Goal: Navigation & Orientation: Find specific page/section

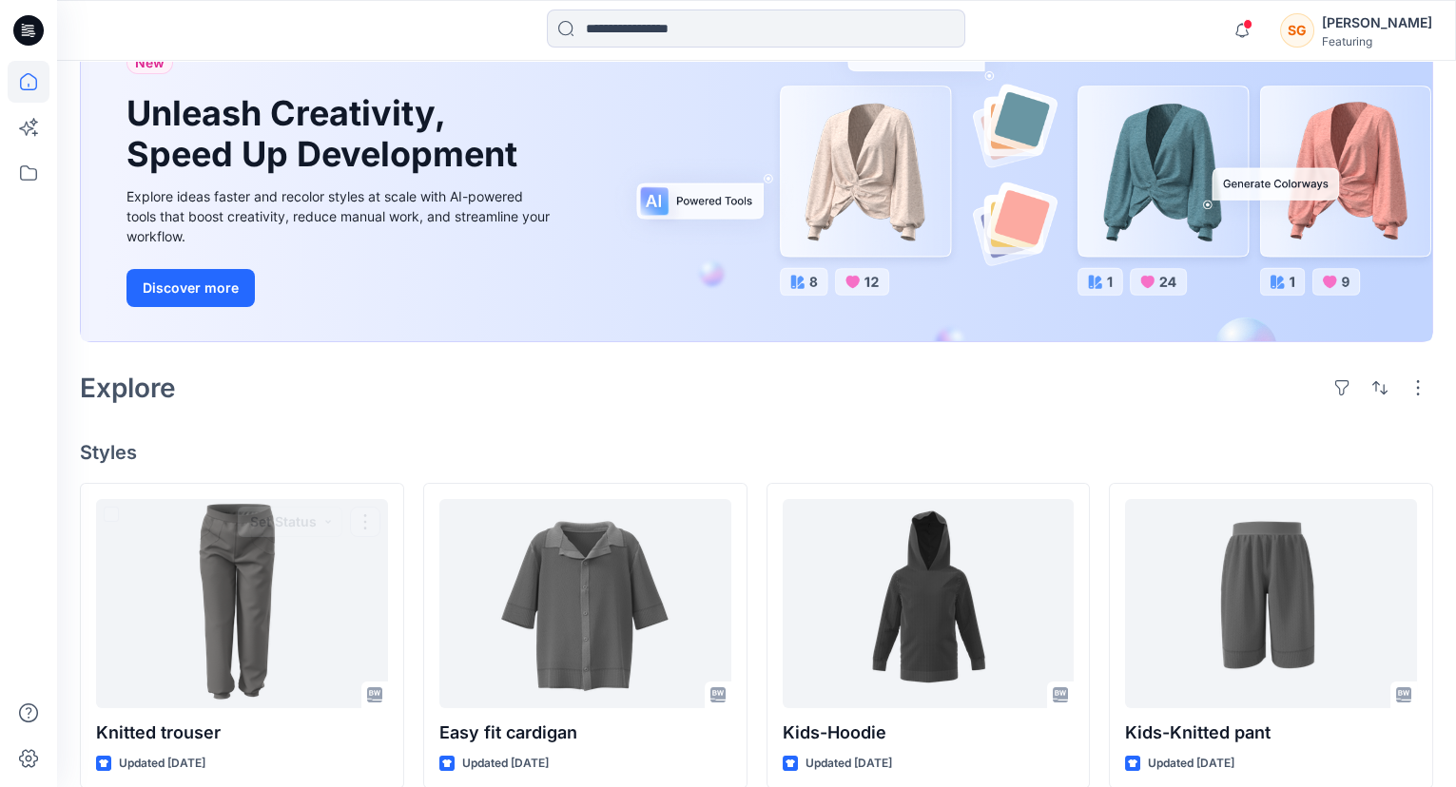
scroll to position [110, 0]
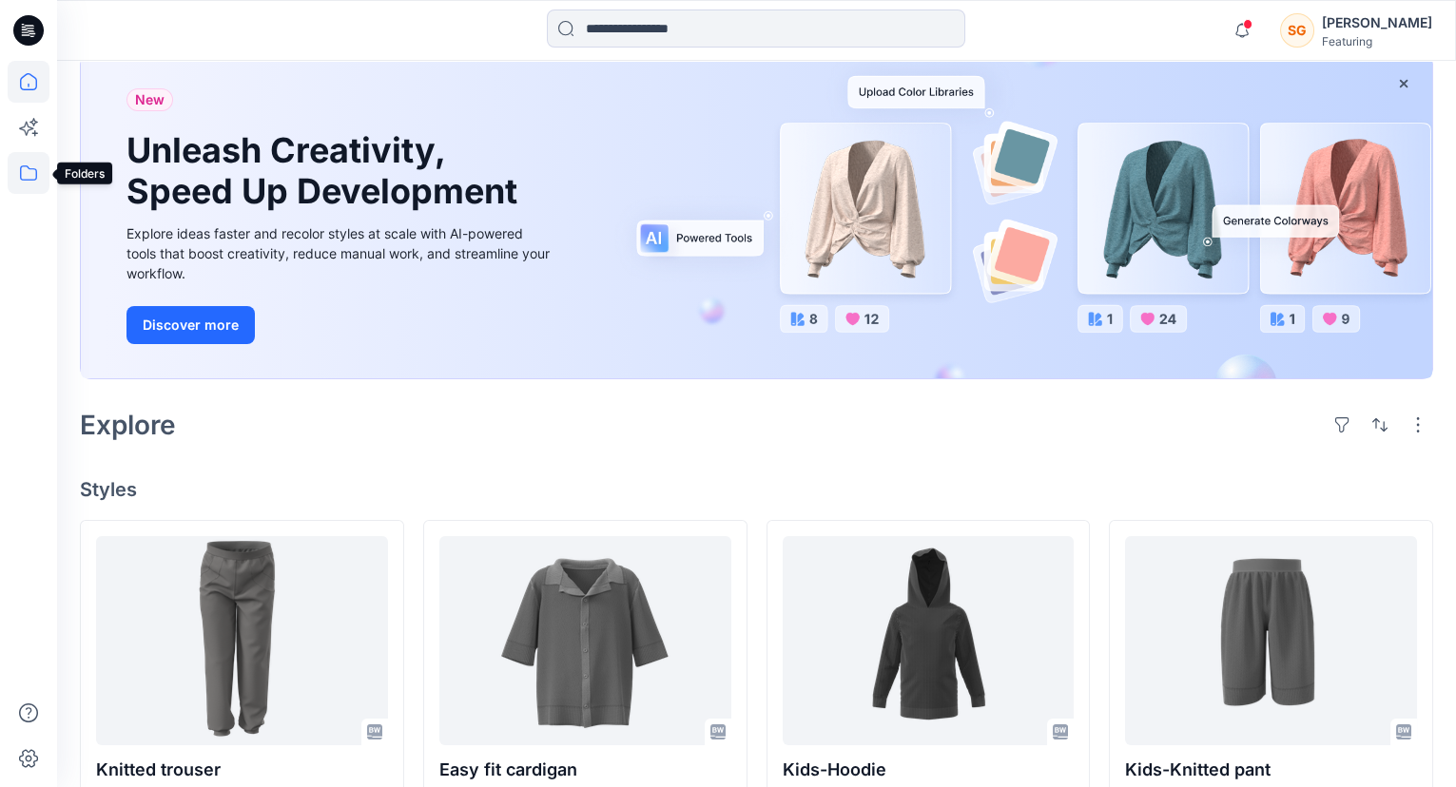
click at [26, 184] on icon at bounding box center [29, 173] width 42 height 42
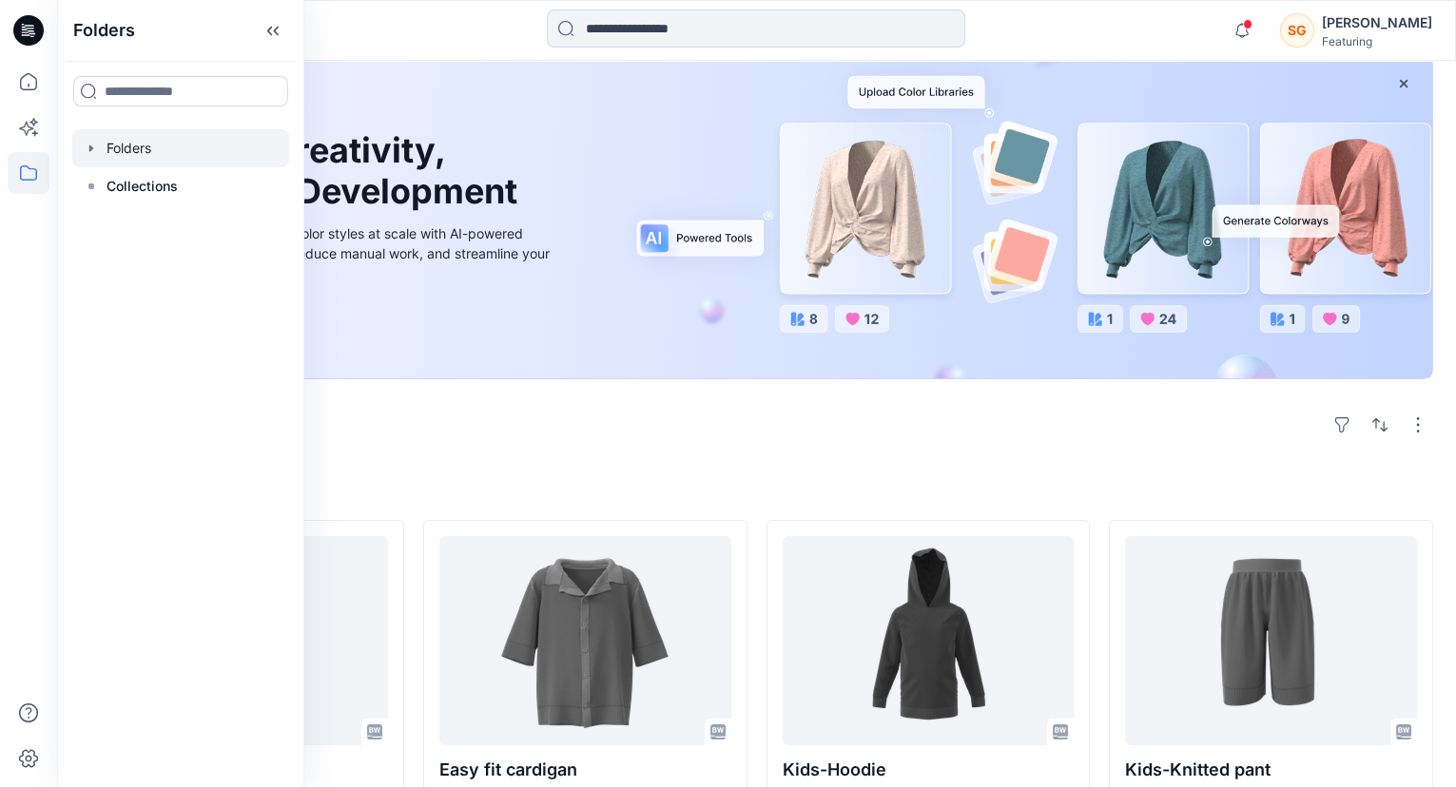
click at [143, 155] on div at bounding box center [180, 148] width 217 height 38
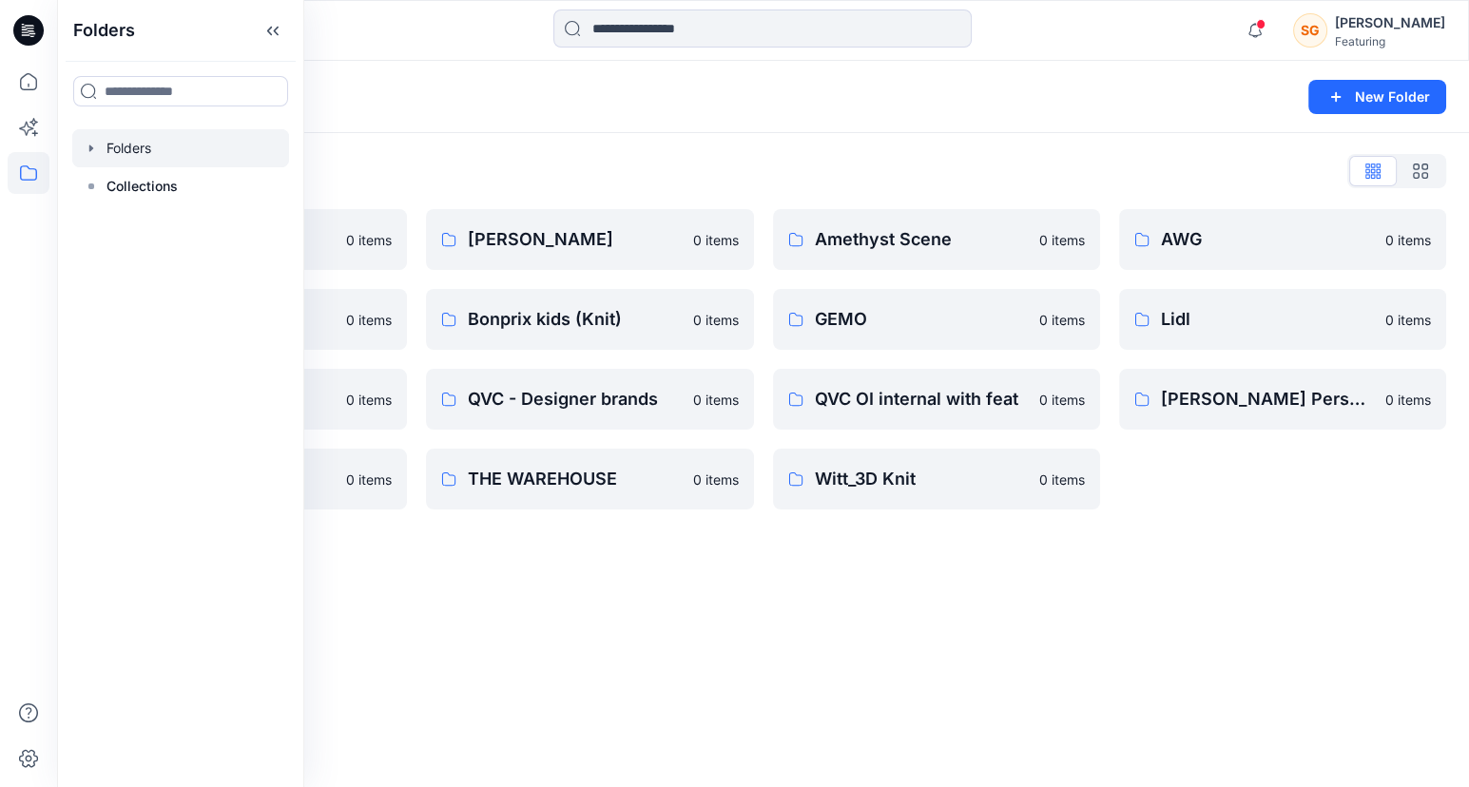
click at [1236, 605] on div "Folders New Folder Folders List 3D Knit asset 0 items Basic patterns 0 items QV…" at bounding box center [763, 424] width 1412 height 727
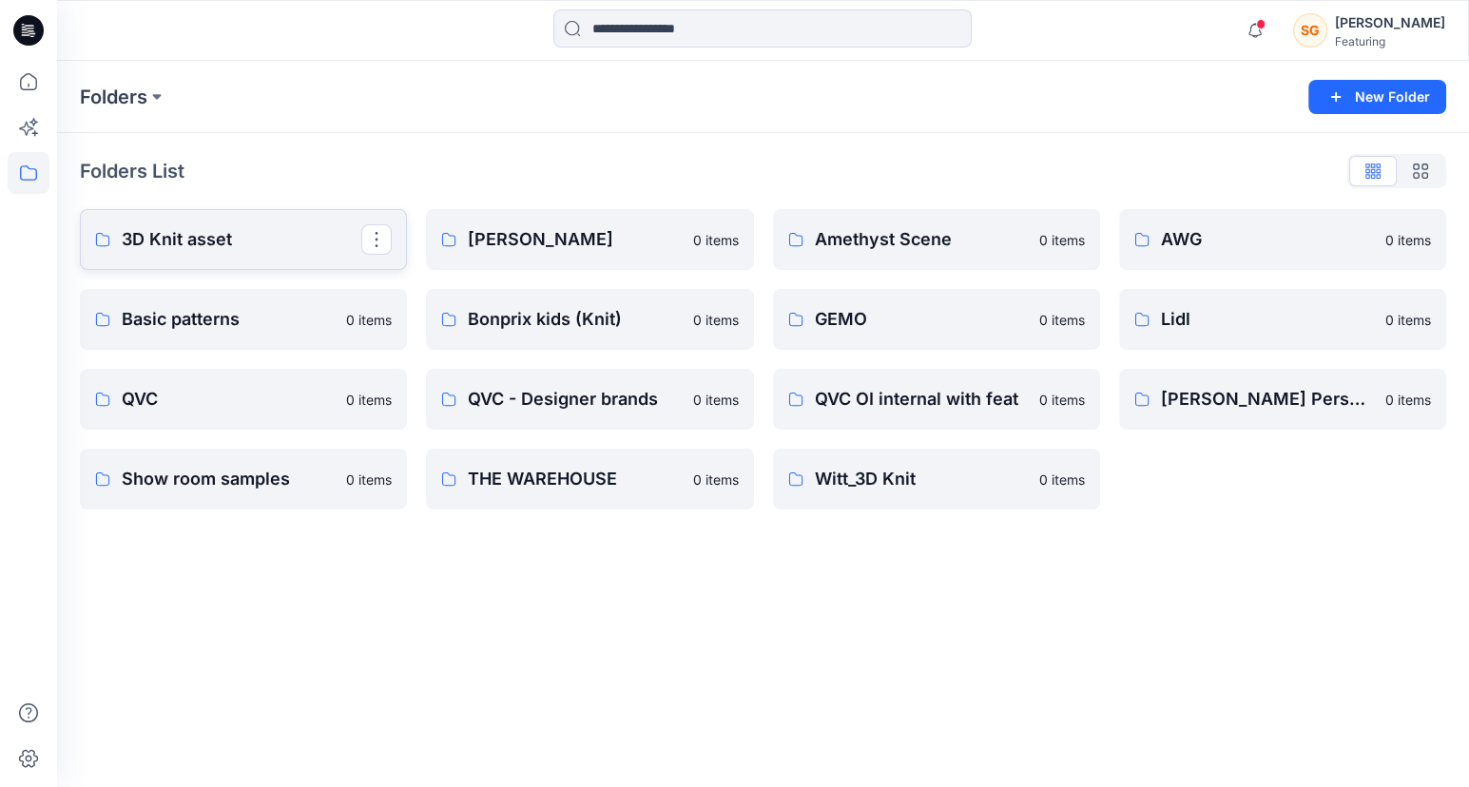
click at [221, 242] on p "3D Knit asset" at bounding box center [242, 239] width 240 height 27
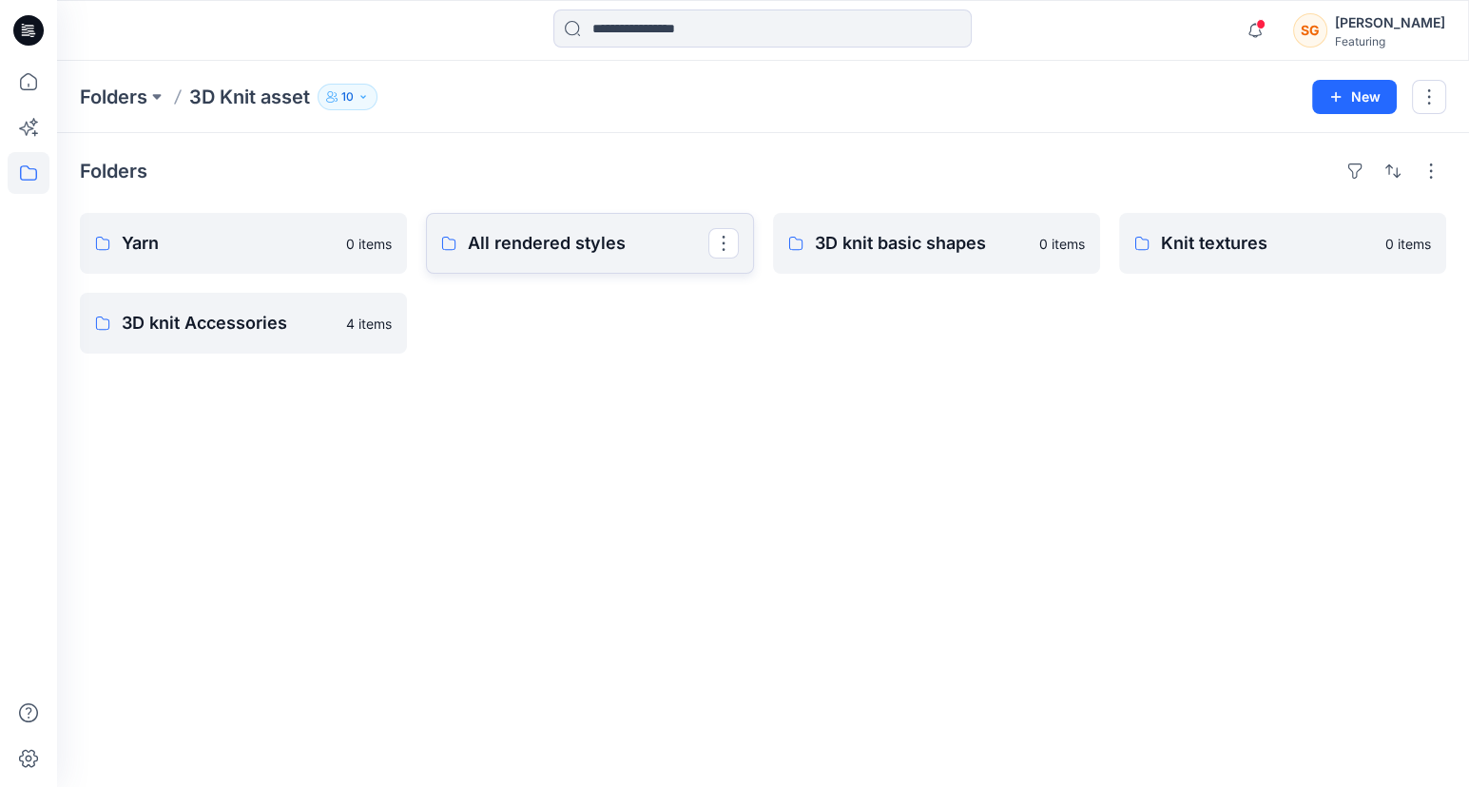
click at [498, 236] on p "All rendered styles" at bounding box center [588, 243] width 240 height 27
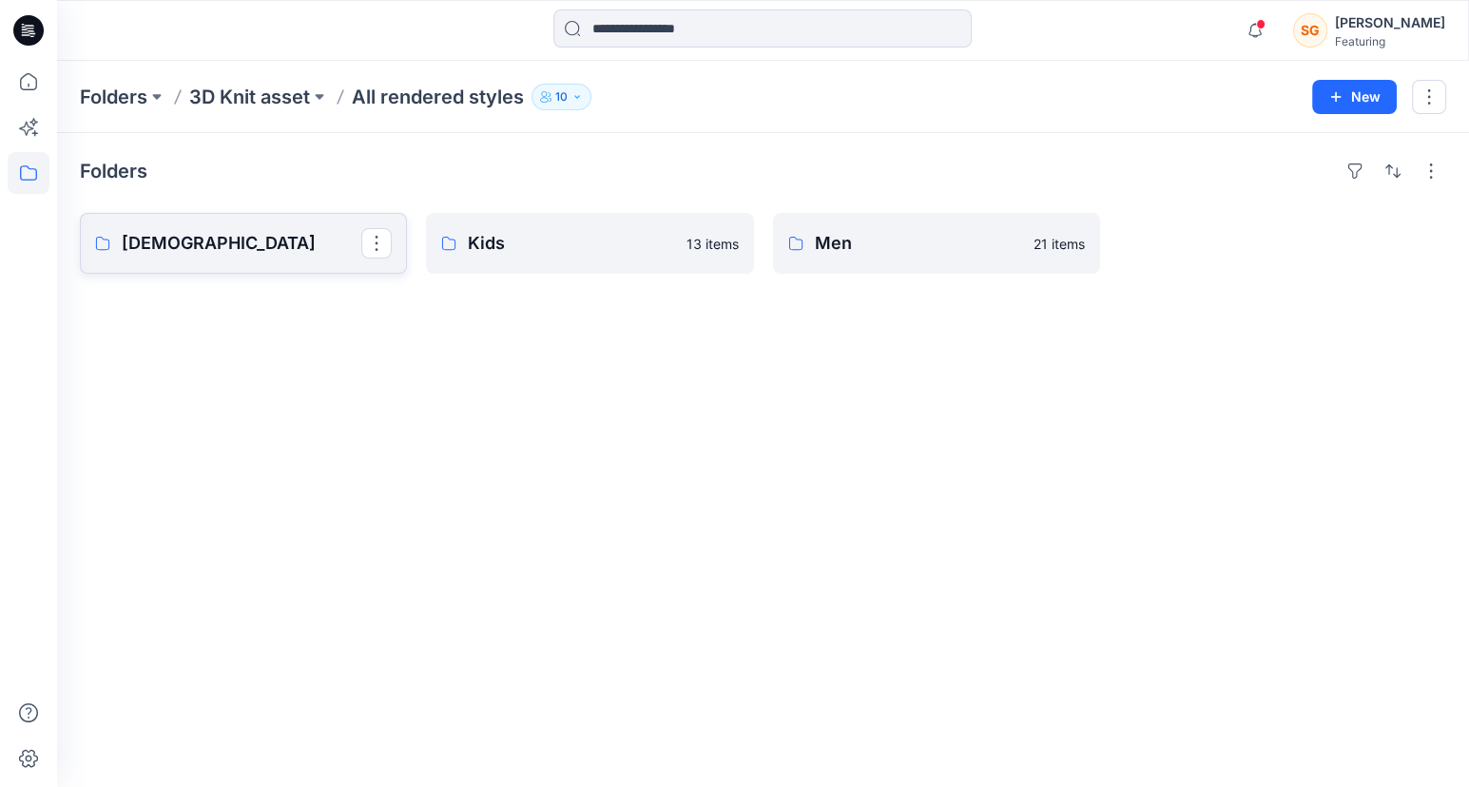
click at [259, 247] on p "[DEMOGRAPHIC_DATA]" at bounding box center [242, 243] width 240 height 27
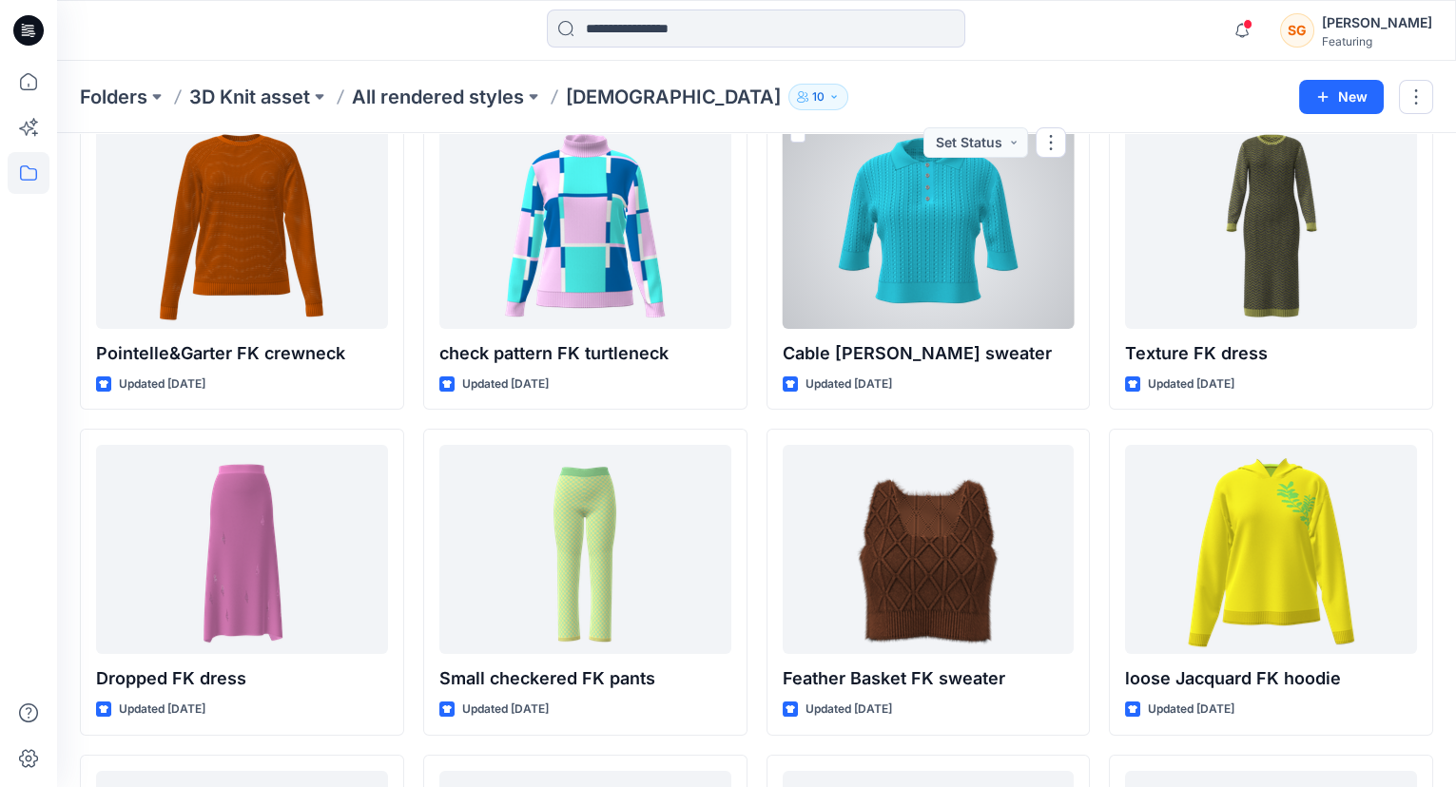
scroll to position [384, 0]
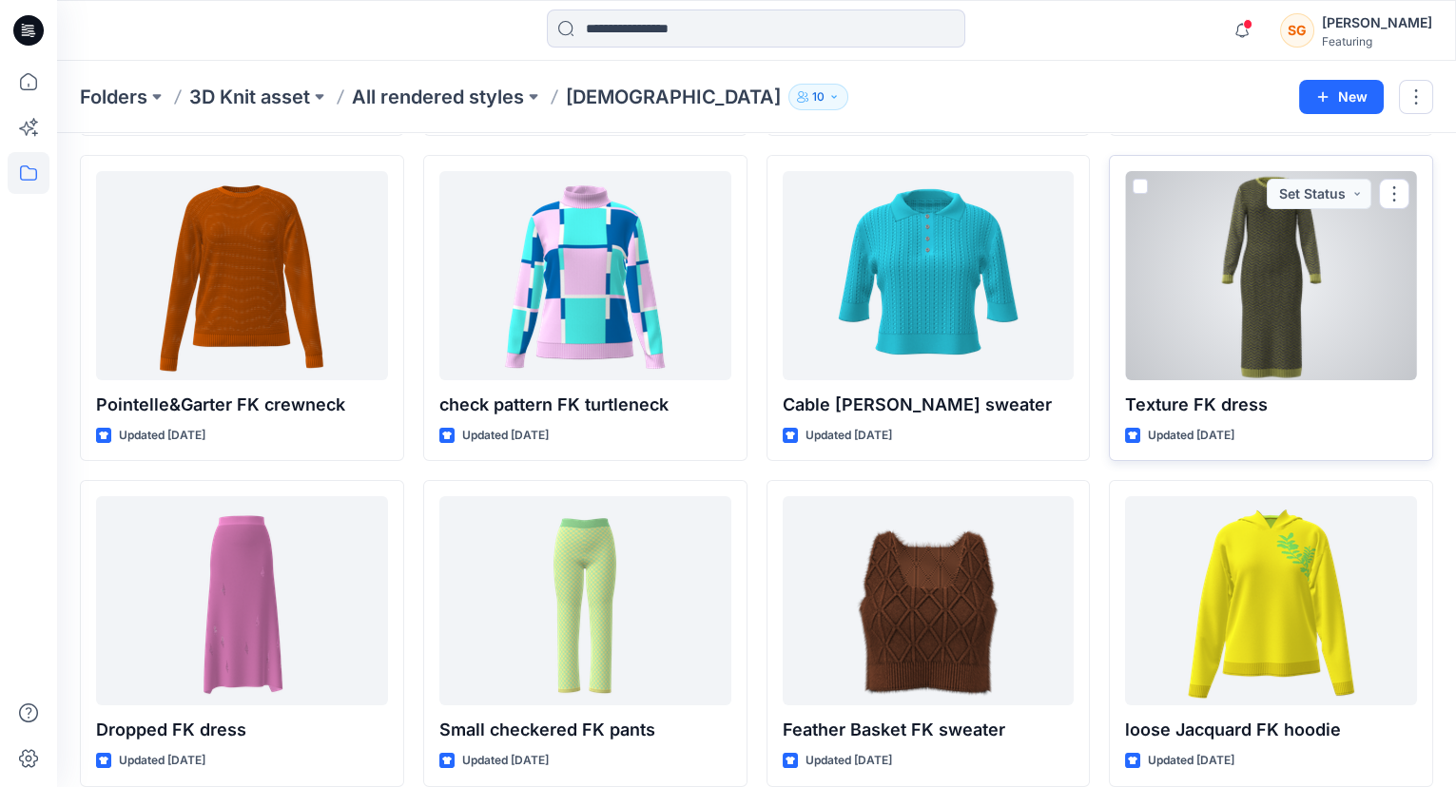
click at [1227, 295] on div at bounding box center [1271, 275] width 292 height 209
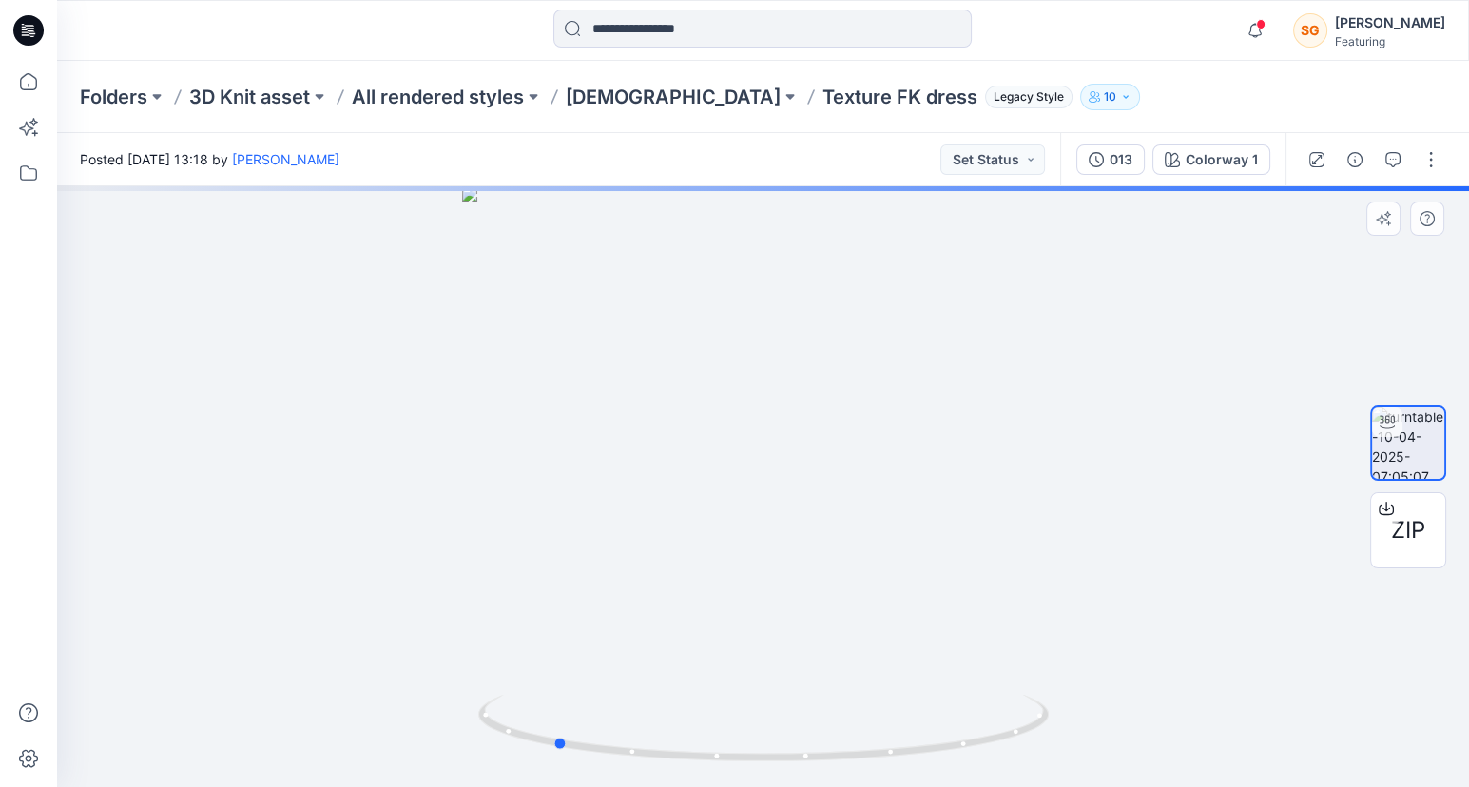
drag, startPoint x: 871, startPoint y: 460, endPoint x: 564, endPoint y: 468, distance: 307.3
click at [564, 468] on div at bounding box center [763, 486] width 1412 height 601
drag, startPoint x: 830, startPoint y: 473, endPoint x: 688, endPoint y: 474, distance: 141.7
click at [688, 474] on div at bounding box center [763, 486] width 1412 height 601
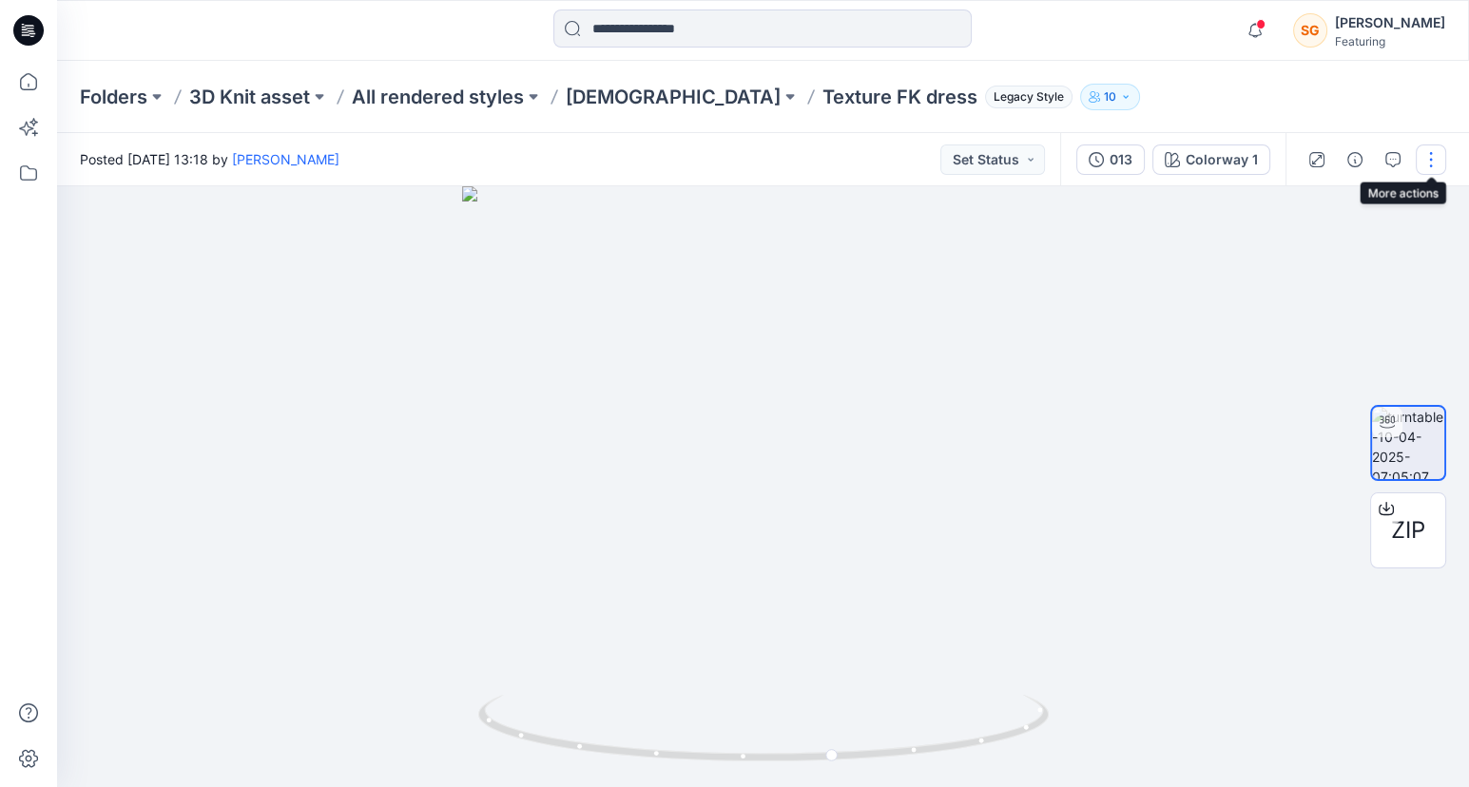
click at [1425, 159] on button "button" at bounding box center [1431, 160] width 30 height 30
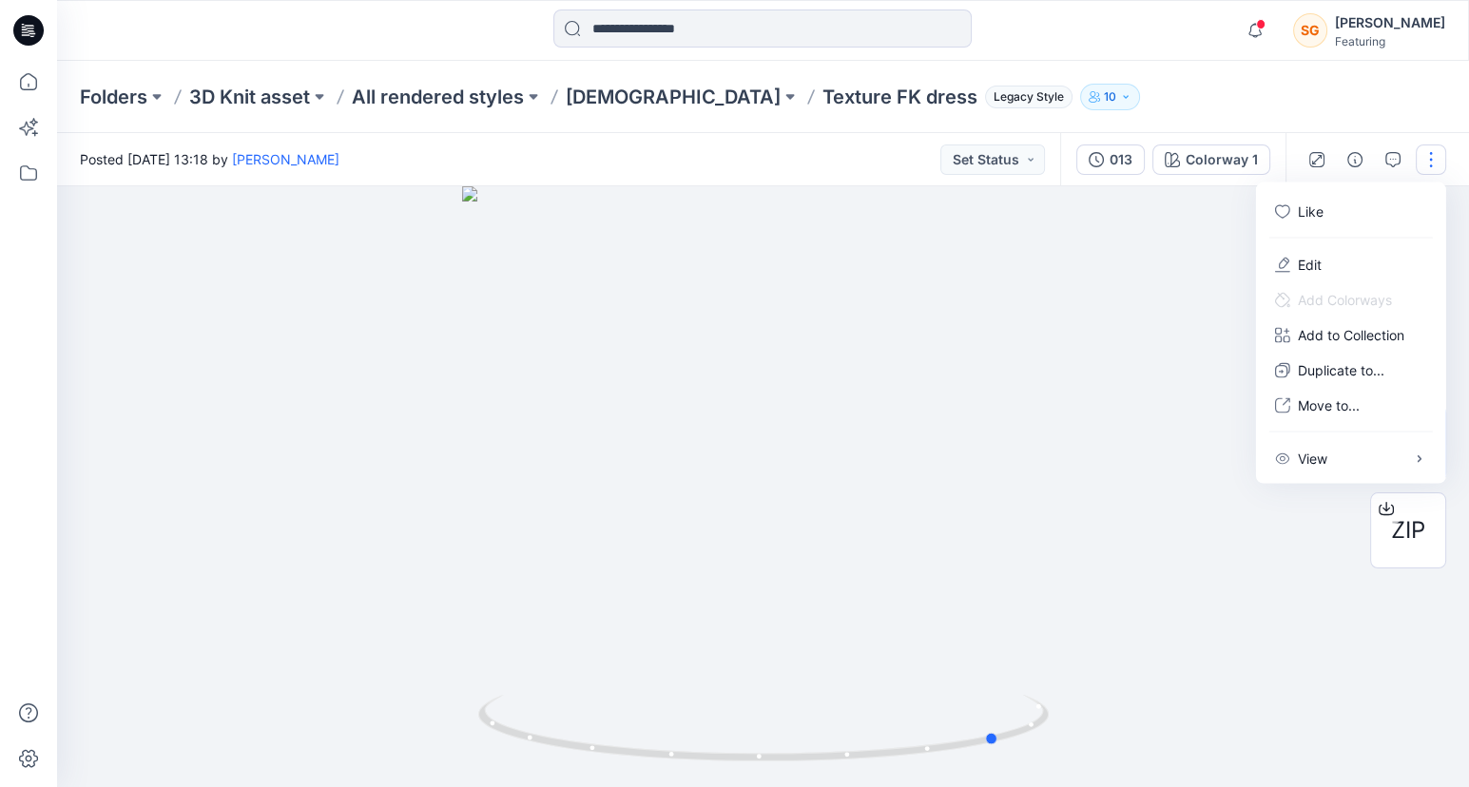
drag, startPoint x: 725, startPoint y: 534, endPoint x: 433, endPoint y: 491, distance: 295.2
click at [379, 500] on div at bounding box center [763, 486] width 1412 height 601
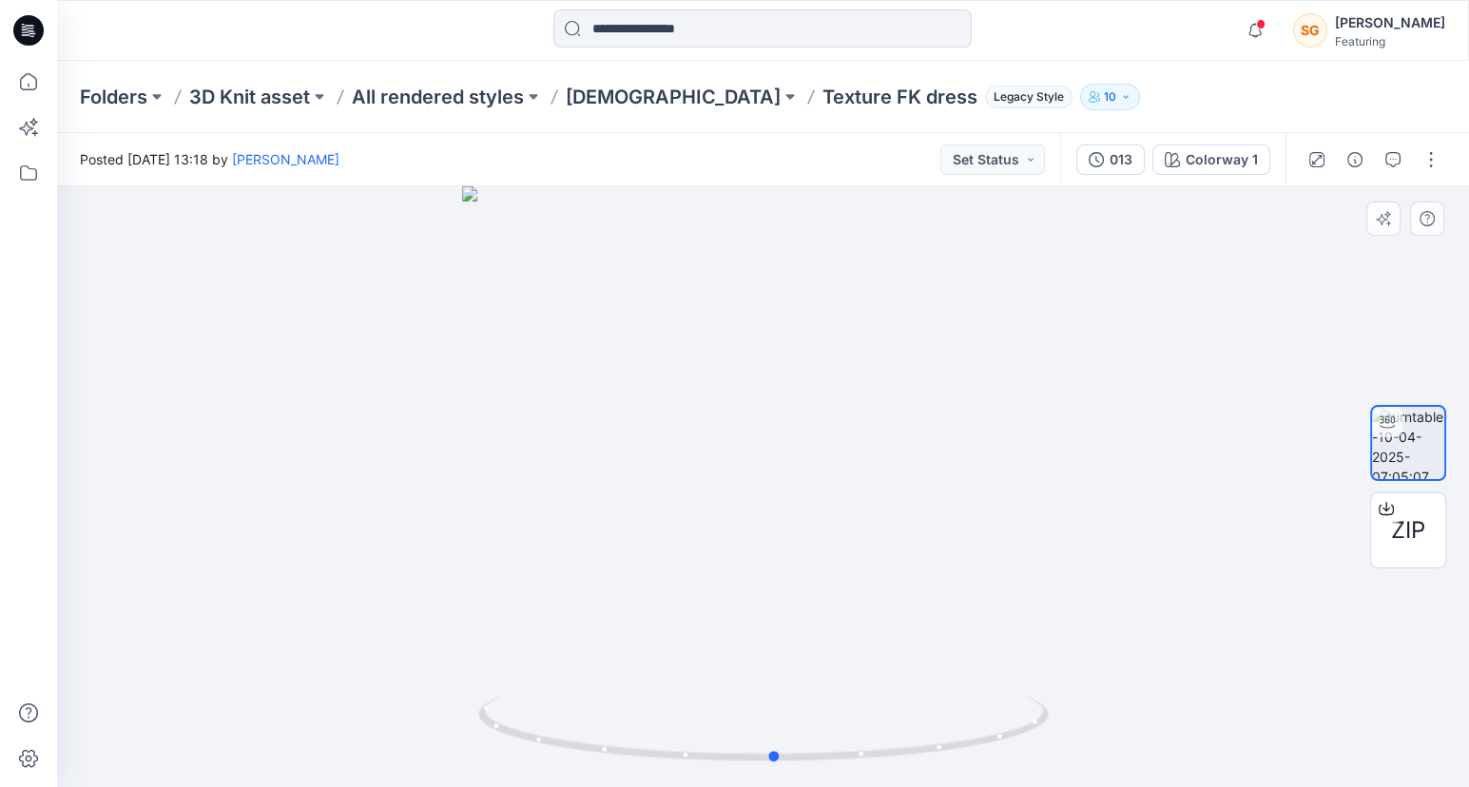
drag, startPoint x: 618, startPoint y: 498, endPoint x: 528, endPoint y: 504, distance: 90.5
click at [528, 504] on div at bounding box center [763, 486] width 1412 height 601
click at [1361, 167] on button "button" at bounding box center [1355, 160] width 30 height 30
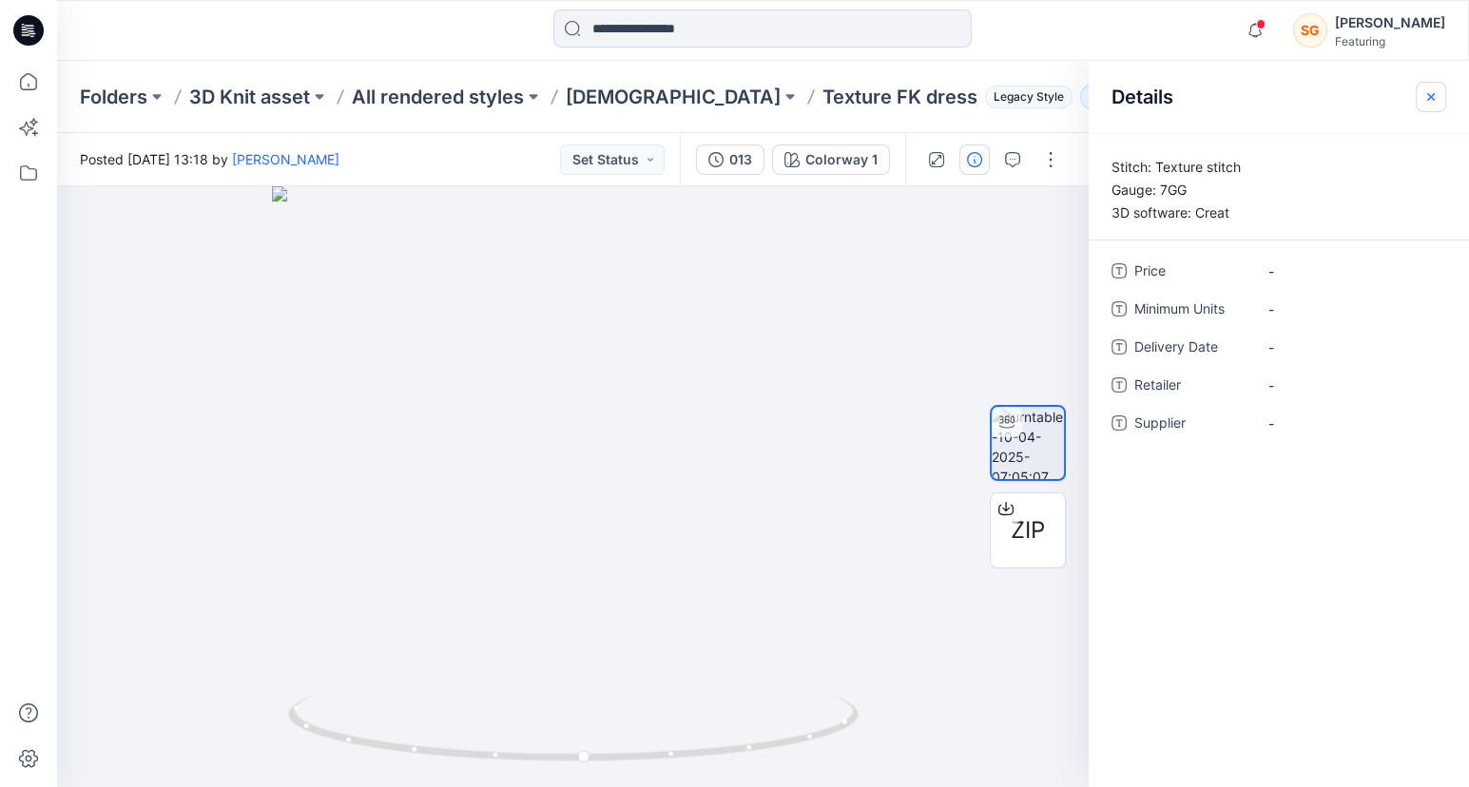
click at [1436, 101] on icon "button" at bounding box center [1431, 96] width 15 height 15
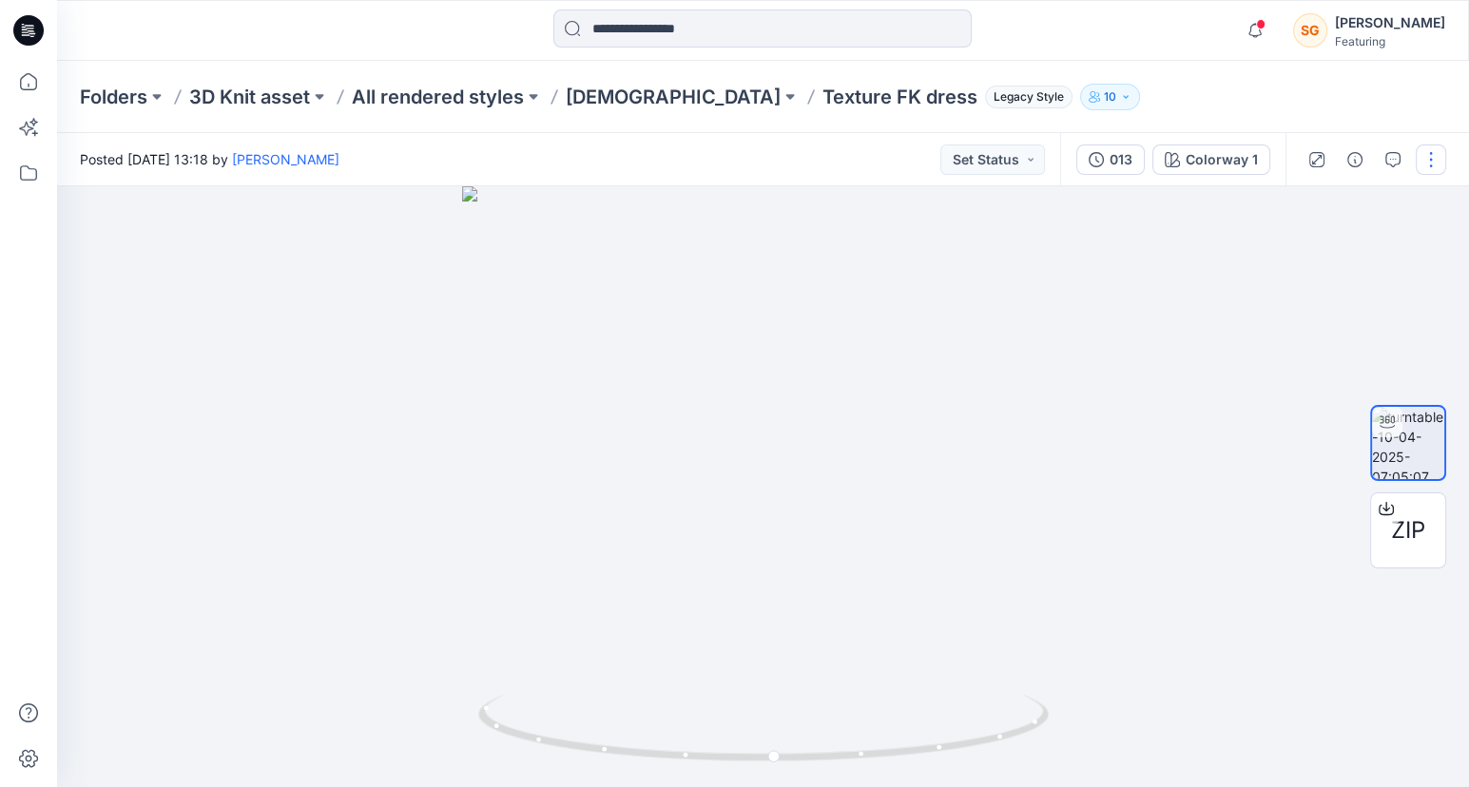
click at [1439, 153] on button "button" at bounding box center [1431, 160] width 30 height 30
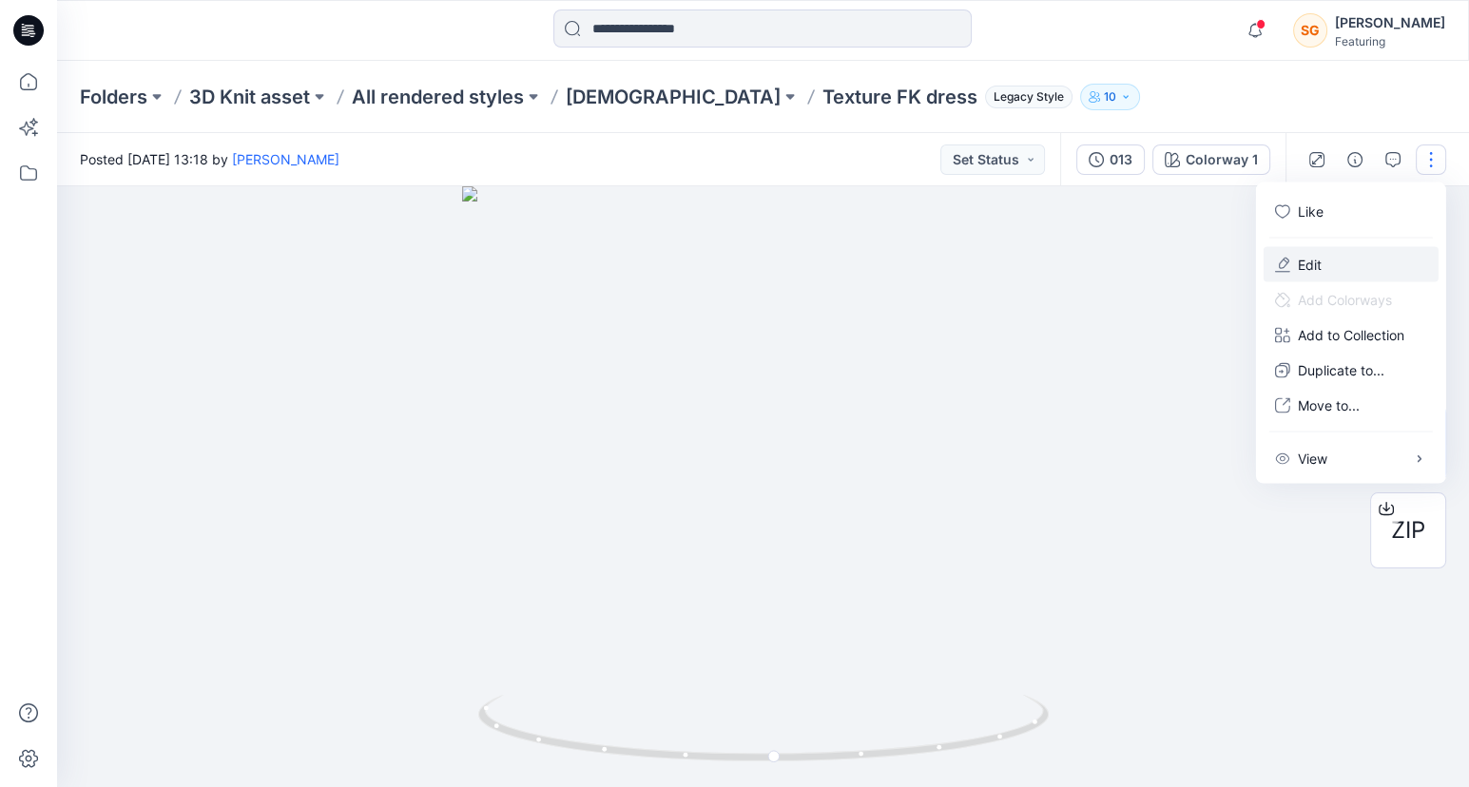
click at [1325, 255] on button "Edit" at bounding box center [1351, 264] width 175 height 35
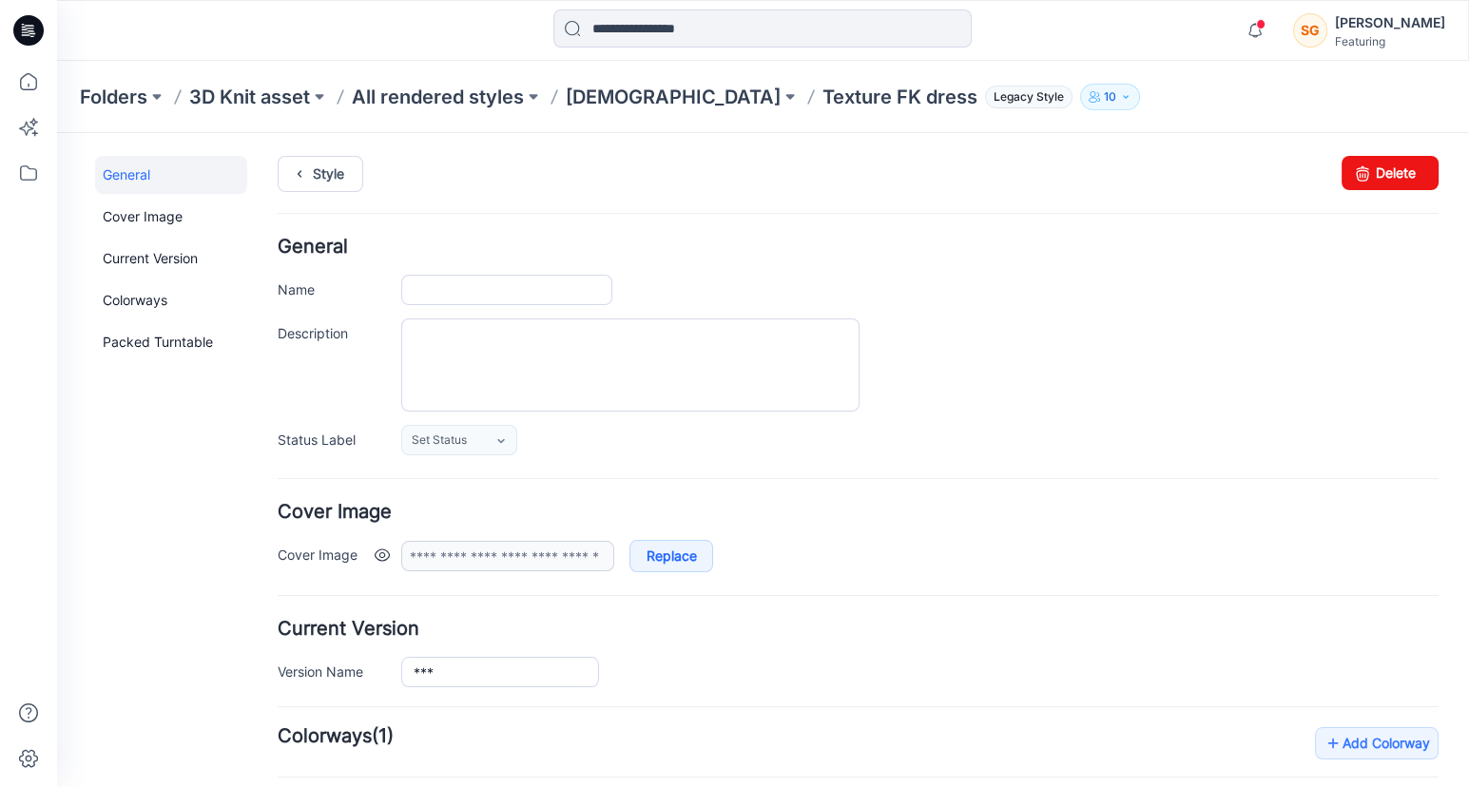
type input "**********"
type textarea "**********"
type input "**********"
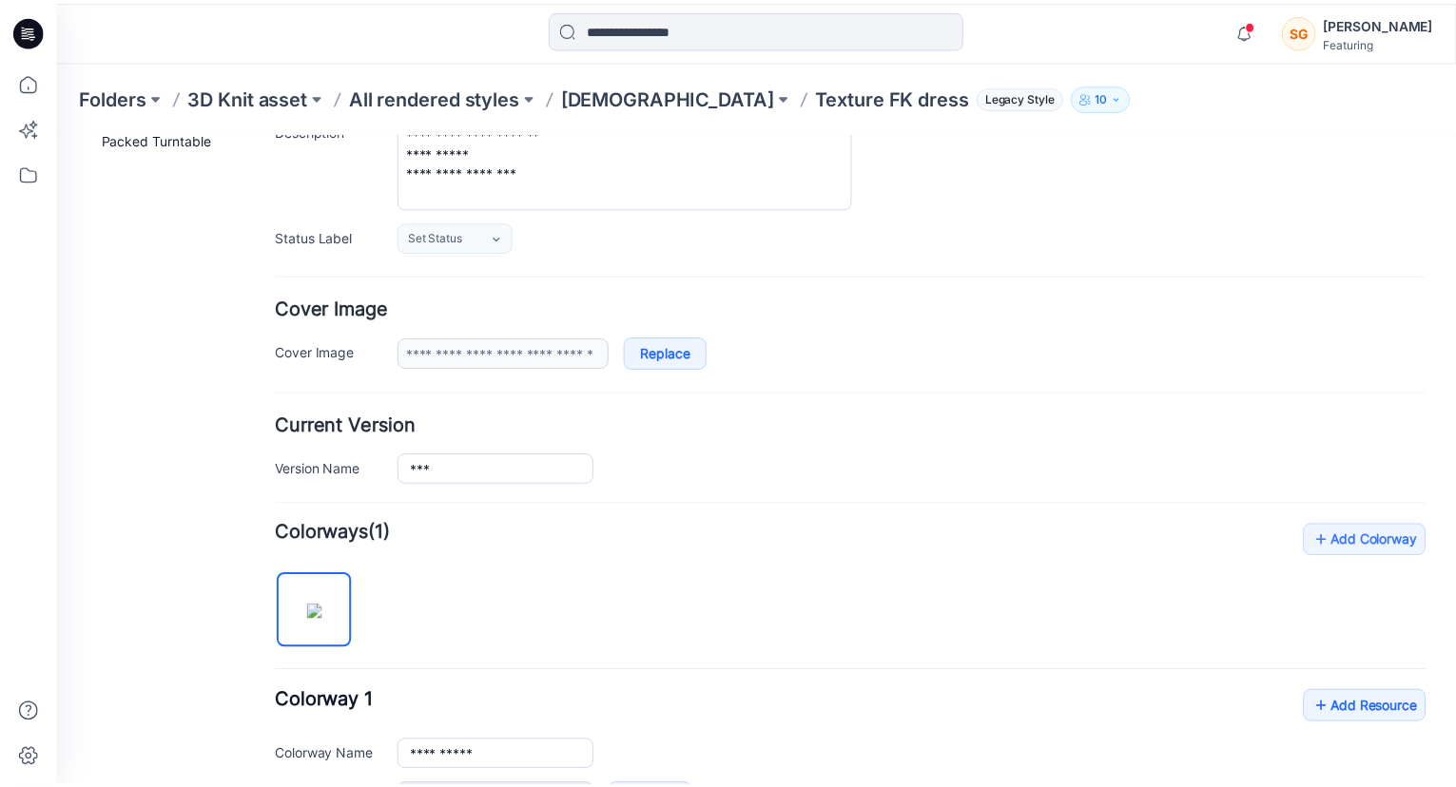
scroll to position [172, 0]
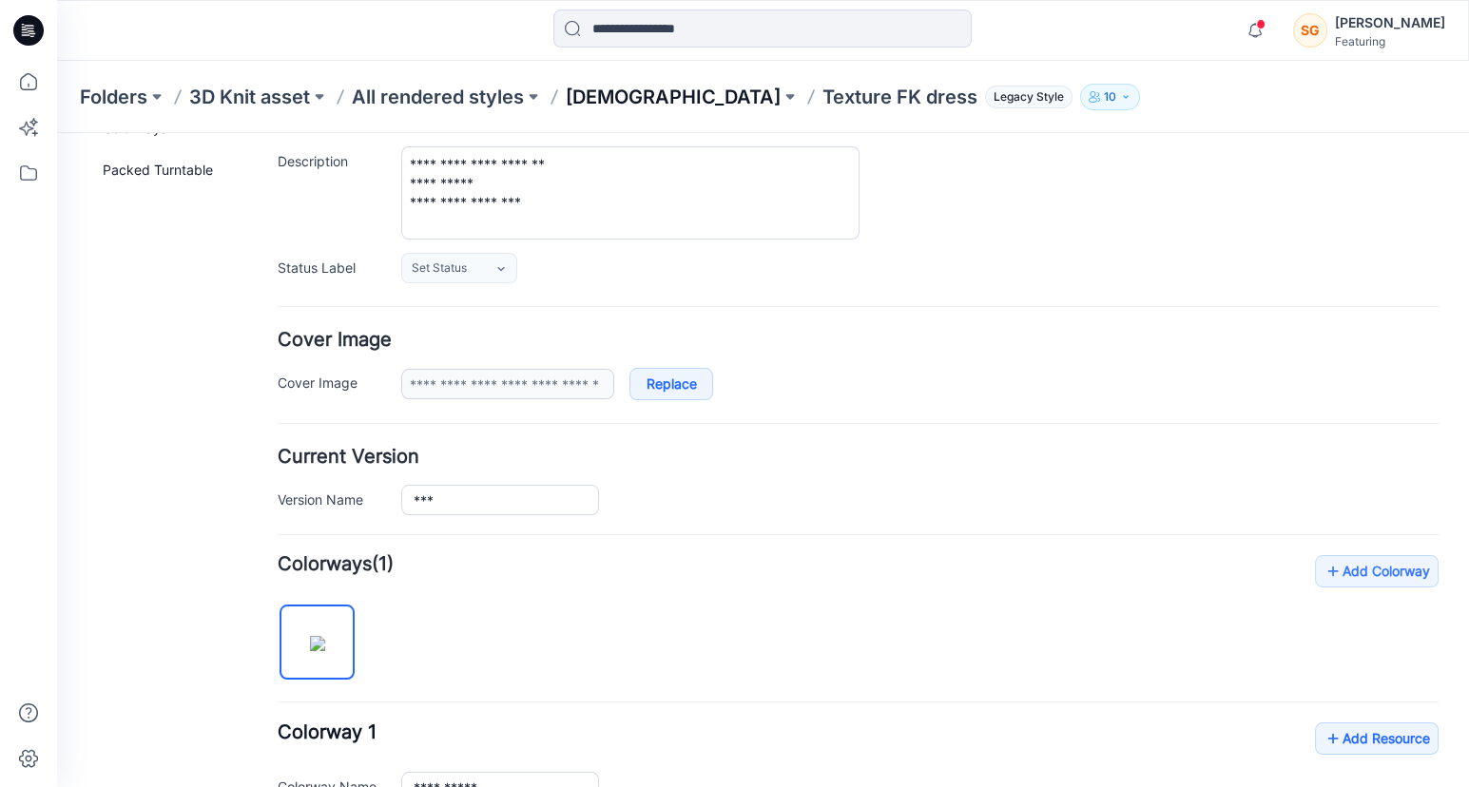
click at [582, 99] on p "[DEMOGRAPHIC_DATA]" at bounding box center [673, 97] width 215 height 27
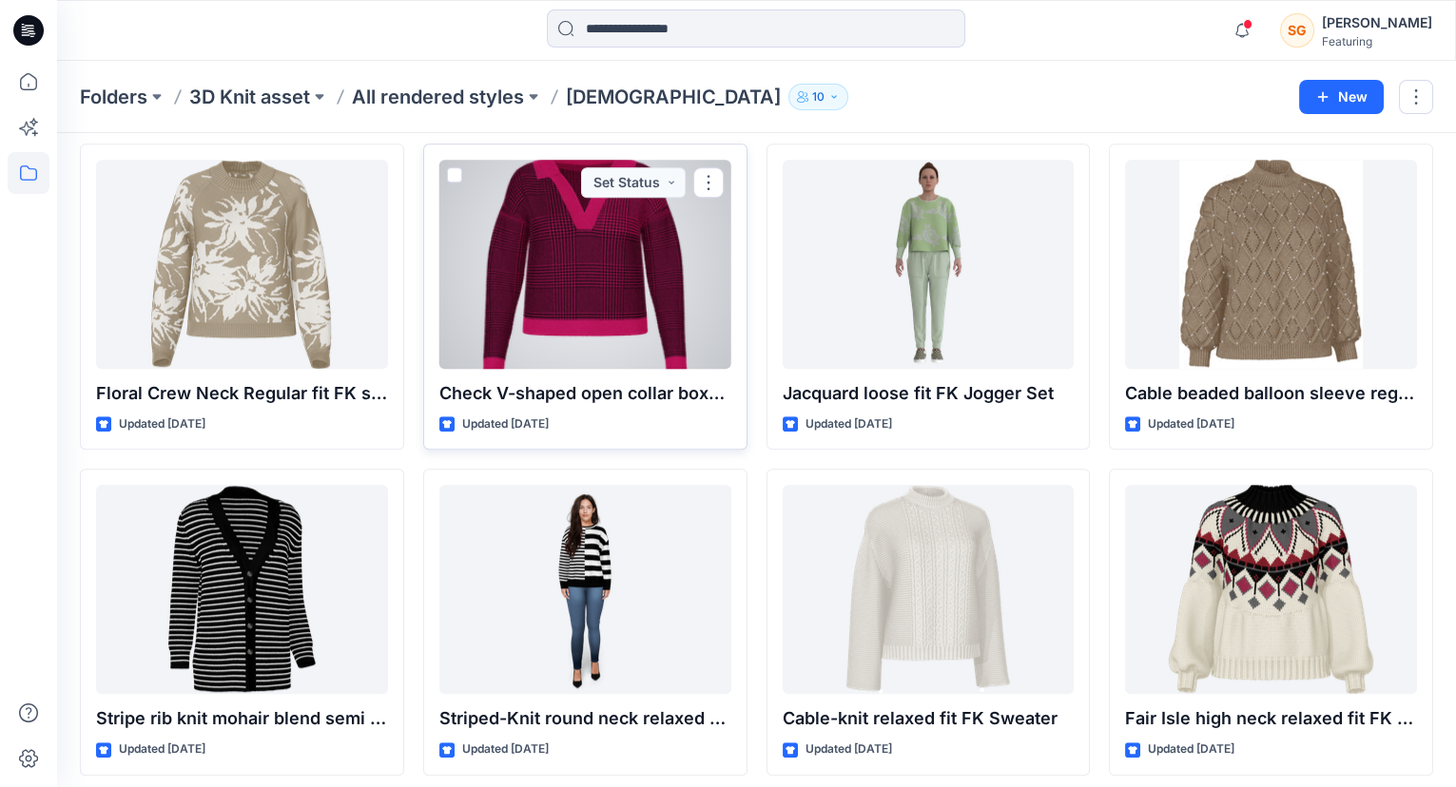
scroll to position [3002, 0]
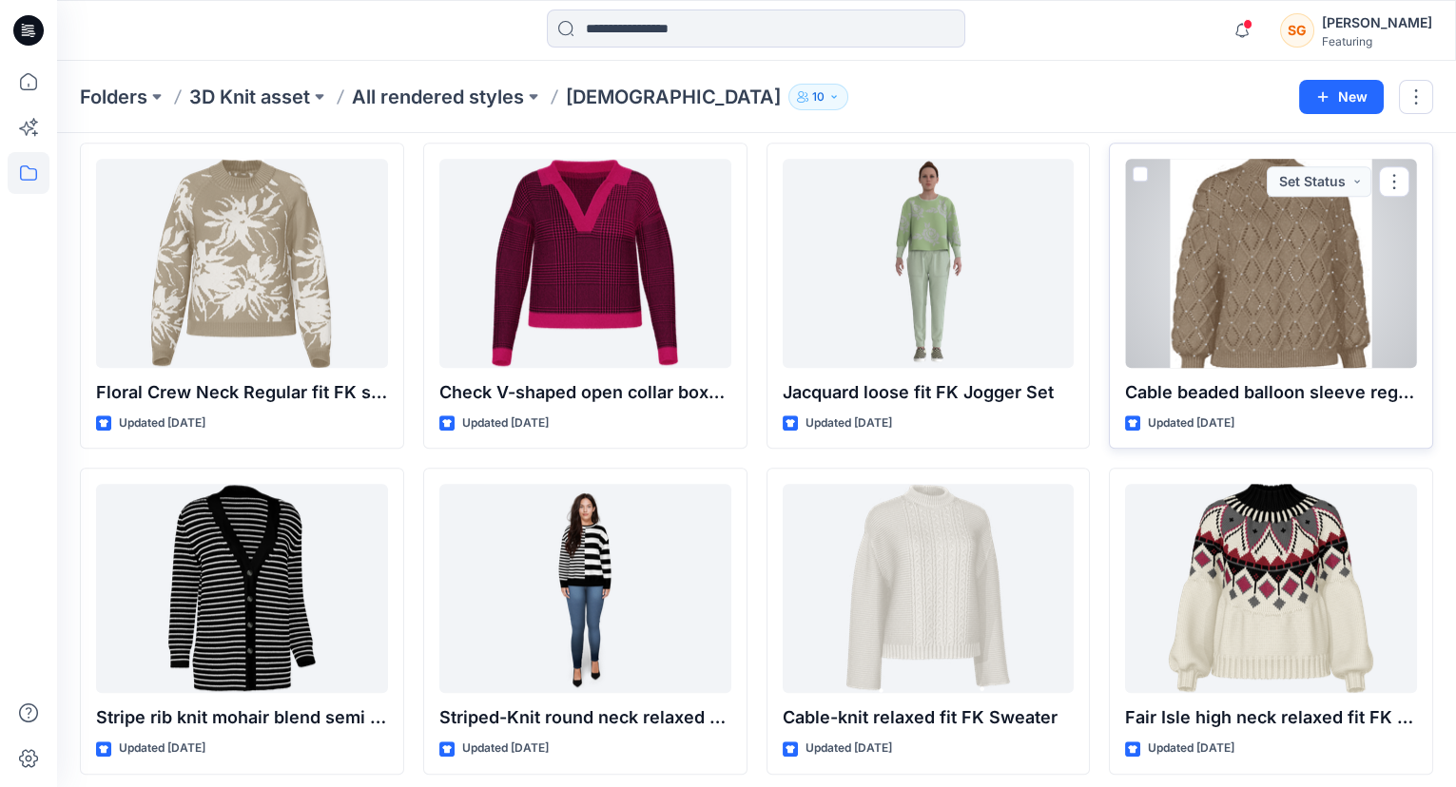
click at [1251, 319] on div at bounding box center [1271, 263] width 292 height 209
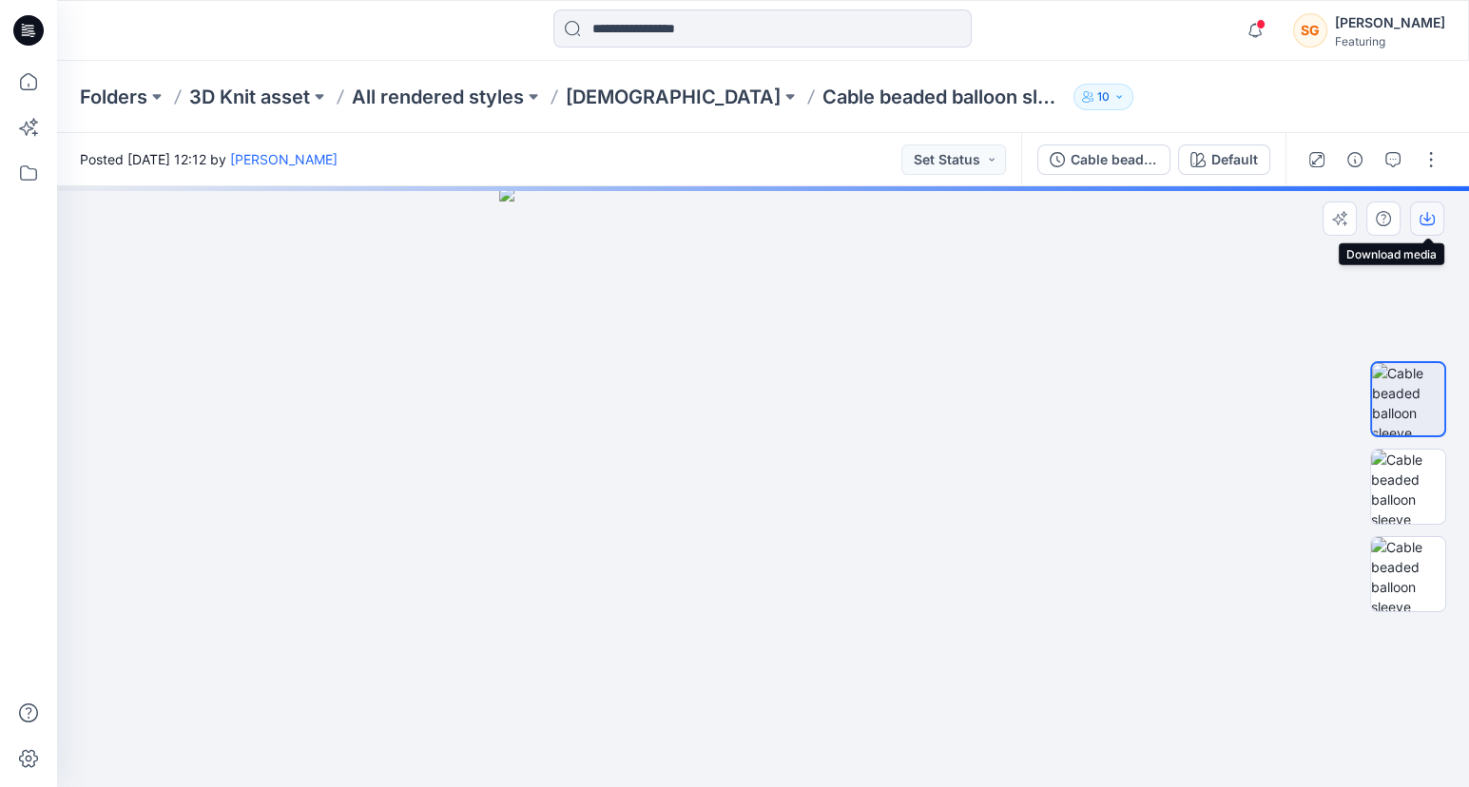
click at [1431, 219] on icon "button" at bounding box center [1427, 218] width 15 height 15
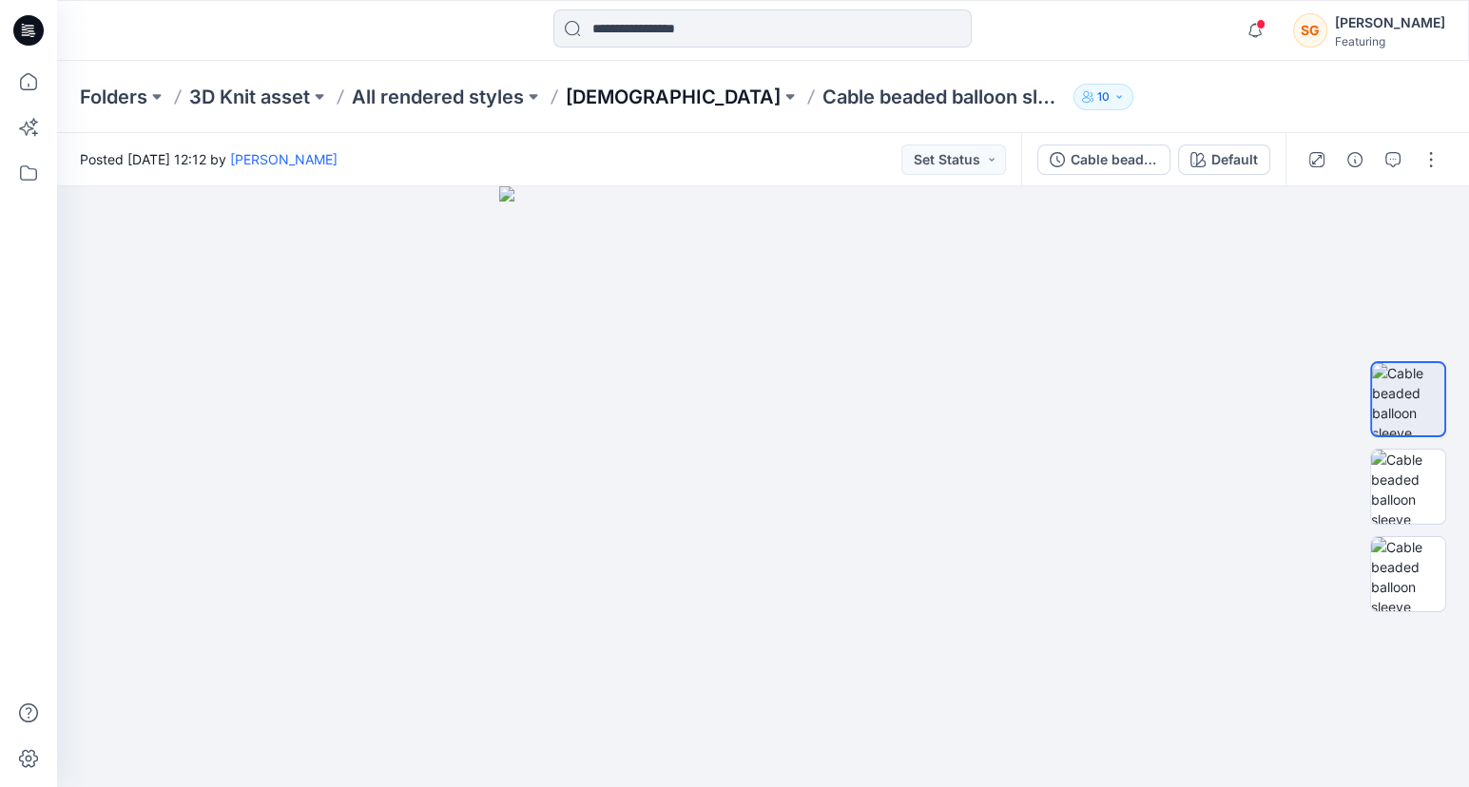
click at [611, 93] on p "[DEMOGRAPHIC_DATA]" at bounding box center [673, 97] width 215 height 27
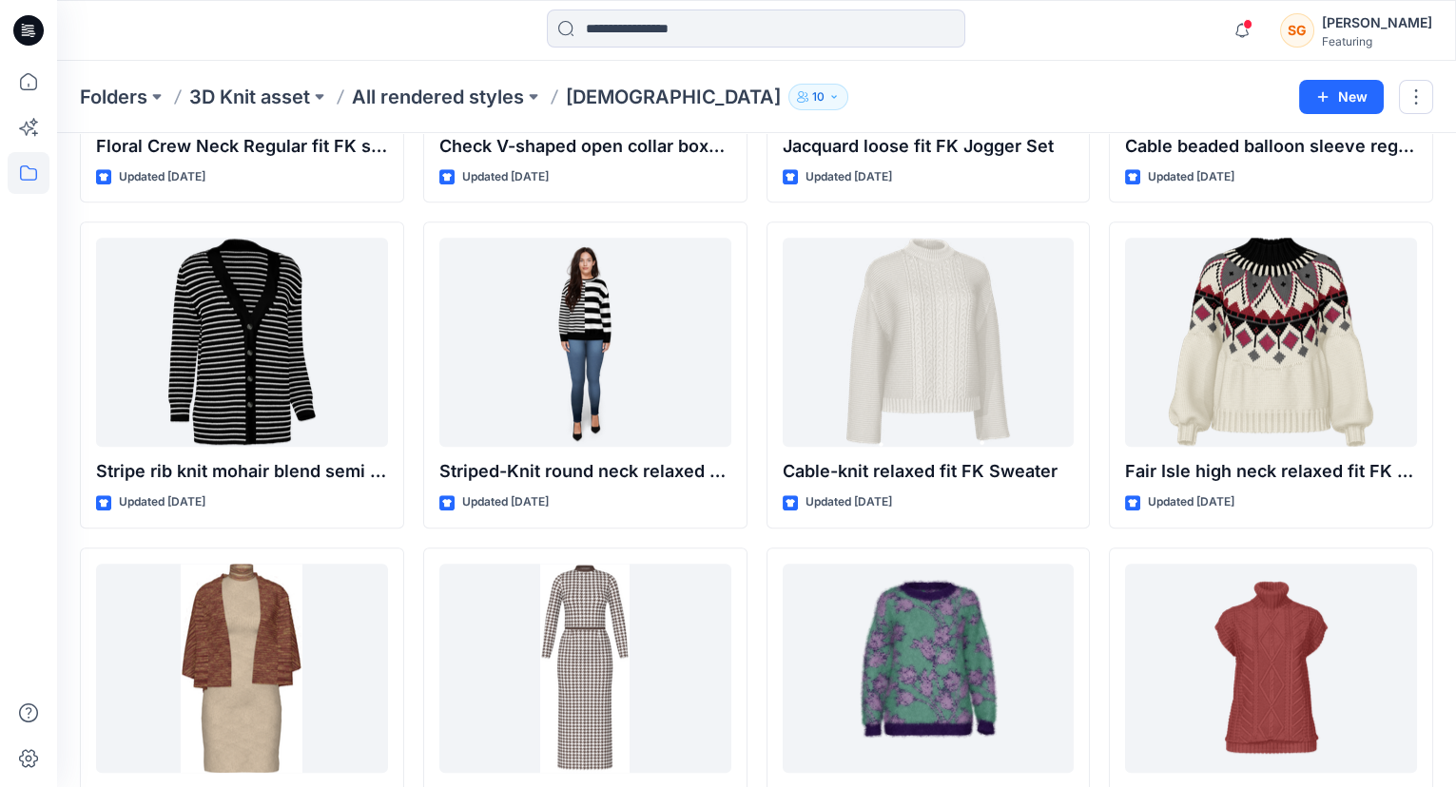
scroll to position [3285, 0]
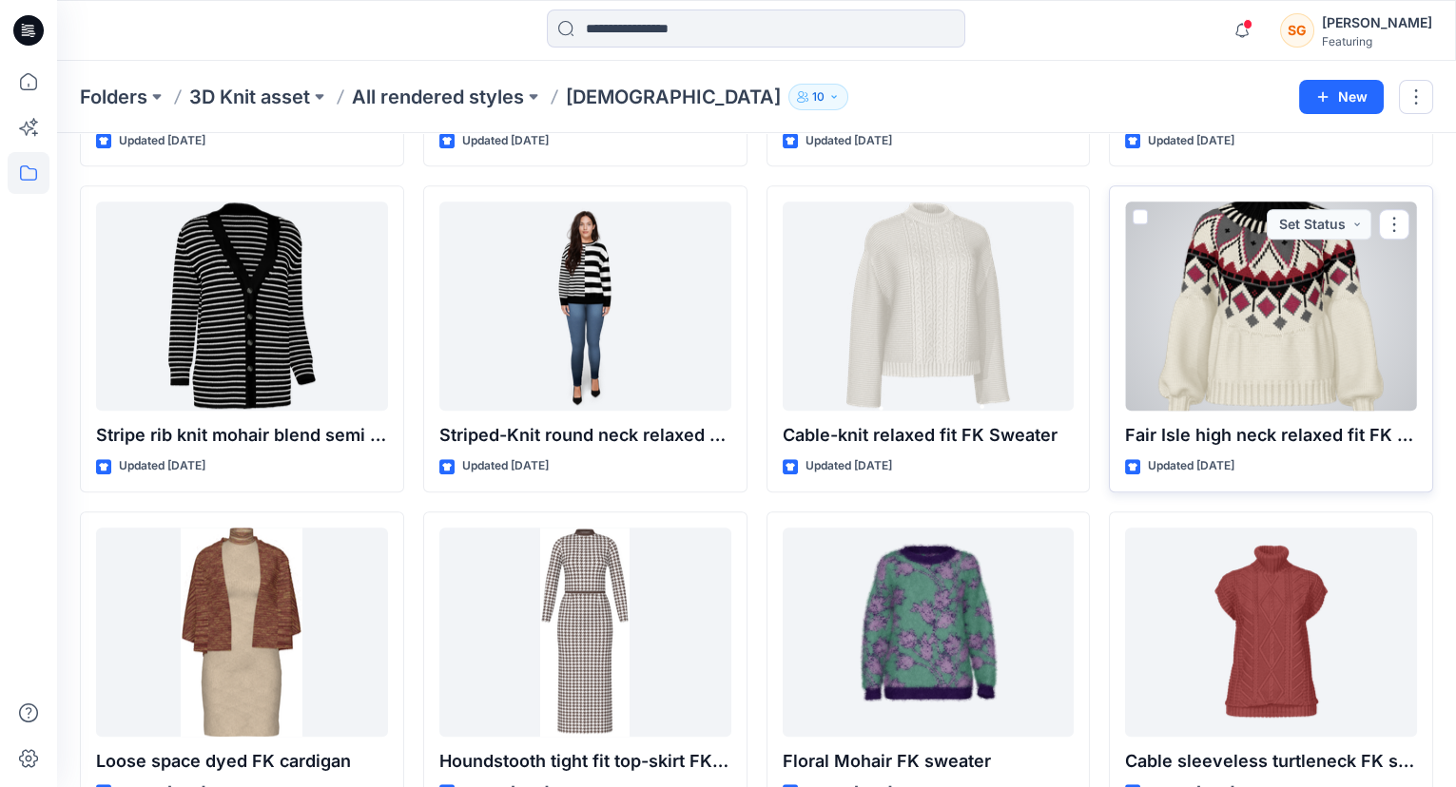
click at [1303, 316] on div at bounding box center [1271, 306] width 292 height 209
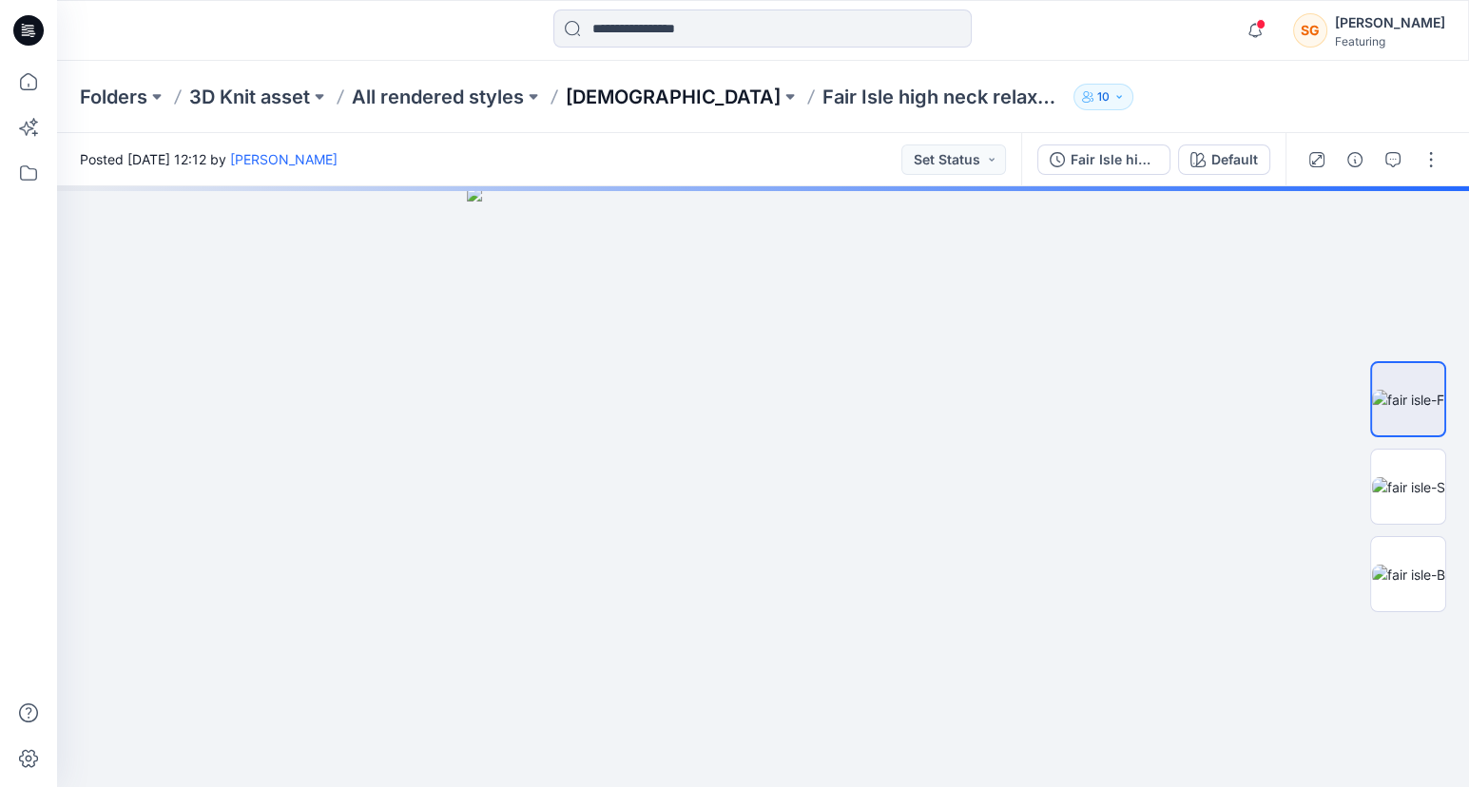
click at [583, 98] on p "[DEMOGRAPHIC_DATA]" at bounding box center [673, 97] width 215 height 27
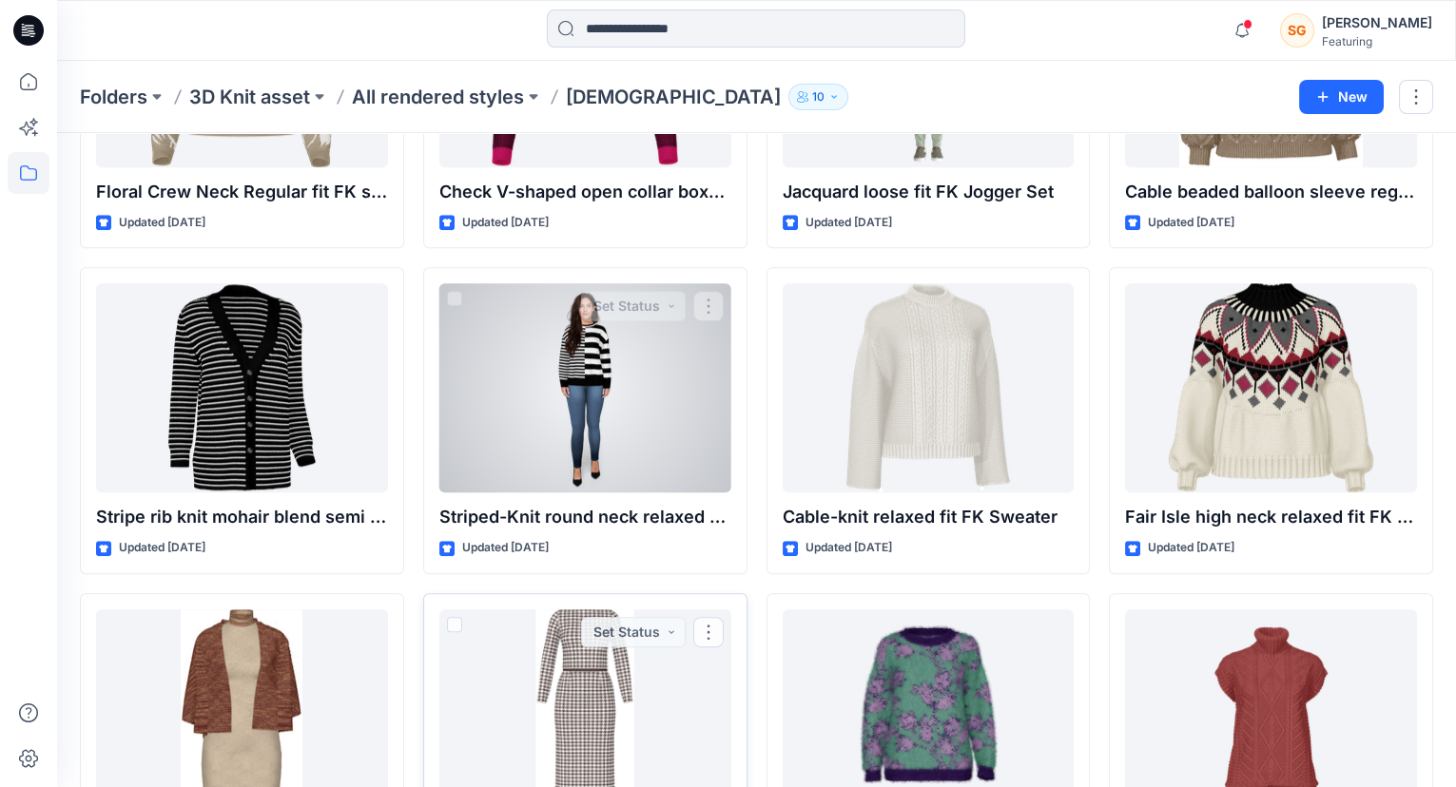
scroll to position [3198, 0]
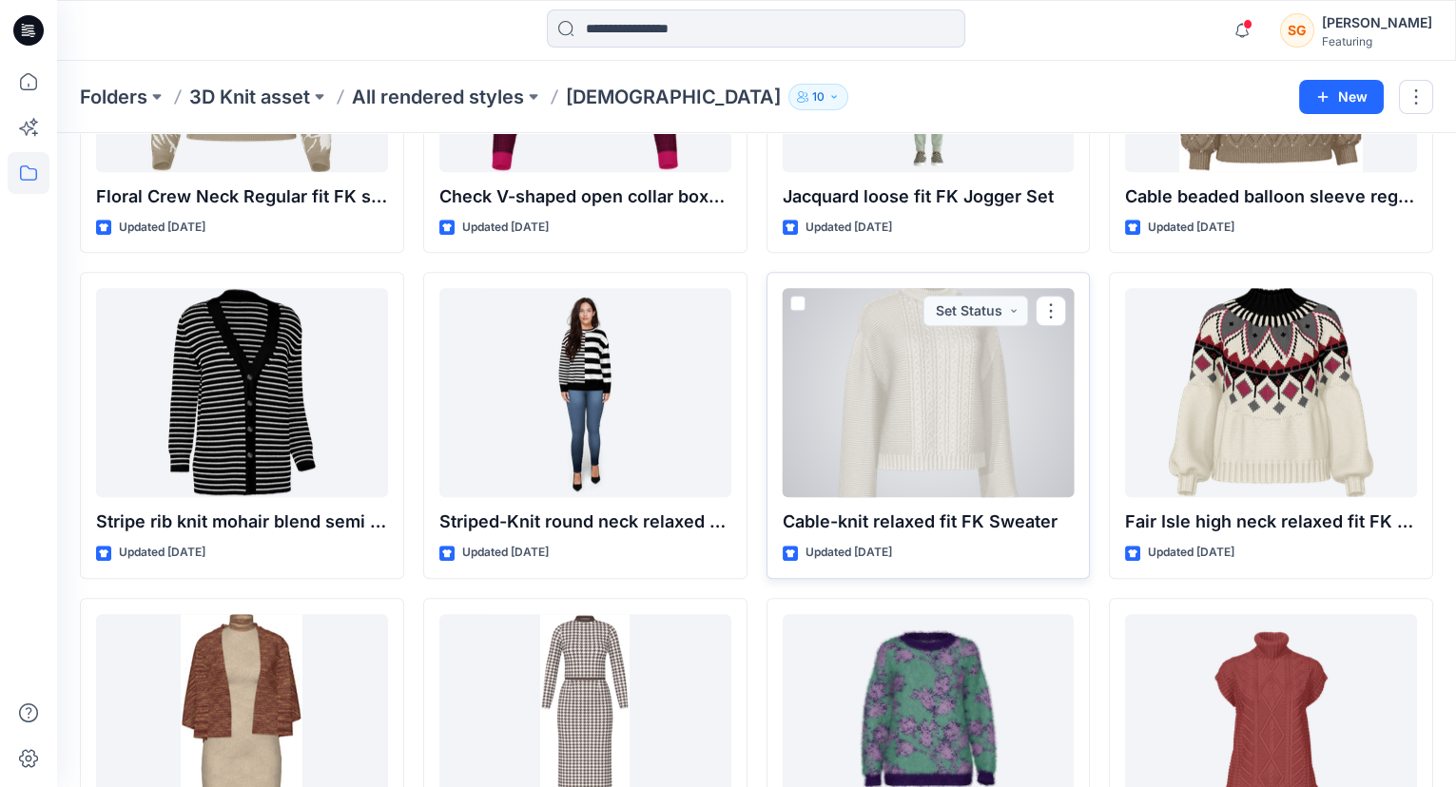
click at [960, 462] on div at bounding box center [929, 392] width 292 height 209
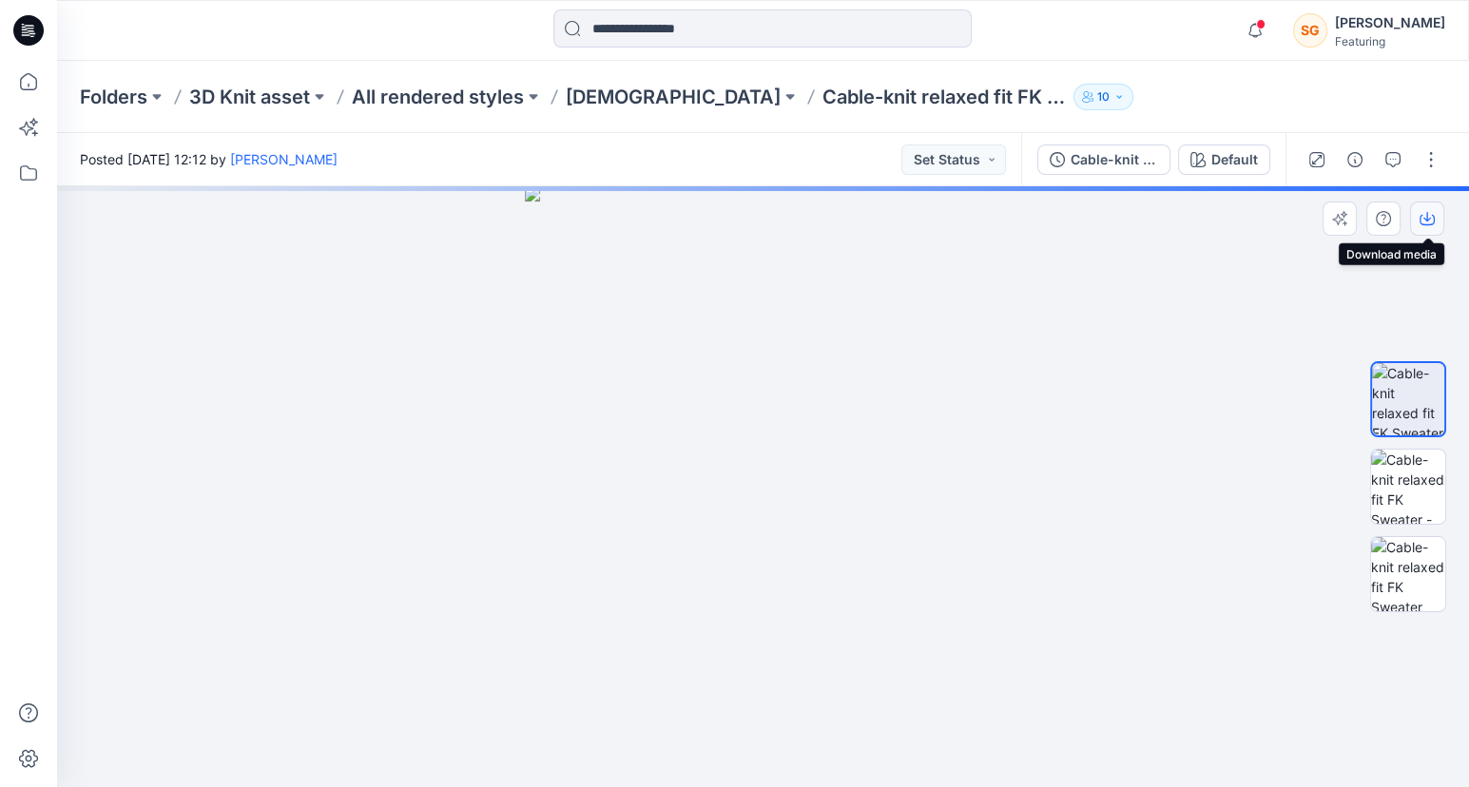
click at [1430, 215] on icon "button" at bounding box center [1427, 218] width 15 height 15
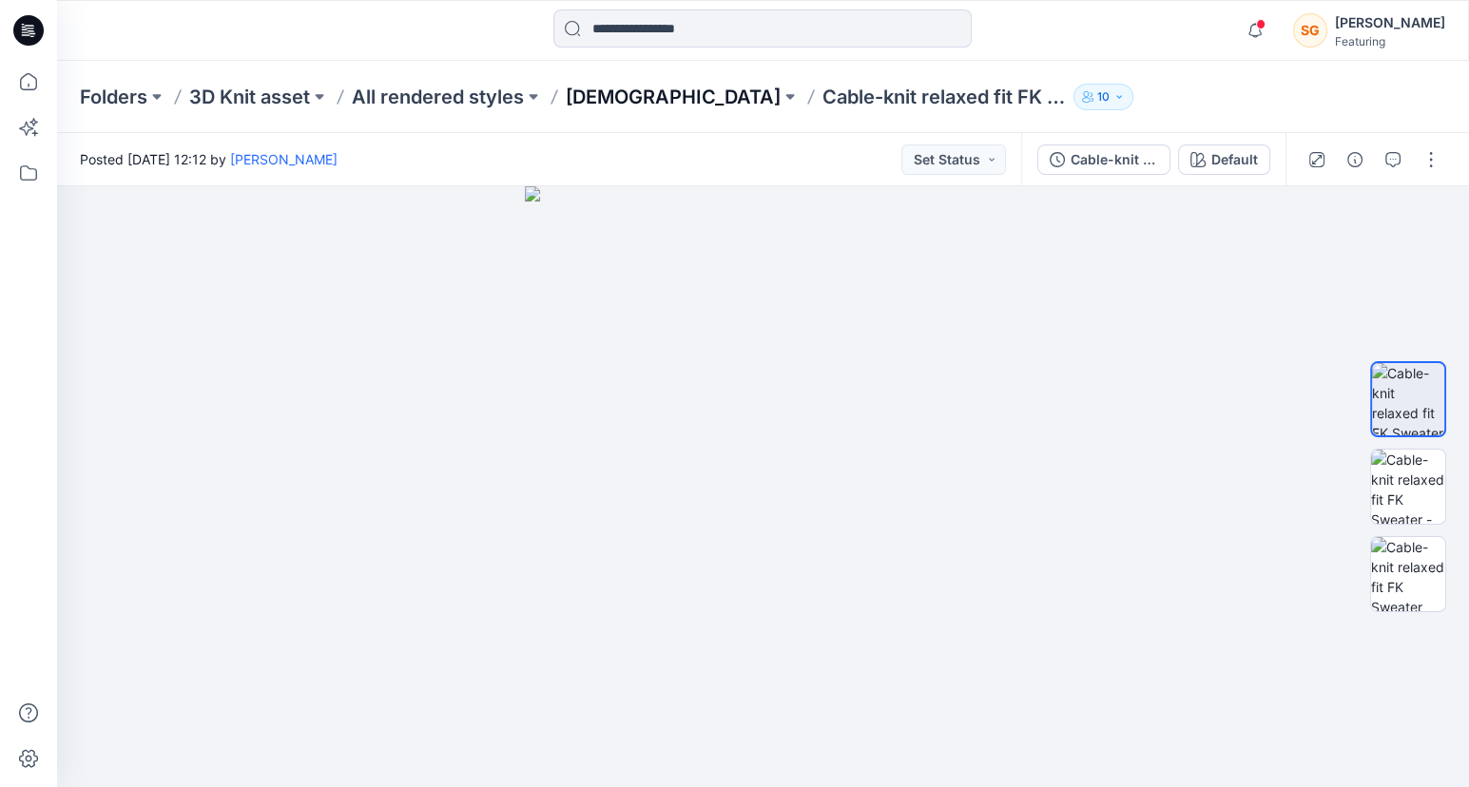
click at [605, 101] on p "[DEMOGRAPHIC_DATA]" at bounding box center [673, 97] width 215 height 27
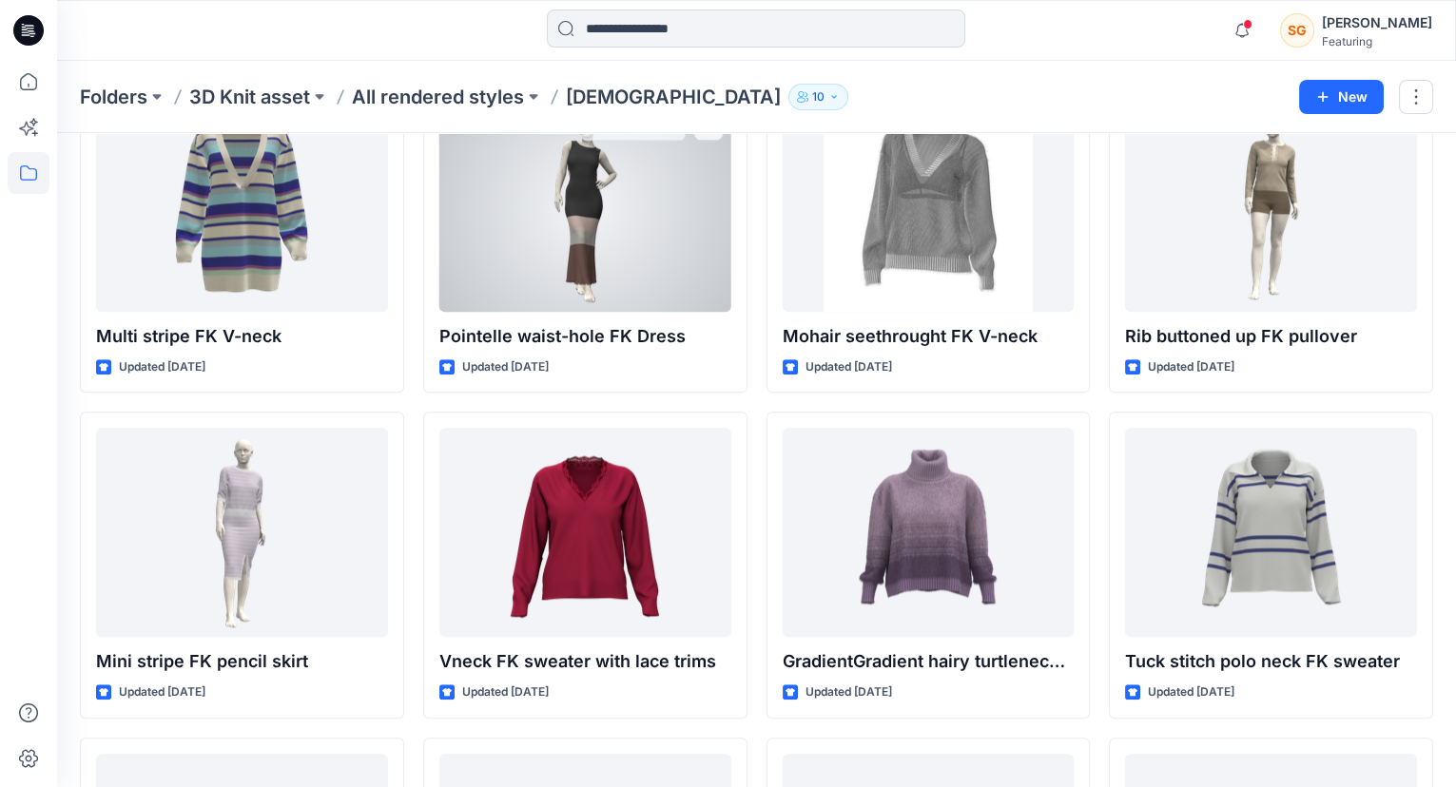
scroll to position [4780, 0]
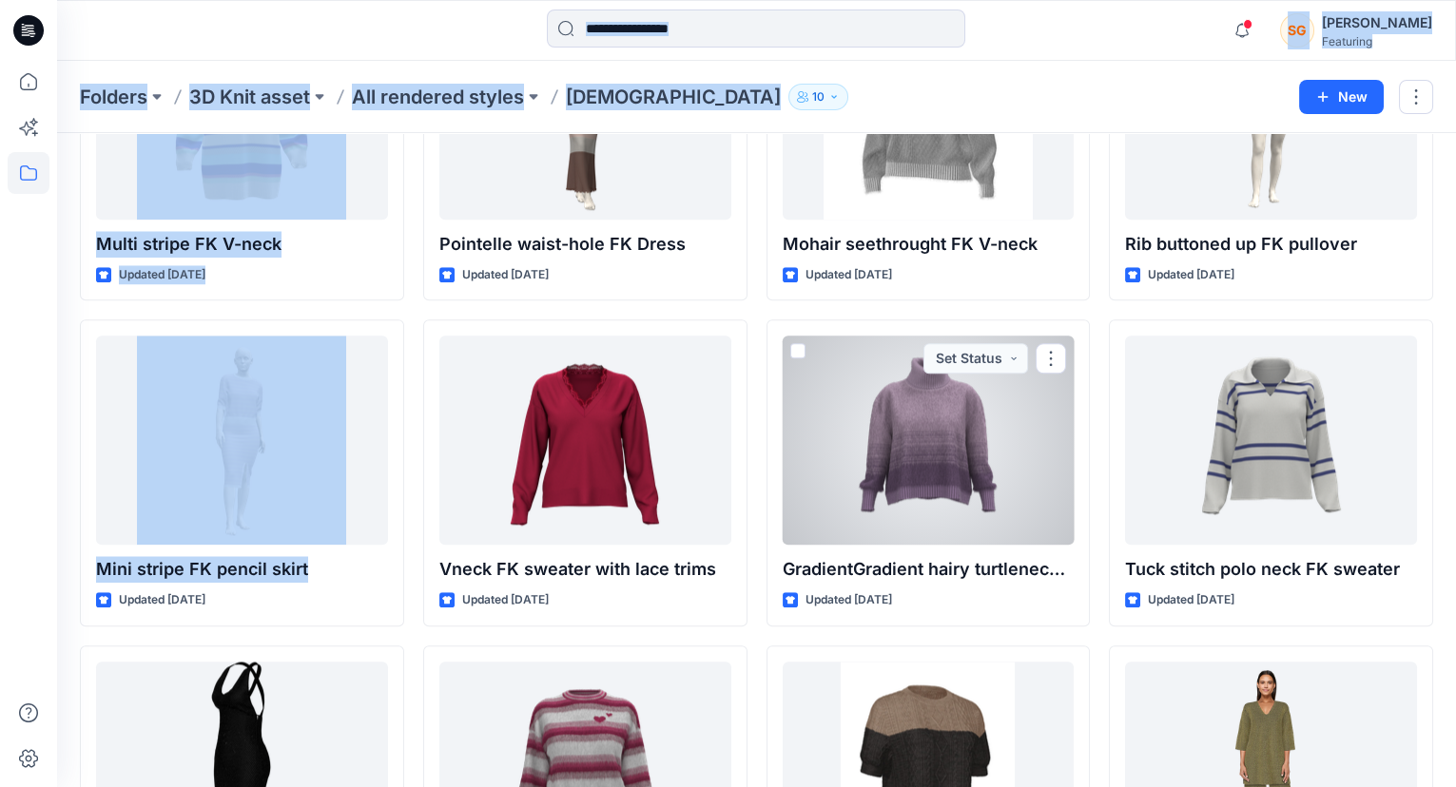
drag, startPoint x: 971, startPoint y: 446, endPoint x: 0, endPoint y: 573, distance: 979.3
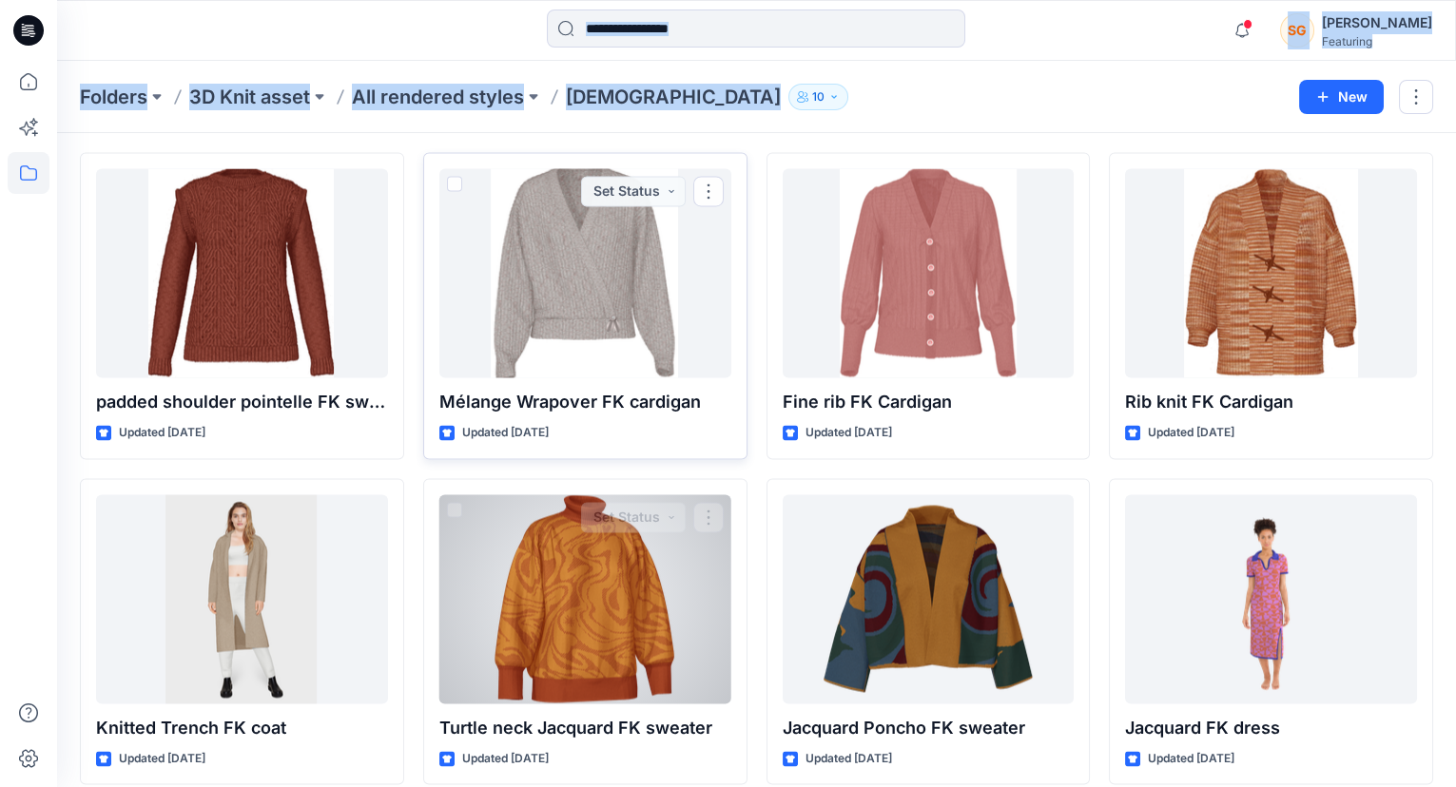
scroll to position [7248, 0]
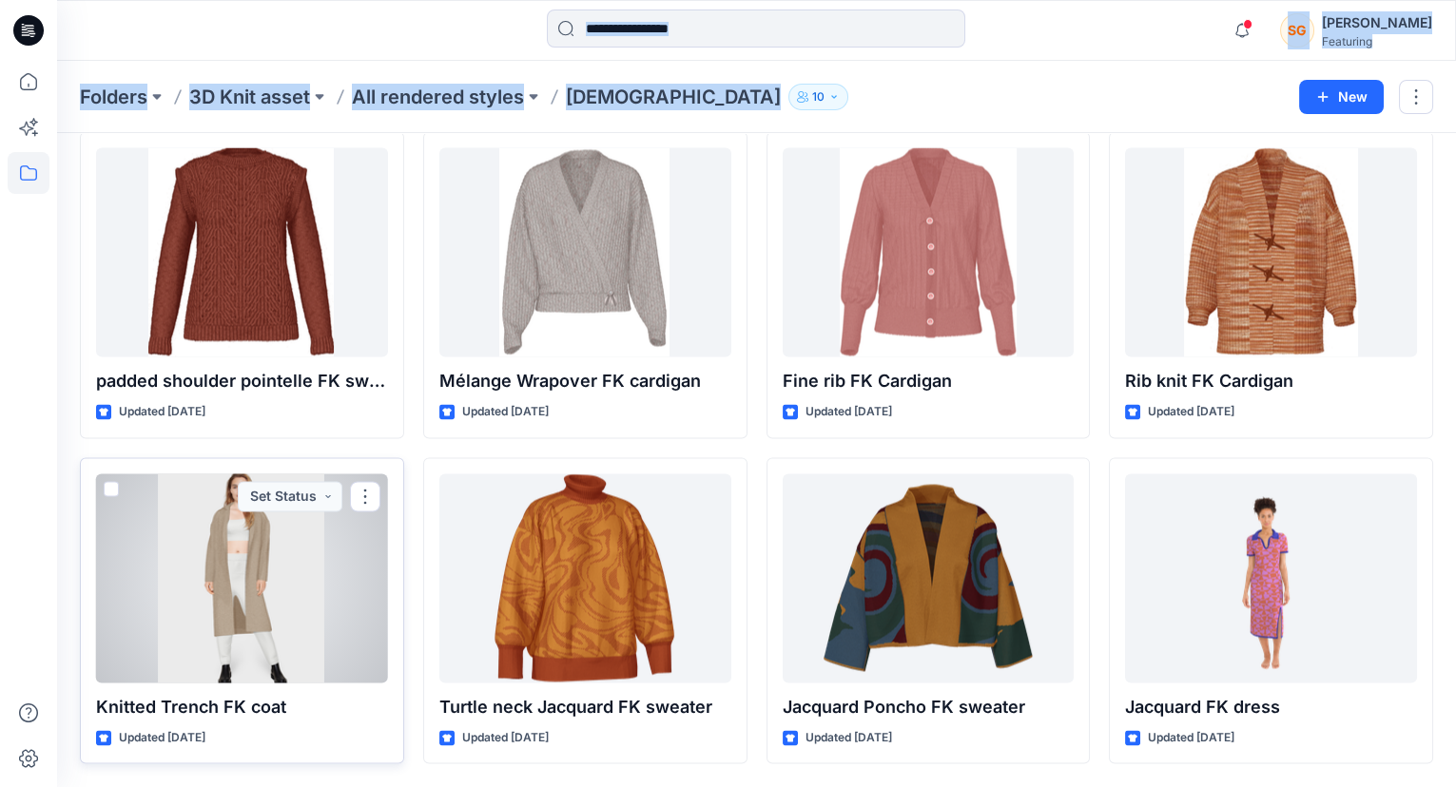
drag, startPoint x: 354, startPoint y: 505, endPoint x: 338, endPoint y: 515, distance: 19.3
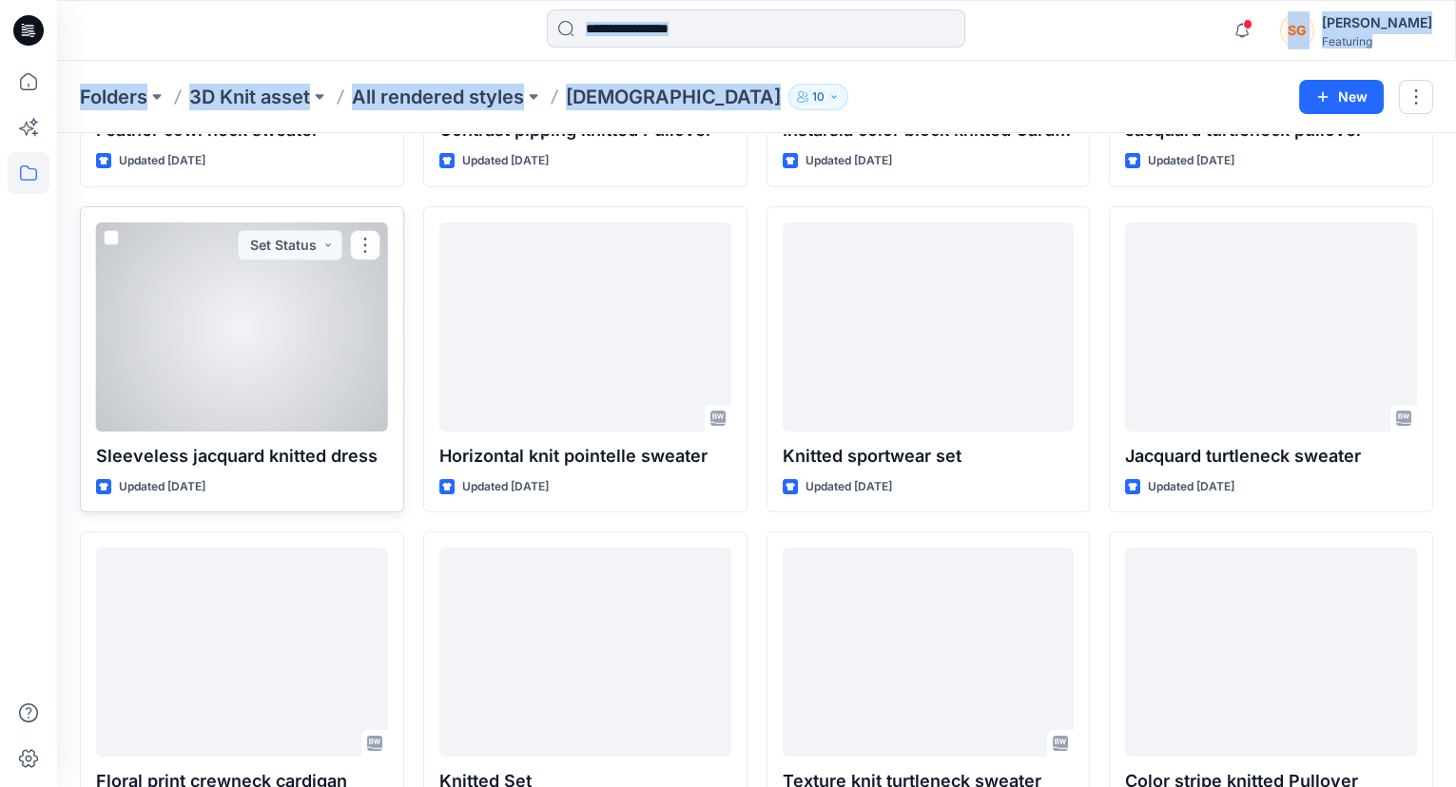
scroll to position [15310, 0]
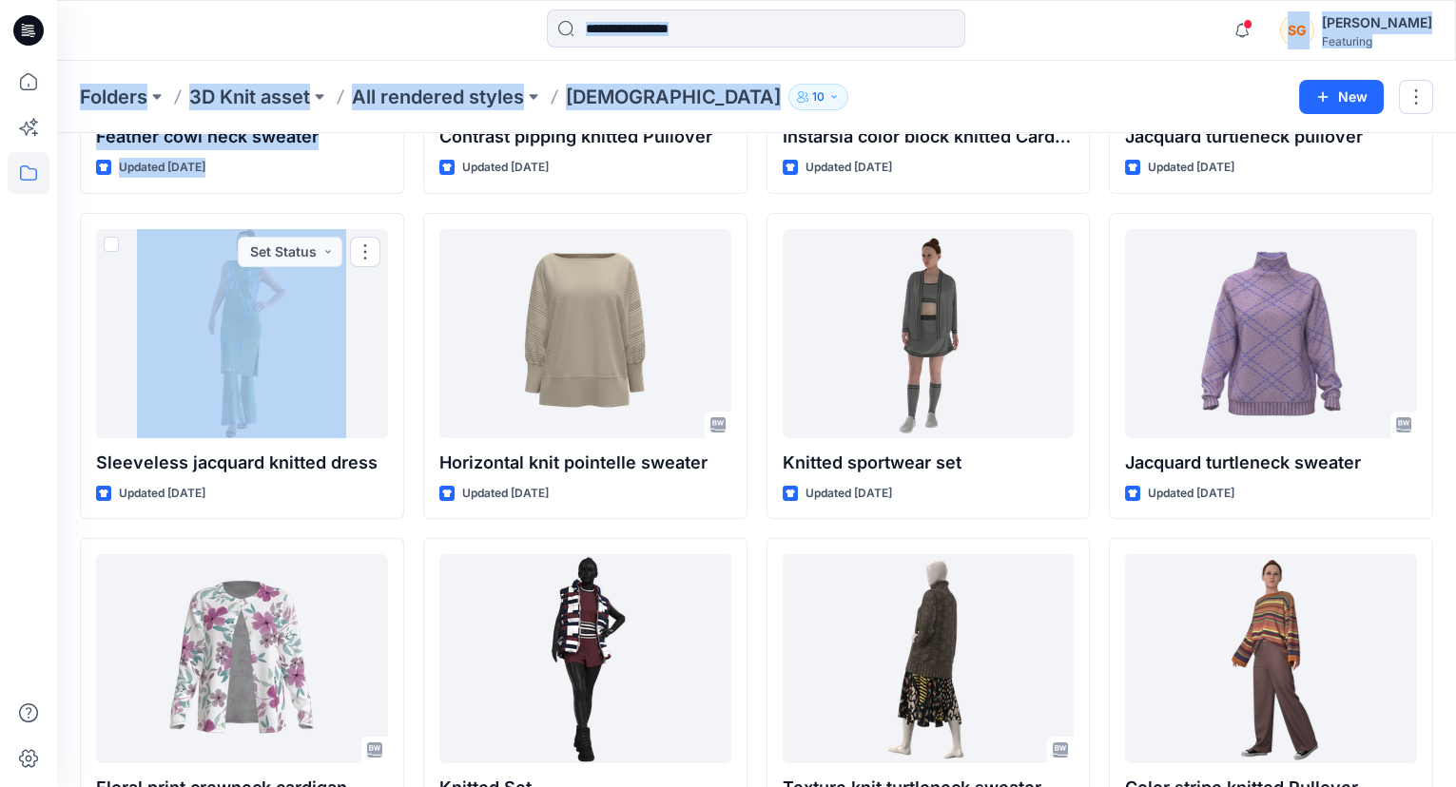
click at [817, 81] on div "Folders 3D Knit asset All rendered styles Ladies 10 New" at bounding box center [756, 97] width 1399 height 72
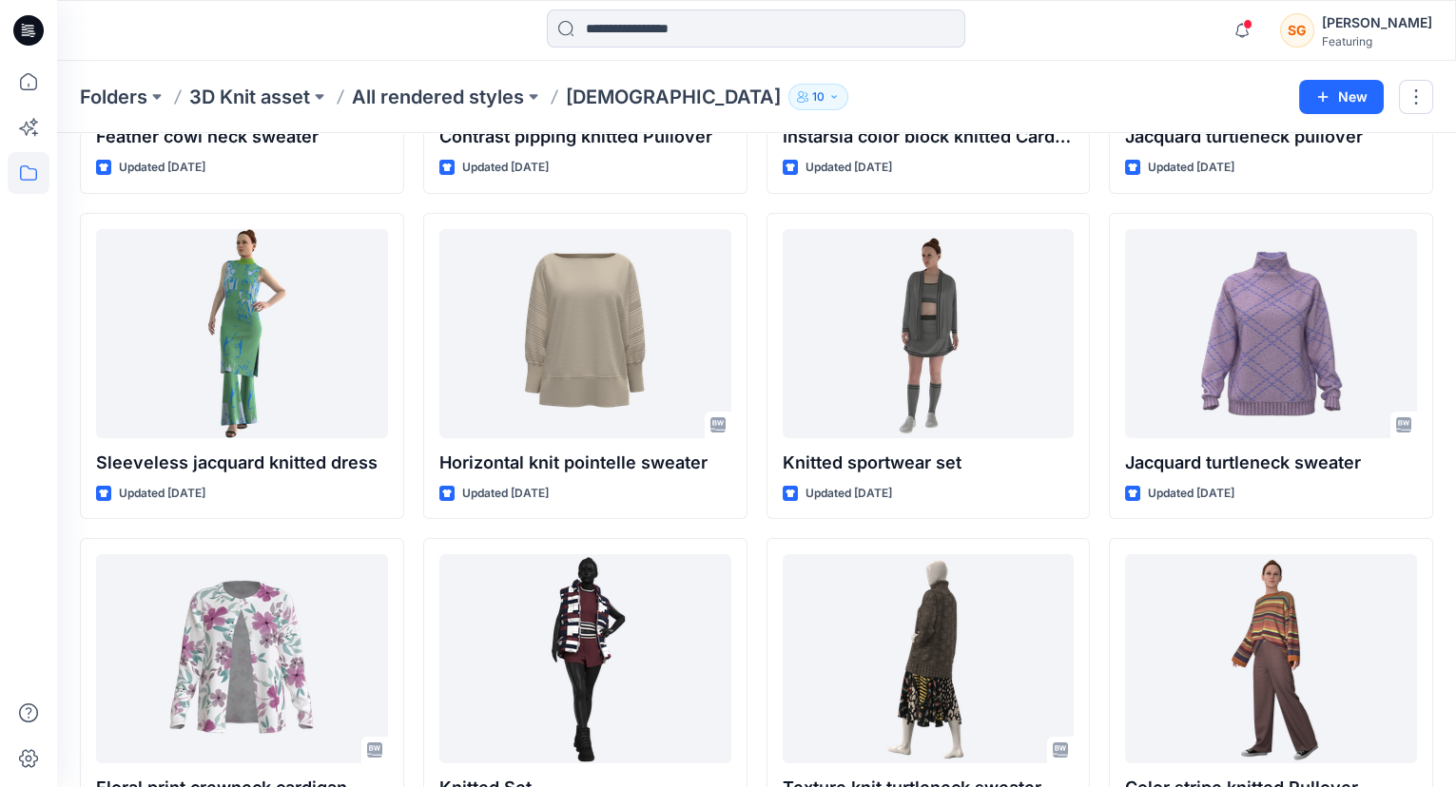
click at [434, 111] on div "Folders 3D Knit asset All rendered styles Ladies 10 New" at bounding box center [756, 97] width 1399 height 72
click at [445, 99] on p "All rendered styles" at bounding box center [438, 97] width 172 height 27
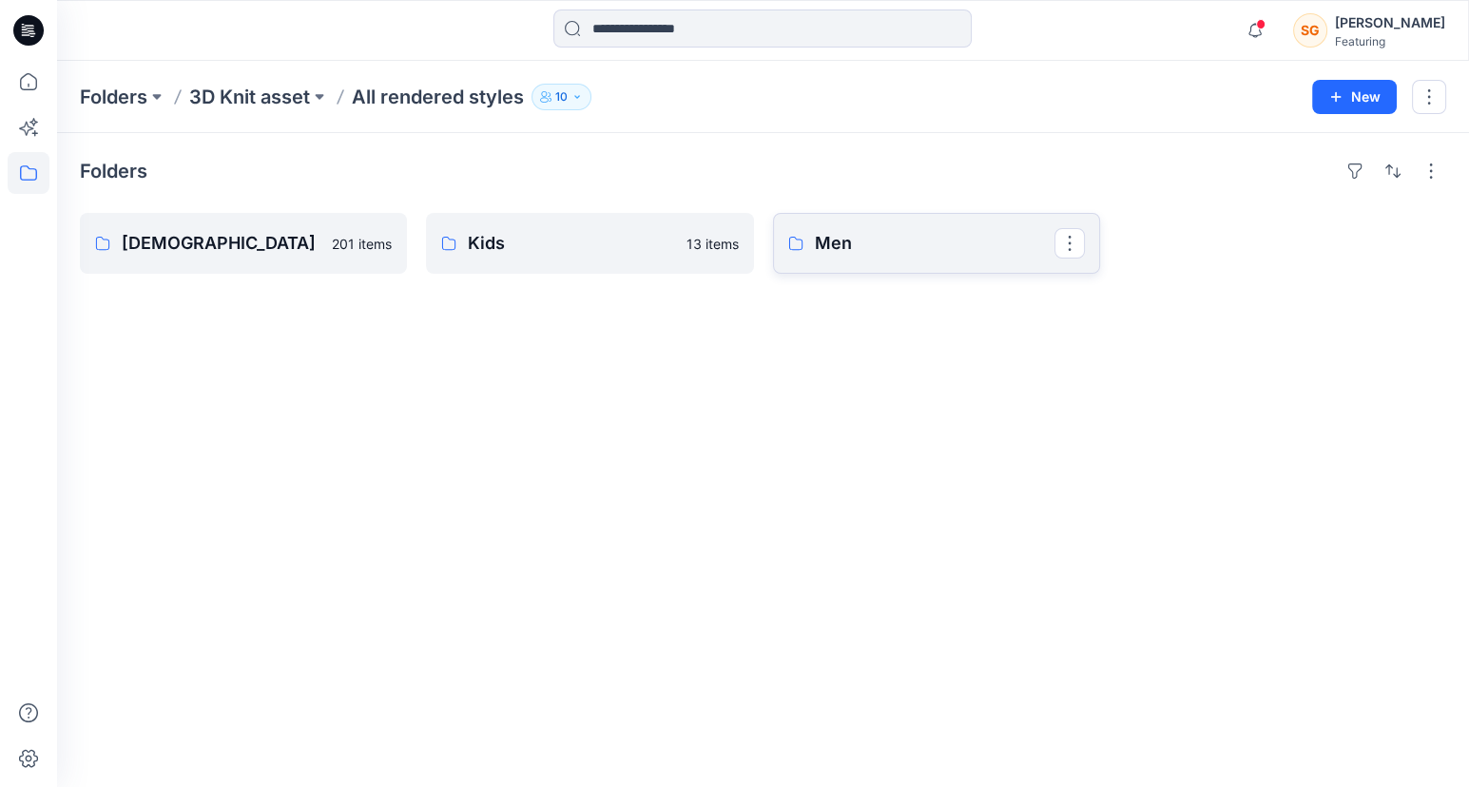
click at [837, 249] on p "Men" at bounding box center [935, 243] width 240 height 27
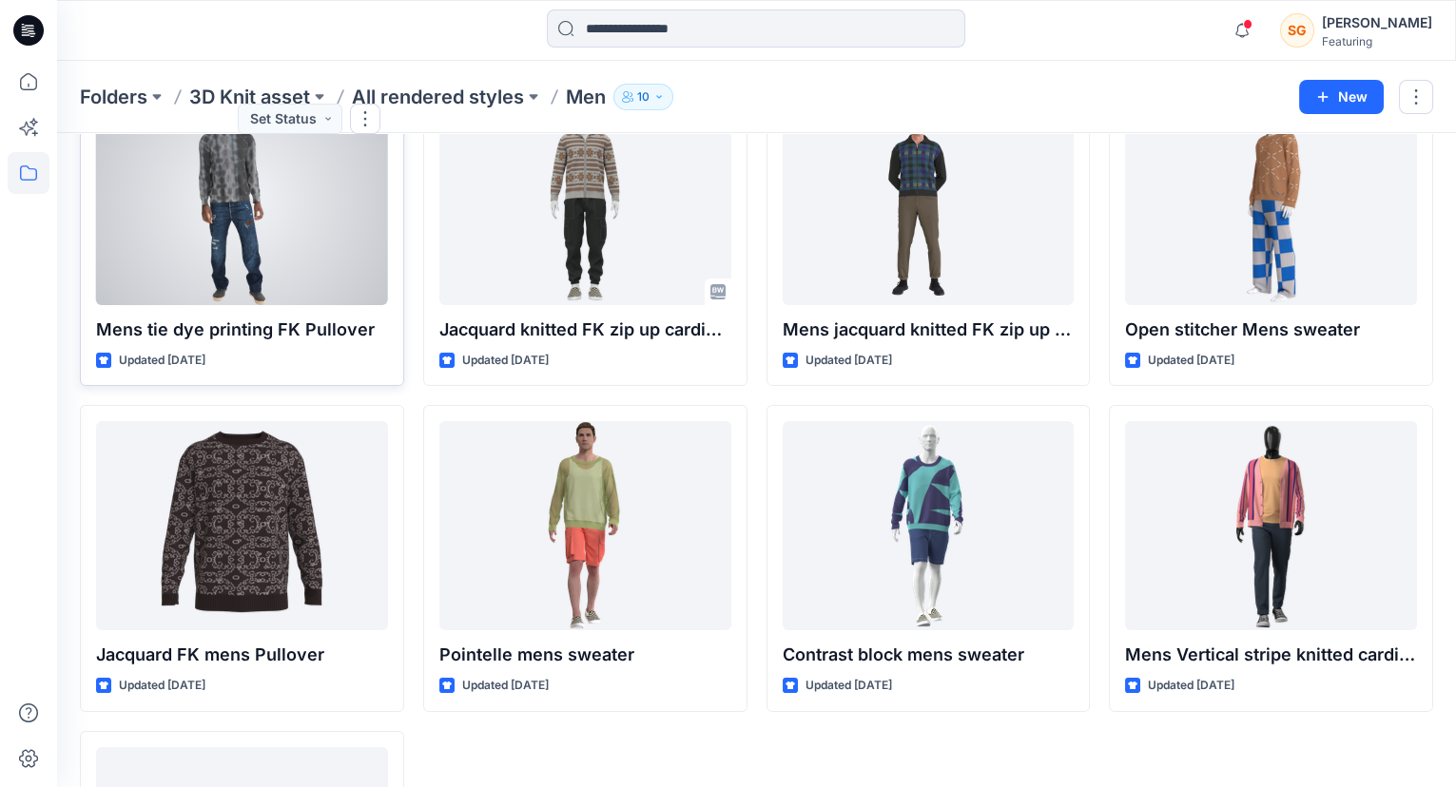
scroll to position [1118, 0]
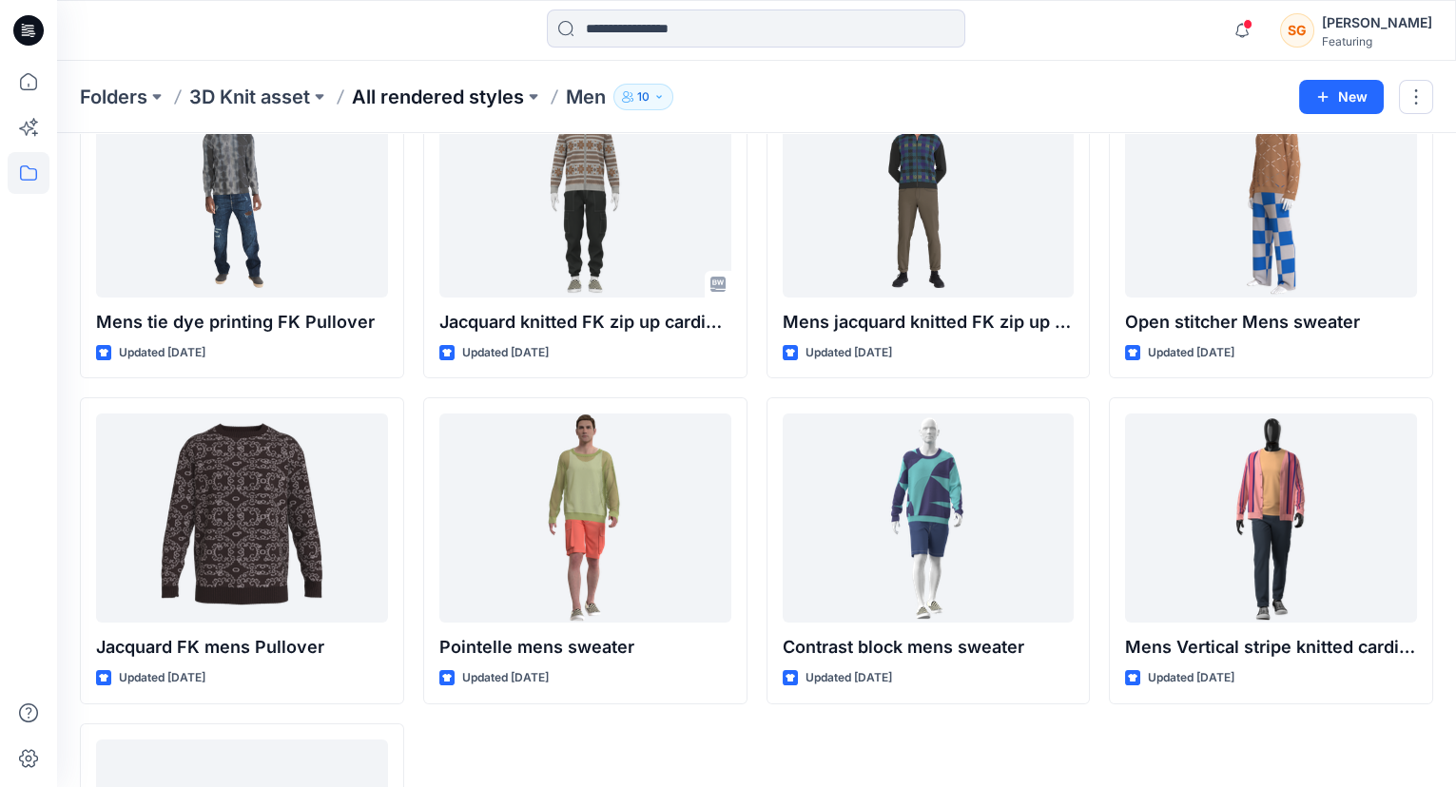
click at [463, 91] on p "All rendered styles" at bounding box center [438, 97] width 172 height 27
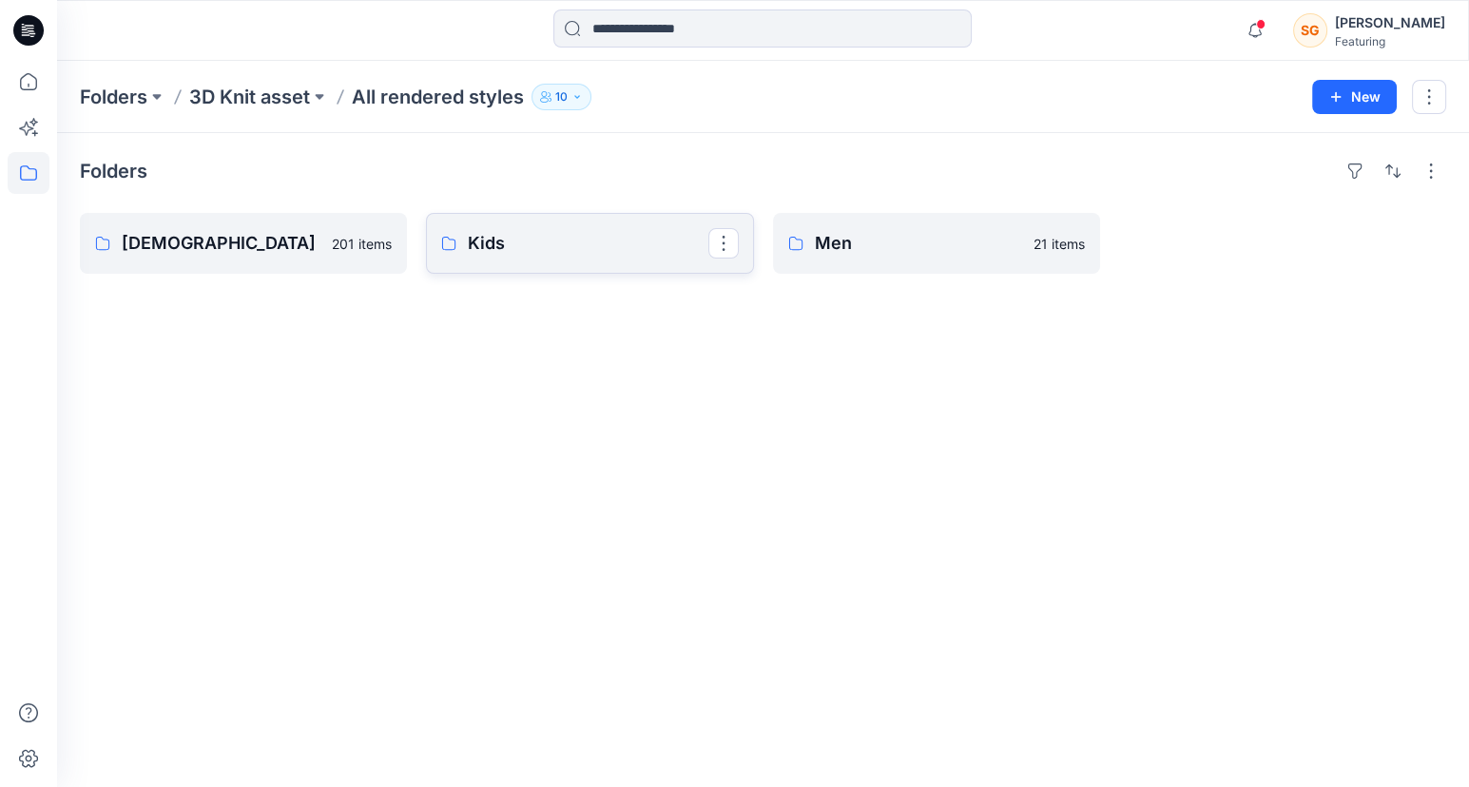
click at [494, 248] on p "Kids" at bounding box center [588, 243] width 240 height 27
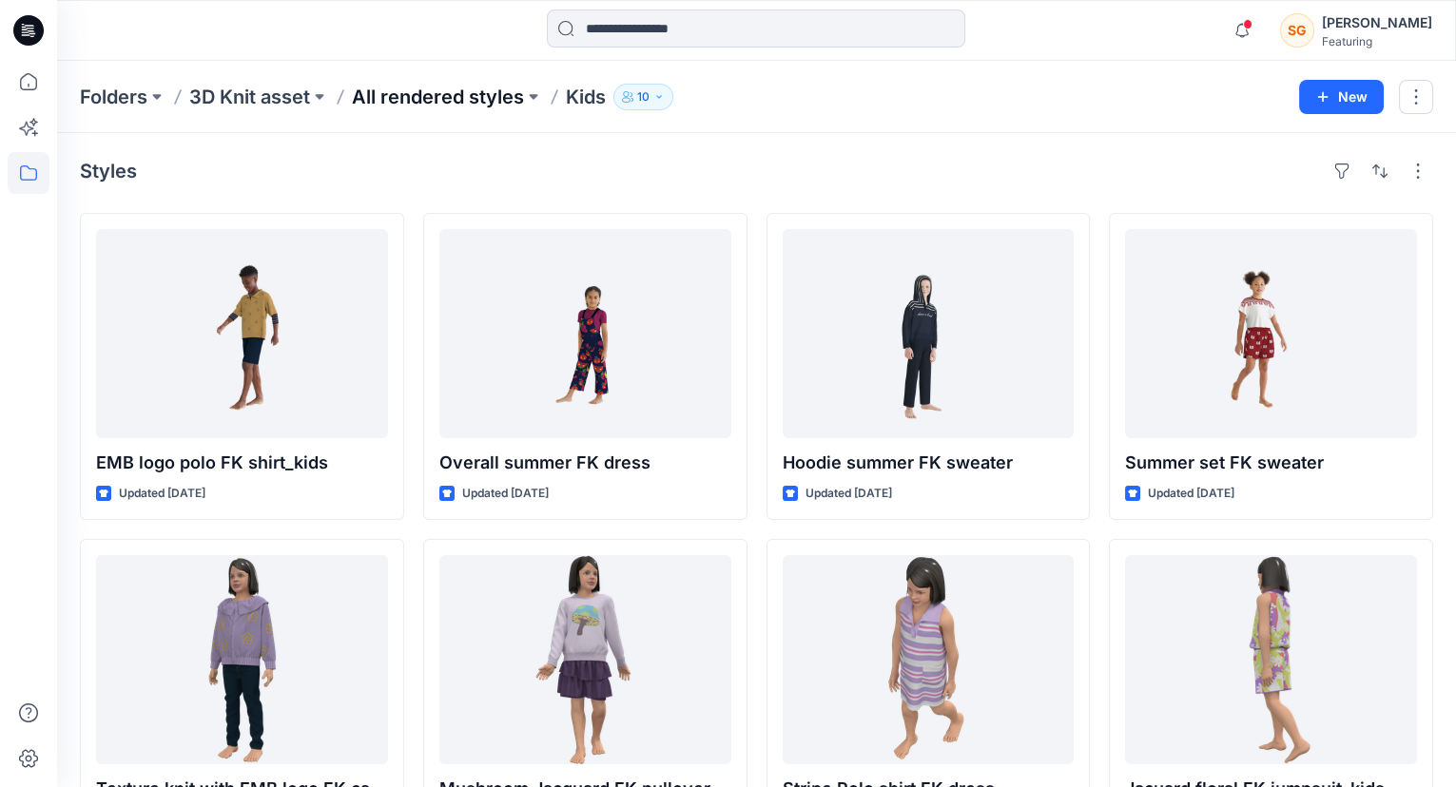
click at [446, 108] on p "All rendered styles" at bounding box center [438, 97] width 172 height 27
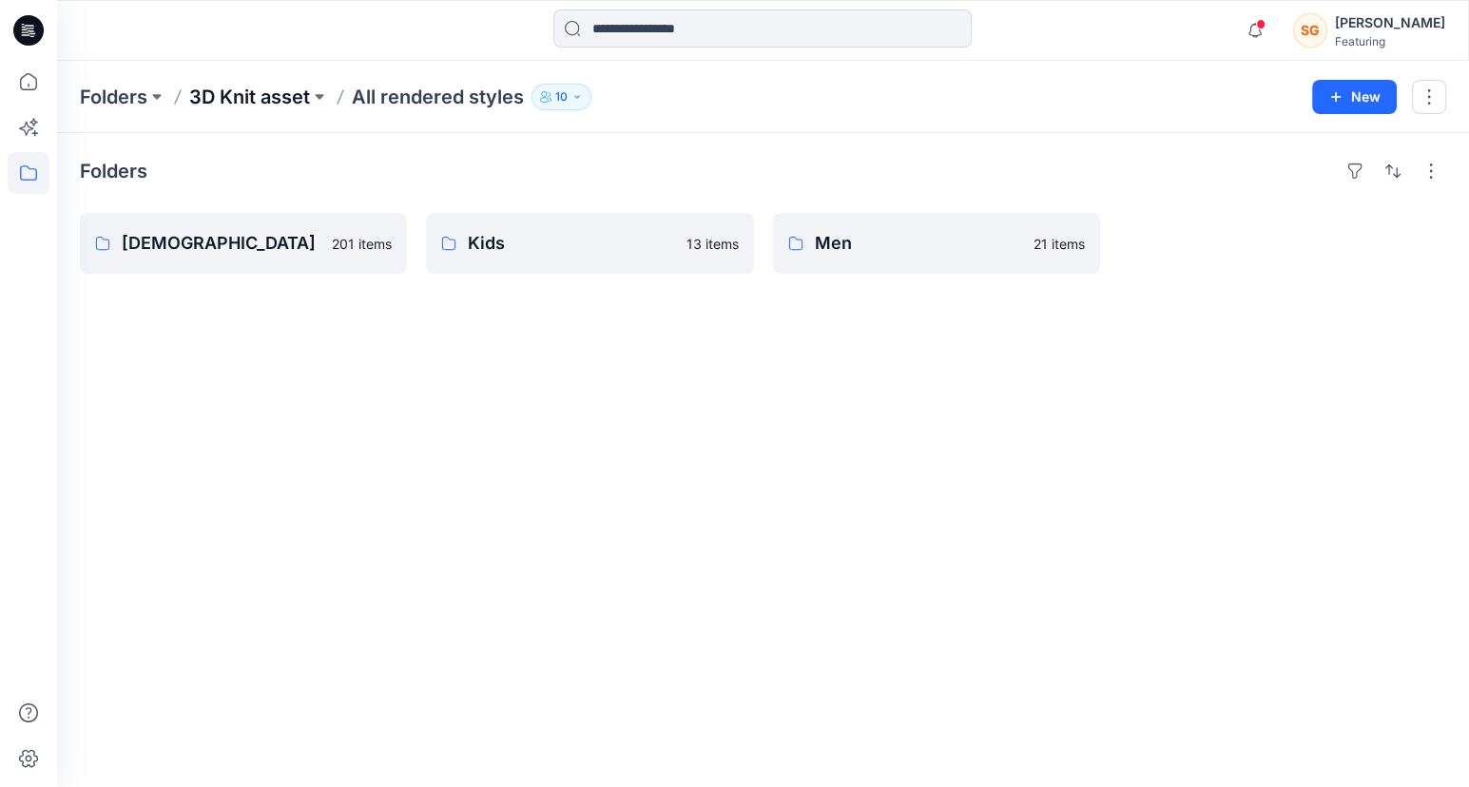
click at [234, 102] on p "3D Knit asset" at bounding box center [249, 97] width 121 height 27
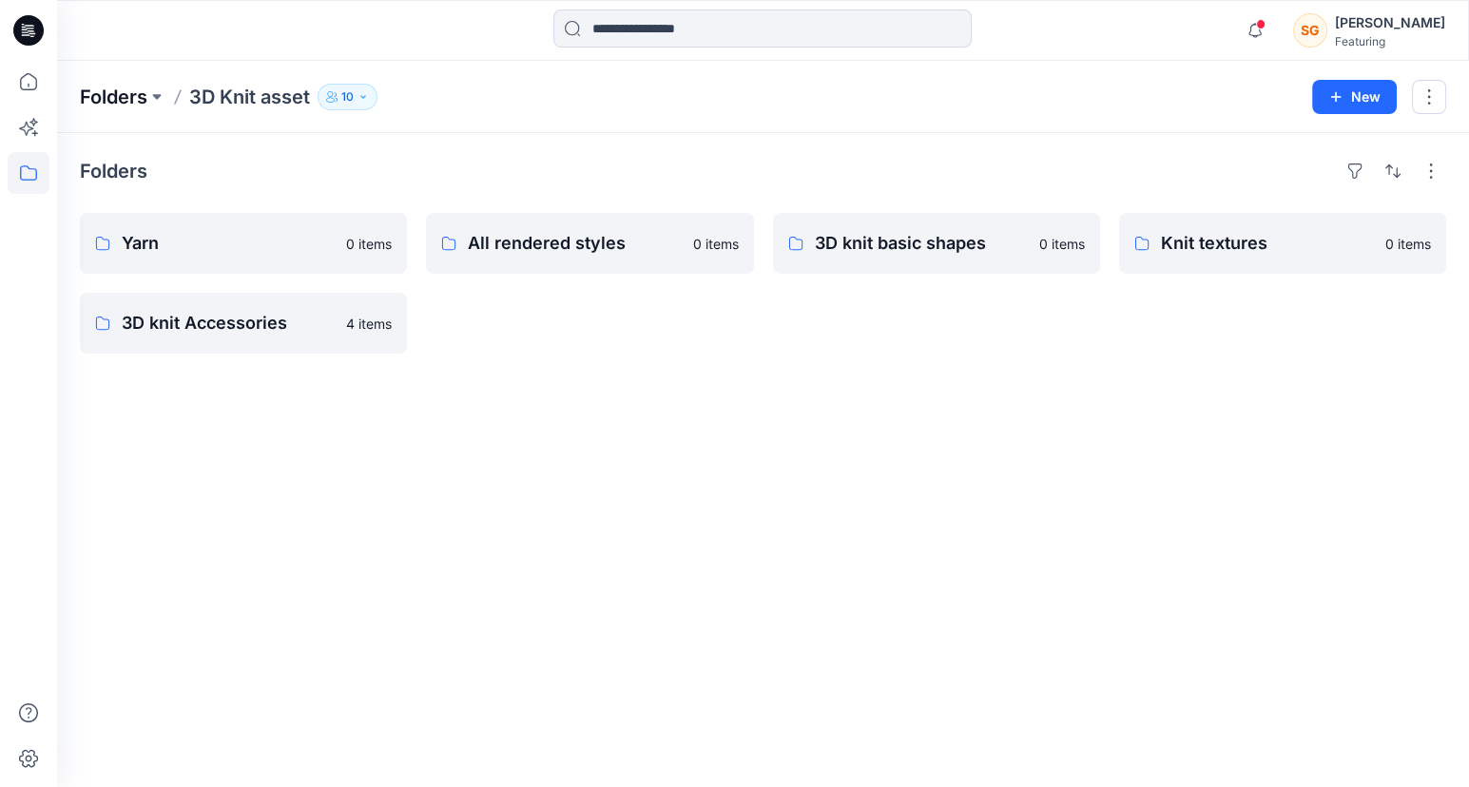
click at [115, 104] on p "Folders" at bounding box center [114, 97] width 68 height 27
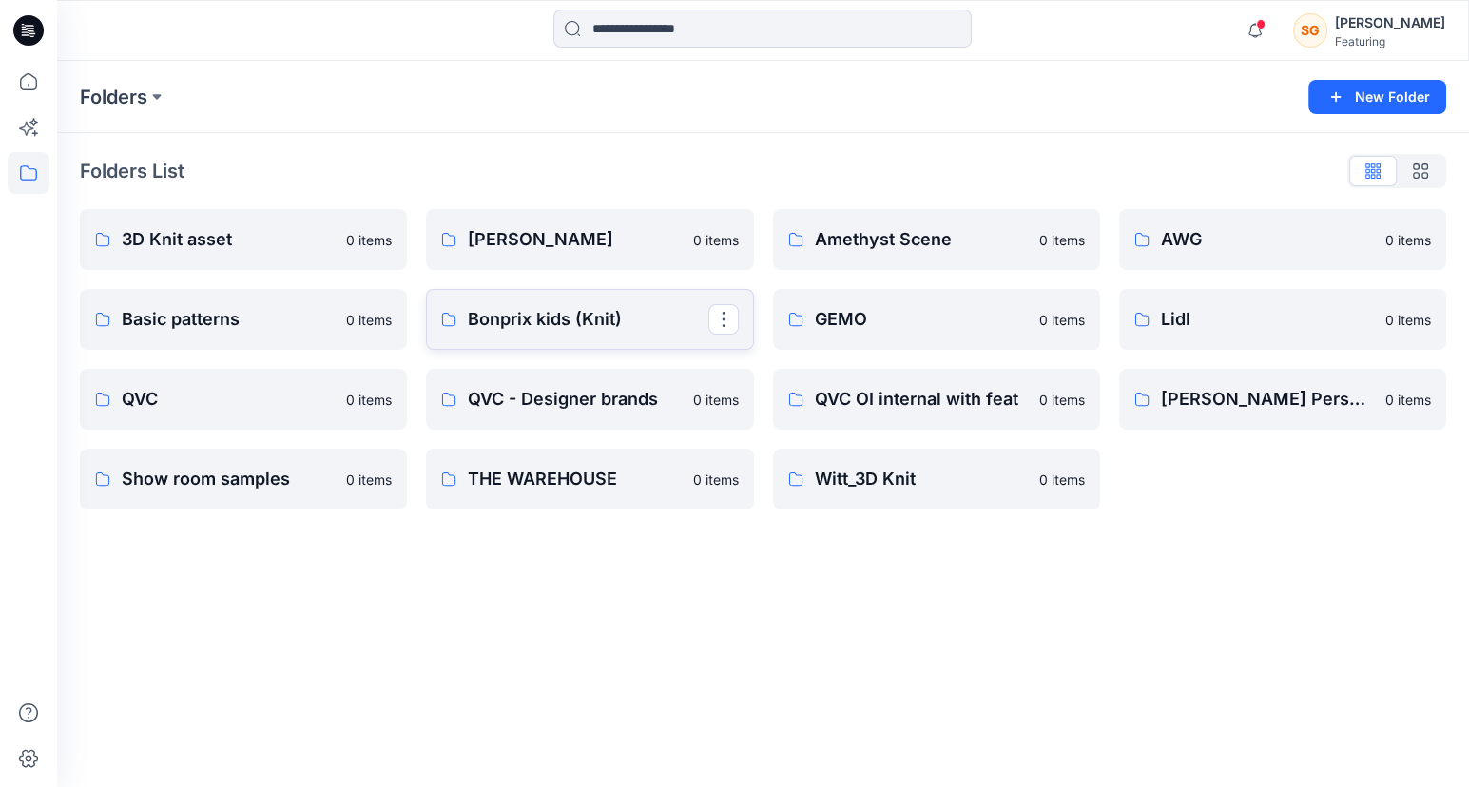
click at [574, 320] on p "Bonprix kids (Knit)" at bounding box center [588, 319] width 240 height 27
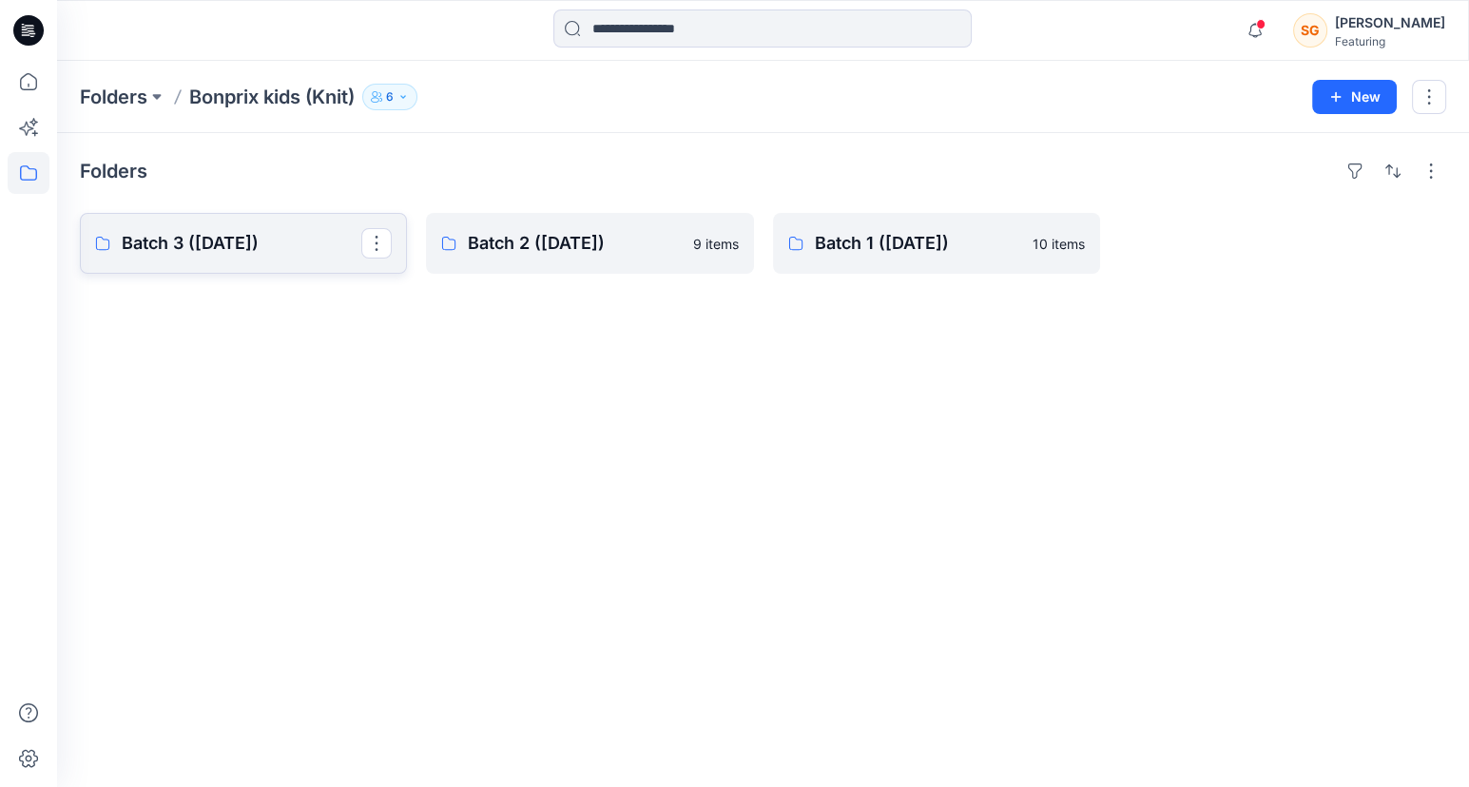
click at [223, 246] on p "Batch 3 (Apr 2024)" at bounding box center [242, 243] width 240 height 27
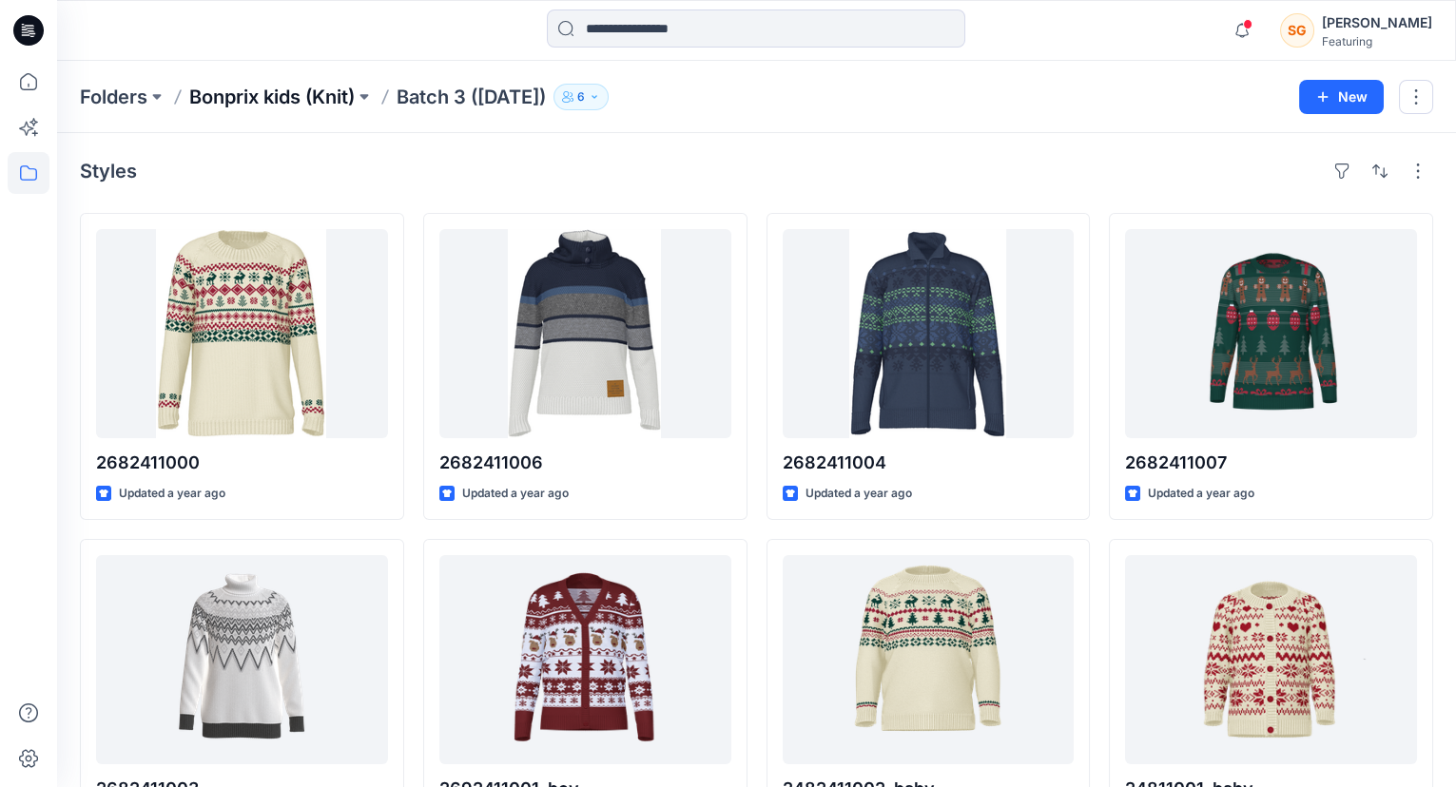
click at [306, 95] on p "Bonprix kids (Knit)" at bounding box center [271, 97] width 165 height 27
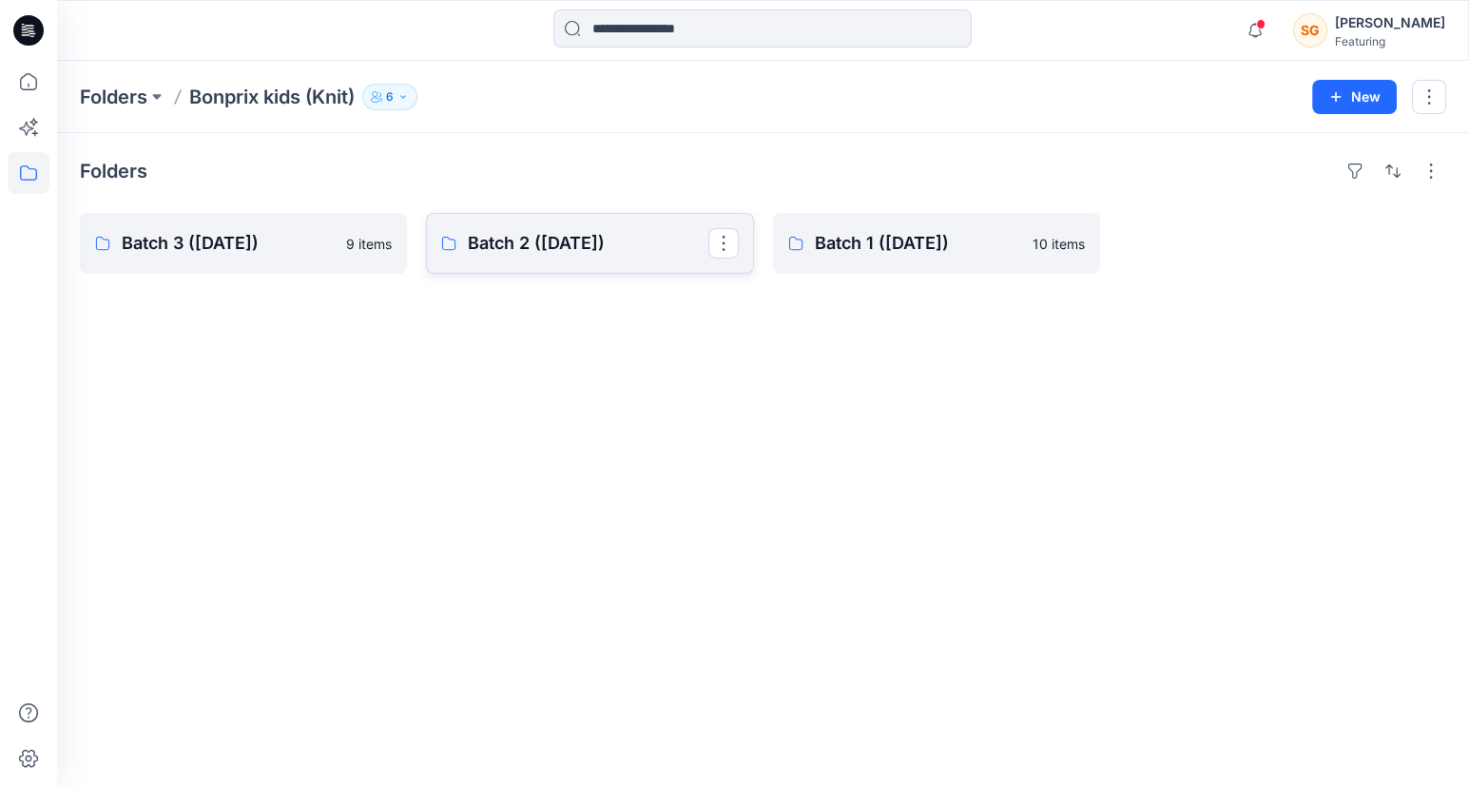
click at [566, 254] on p "Batch 2 (Mar 2024)" at bounding box center [588, 243] width 240 height 27
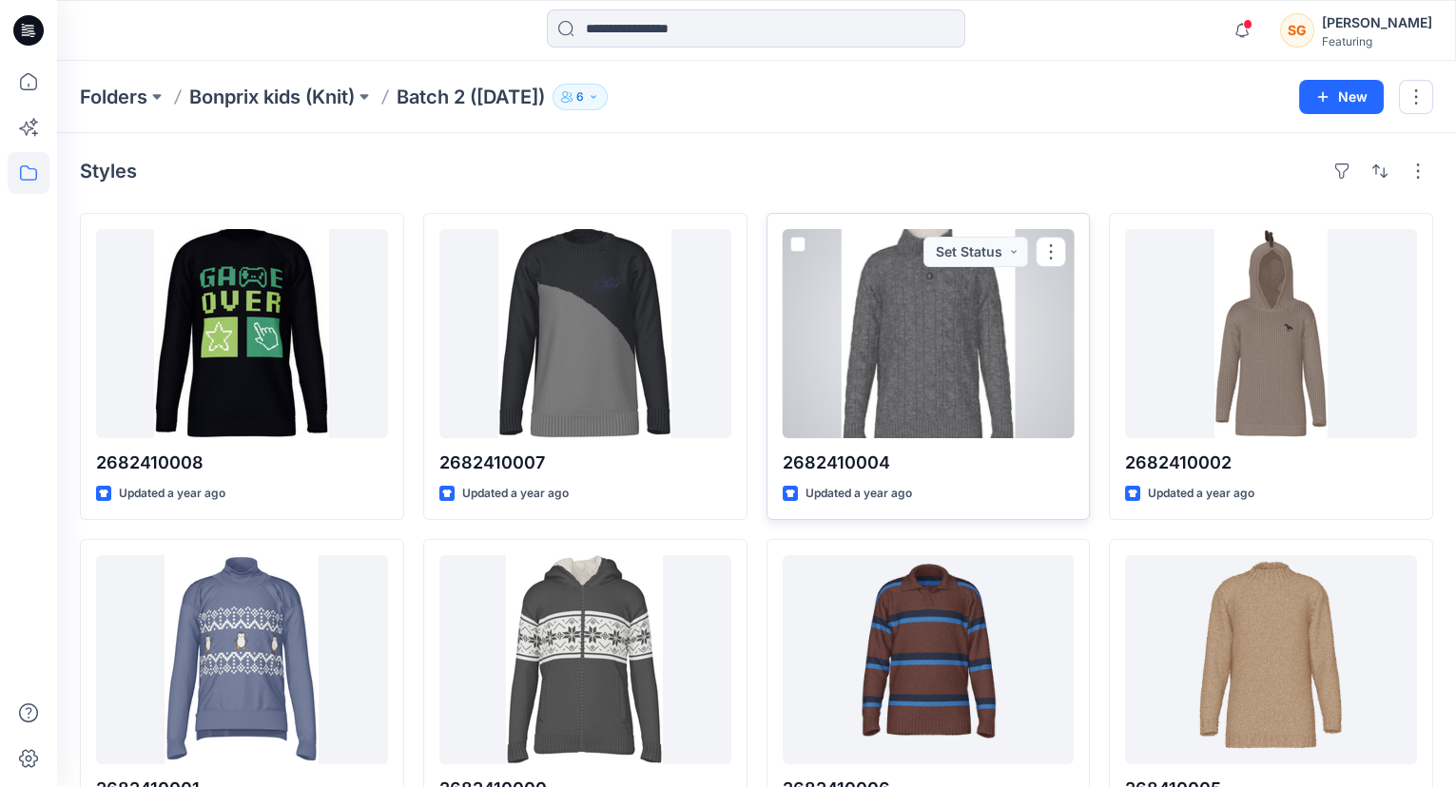
click at [933, 355] on div at bounding box center [929, 333] width 292 height 209
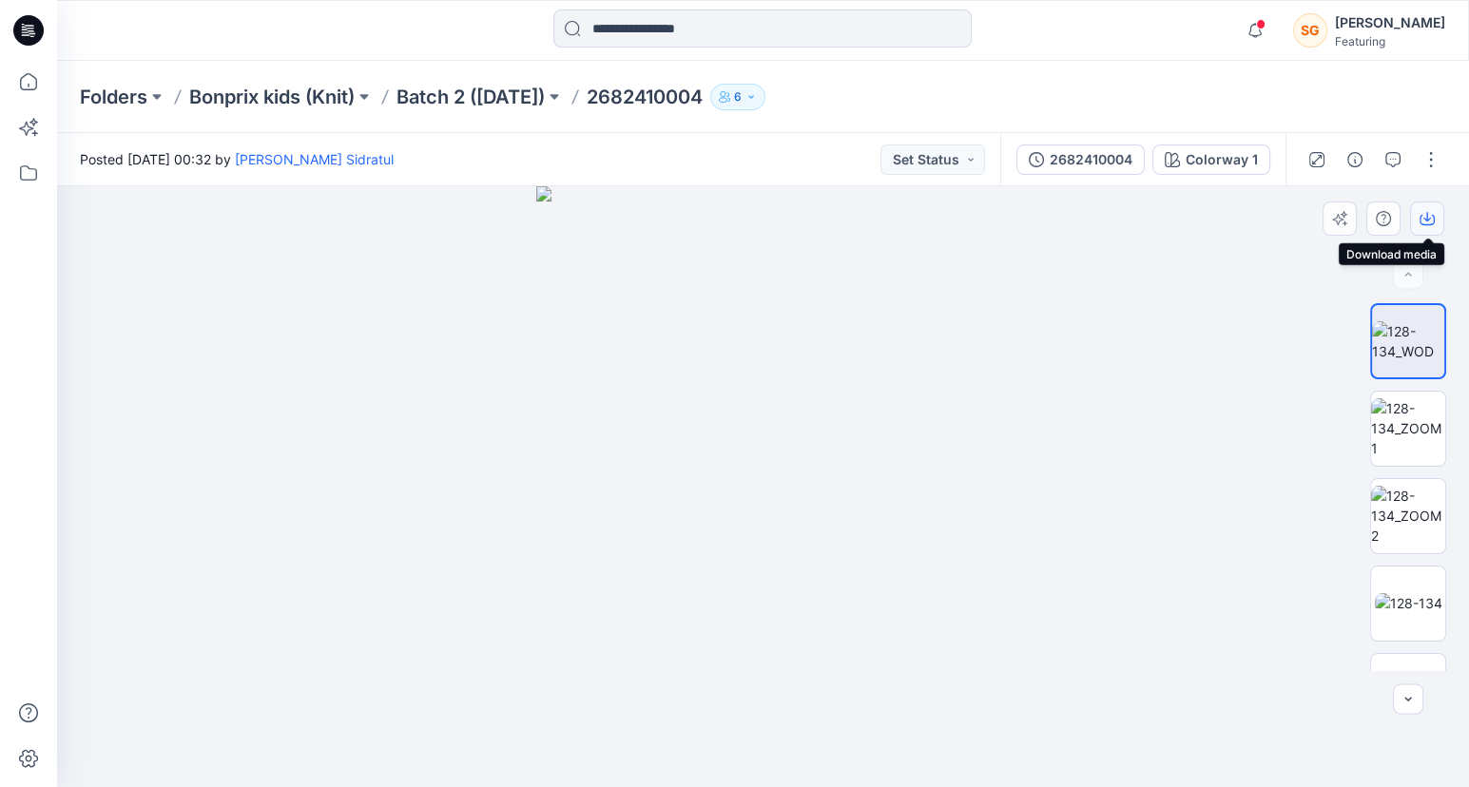
click at [1426, 218] on icon "button" at bounding box center [1428, 217] width 8 height 10
click at [460, 99] on p "Batch 2 (Mar 2024)" at bounding box center [471, 97] width 148 height 27
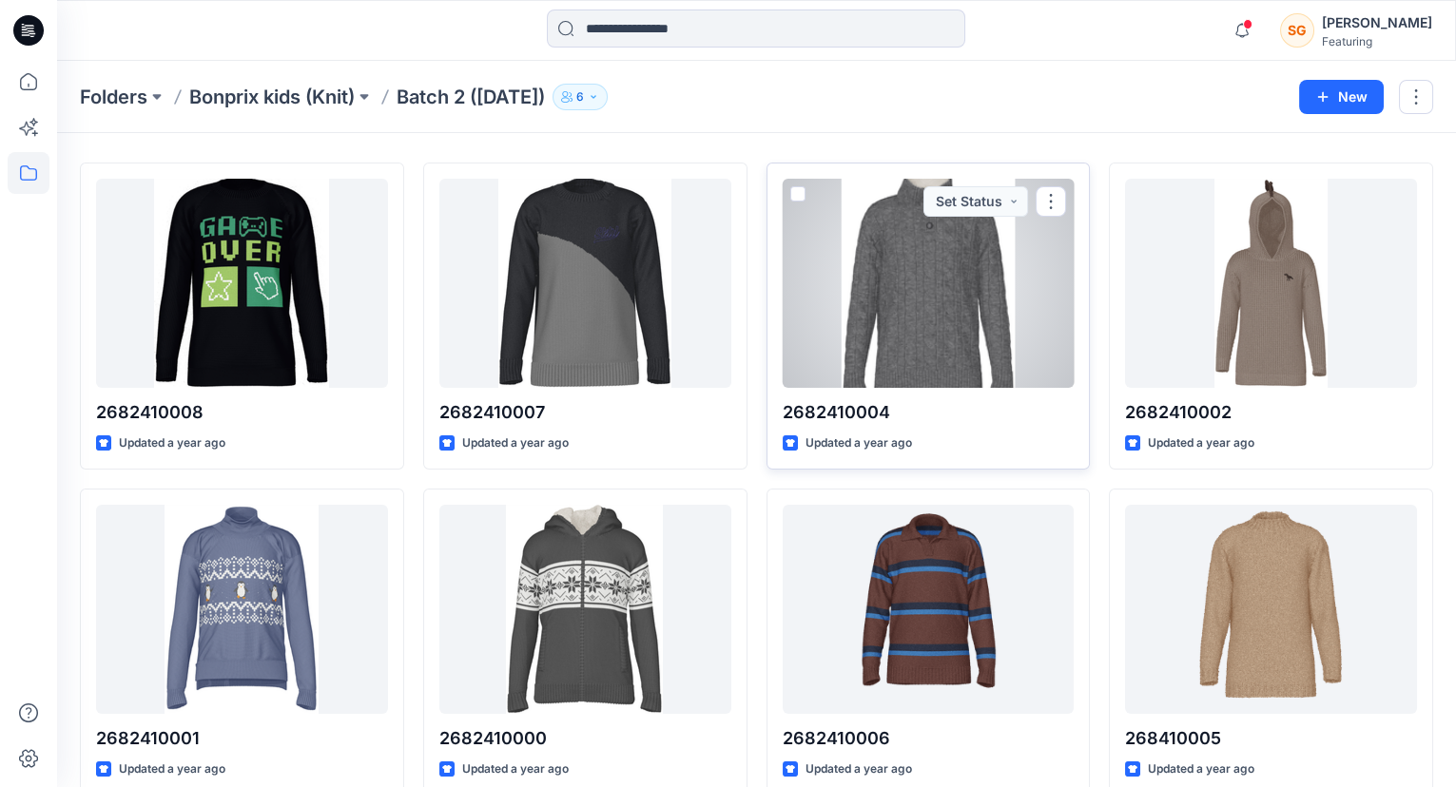
scroll to position [345, 0]
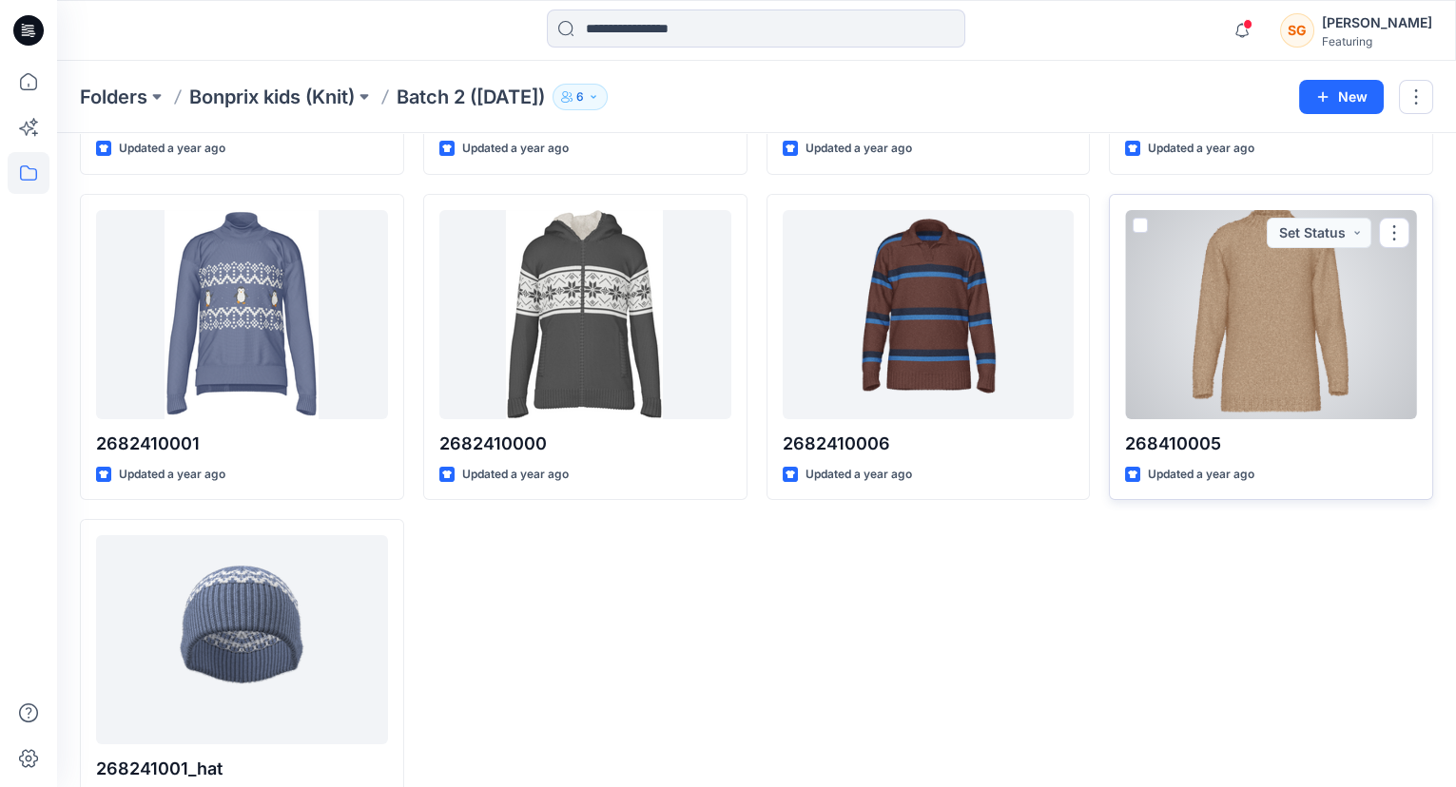
click at [1309, 356] on div at bounding box center [1271, 314] width 292 height 209
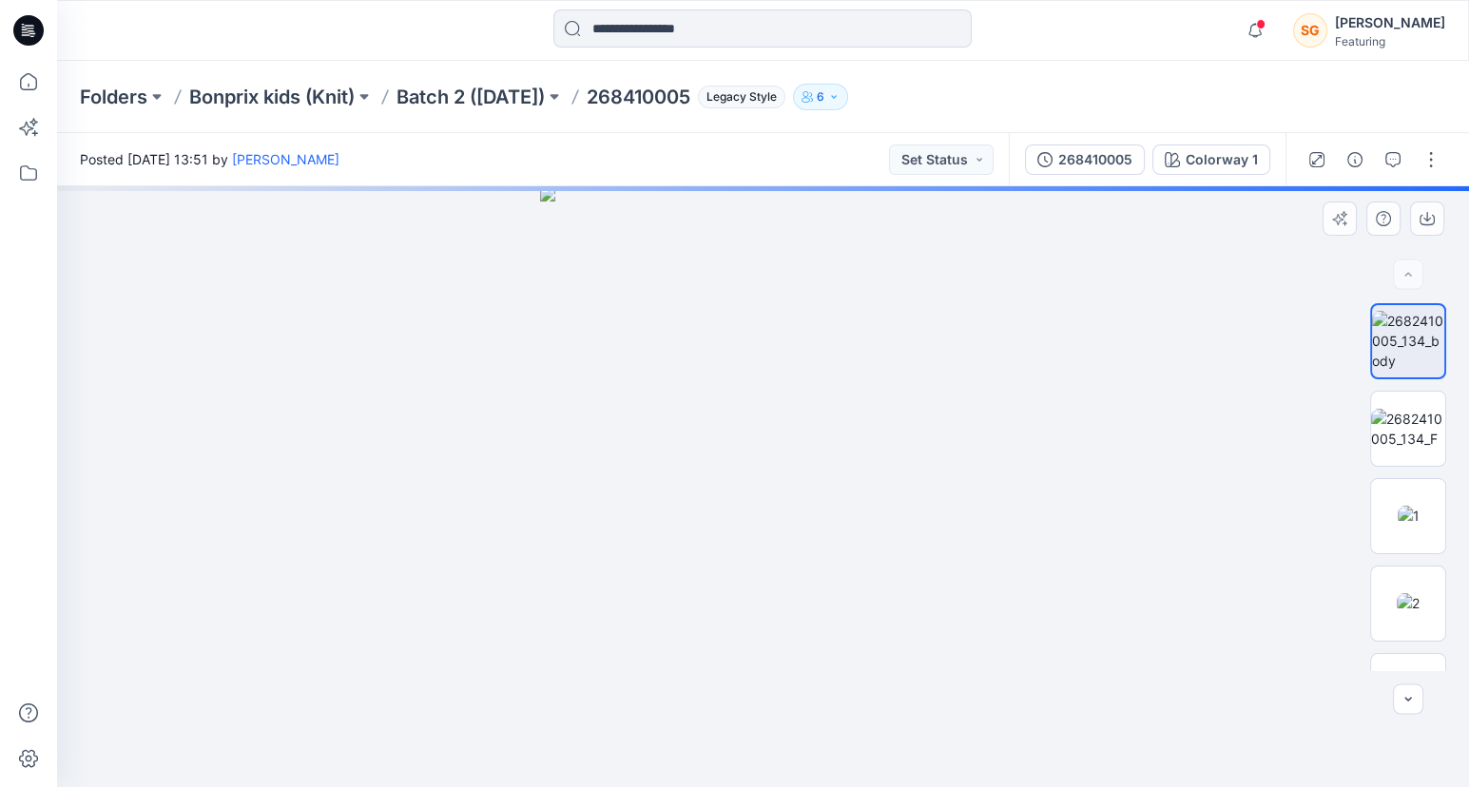
drag, startPoint x: 778, startPoint y: 327, endPoint x: 740, endPoint y: 340, distance: 40.3
click at [736, 346] on img at bounding box center [763, 486] width 446 height 601
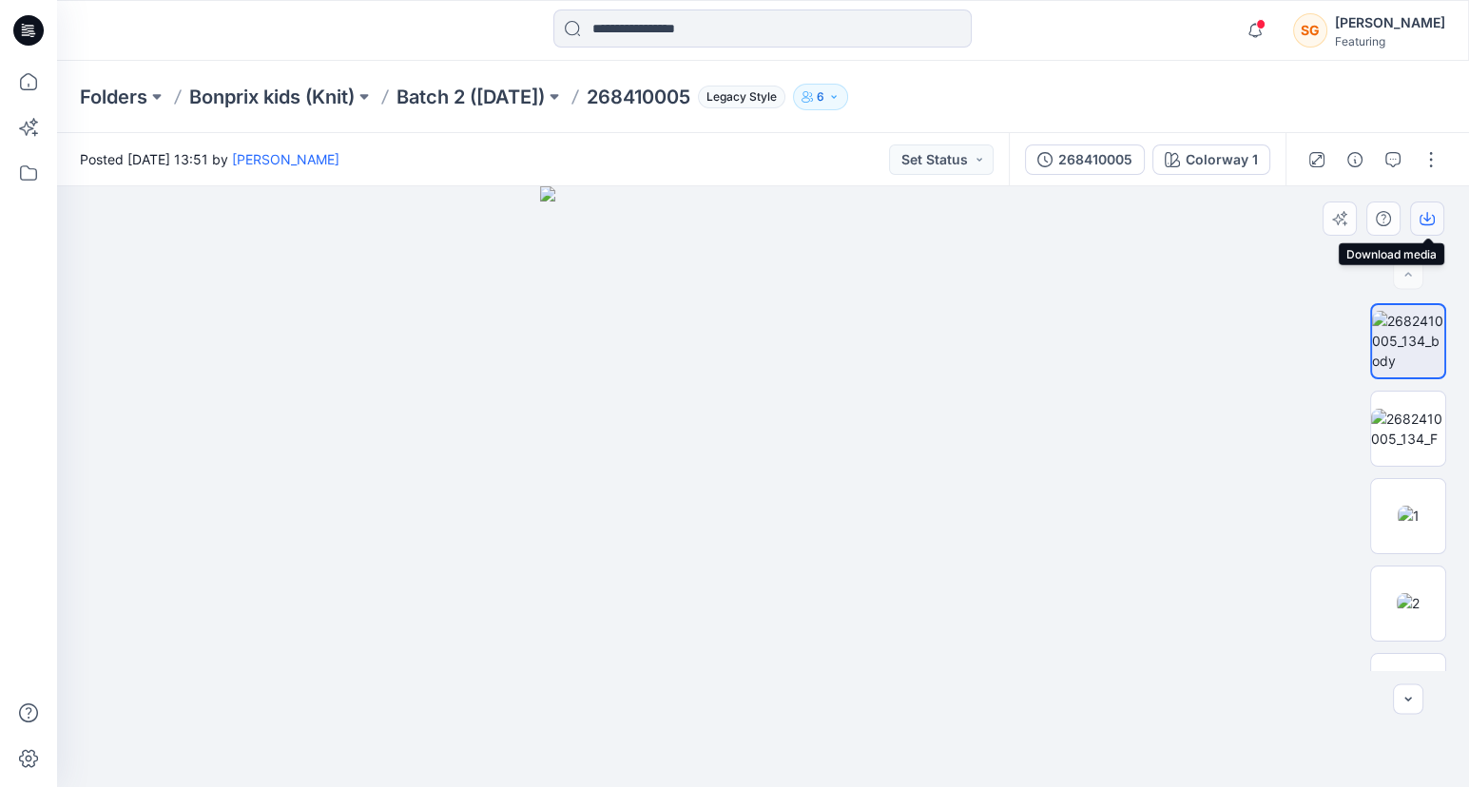
click at [1423, 221] on icon "button" at bounding box center [1427, 218] width 15 height 15
click at [507, 96] on p "Batch 2 (Mar 2024)" at bounding box center [471, 97] width 148 height 27
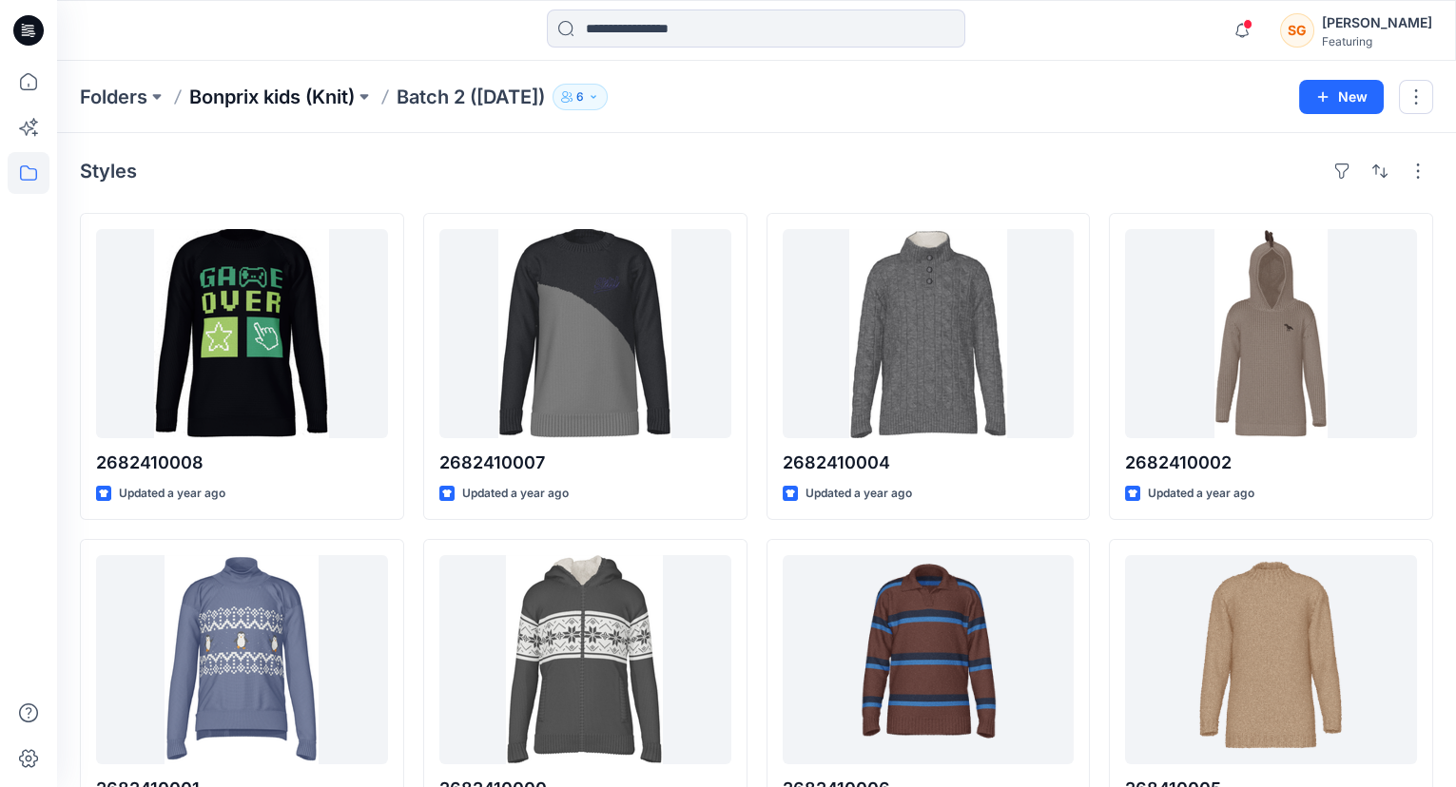
click at [321, 94] on p "Bonprix kids (Knit)" at bounding box center [271, 97] width 165 height 27
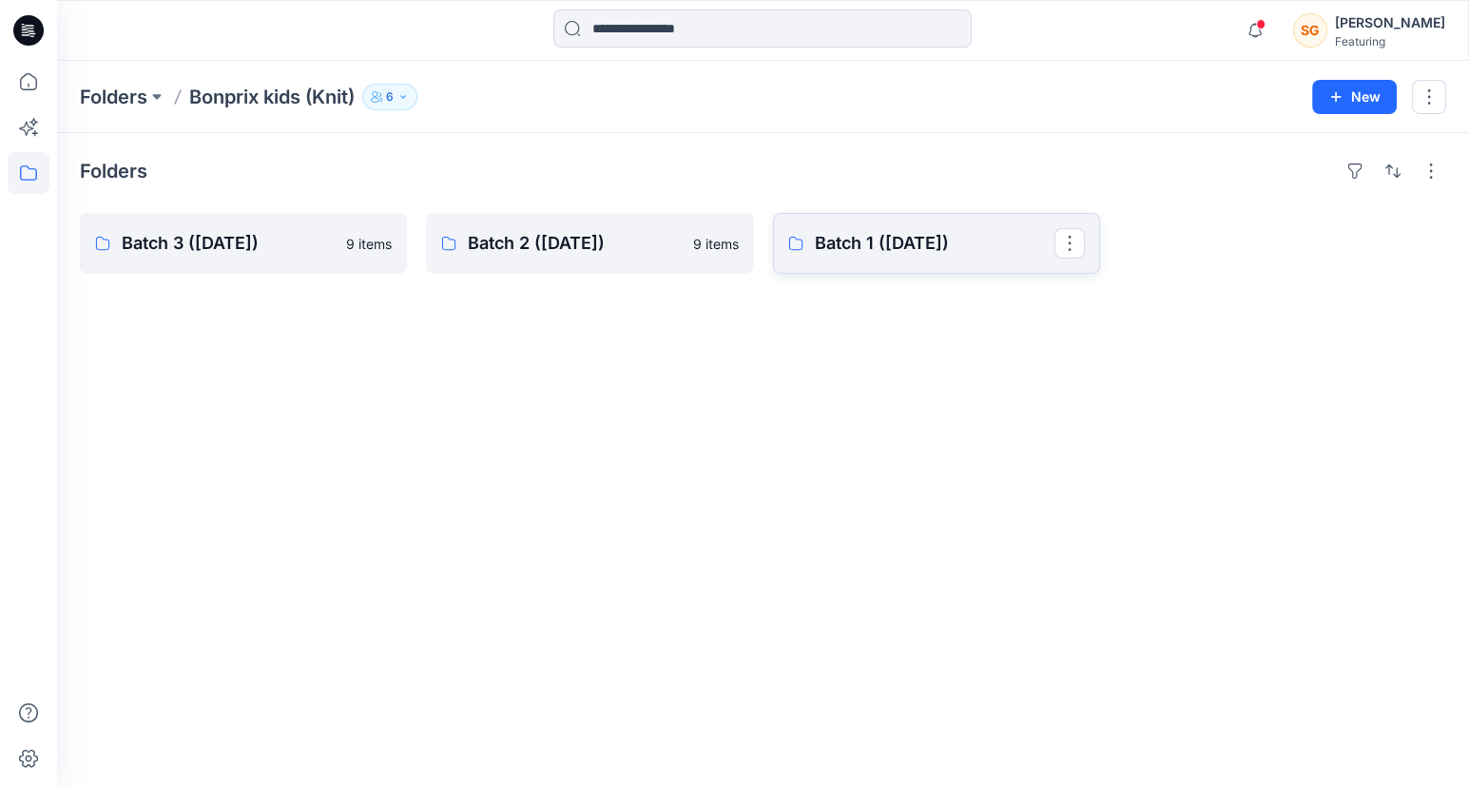
click at [920, 259] on link "Batch 1 (Dec 2023)" at bounding box center [936, 243] width 327 height 61
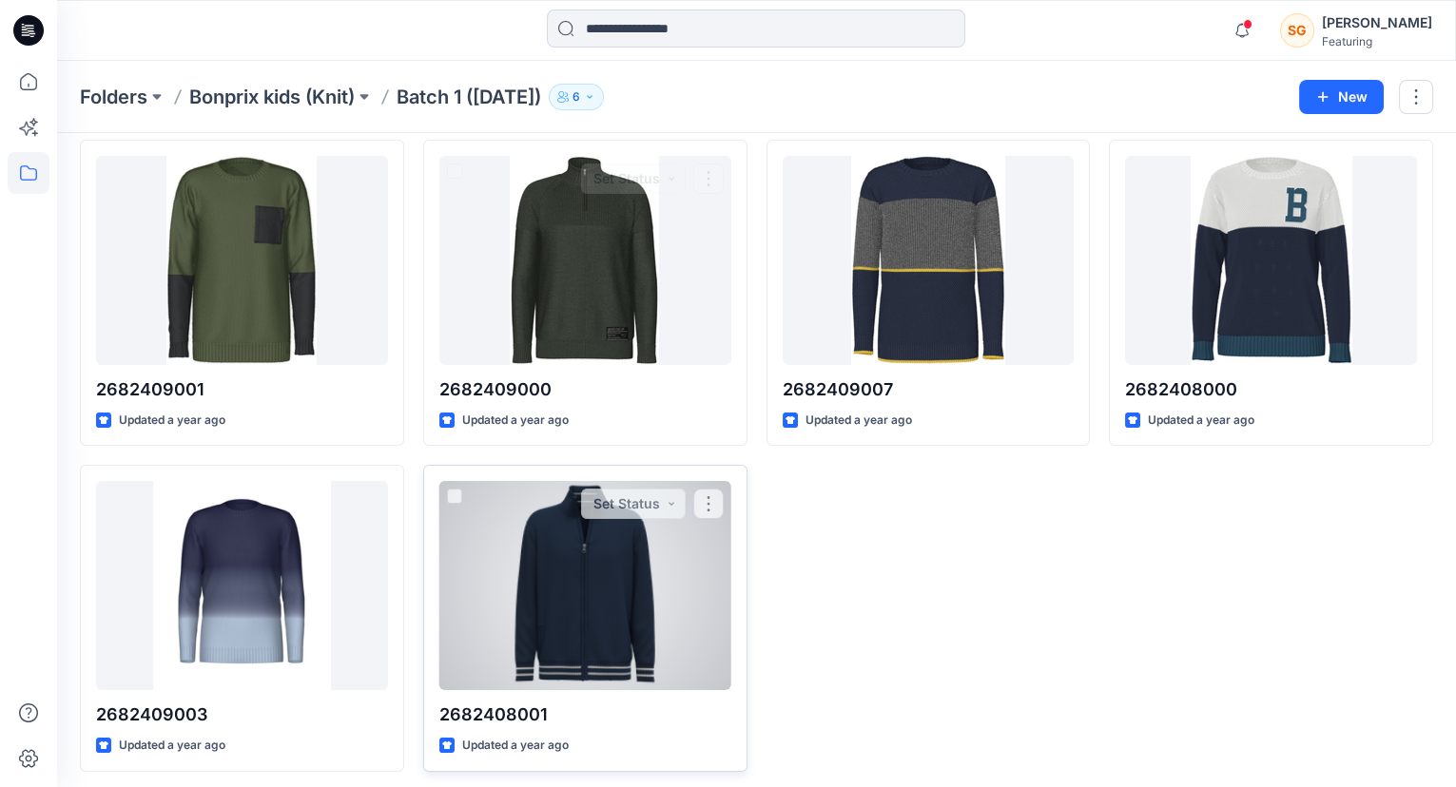
scroll to position [403, 0]
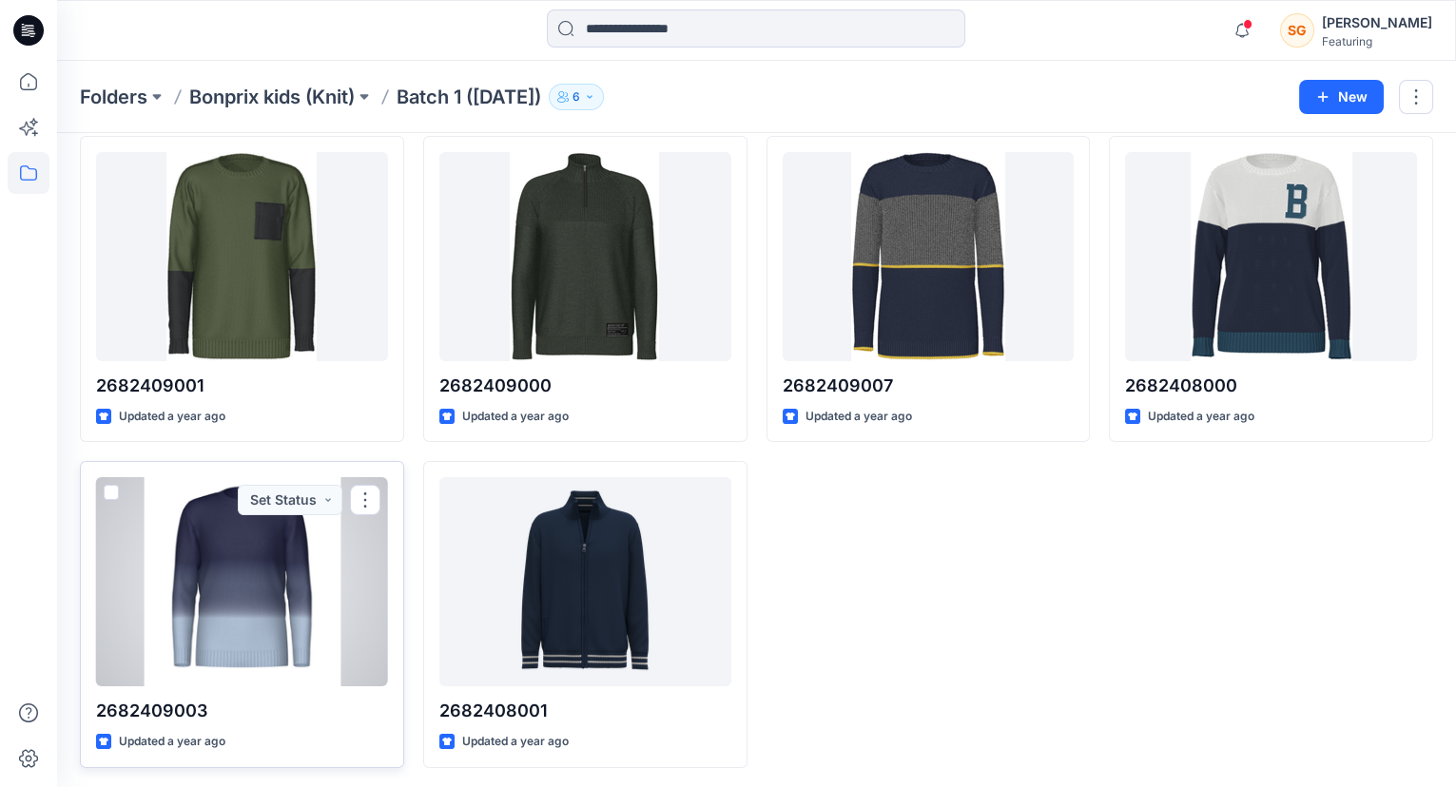
click at [216, 572] on div at bounding box center [242, 581] width 292 height 209
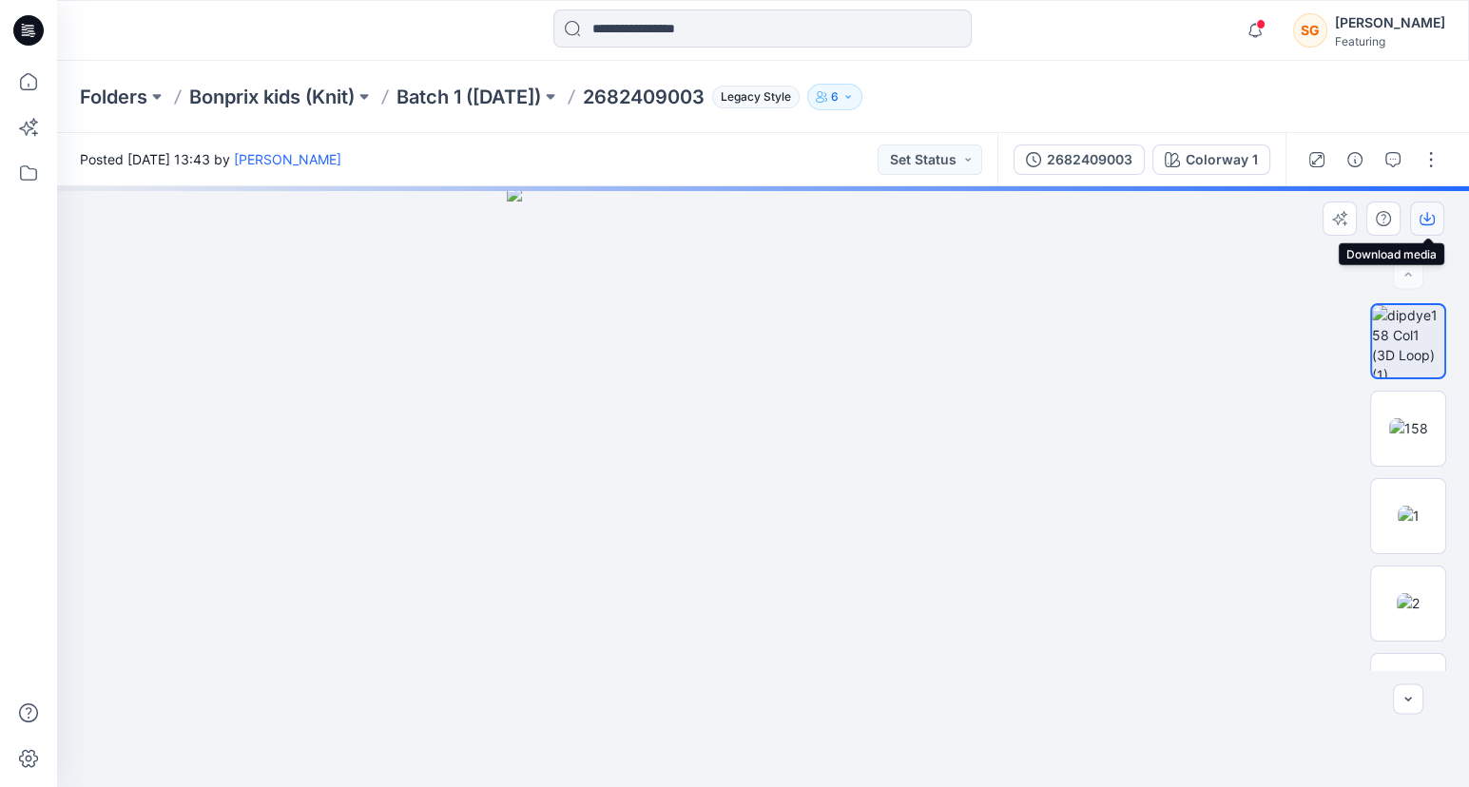
click at [1429, 215] on icon "button" at bounding box center [1427, 218] width 15 height 15
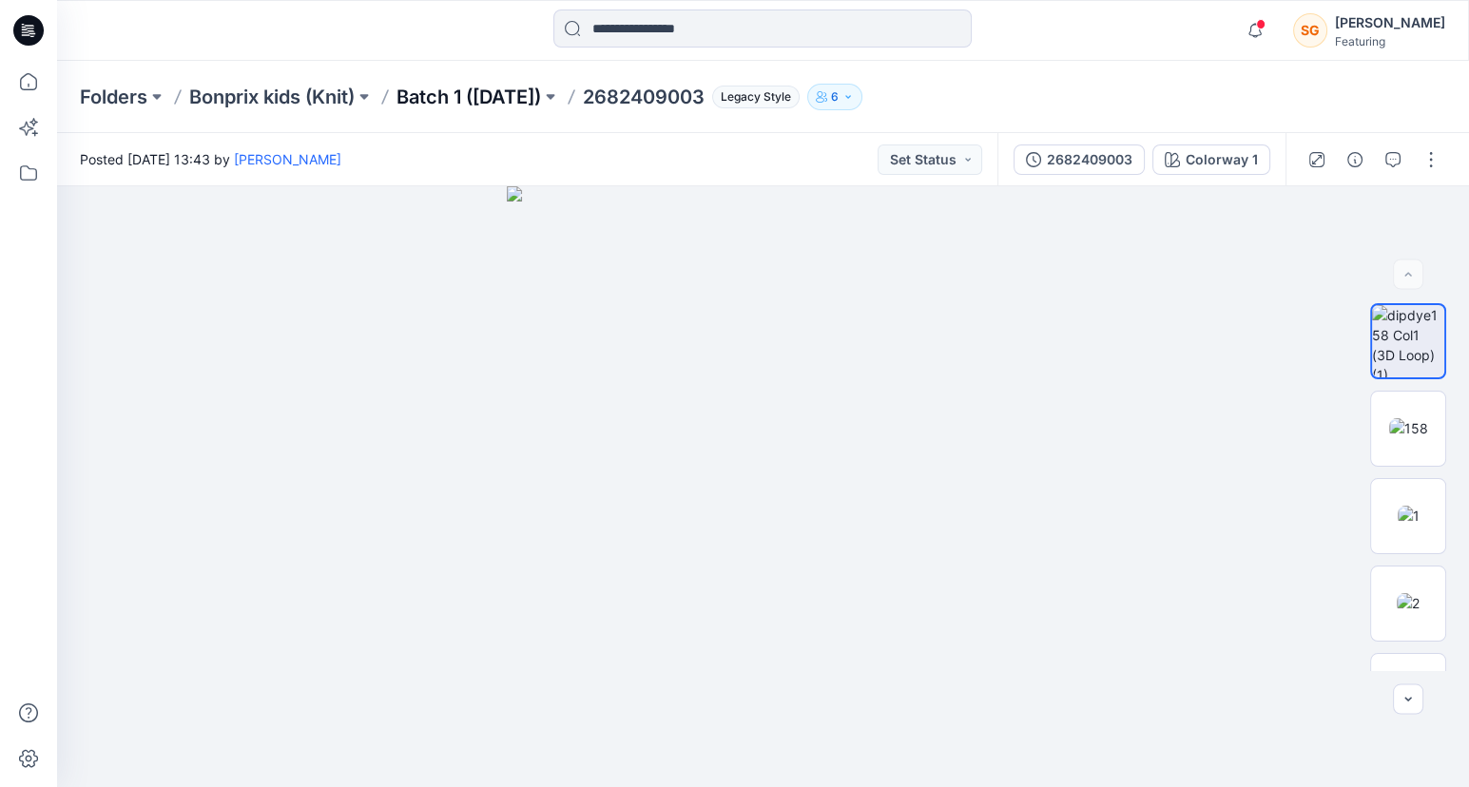
click at [507, 101] on p "Batch 1 (Dec 2023)" at bounding box center [469, 97] width 145 height 27
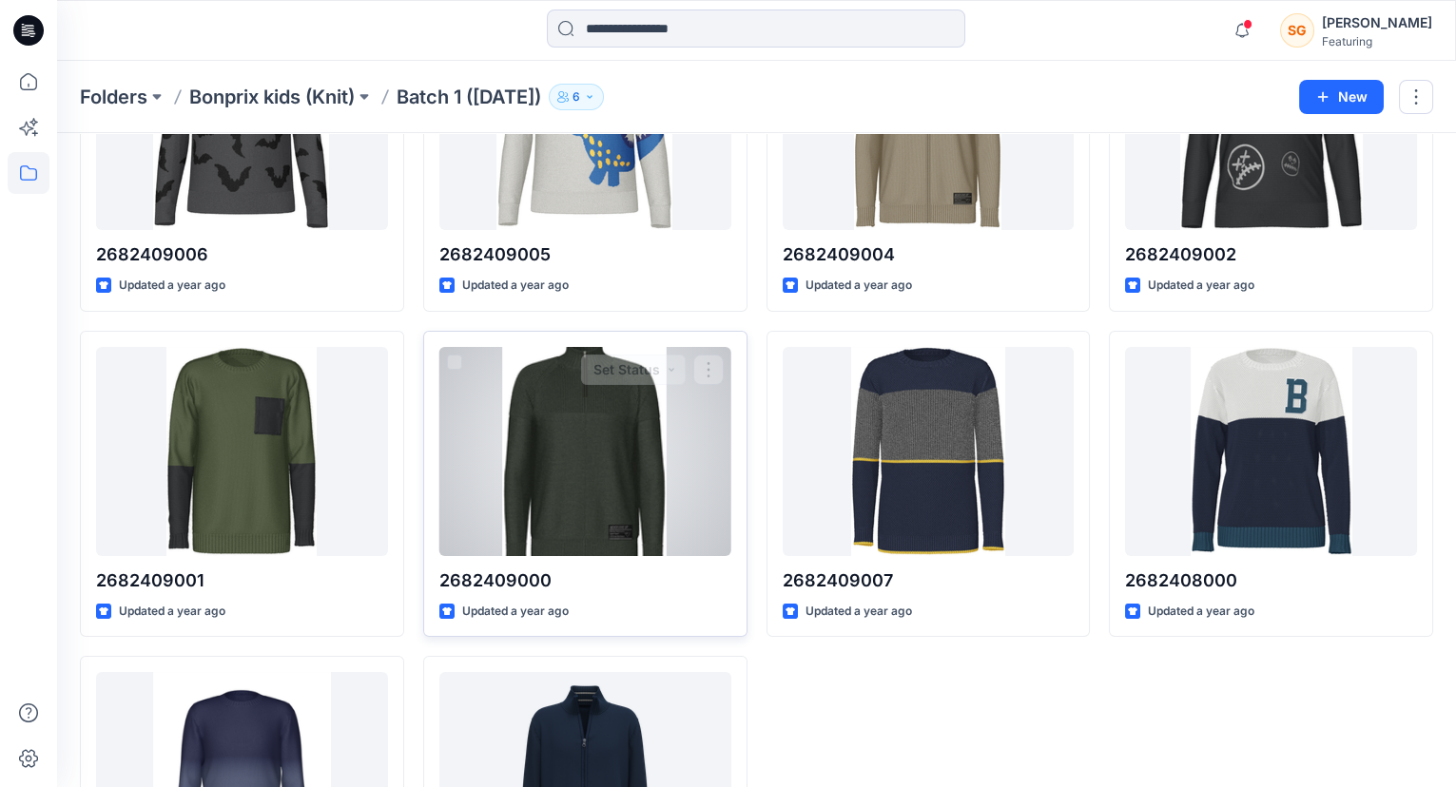
scroll to position [345, 0]
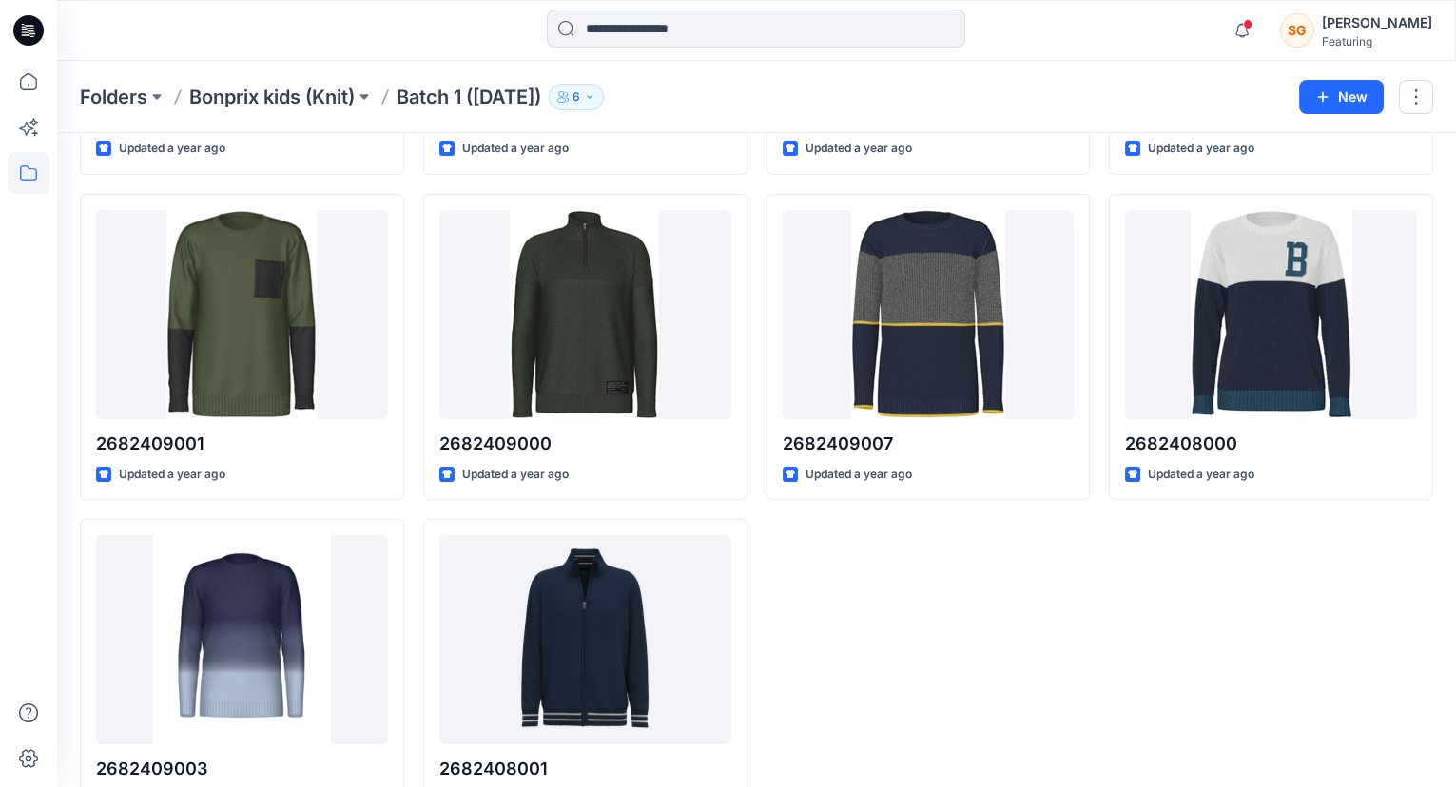
click at [969, 643] on div "2682409004 Updated a year ago 2682409007 Updated a year ago" at bounding box center [928, 347] width 324 height 959
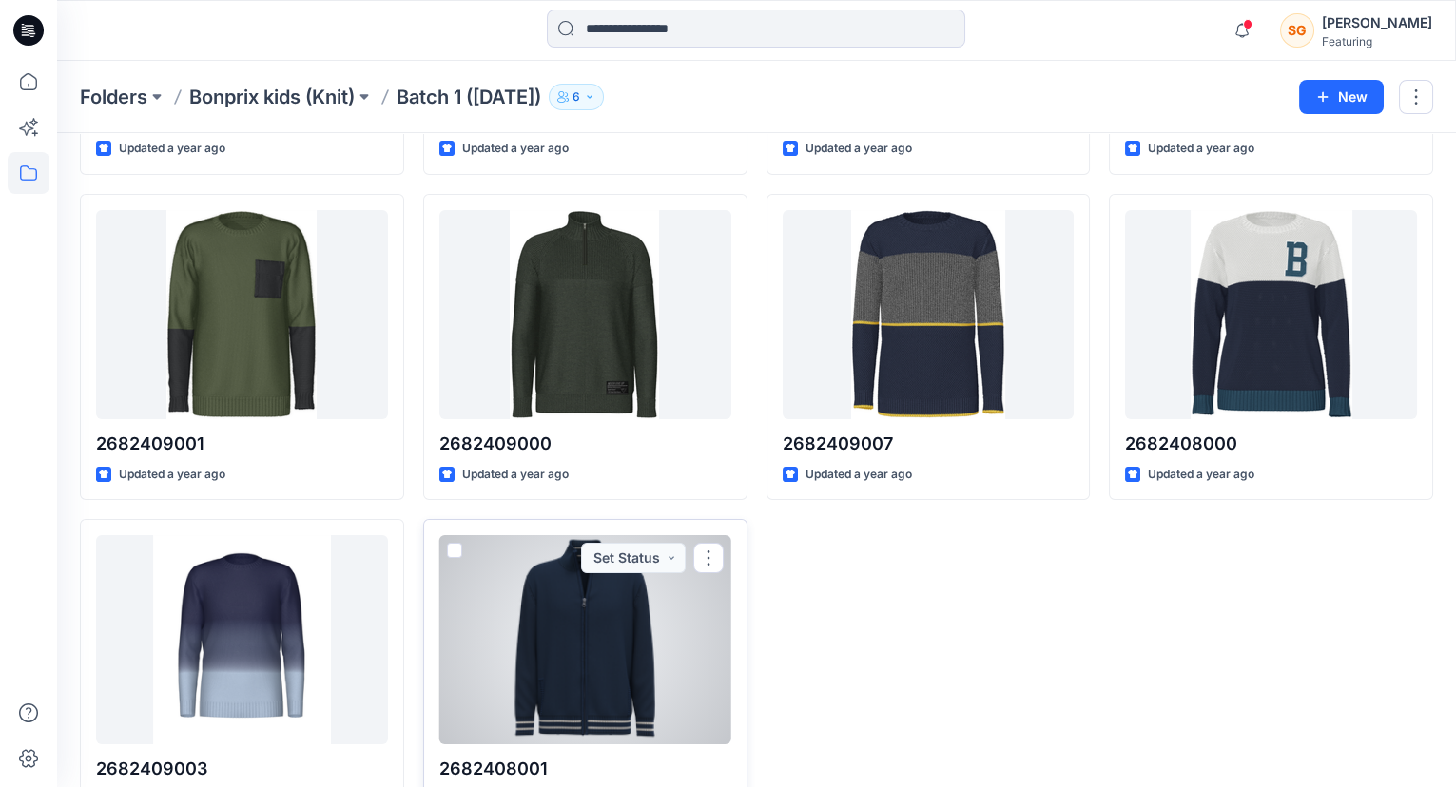
click at [574, 589] on div at bounding box center [585, 639] width 292 height 209
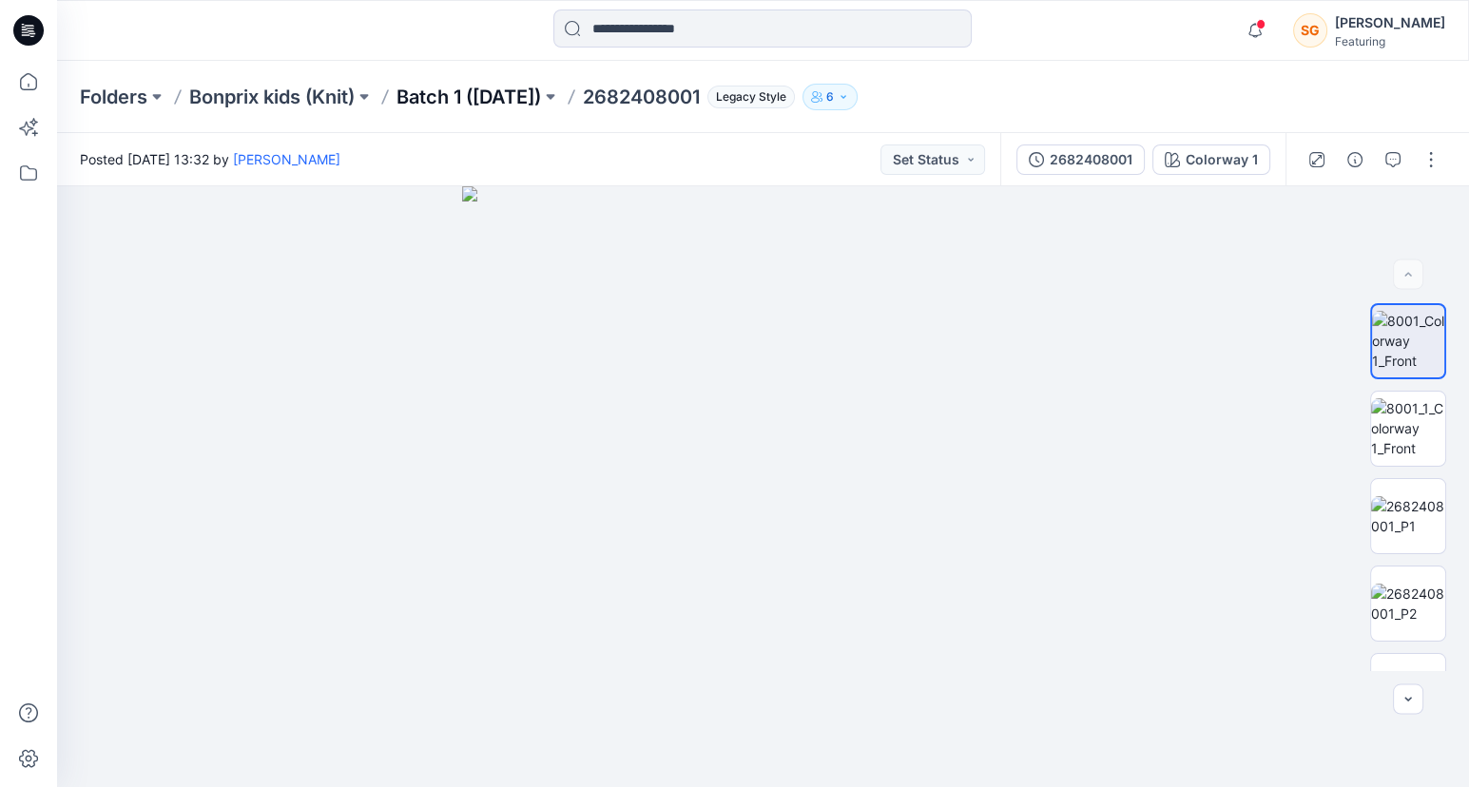
click at [450, 87] on p "Batch 1 (Dec 2023)" at bounding box center [469, 97] width 145 height 27
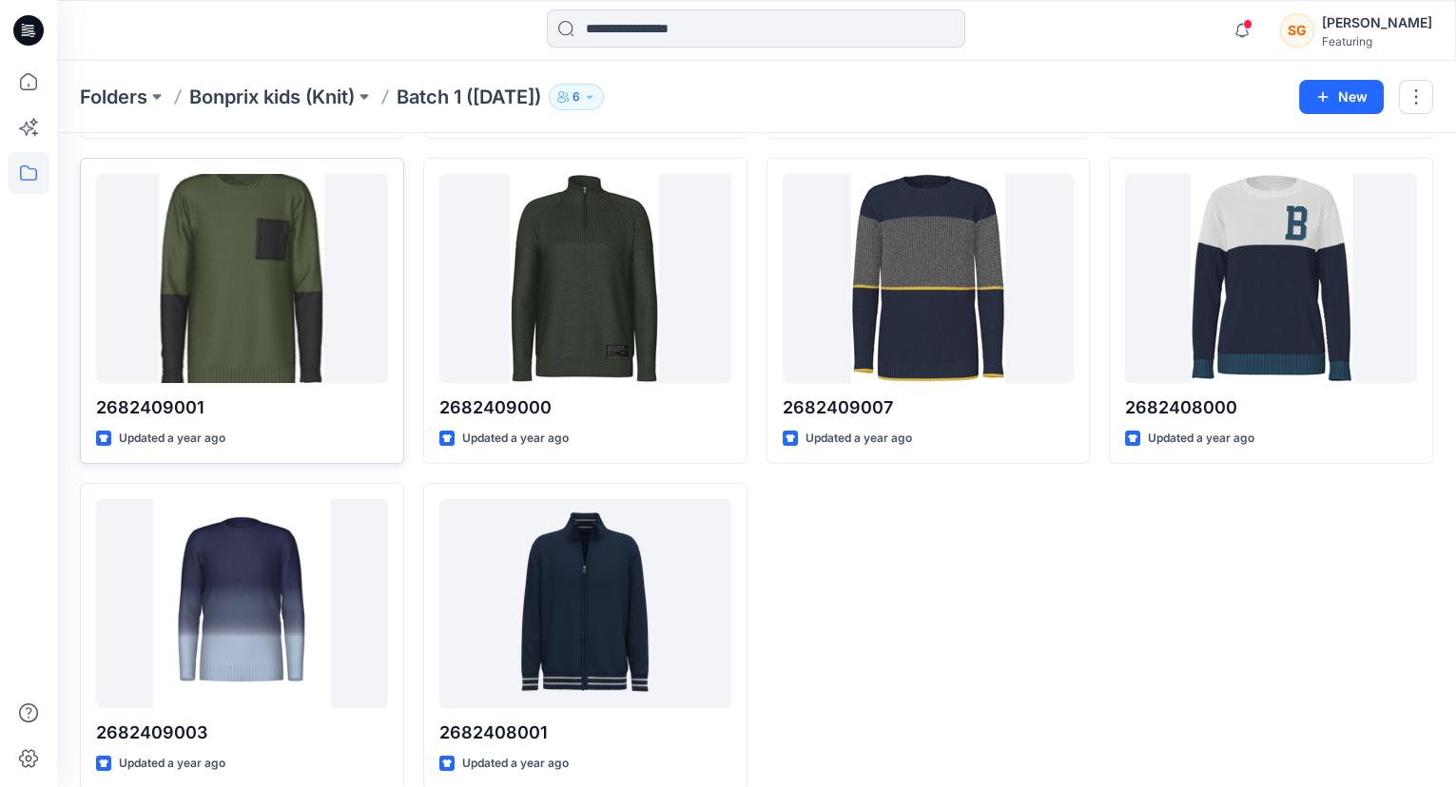
scroll to position [403, 0]
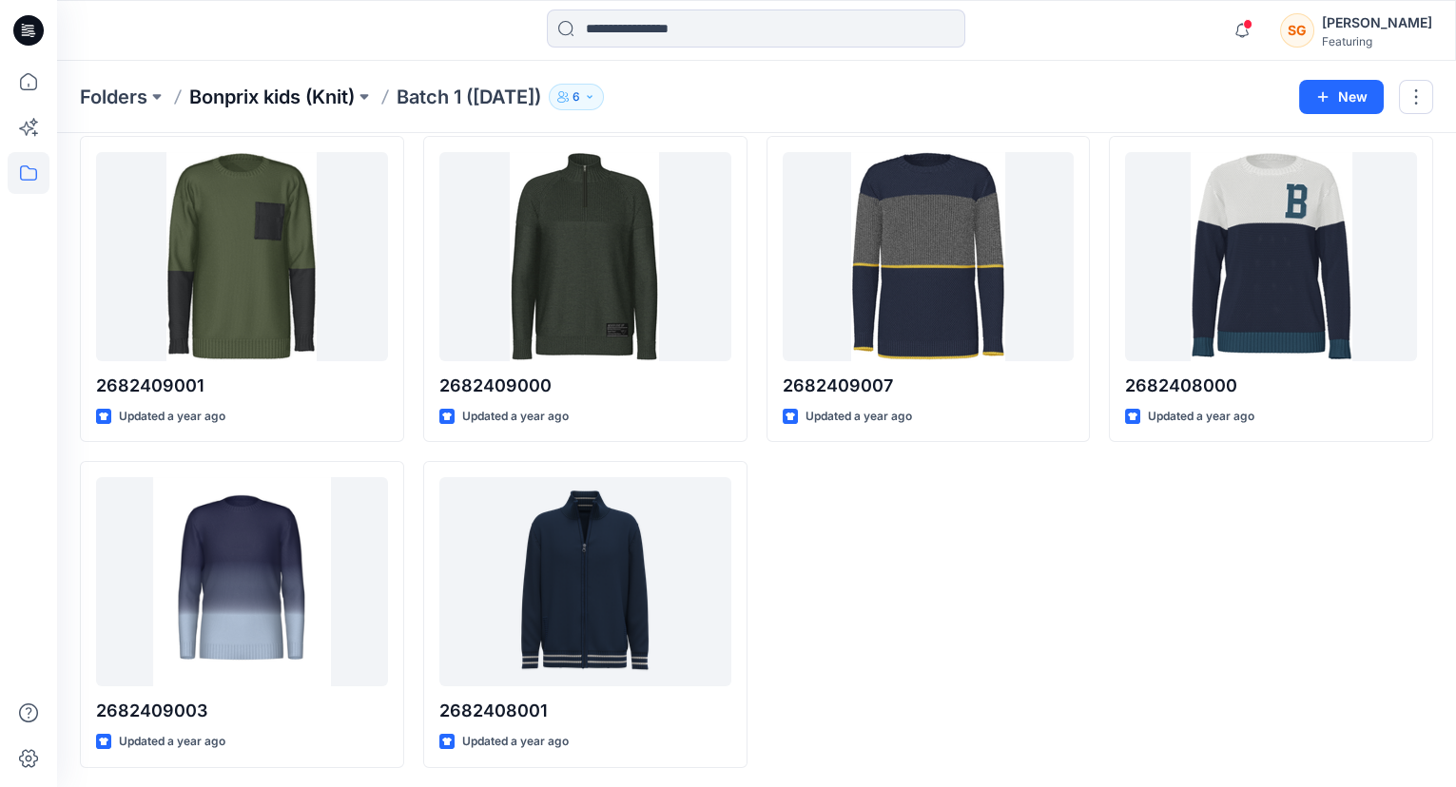
click at [289, 96] on p "Bonprix kids (Knit)" at bounding box center [271, 97] width 165 height 27
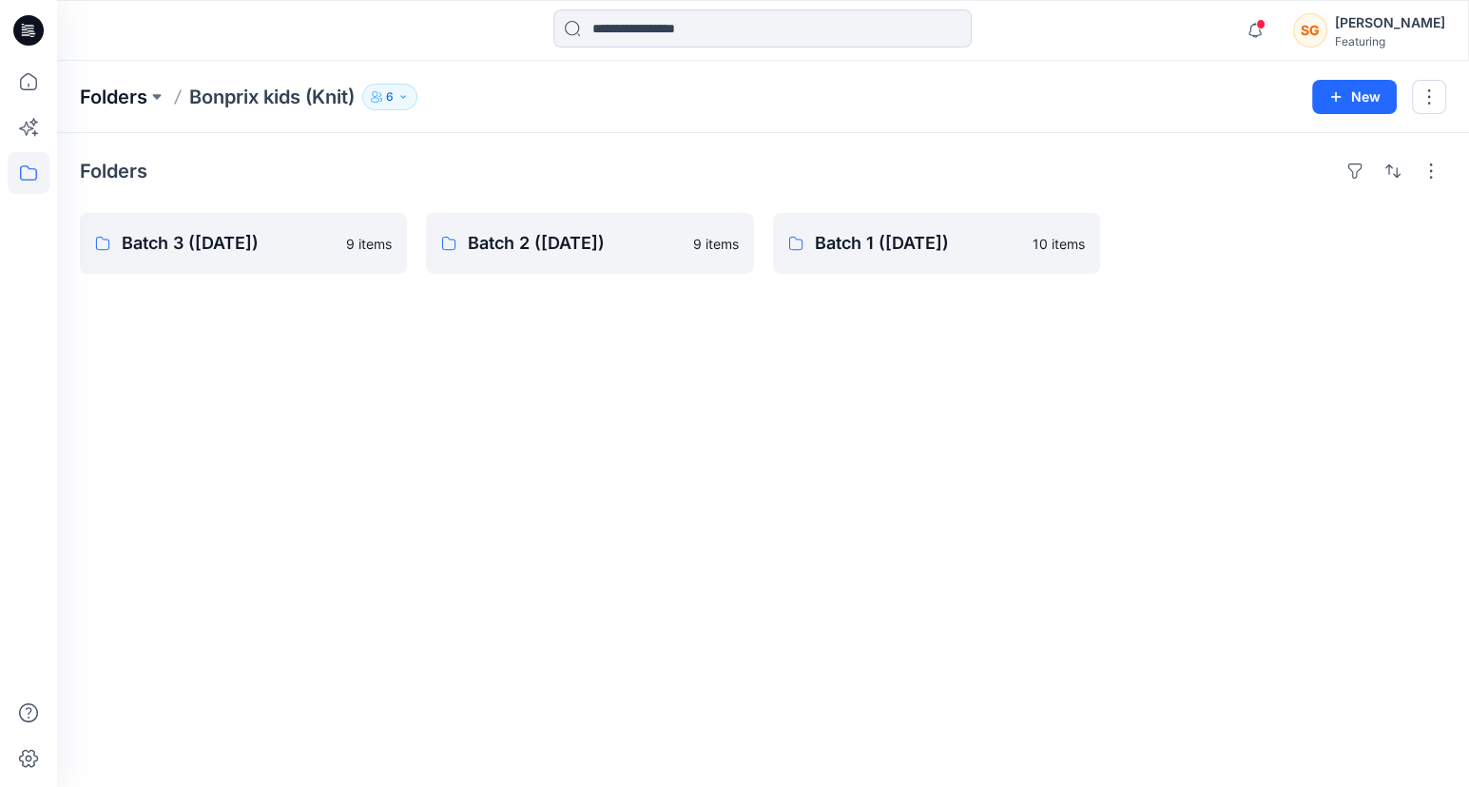
click at [115, 88] on p "Folders" at bounding box center [114, 97] width 68 height 27
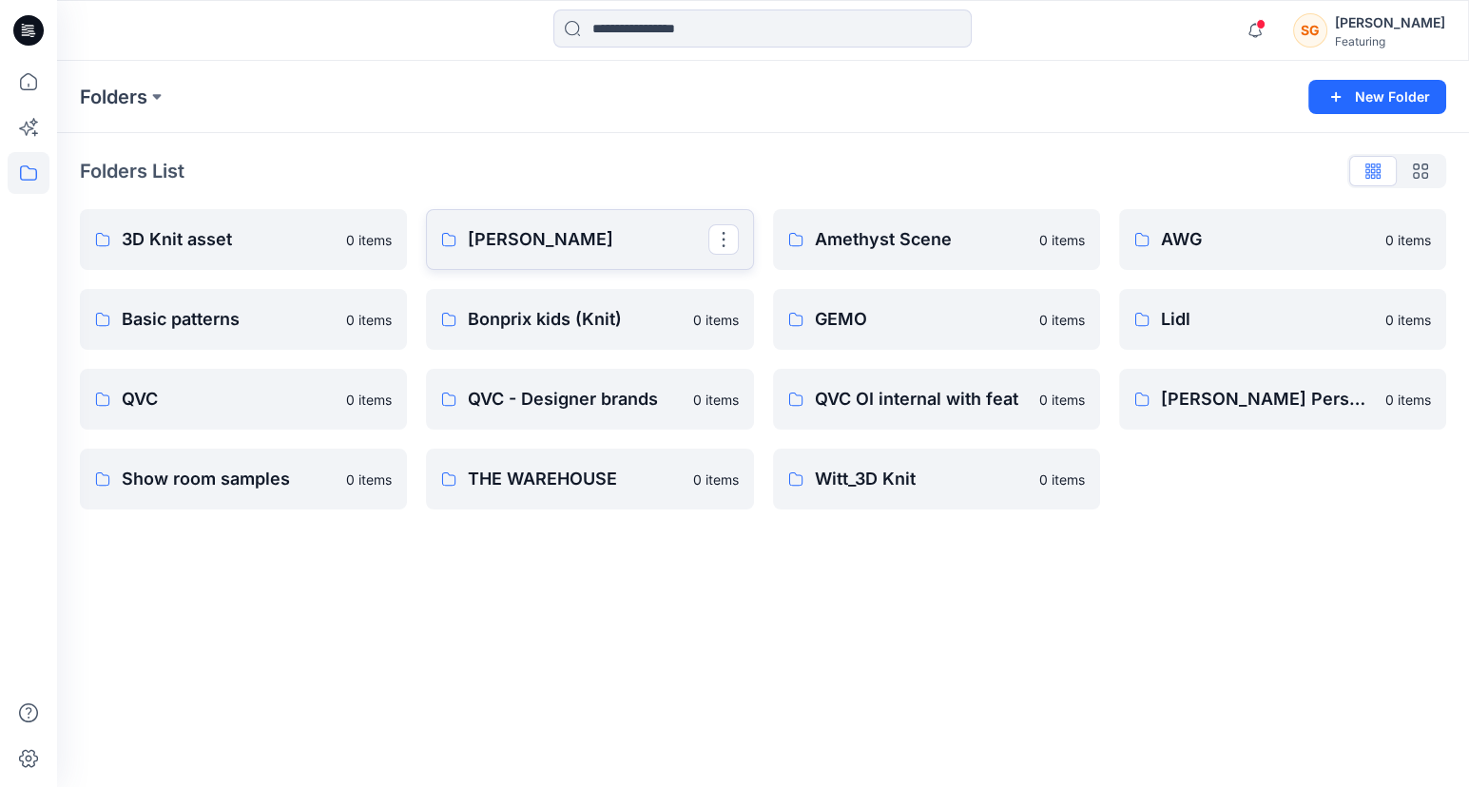
click at [557, 241] on p "Adler" at bounding box center [588, 239] width 240 height 27
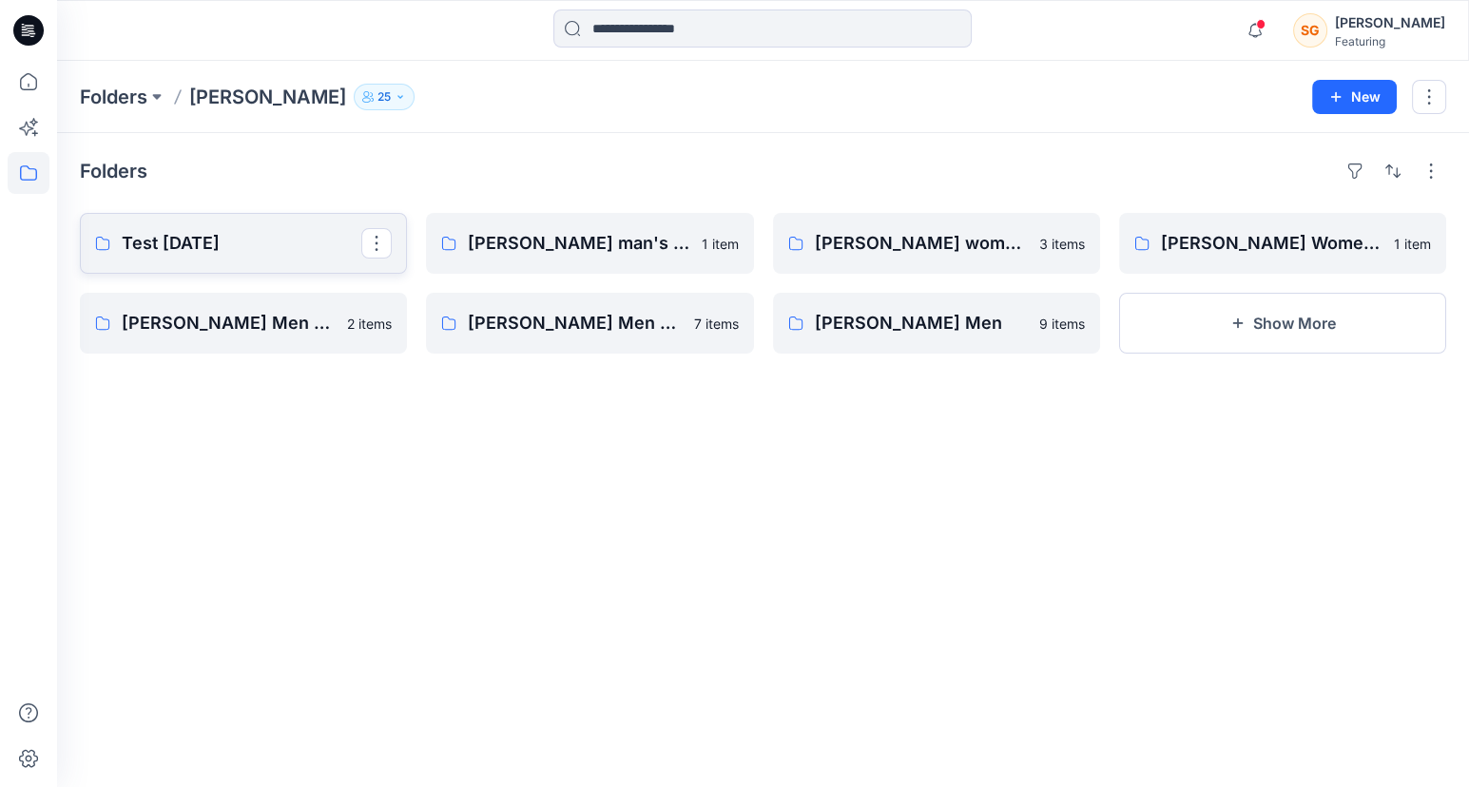
click at [196, 250] on p "Test Oct22" at bounding box center [242, 243] width 240 height 27
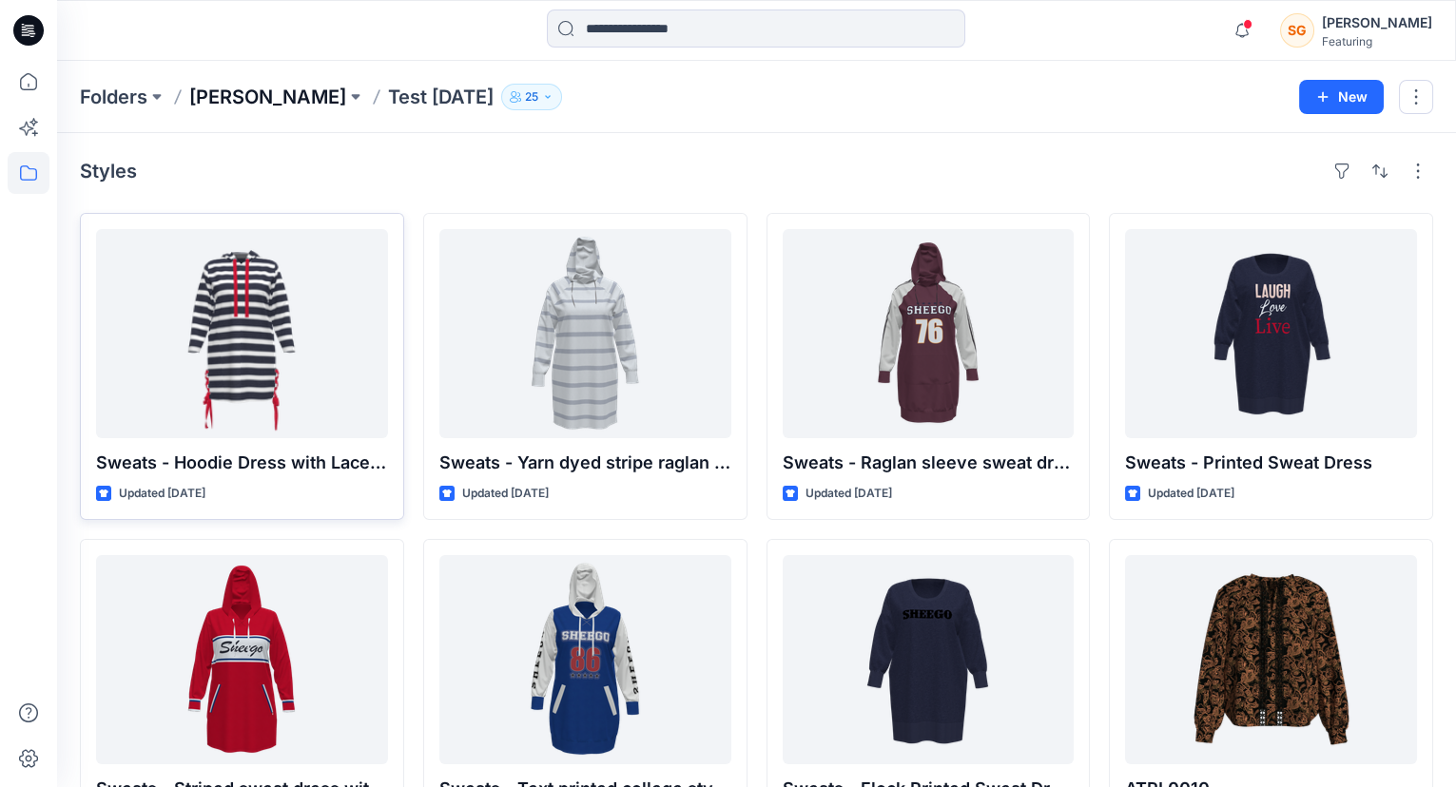
click at [216, 104] on p "Adler" at bounding box center [267, 97] width 157 height 27
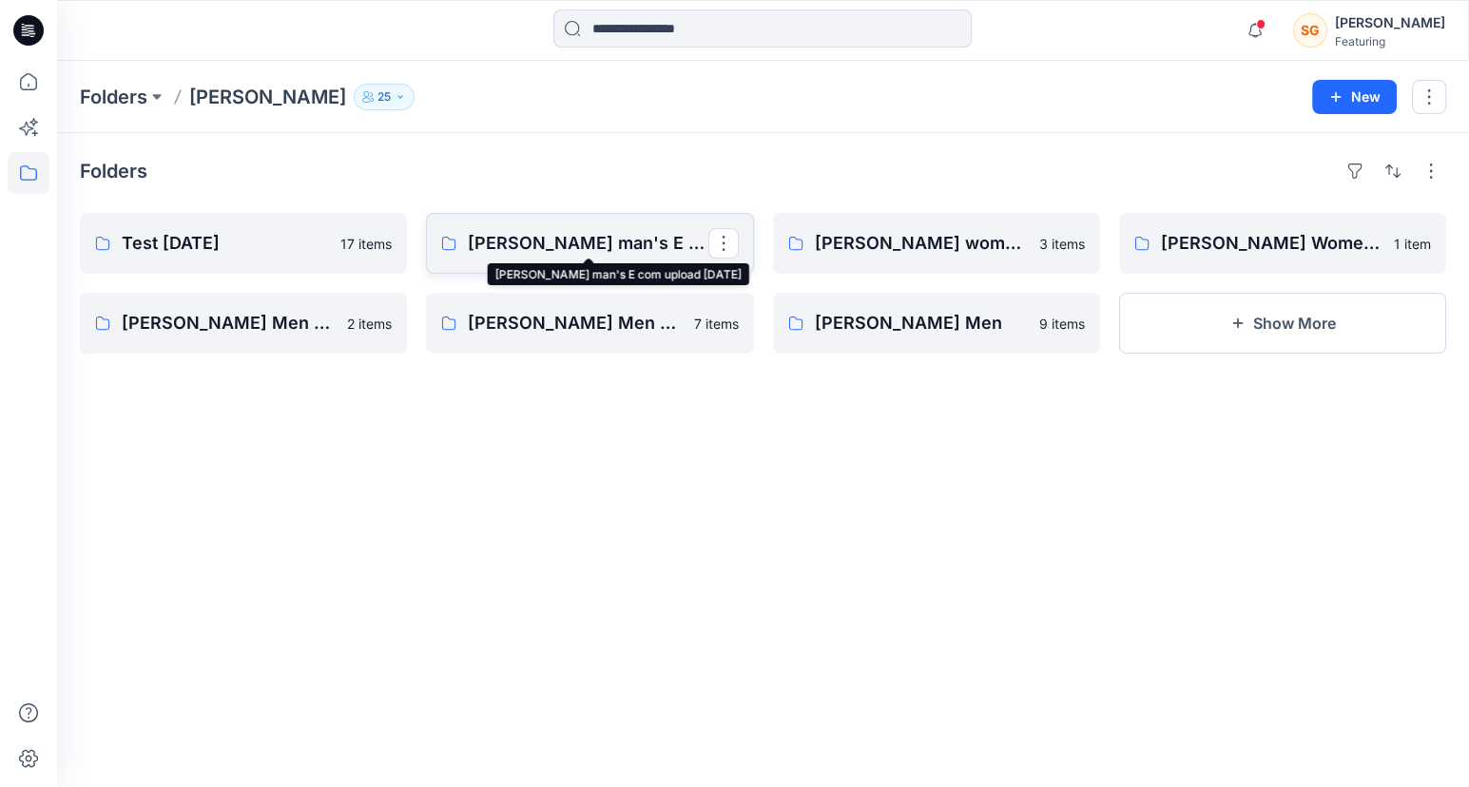
click at [595, 243] on p "Adler man's E com upload June24" at bounding box center [588, 243] width 240 height 27
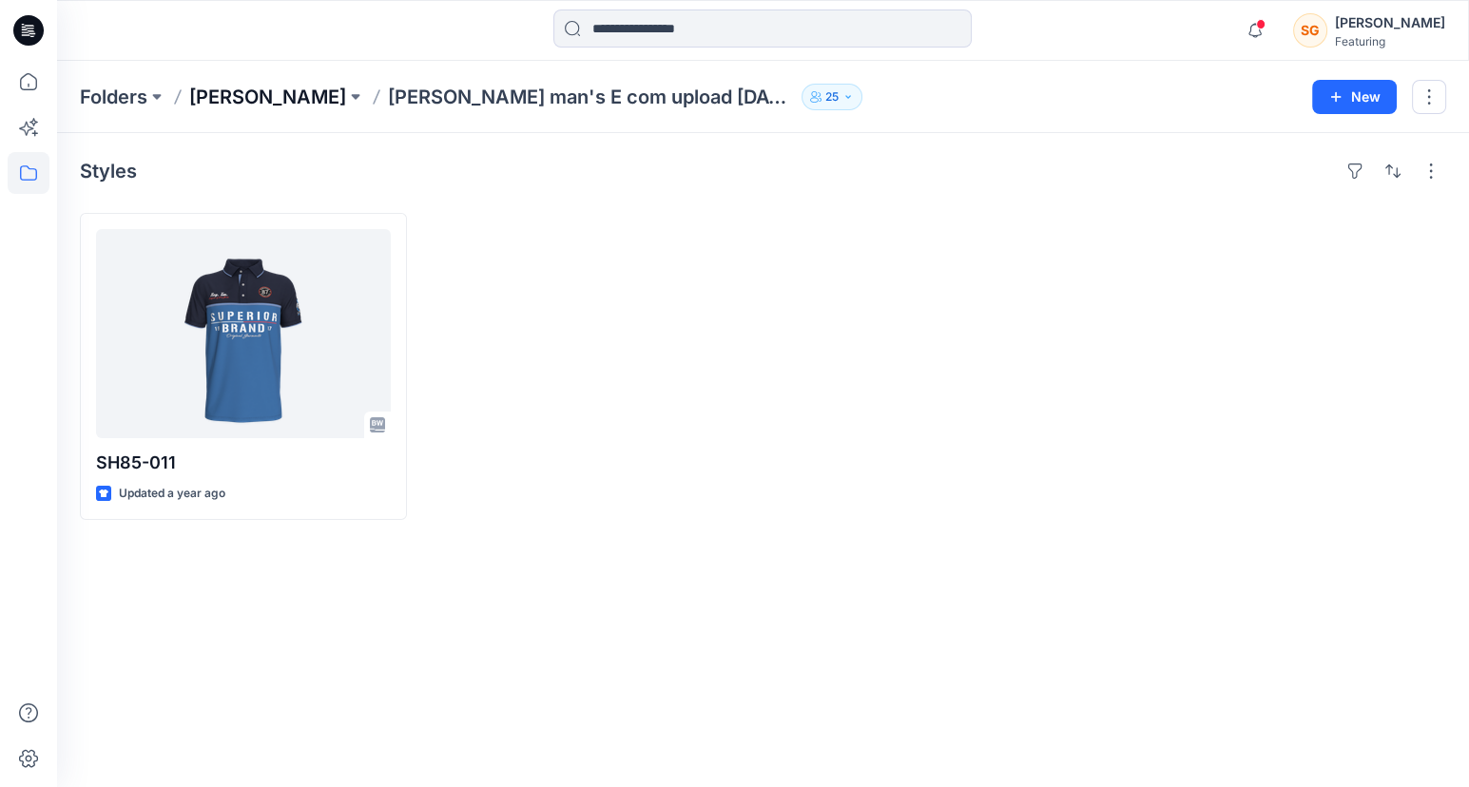
click at [207, 101] on p "Adler" at bounding box center [267, 97] width 157 height 27
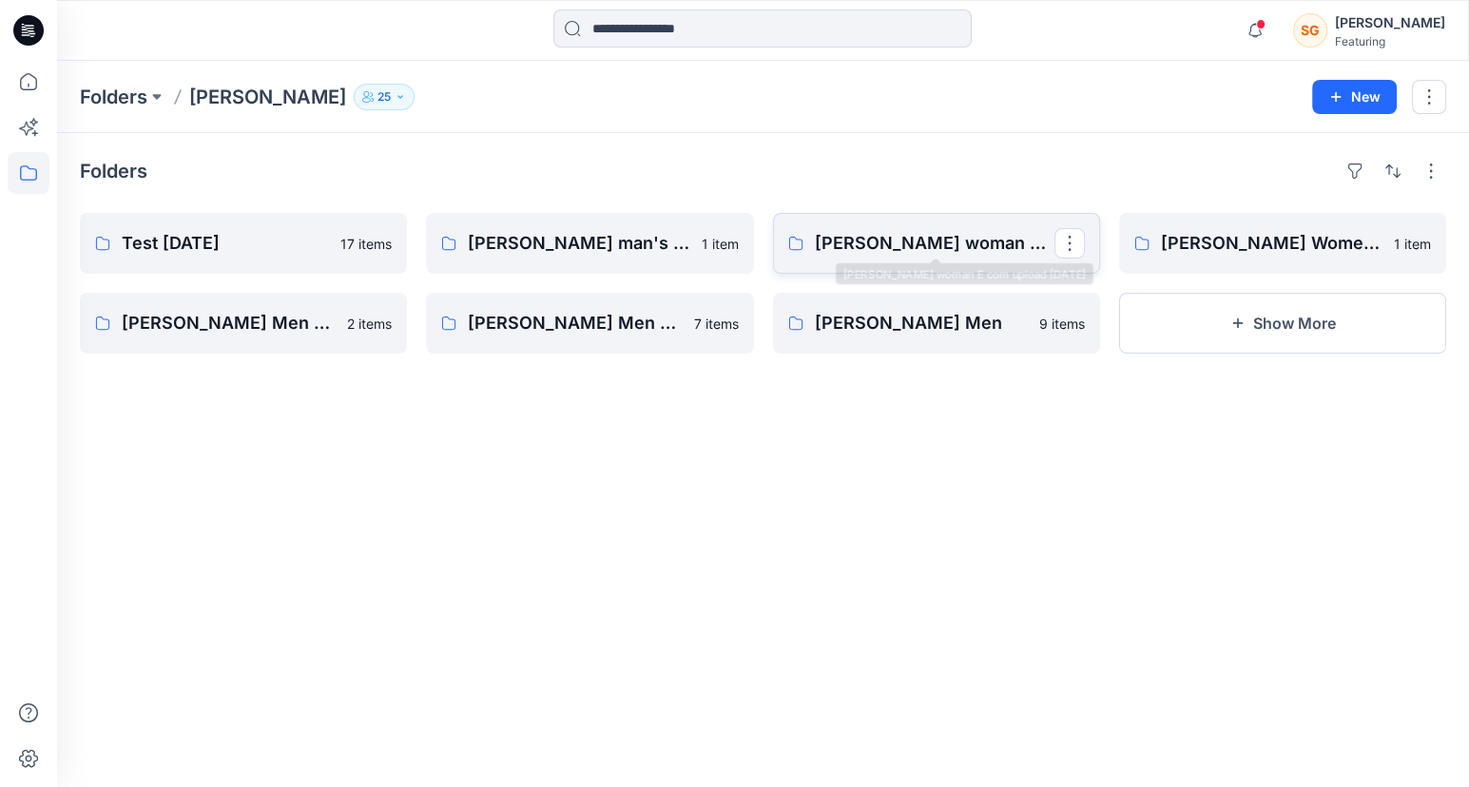
click at [917, 245] on p "Adler woman E com upload June24" at bounding box center [935, 243] width 240 height 27
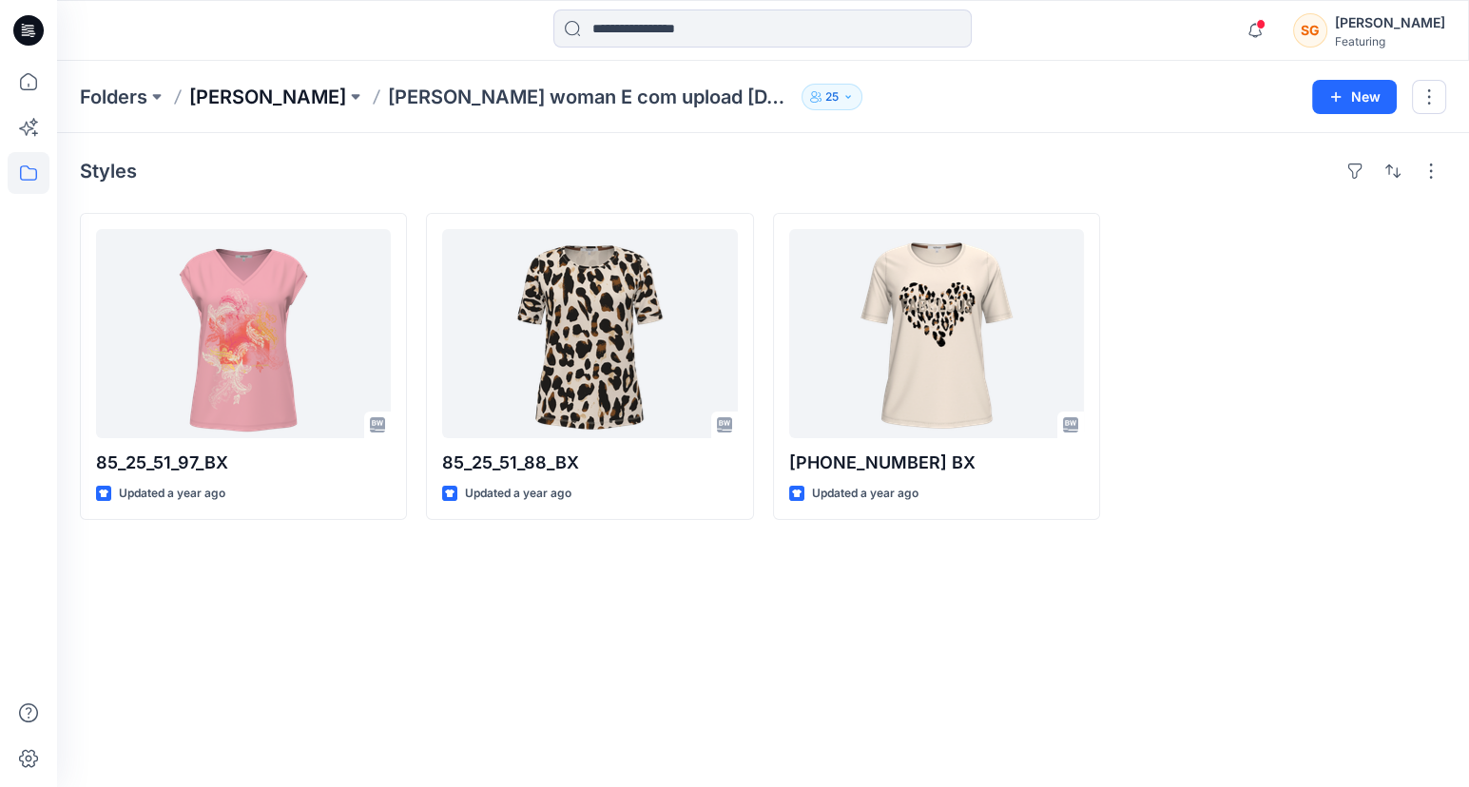
click at [224, 97] on p "Adler" at bounding box center [267, 97] width 157 height 27
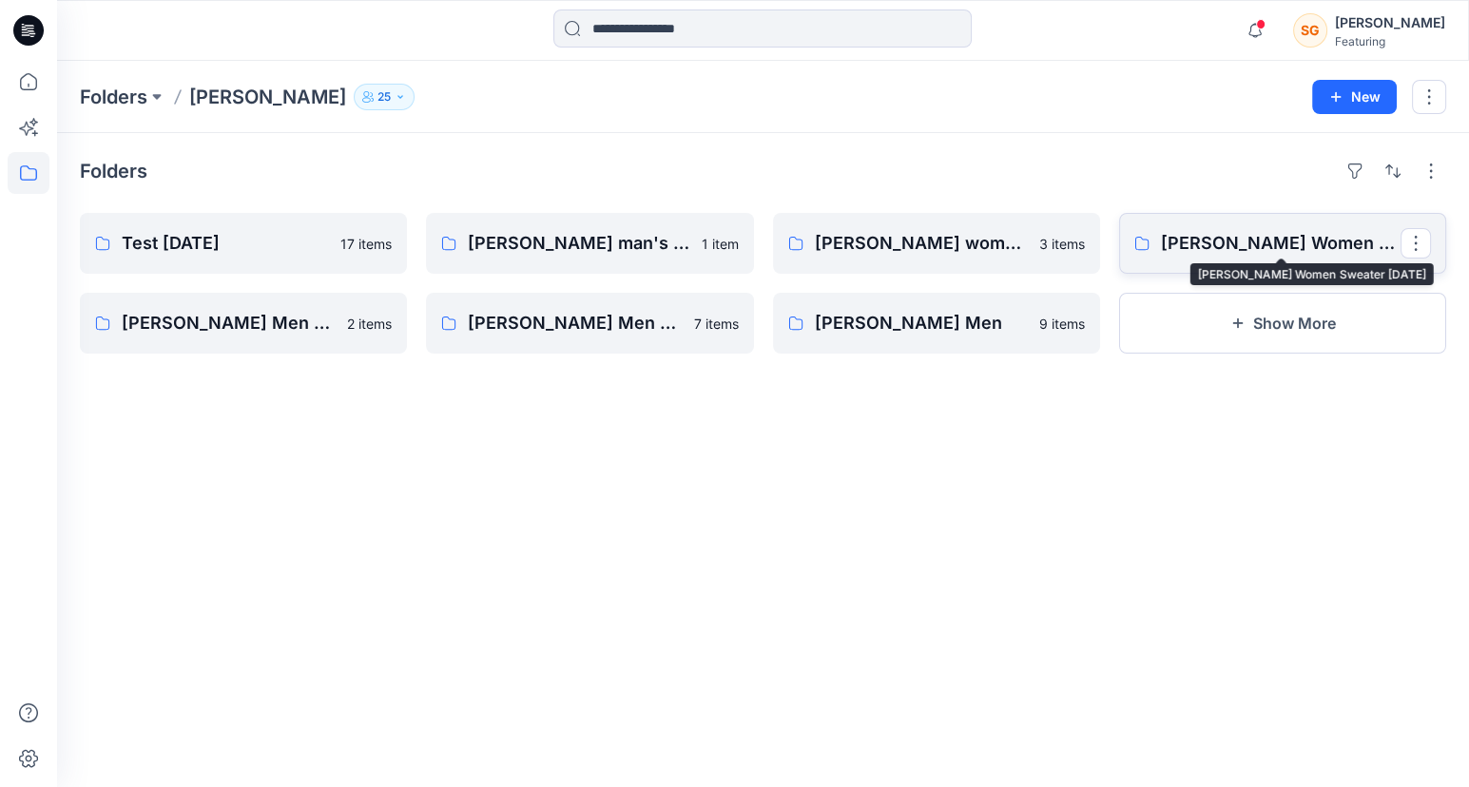
click at [1263, 254] on p "Adler Women Sweater June24" at bounding box center [1281, 243] width 240 height 27
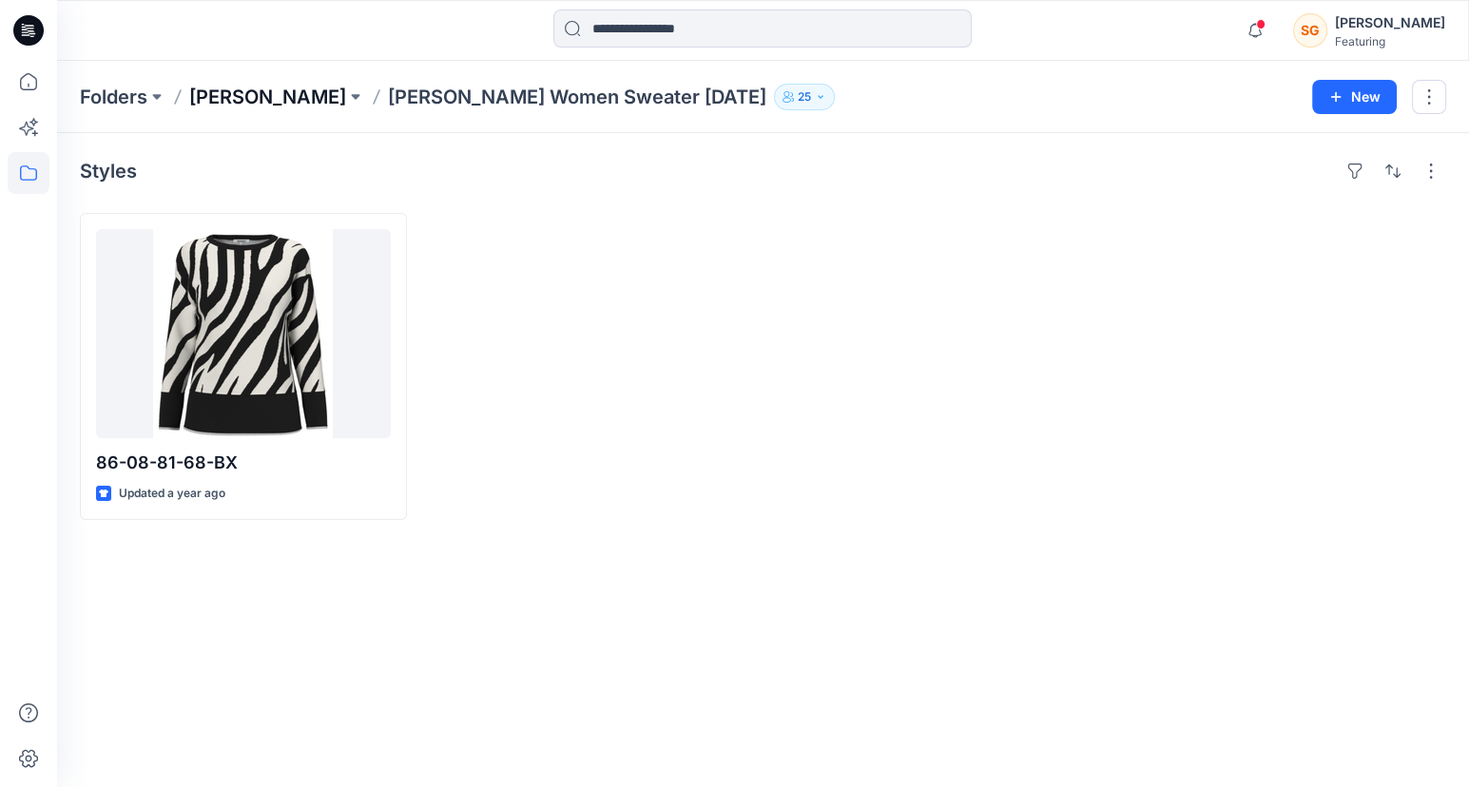
click at [205, 93] on p "Adler" at bounding box center [267, 97] width 157 height 27
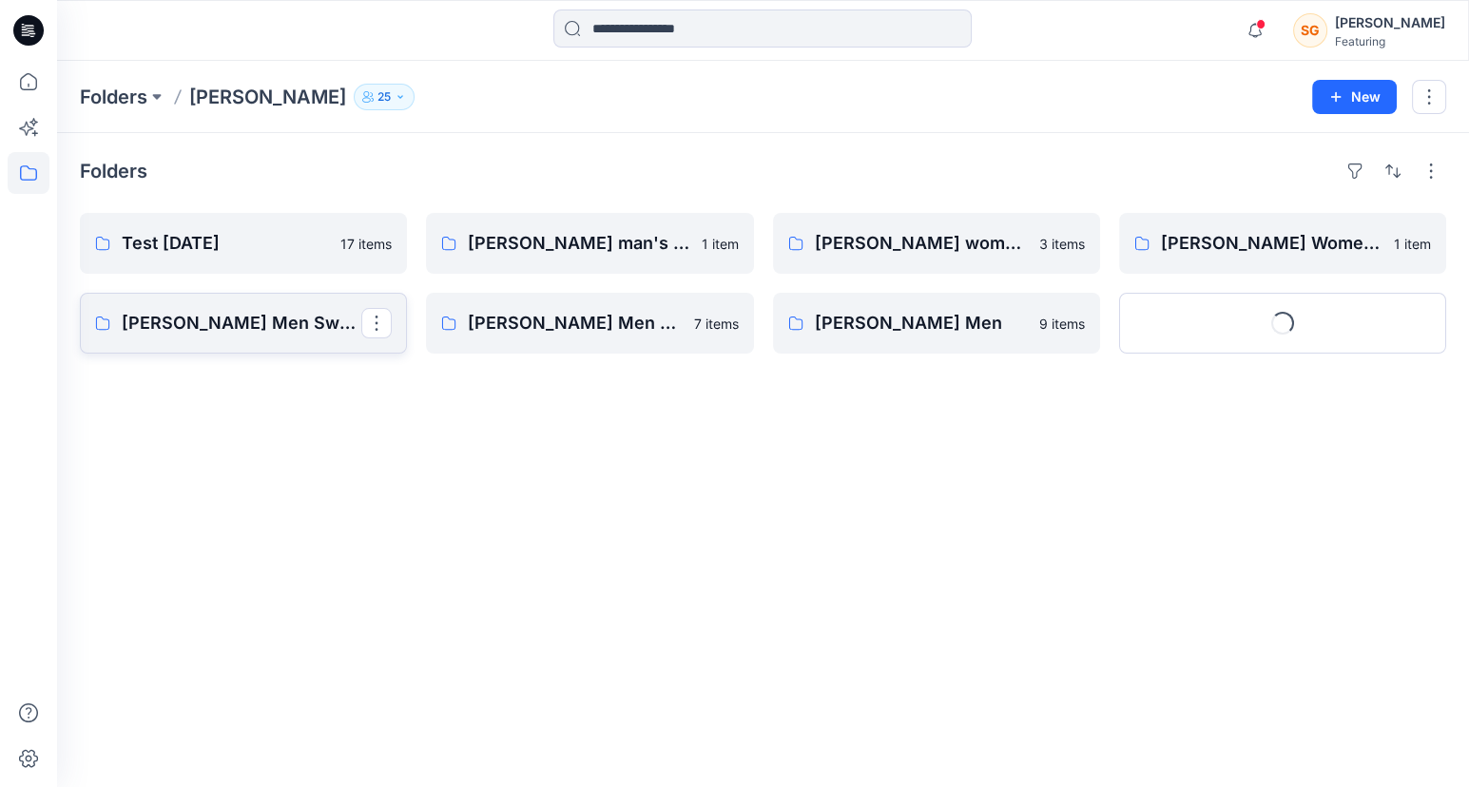
click at [175, 319] on p "Adler Men Sweater June24" at bounding box center [242, 323] width 240 height 27
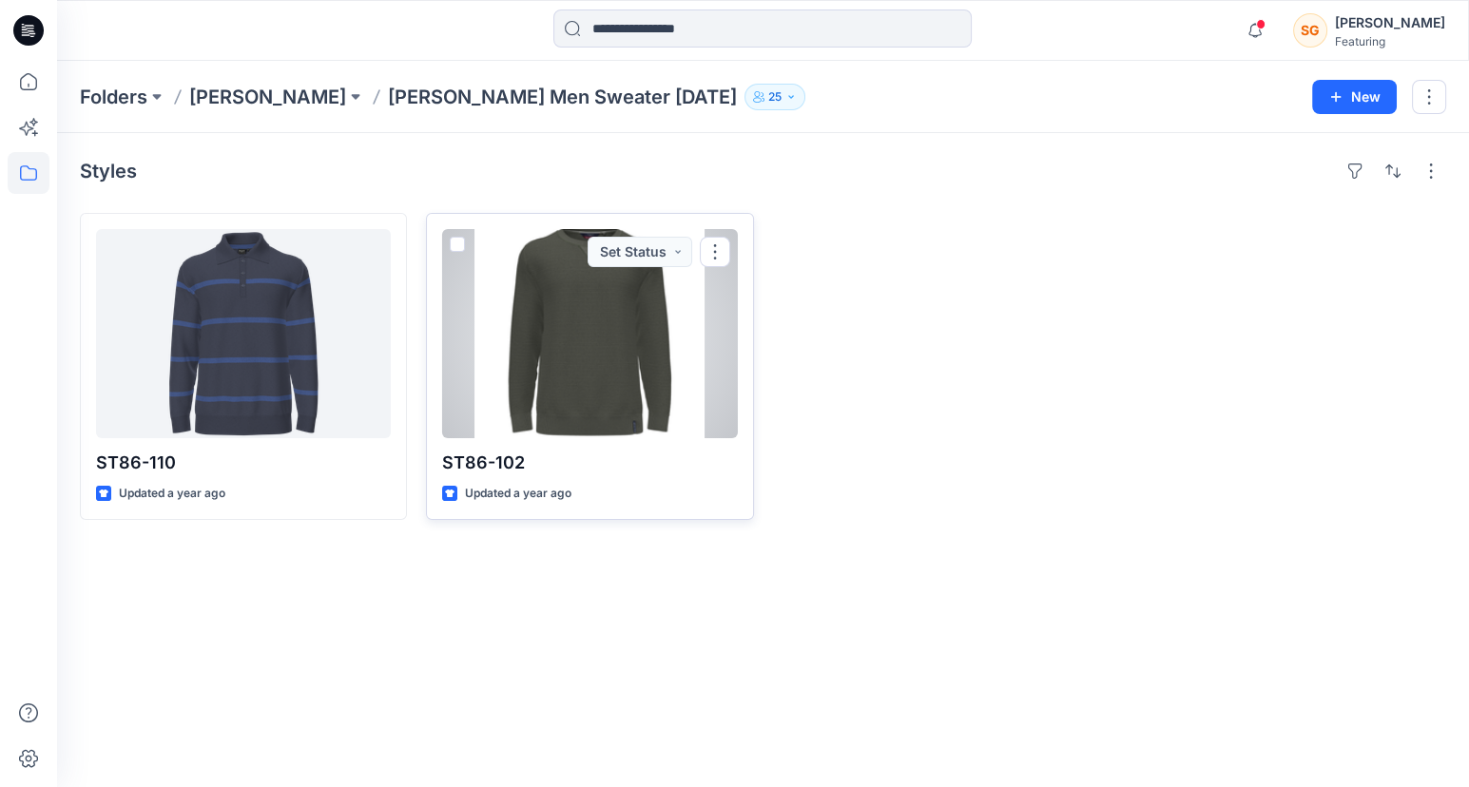
click at [563, 330] on div at bounding box center [589, 333] width 295 height 209
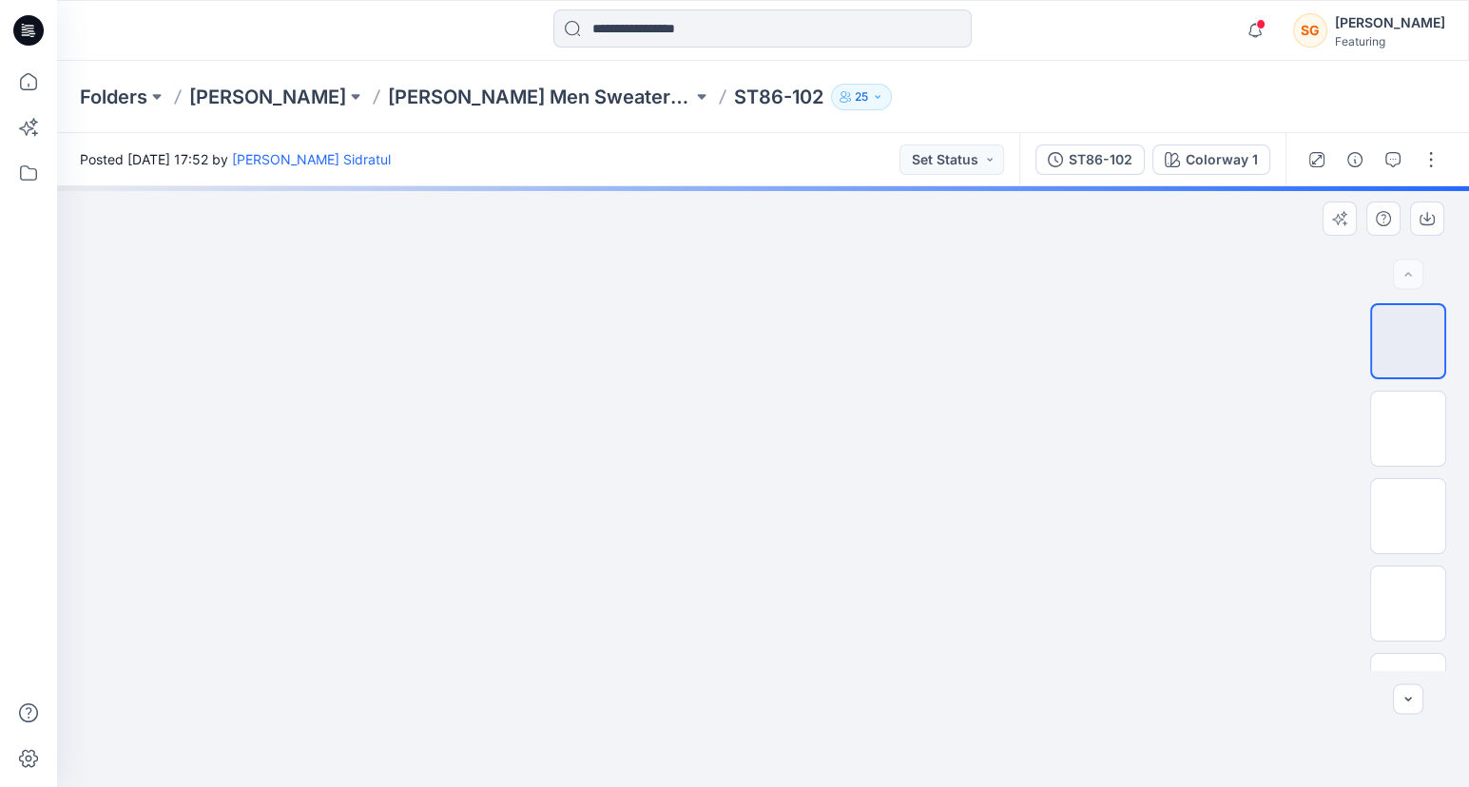
drag, startPoint x: 766, startPoint y: 251, endPoint x: 754, endPoint y: 665, distance: 413.9
click at [765, 751] on img at bounding box center [761, 387] width 1973 height 803
drag, startPoint x: 789, startPoint y: 452, endPoint x: 776, endPoint y: 695, distance: 243.8
click at [768, 742] on img at bounding box center [737, 486] width 1973 height 601
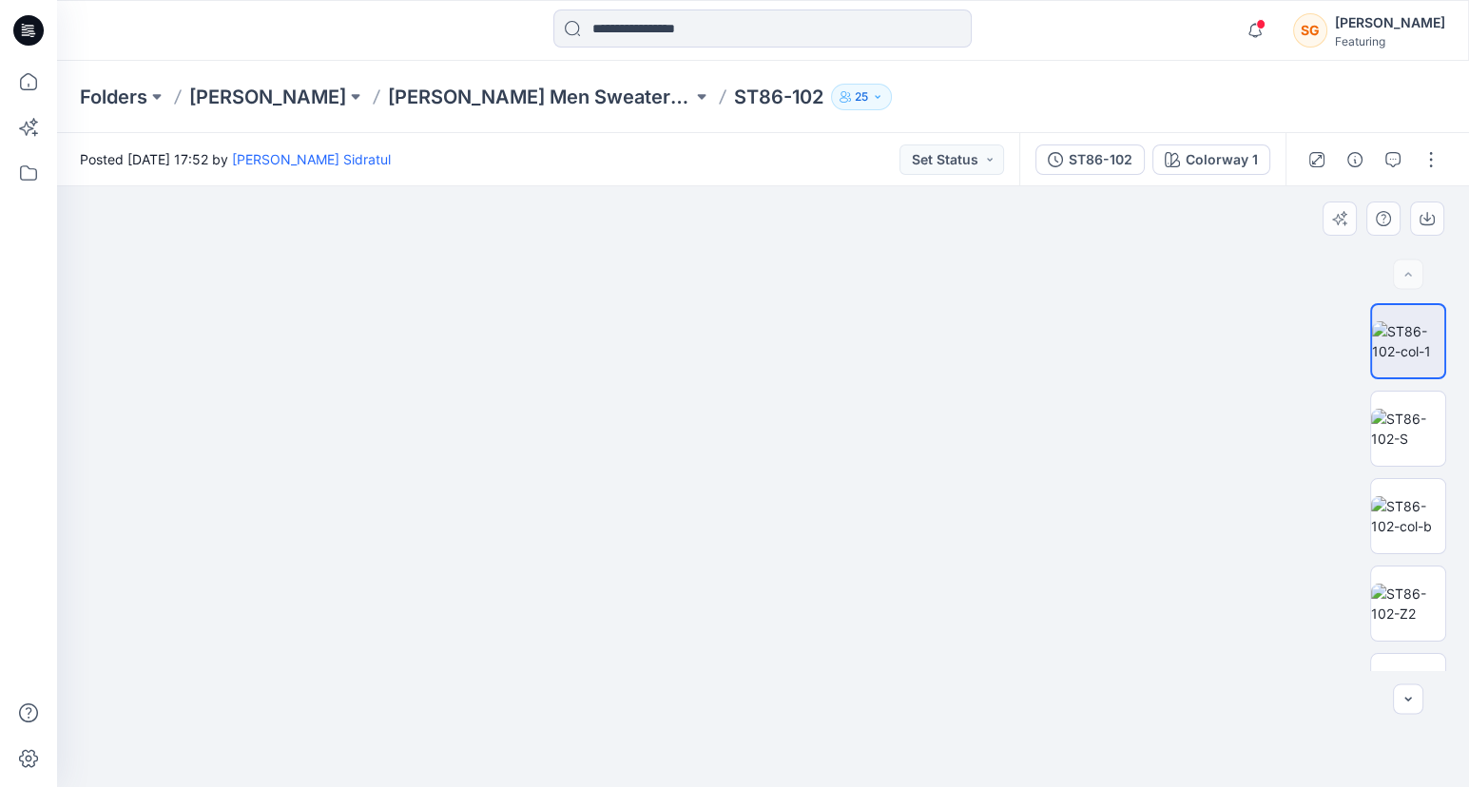
drag, startPoint x: 893, startPoint y: 678, endPoint x: 824, endPoint y: 298, distance: 386.5
click at [824, 298] on img at bounding box center [757, 300] width 1425 height 976
drag, startPoint x: 821, startPoint y: 426, endPoint x: 814, endPoint y: 290, distance: 136.1
click at [814, 286] on img at bounding box center [757, 222] width 1425 height 1131
drag, startPoint x: 843, startPoint y: 606, endPoint x: 814, endPoint y: 422, distance: 185.9
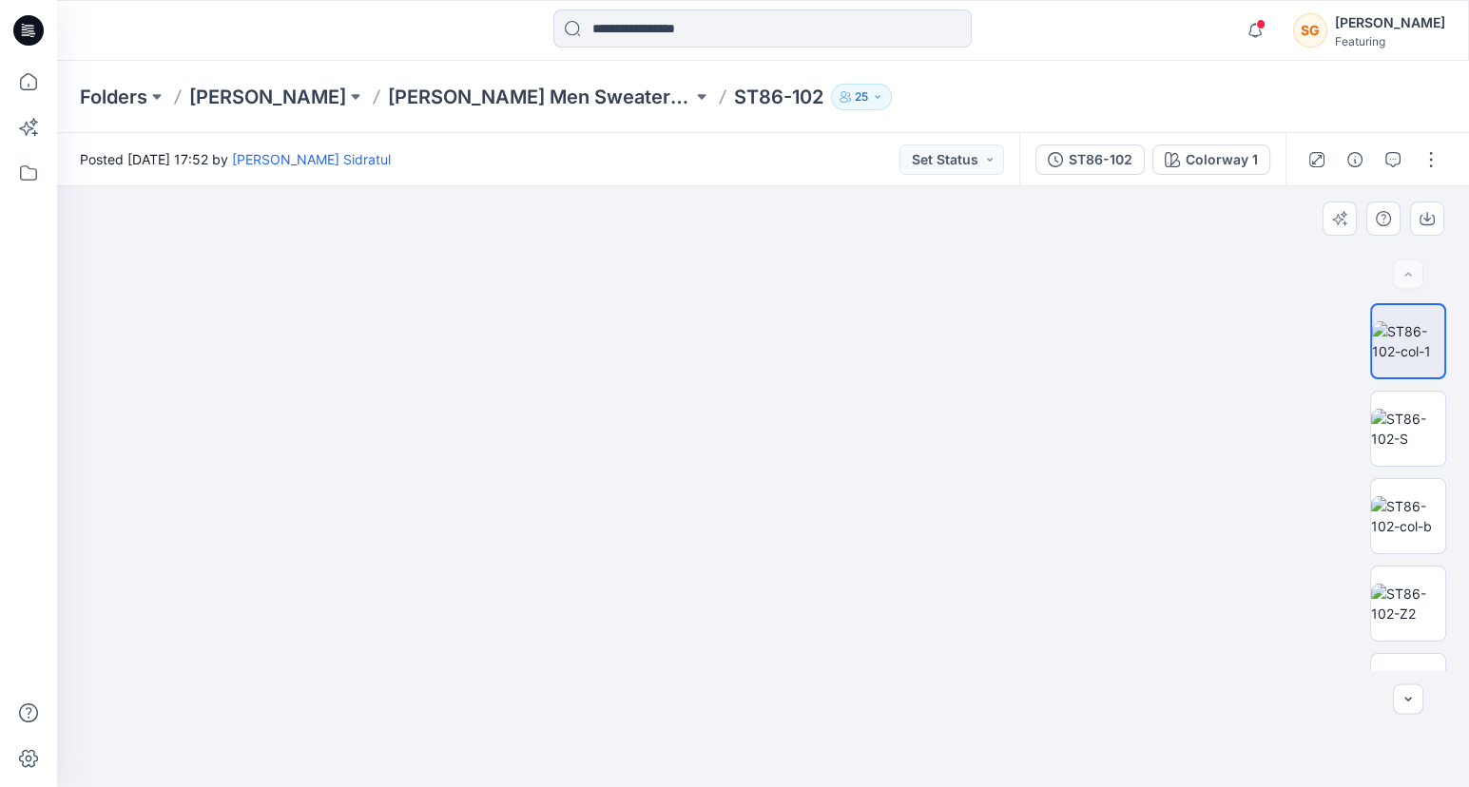
click at [809, 425] on img at bounding box center [757, 100] width 1425 height 1373
click at [1419, 220] on button "button" at bounding box center [1427, 219] width 34 height 34
click at [444, 98] on p "Adler Men Sweater June24" at bounding box center [540, 97] width 304 height 27
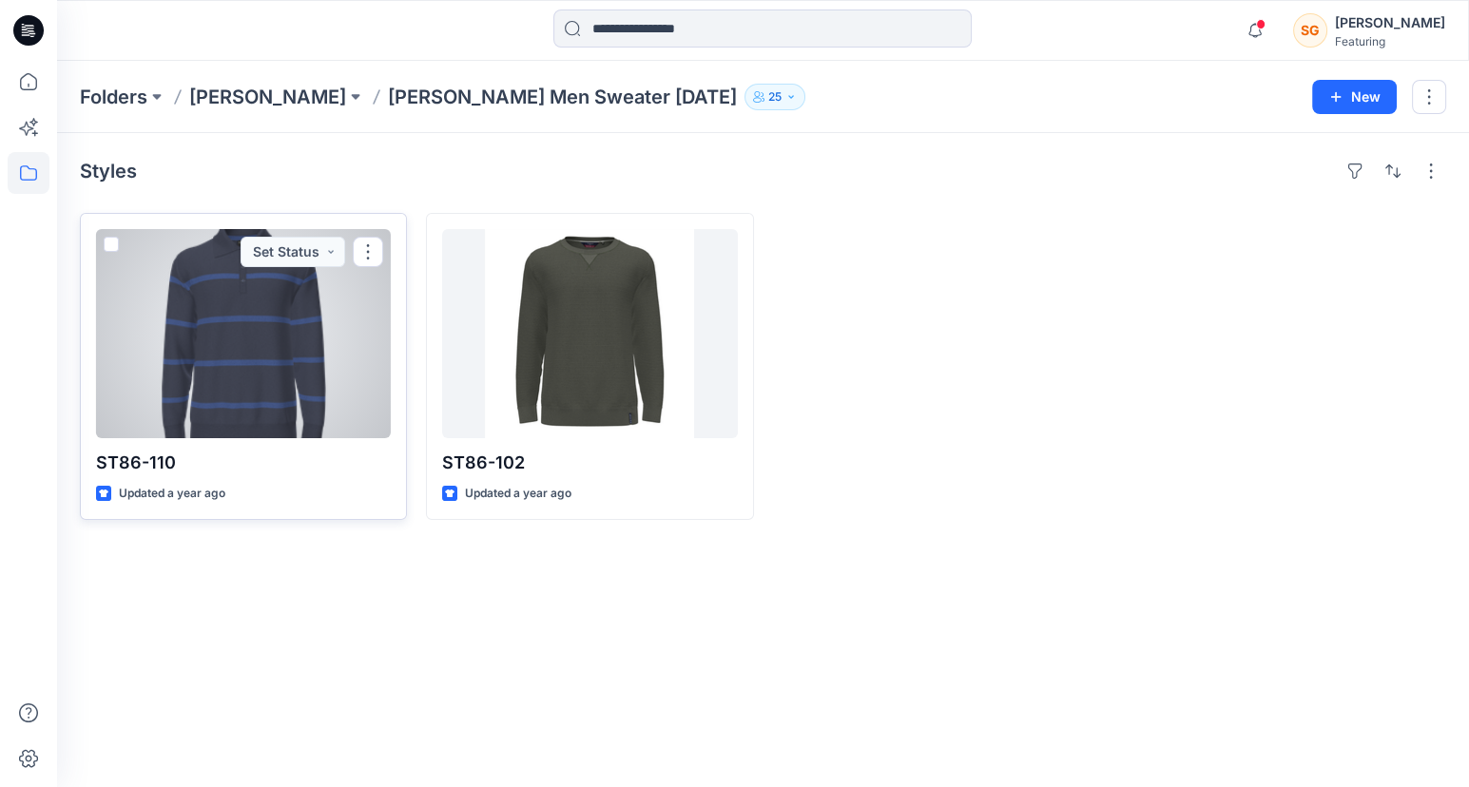
click at [234, 333] on div at bounding box center [243, 333] width 295 height 209
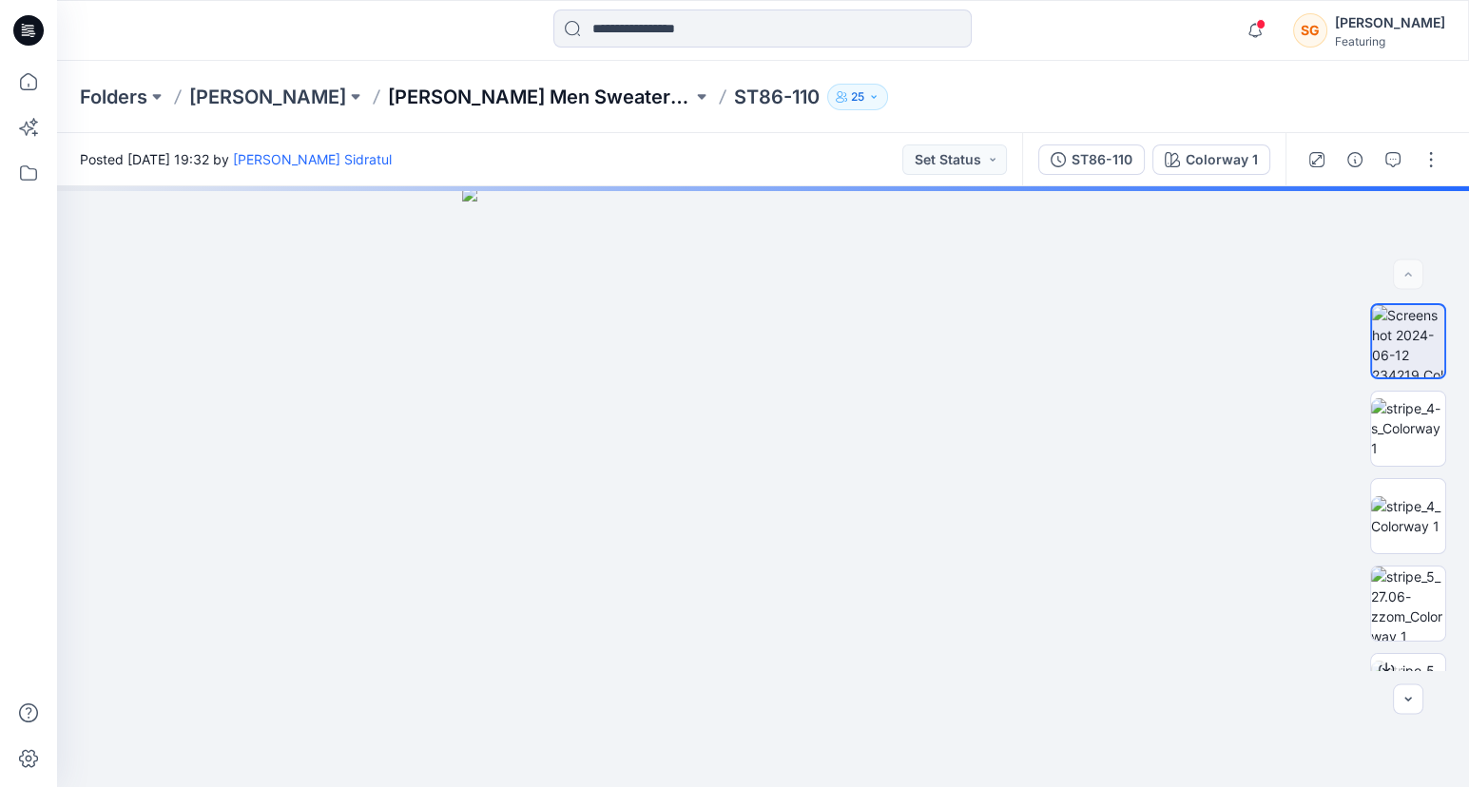
click at [419, 94] on p "Adler Men Sweater June24" at bounding box center [540, 97] width 304 height 27
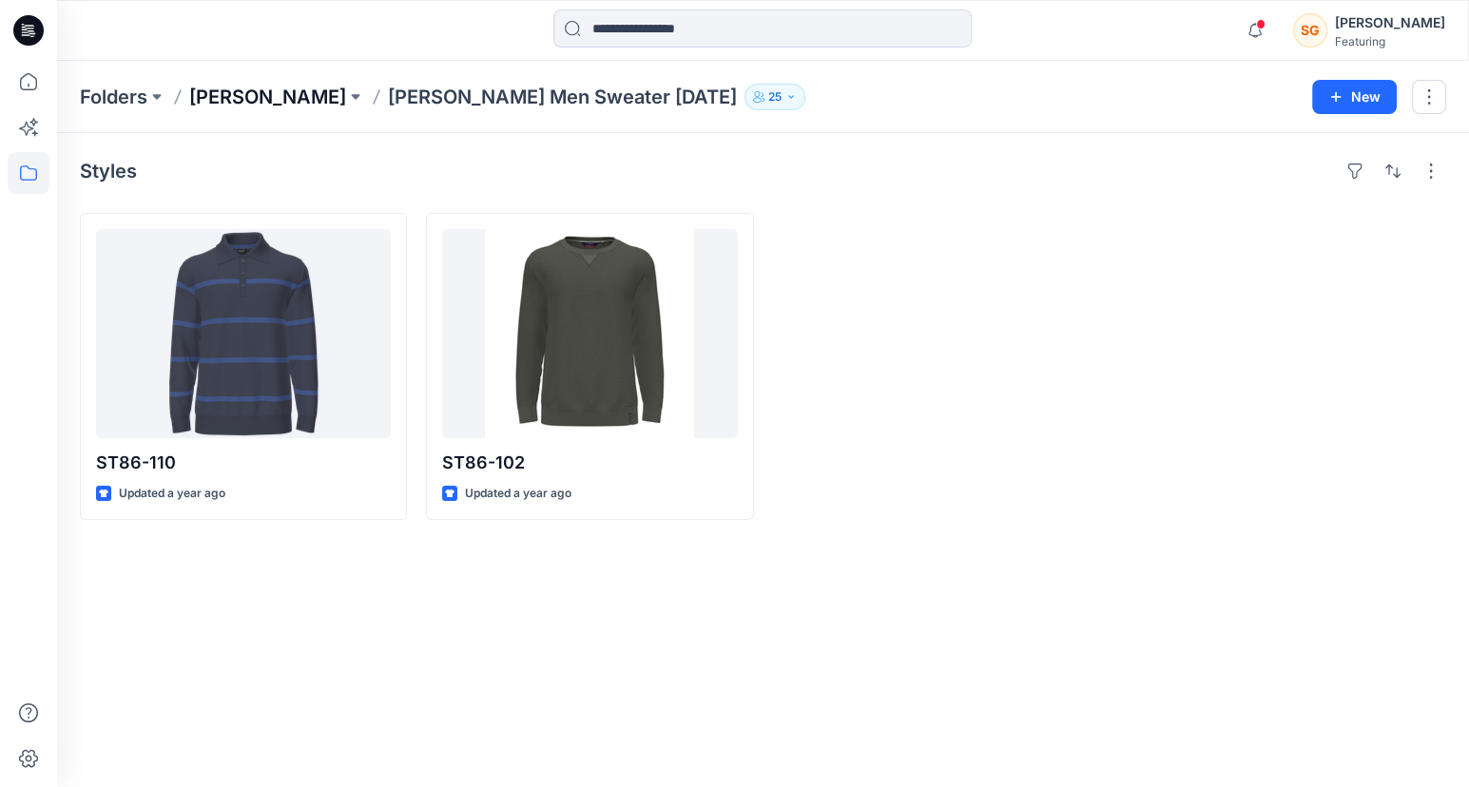
click at [203, 98] on p "Adler" at bounding box center [267, 97] width 157 height 27
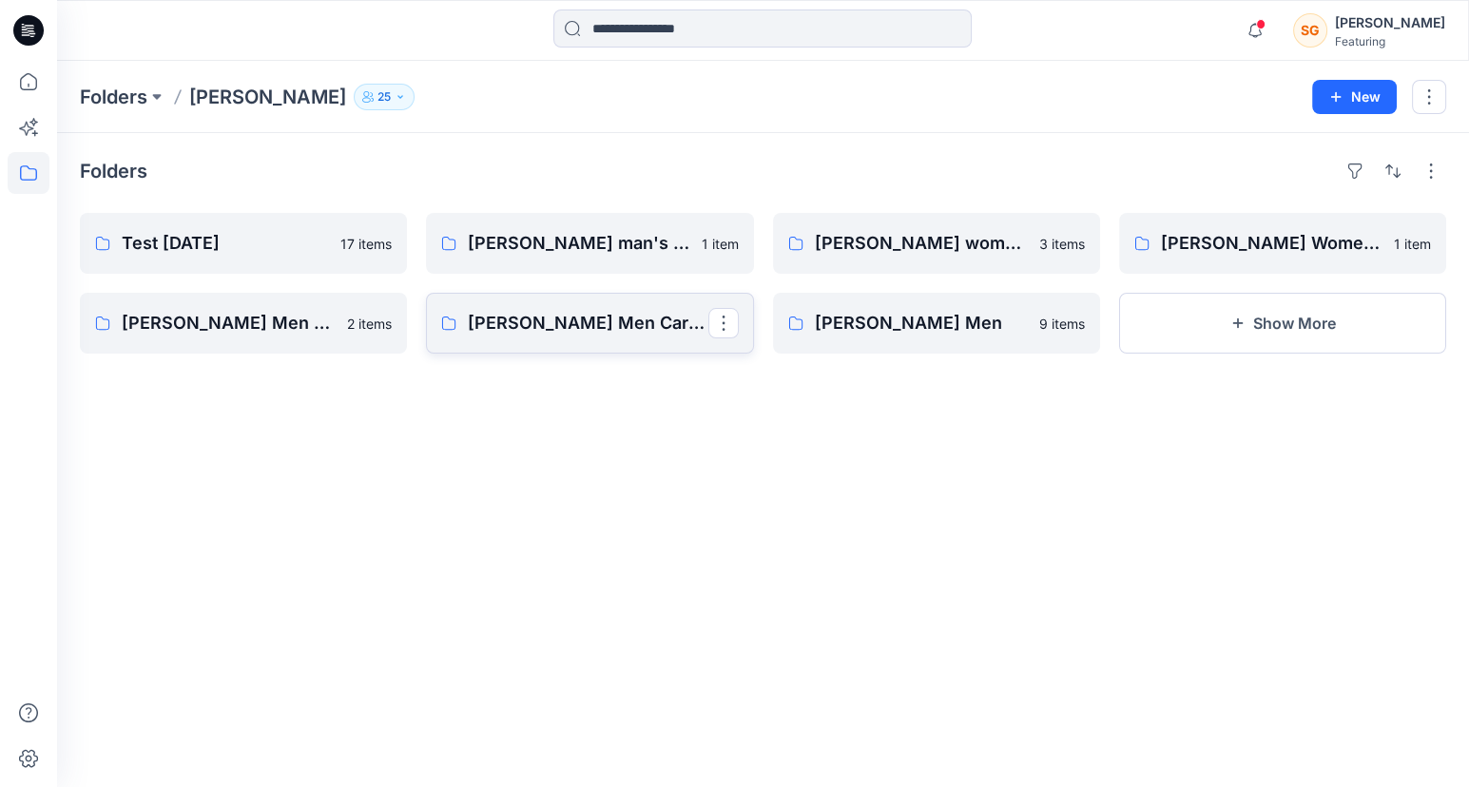
click at [565, 332] on p "Adler Men Cardigans" at bounding box center [588, 323] width 240 height 27
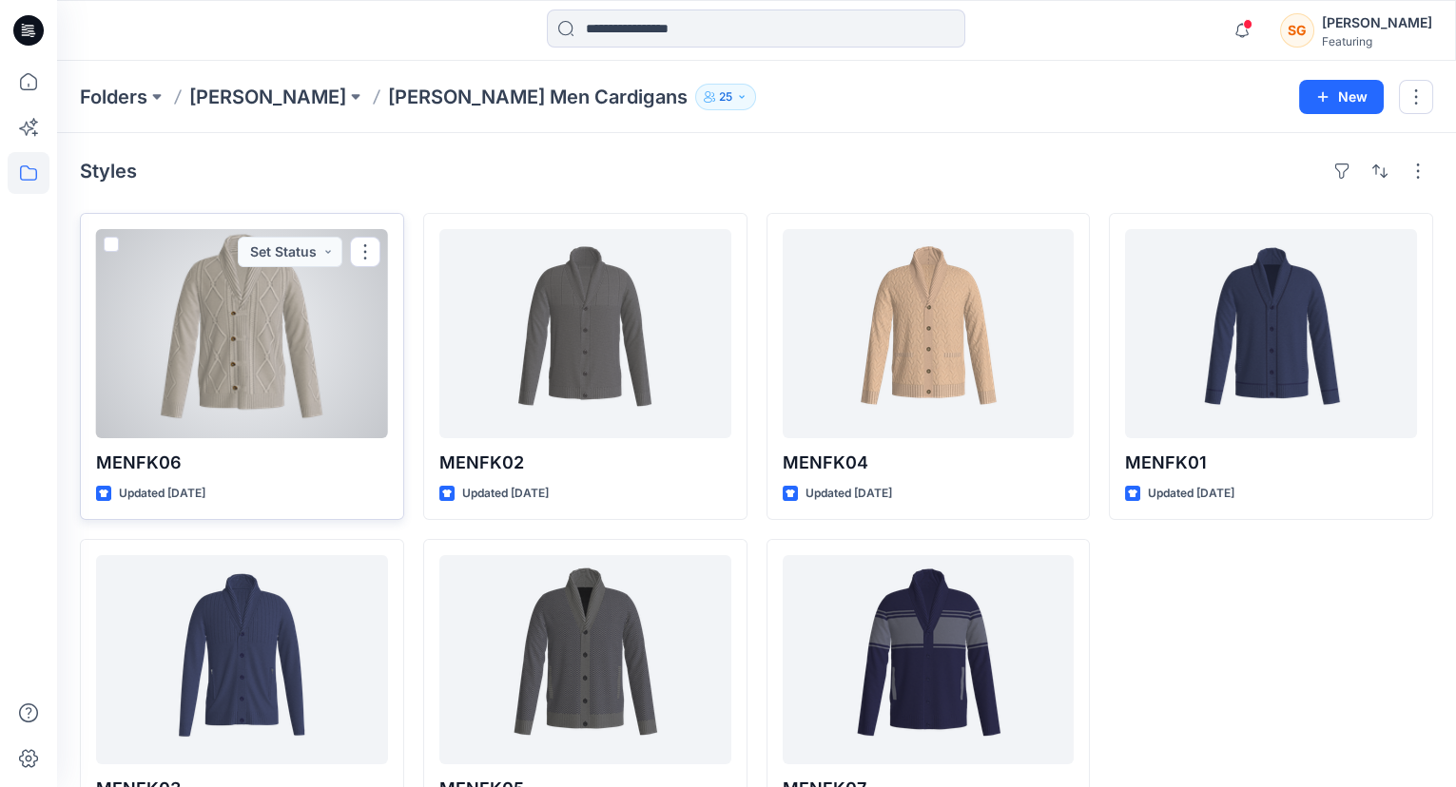
click at [289, 354] on div at bounding box center [242, 333] width 292 height 209
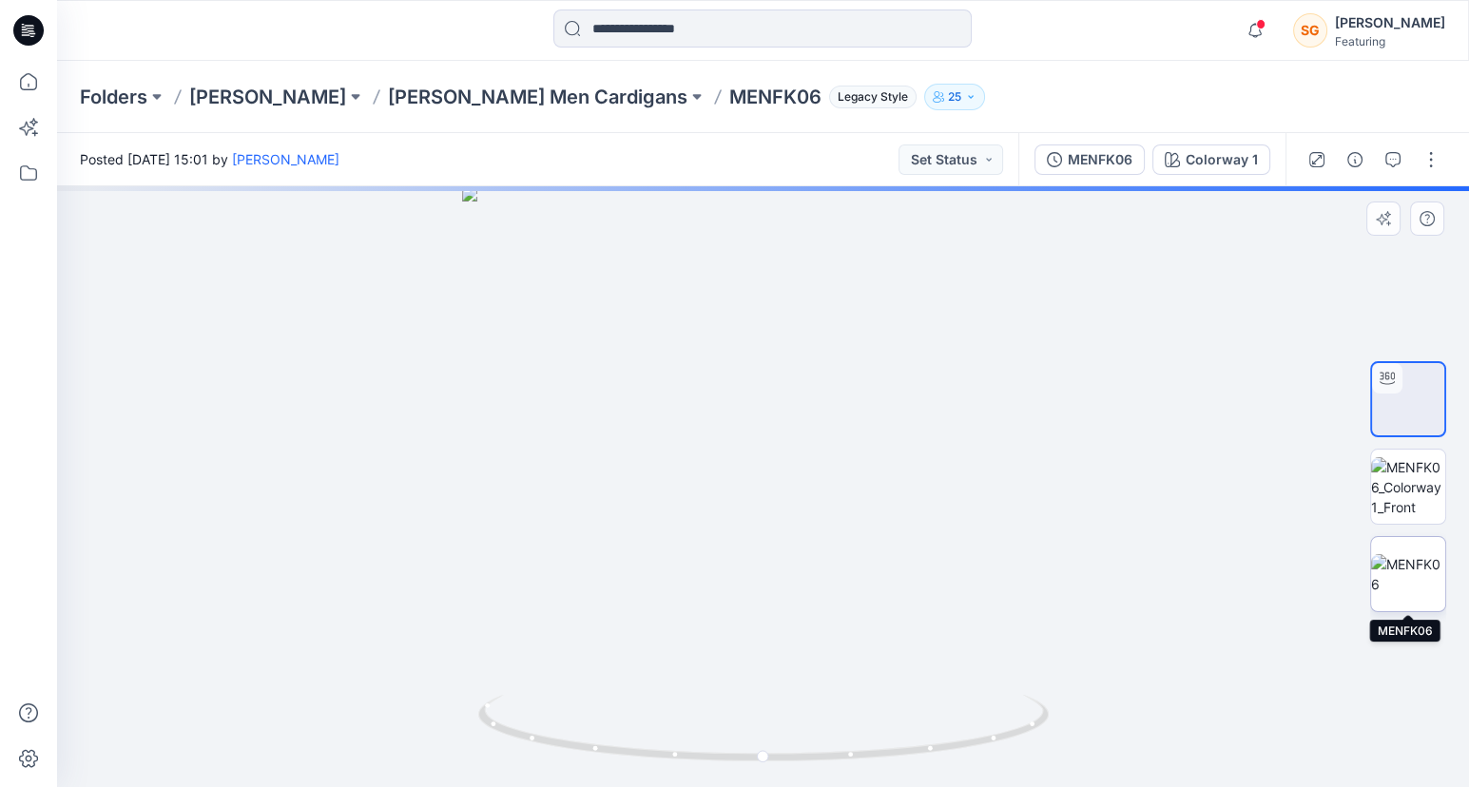
click at [1404, 575] on img at bounding box center [1408, 574] width 74 height 40
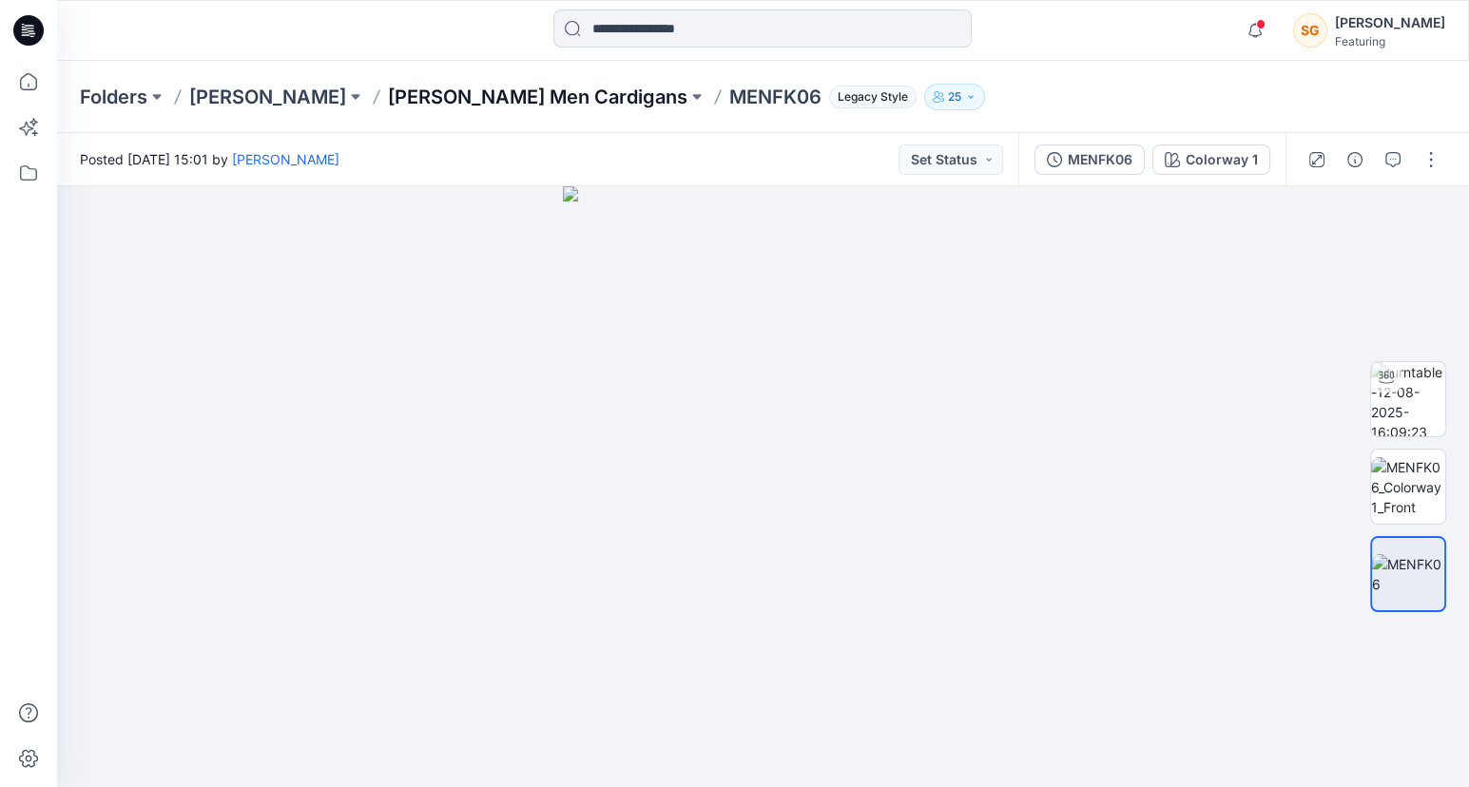
click at [400, 98] on p "Adler Men Cardigans" at bounding box center [538, 97] width 300 height 27
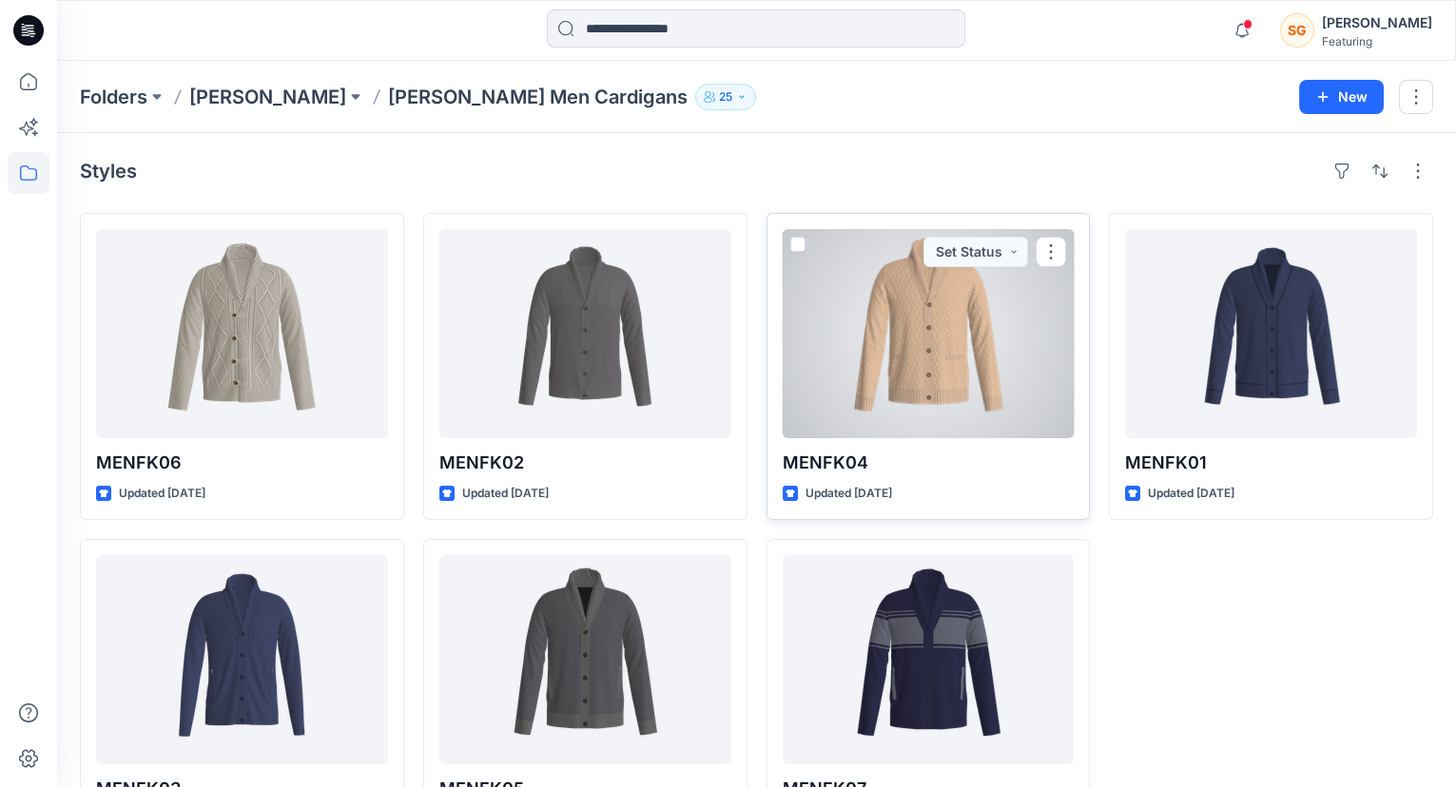
click at [955, 322] on div at bounding box center [929, 333] width 292 height 209
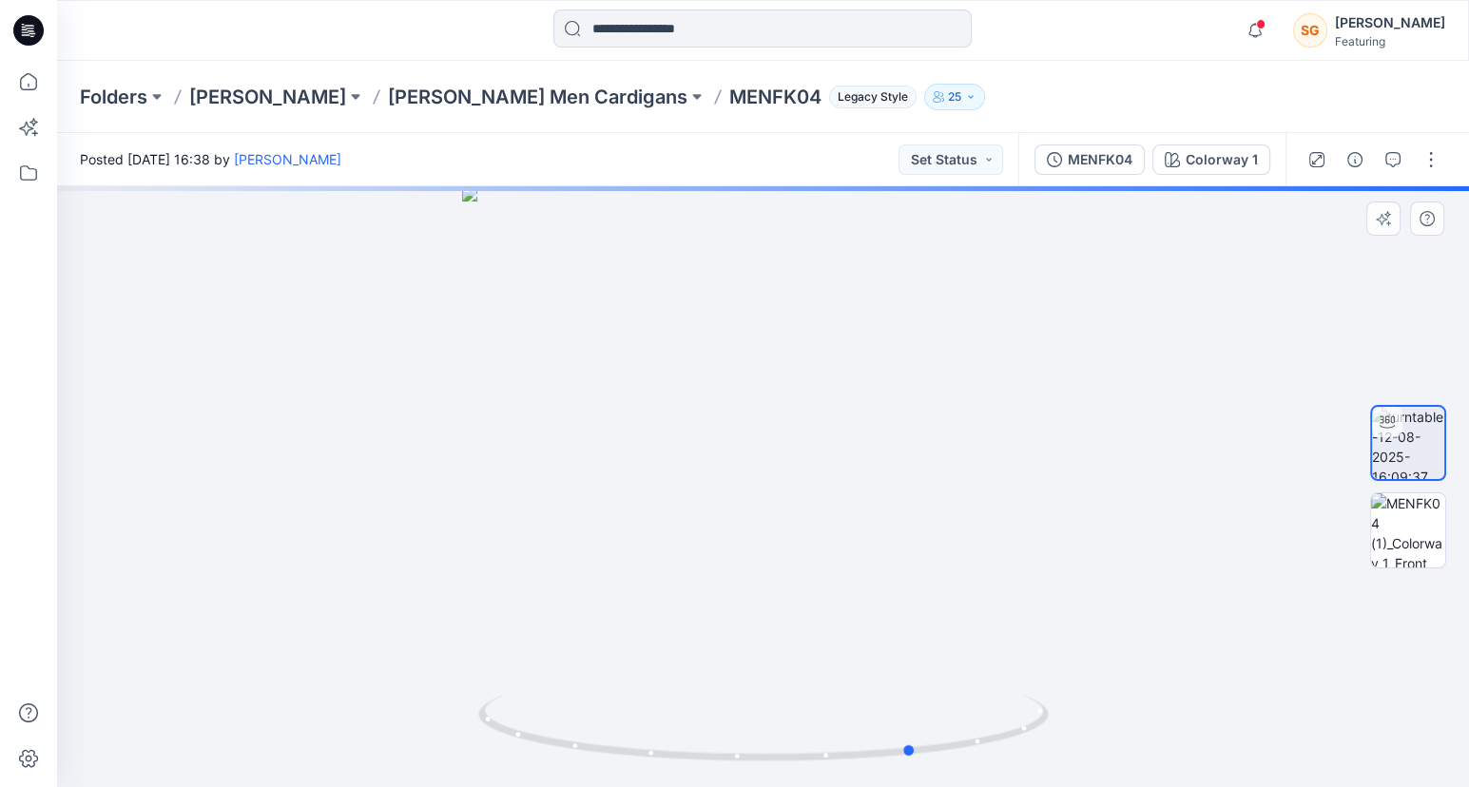
drag, startPoint x: 855, startPoint y: 402, endPoint x: 466, endPoint y: 376, distance: 389.9
click at [468, 376] on div at bounding box center [763, 486] width 1412 height 601
drag, startPoint x: 740, startPoint y: 398, endPoint x: 672, endPoint y: 399, distance: 67.5
click at [672, 399] on div at bounding box center [763, 486] width 1412 height 601
drag, startPoint x: 821, startPoint y: 403, endPoint x: 702, endPoint y: 409, distance: 119.0
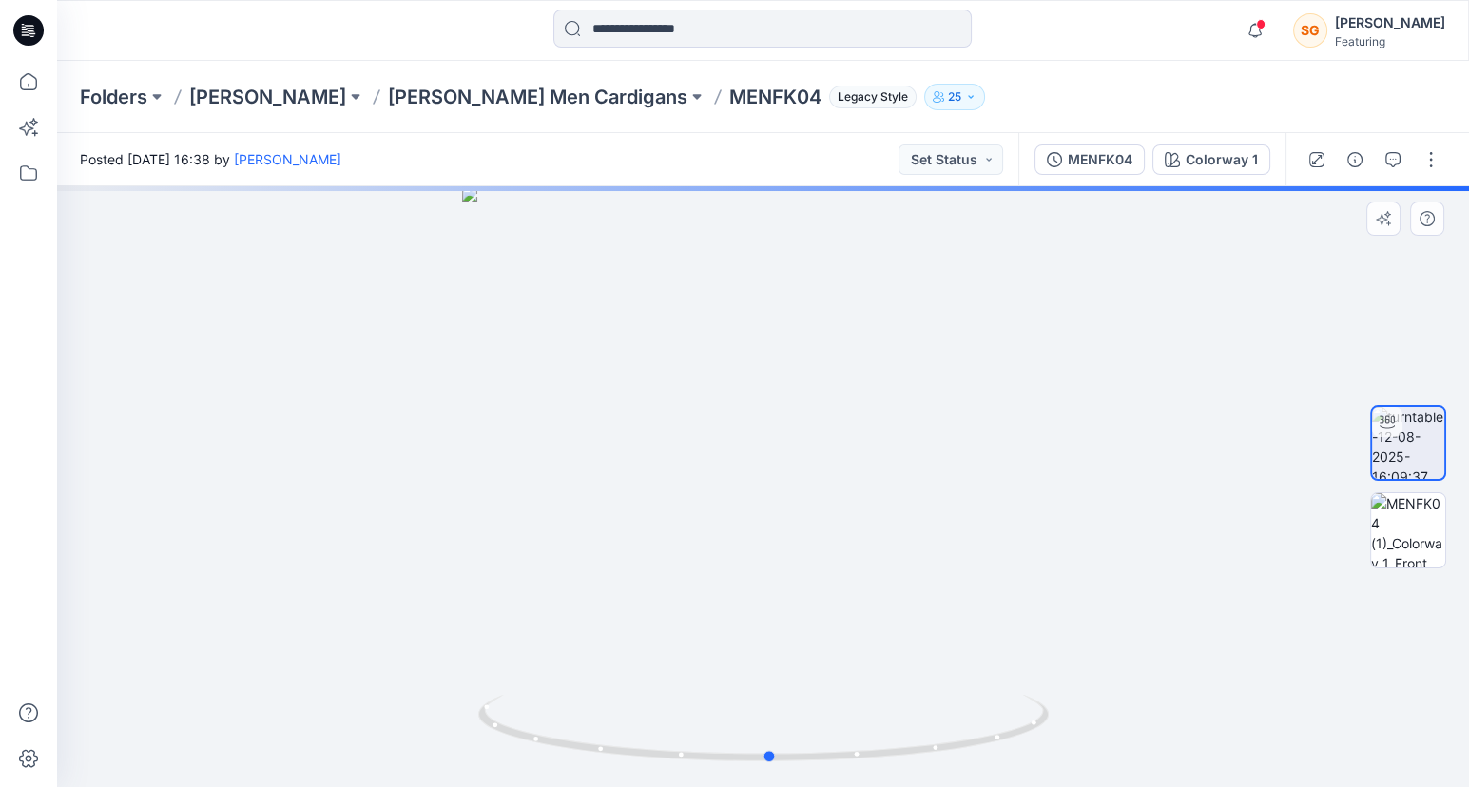
click at [702, 409] on div at bounding box center [763, 486] width 1412 height 601
drag, startPoint x: 803, startPoint y: 419, endPoint x: 599, endPoint y: 403, distance: 204.1
click at [599, 403] on div at bounding box center [763, 486] width 1412 height 601
drag, startPoint x: 699, startPoint y: 409, endPoint x: 611, endPoint y: 408, distance: 88.4
click at [611, 408] on div at bounding box center [763, 486] width 1412 height 601
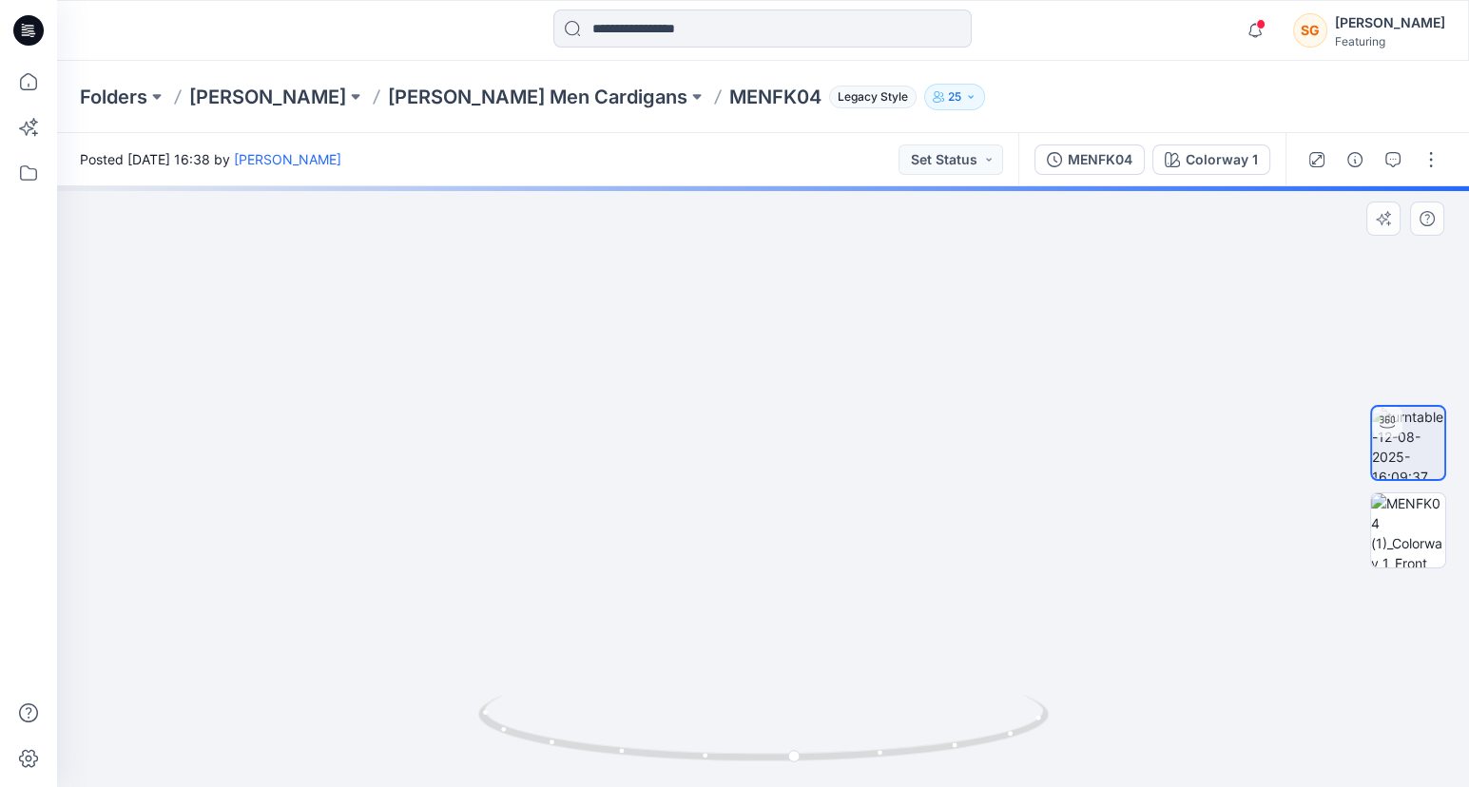
drag, startPoint x: 856, startPoint y: 354, endPoint x: 843, endPoint y: 441, distance: 88.4
click at [850, 577] on img at bounding box center [757, 371] width 1522 height 832
drag, startPoint x: 860, startPoint y: 395, endPoint x: 857, endPoint y: 479, distance: 84.7
click at [857, 479] on img at bounding box center [755, 398] width 1522 height 780
drag, startPoint x: 893, startPoint y: 412, endPoint x: 883, endPoint y: 462, distance: 51.3
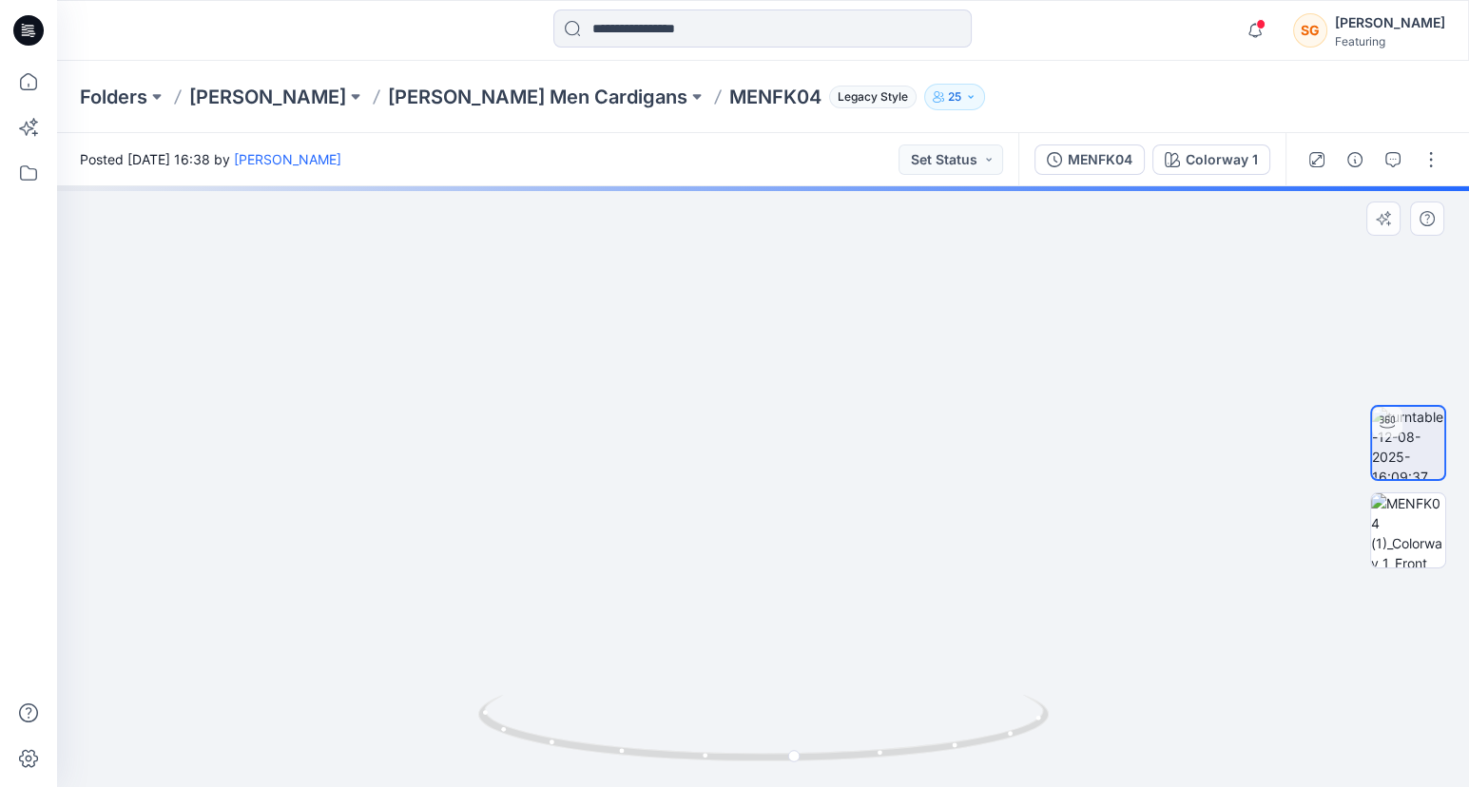
click at [883, 462] on img at bounding box center [722, 408] width 1829 height 762
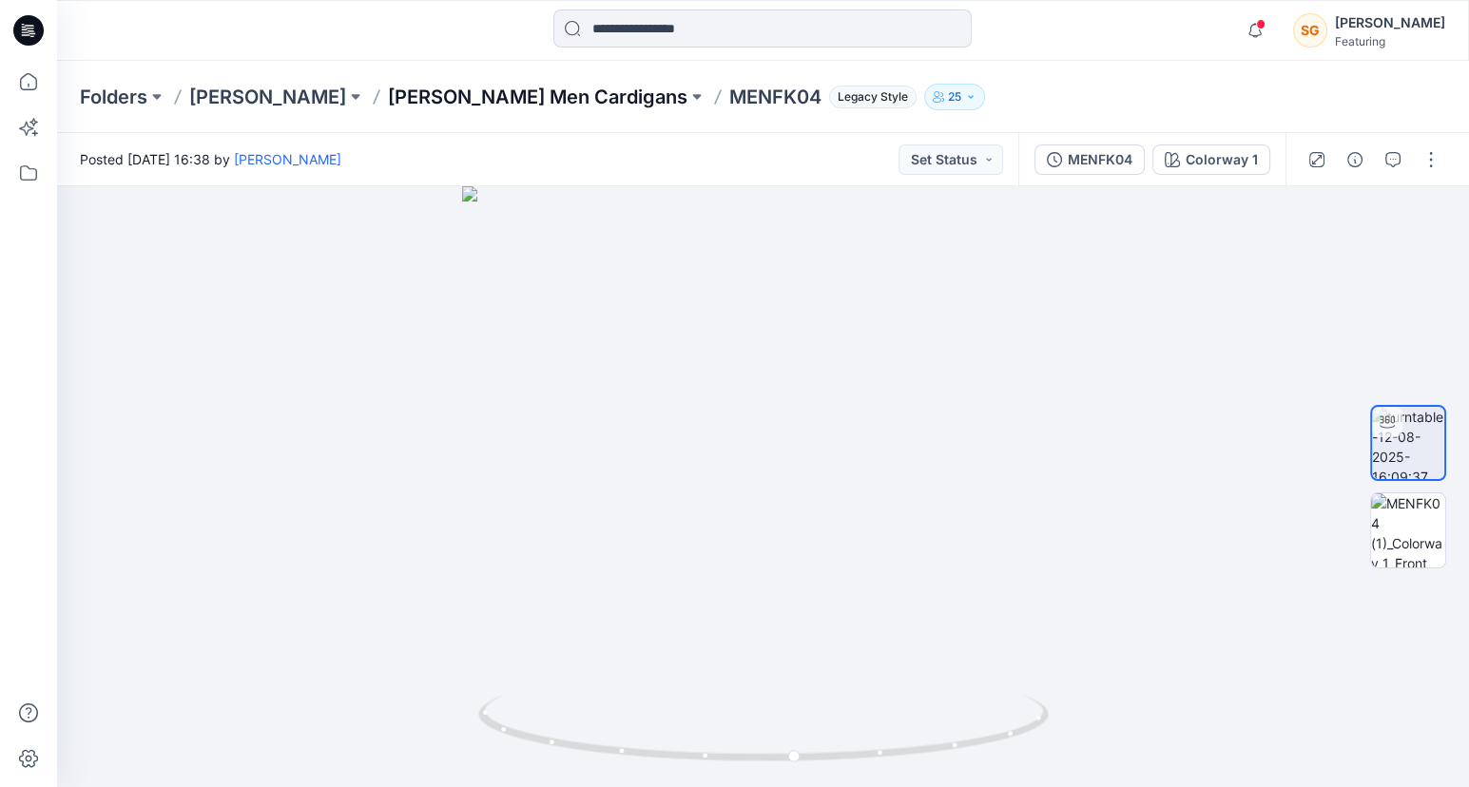
click at [422, 96] on p "Adler Men Cardigans" at bounding box center [538, 97] width 300 height 27
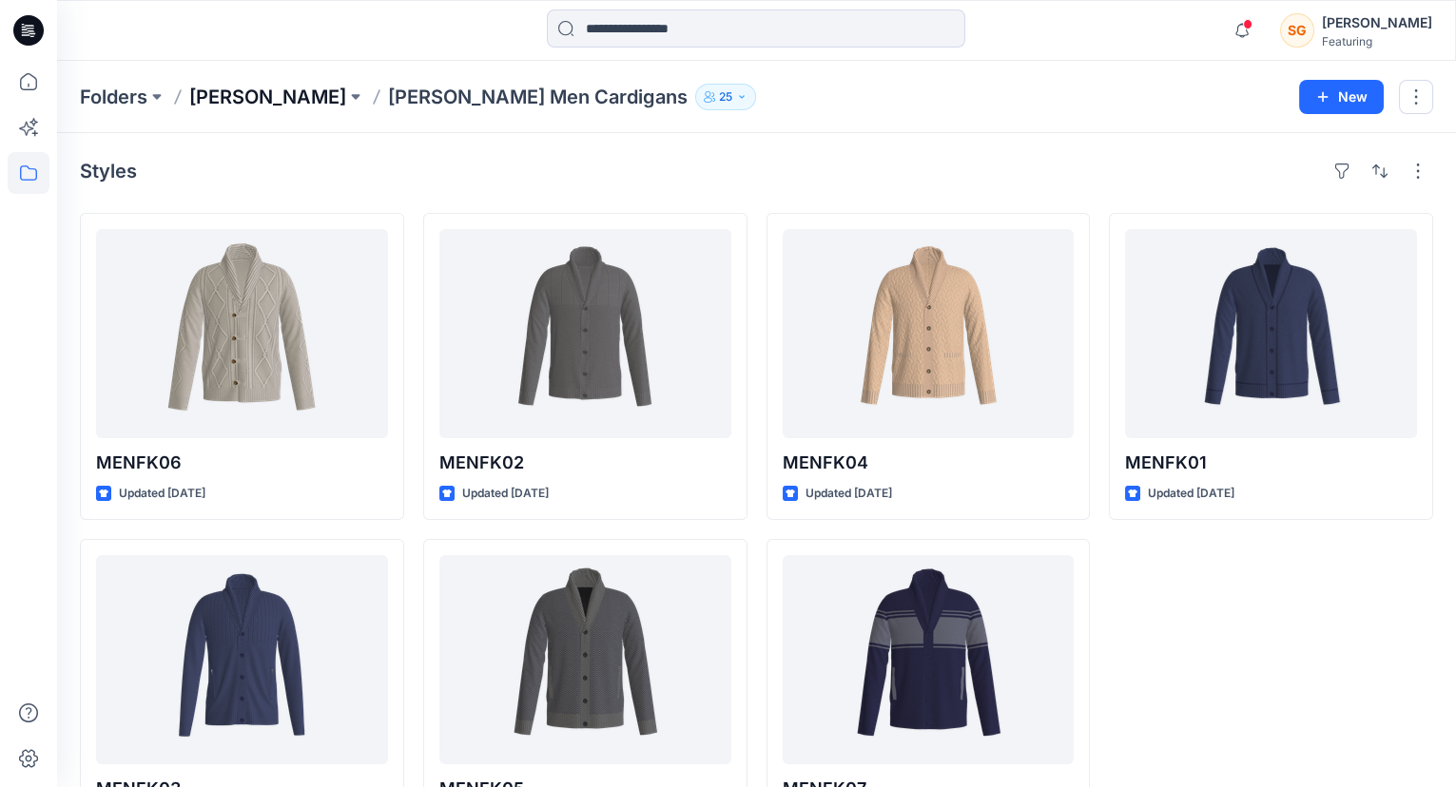
click at [218, 97] on p "Adler" at bounding box center [267, 97] width 157 height 27
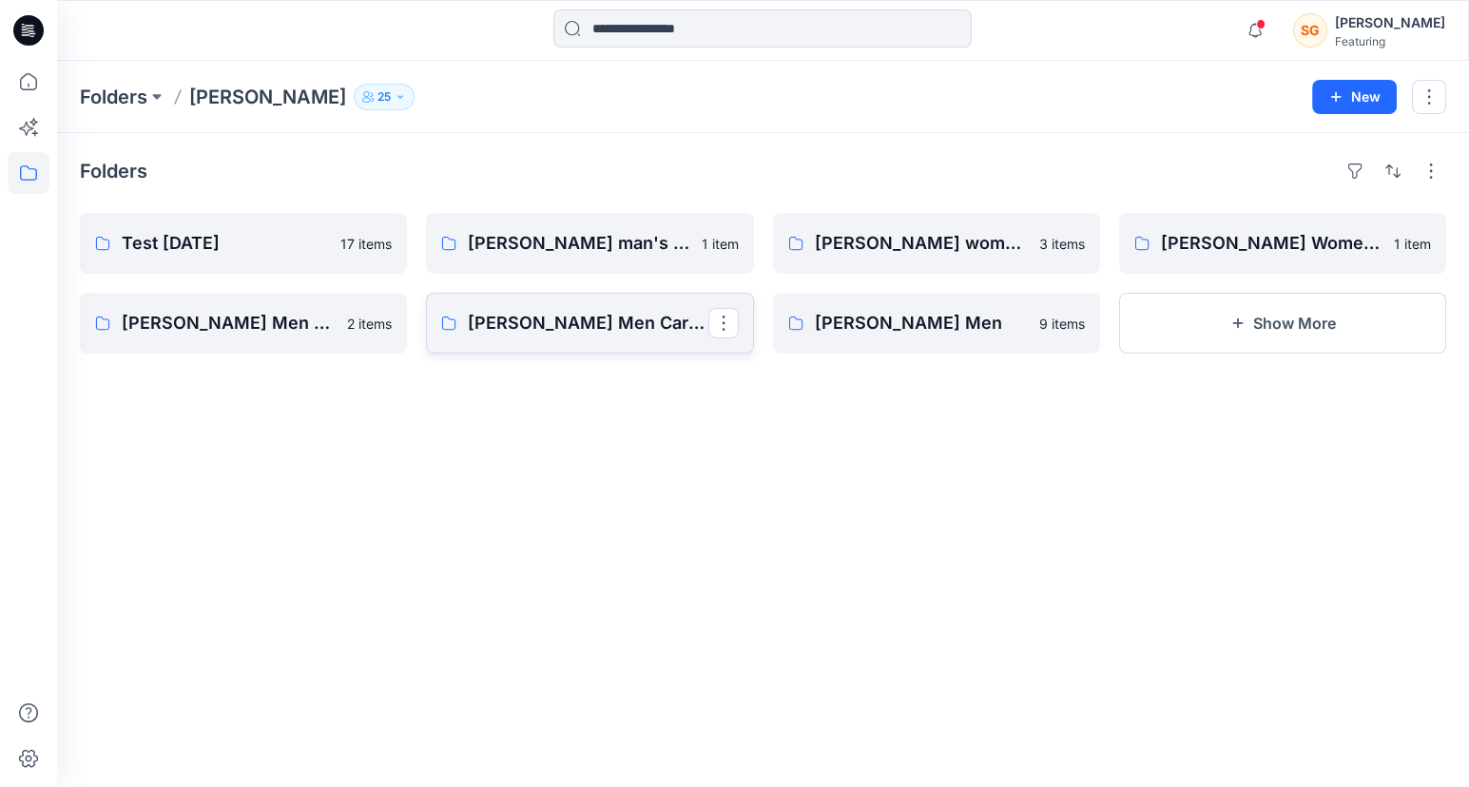
click at [536, 327] on p "Adler Men Cardigans" at bounding box center [588, 323] width 240 height 27
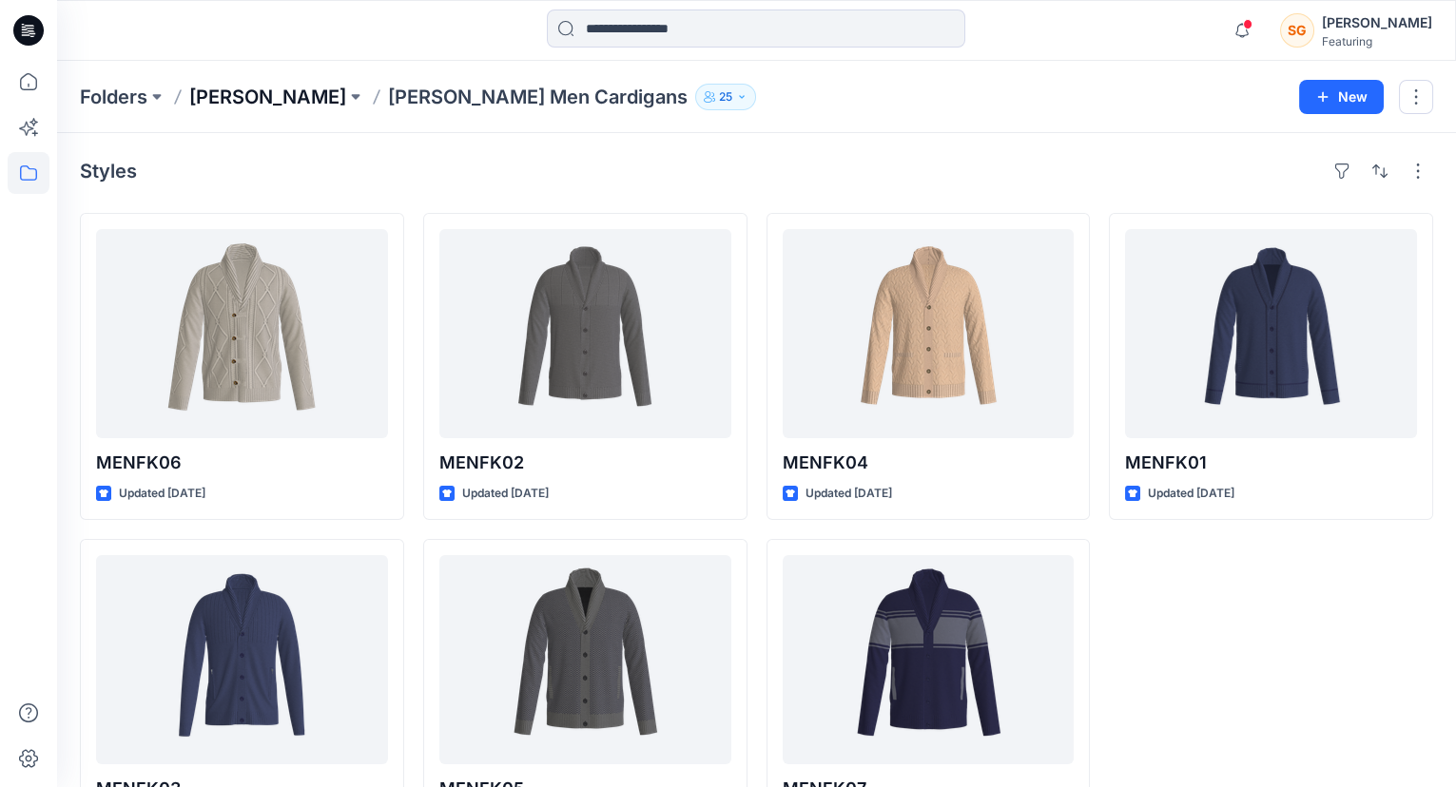
click at [212, 102] on p "Adler" at bounding box center [267, 97] width 157 height 27
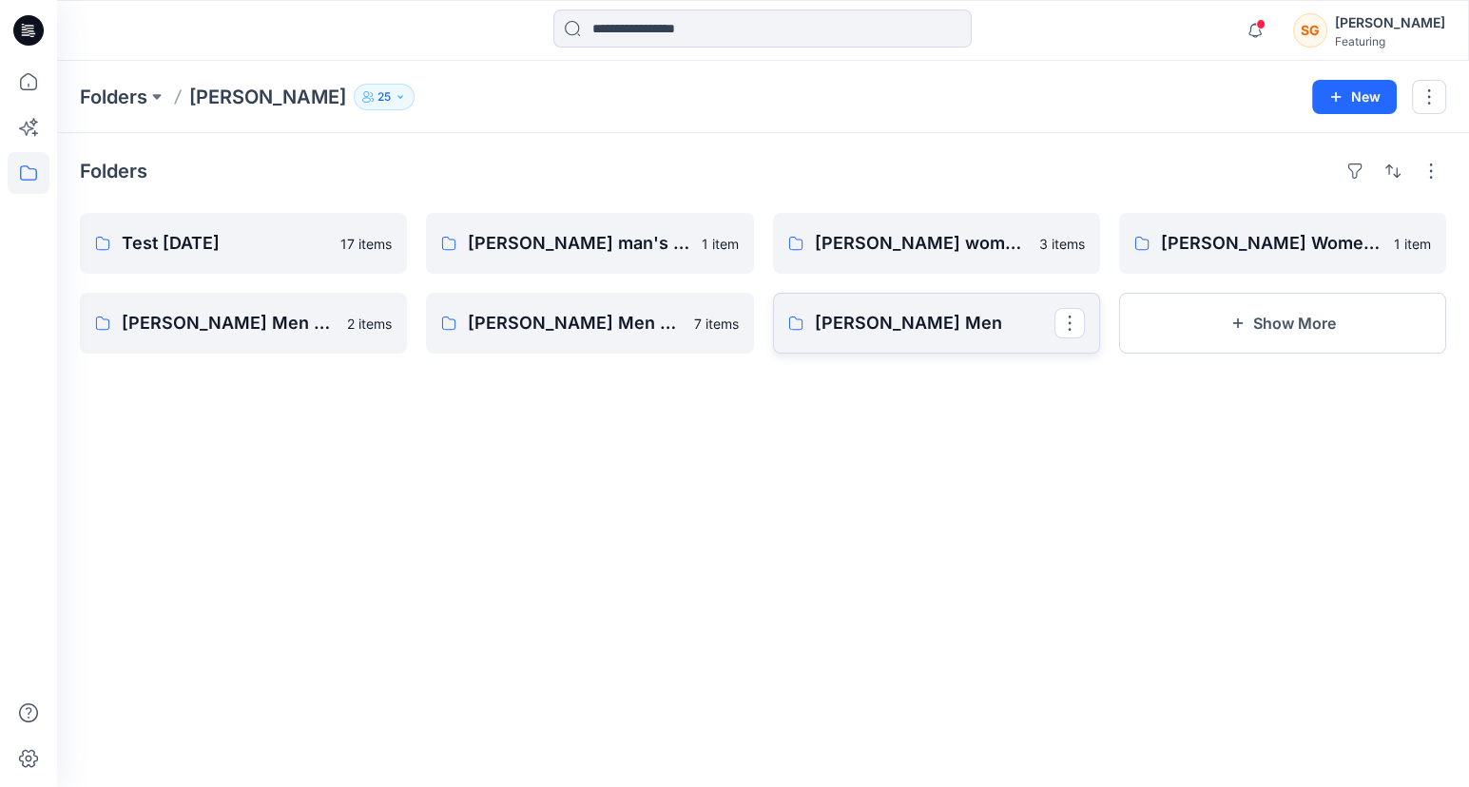
click at [868, 326] on p "Adler Men" at bounding box center [935, 323] width 240 height 27
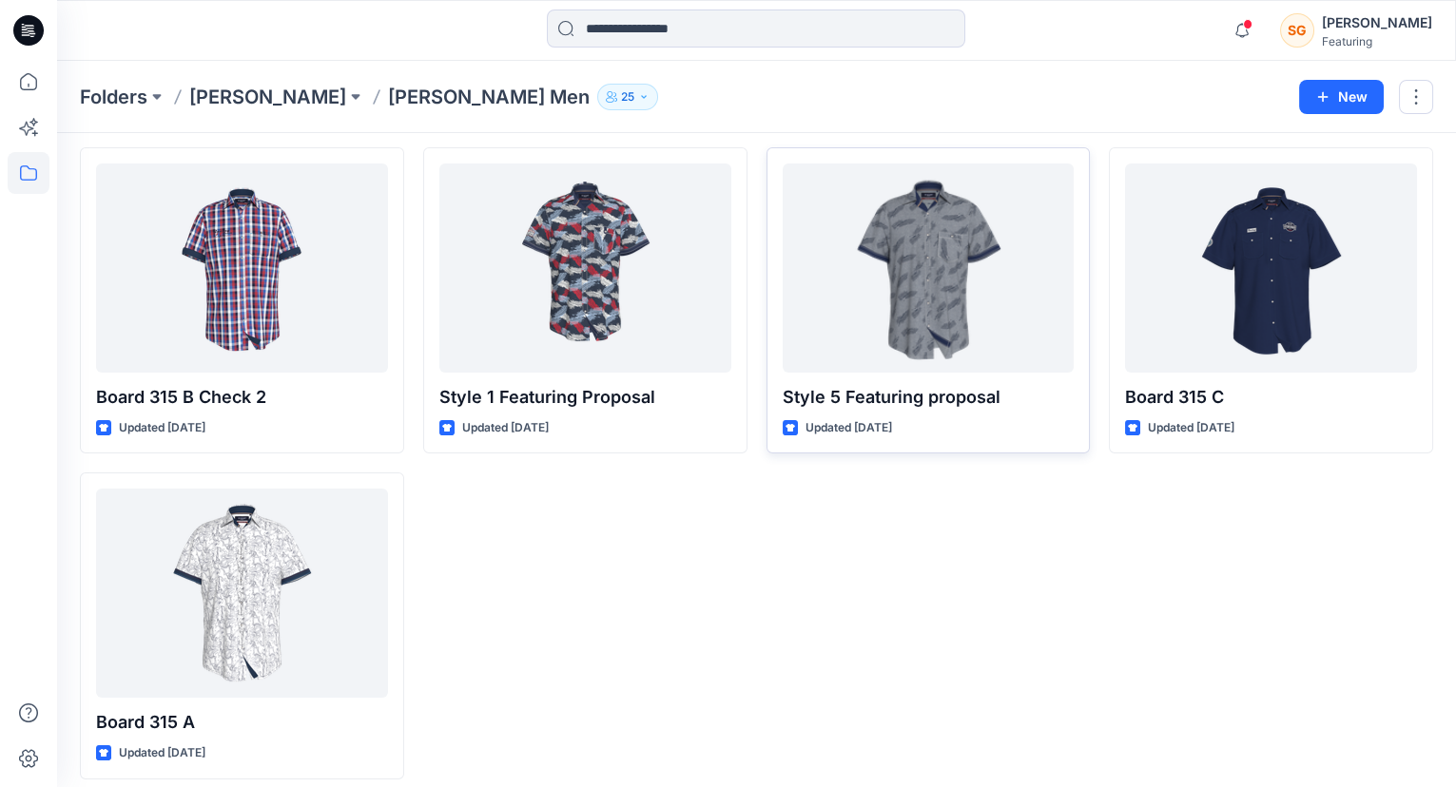
scroll to position [403, 0]
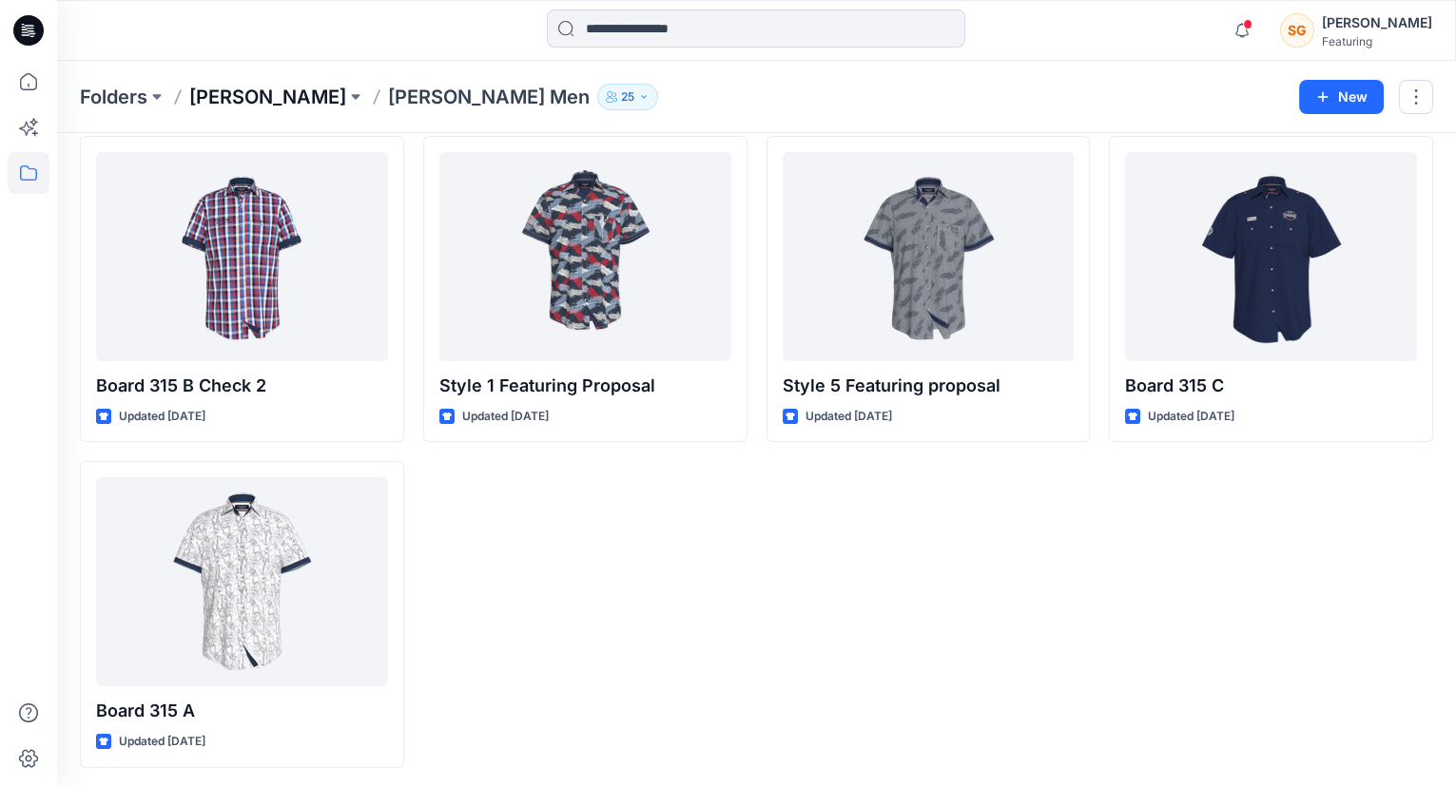
click at [196, 89] on p "Adler" at bounding box center [267, 97] width 157 height 27
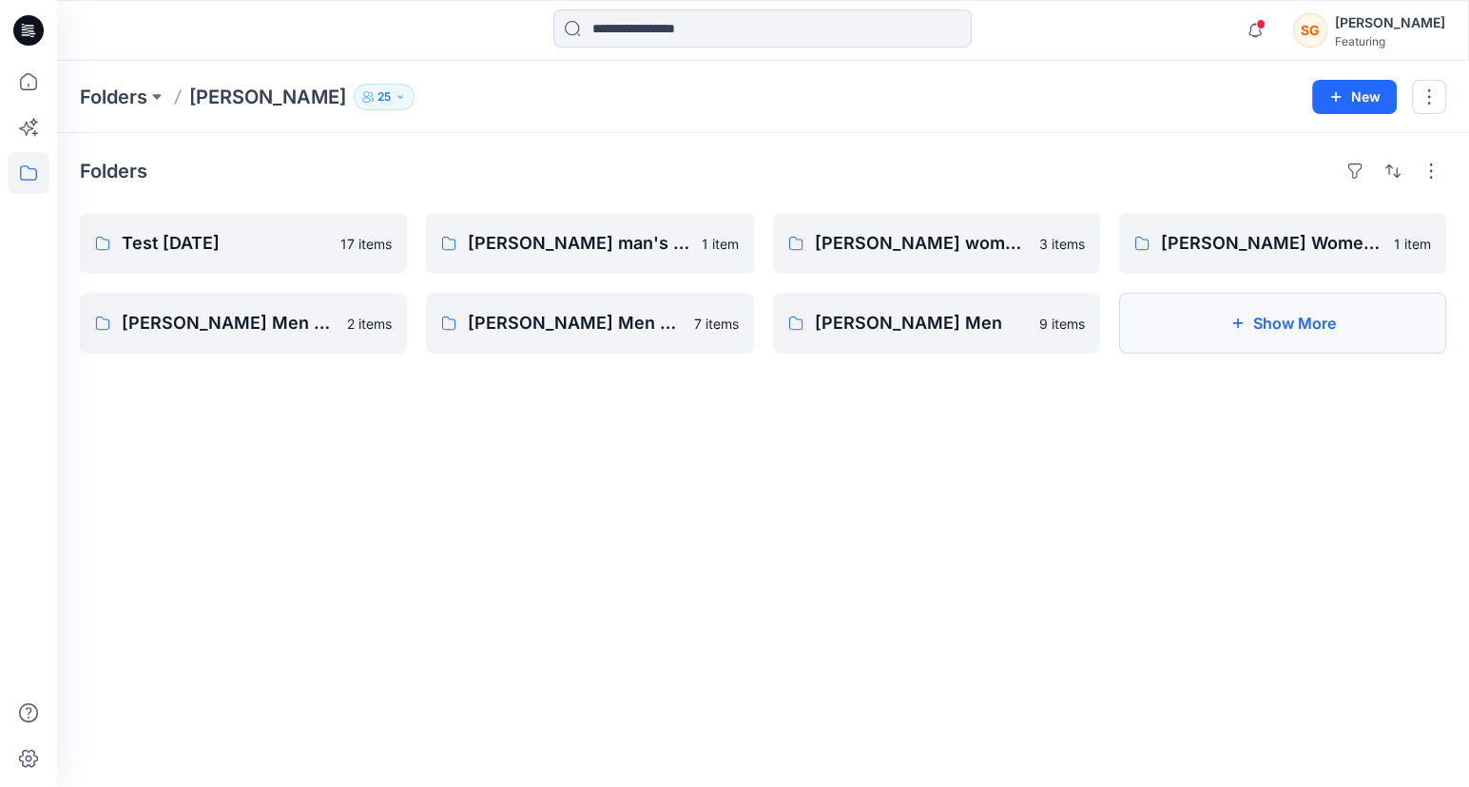
click at [1239, 322] on icon "button" at bounding box center [1237, 324] width 10 height 10
click at [132, 94] on p "Folders" at bounding box center [114, 97] width 68 height 27
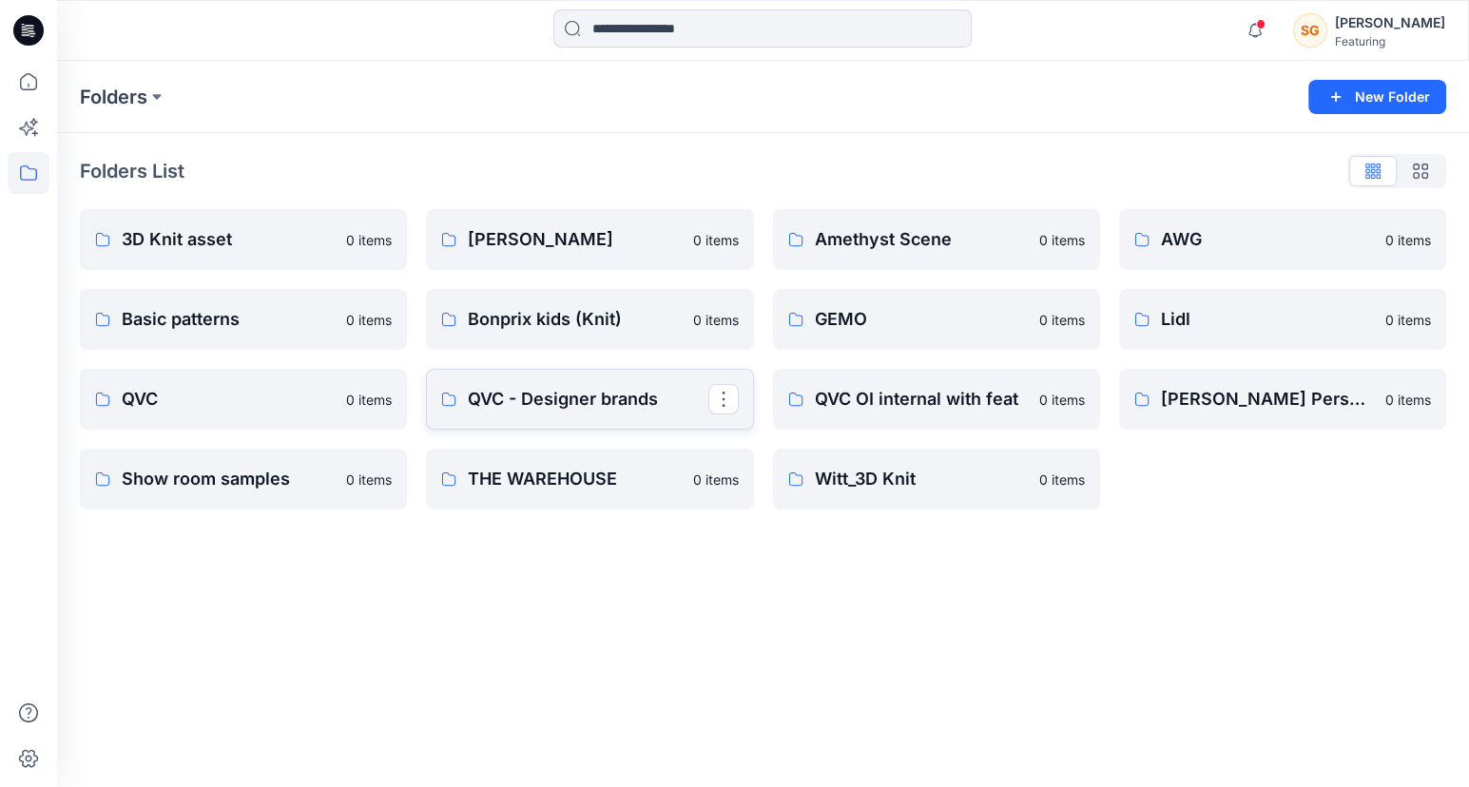
click at [588, 406] on p "QVC - Designer brands" at bounding box center [588, 399] width 240 height 27
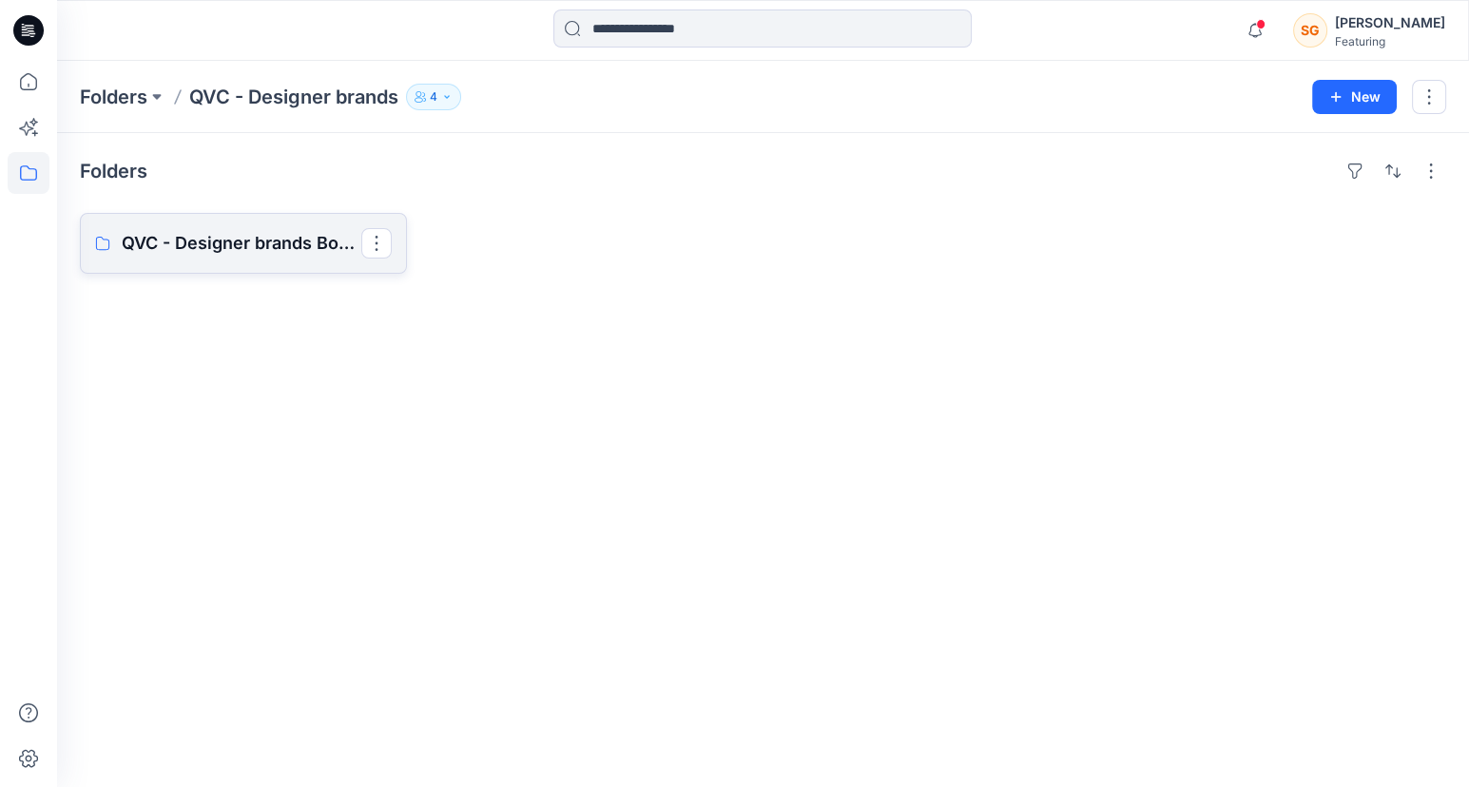
click at [236, 230] on p "QVC - Designer brands Board" at bounding box center [242, 243] width 240 height 27
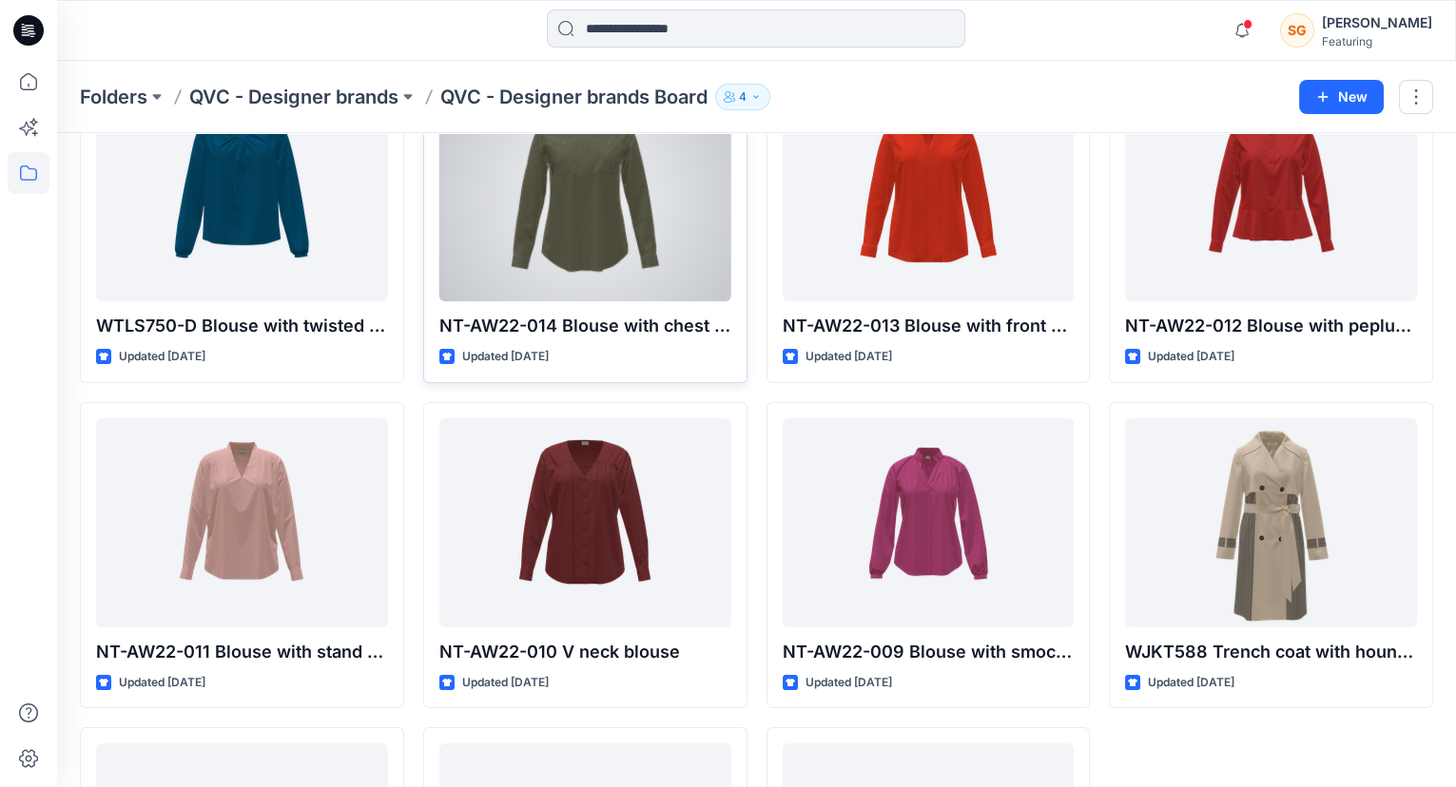
scroll to position [620, 0]
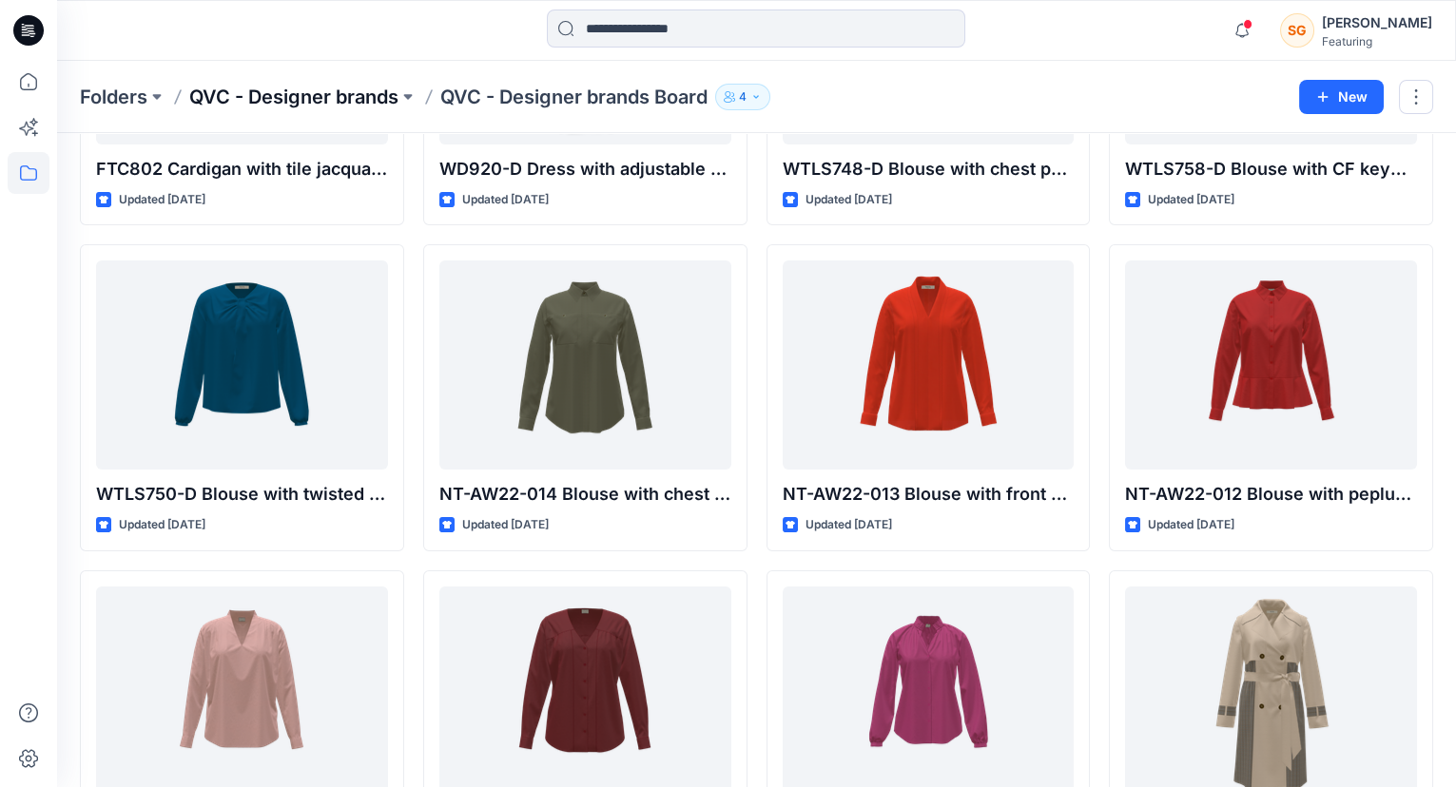
click at [275, 93] on p "QVC - Designer brands" at bounding box center [293, 97] width 209 height 27
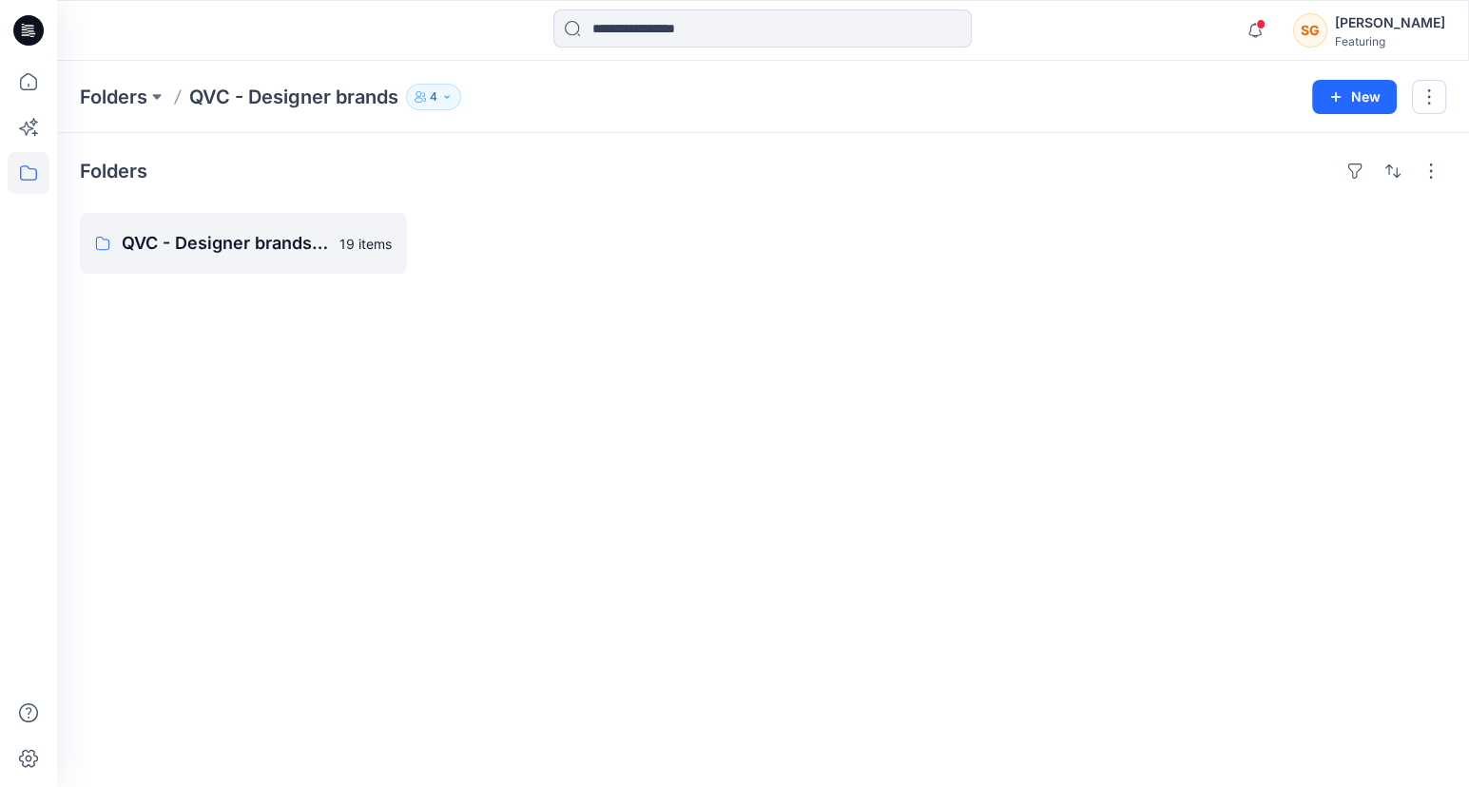
click at [213, 104] on p "QVC - Designer brands" at bounding box center [293, 97] width 209 height 27
click at [140, 107] on p "Folders" at bounding box center [114, 97] width 68 height 27
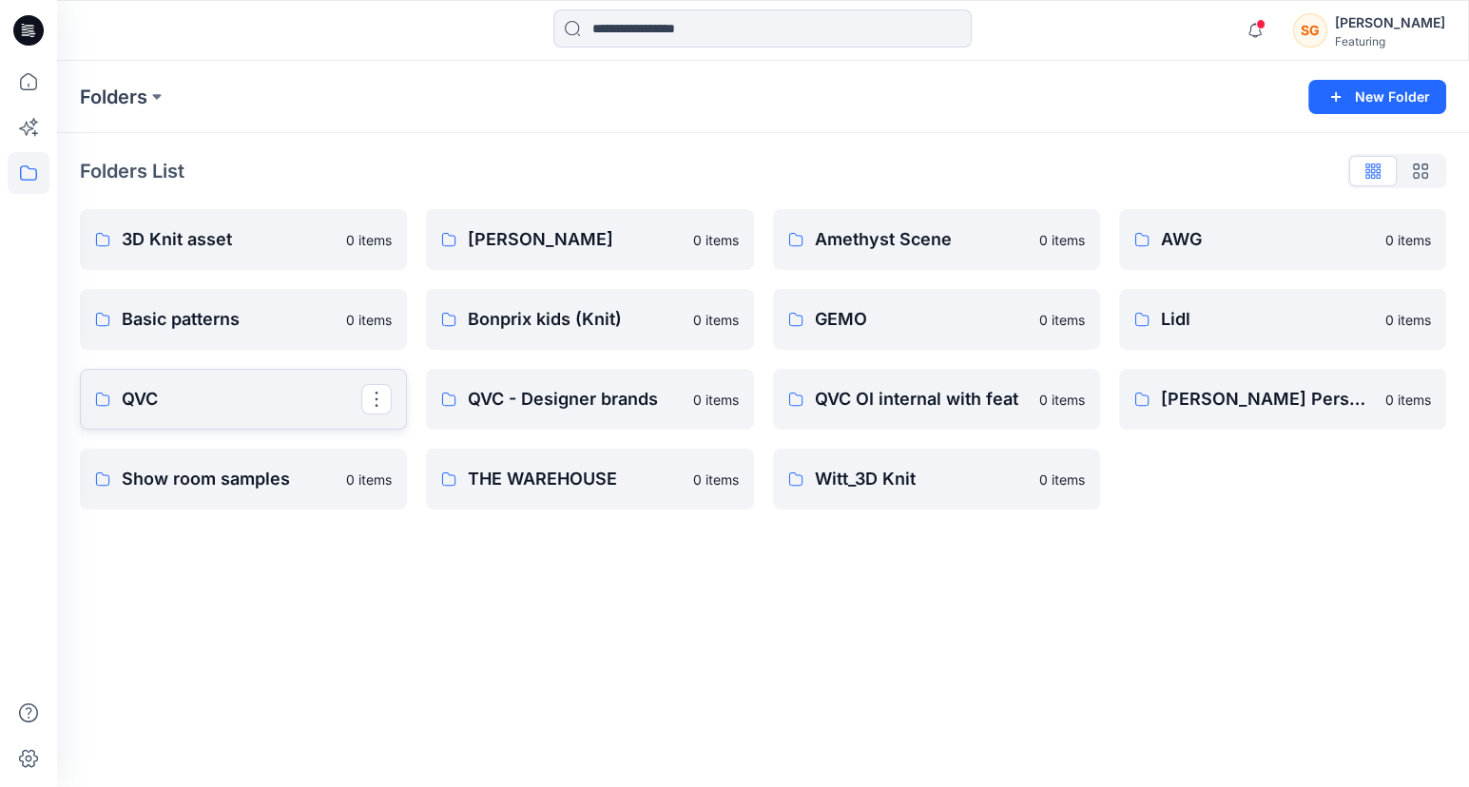
click at [186, 409] on p "QVC" at bounding box center [242, 399] width 240 height 27
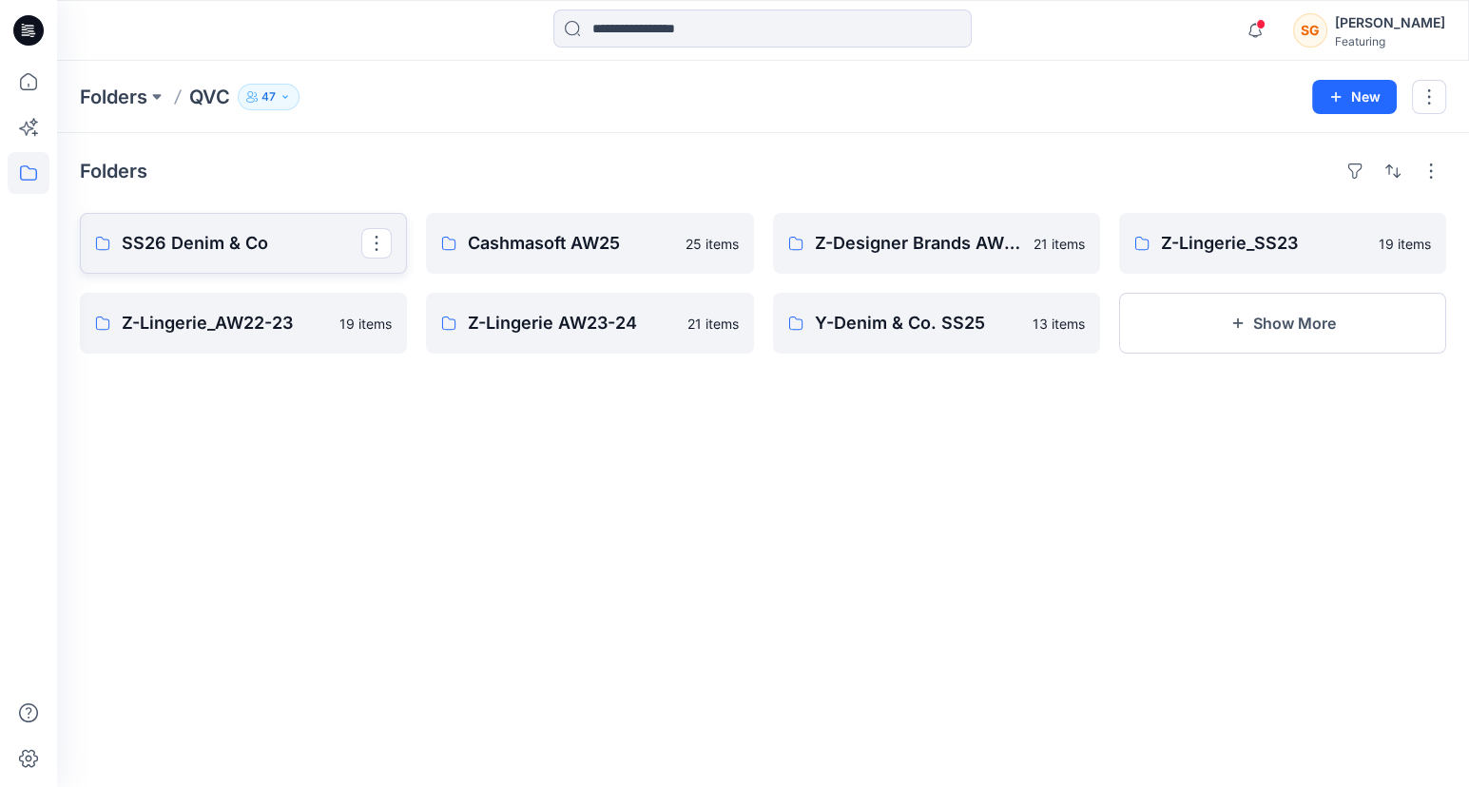
click at [241, 256] on link "SS26 Denim & Co" at bounding box center [243, 243] width 327 height 61
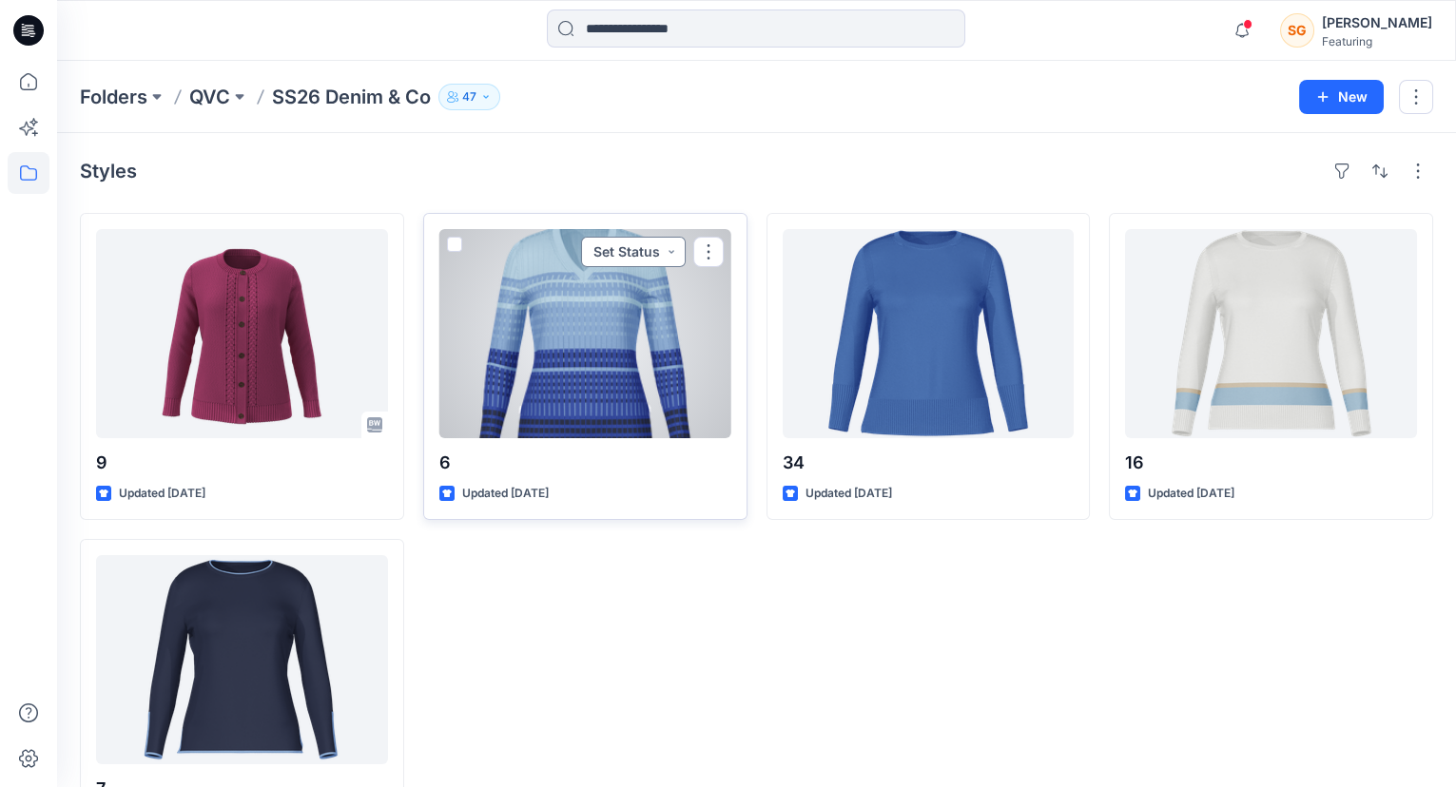
click at [677, 250] on button "Set Status" at bounding box center [633, 252] width 105 height 30
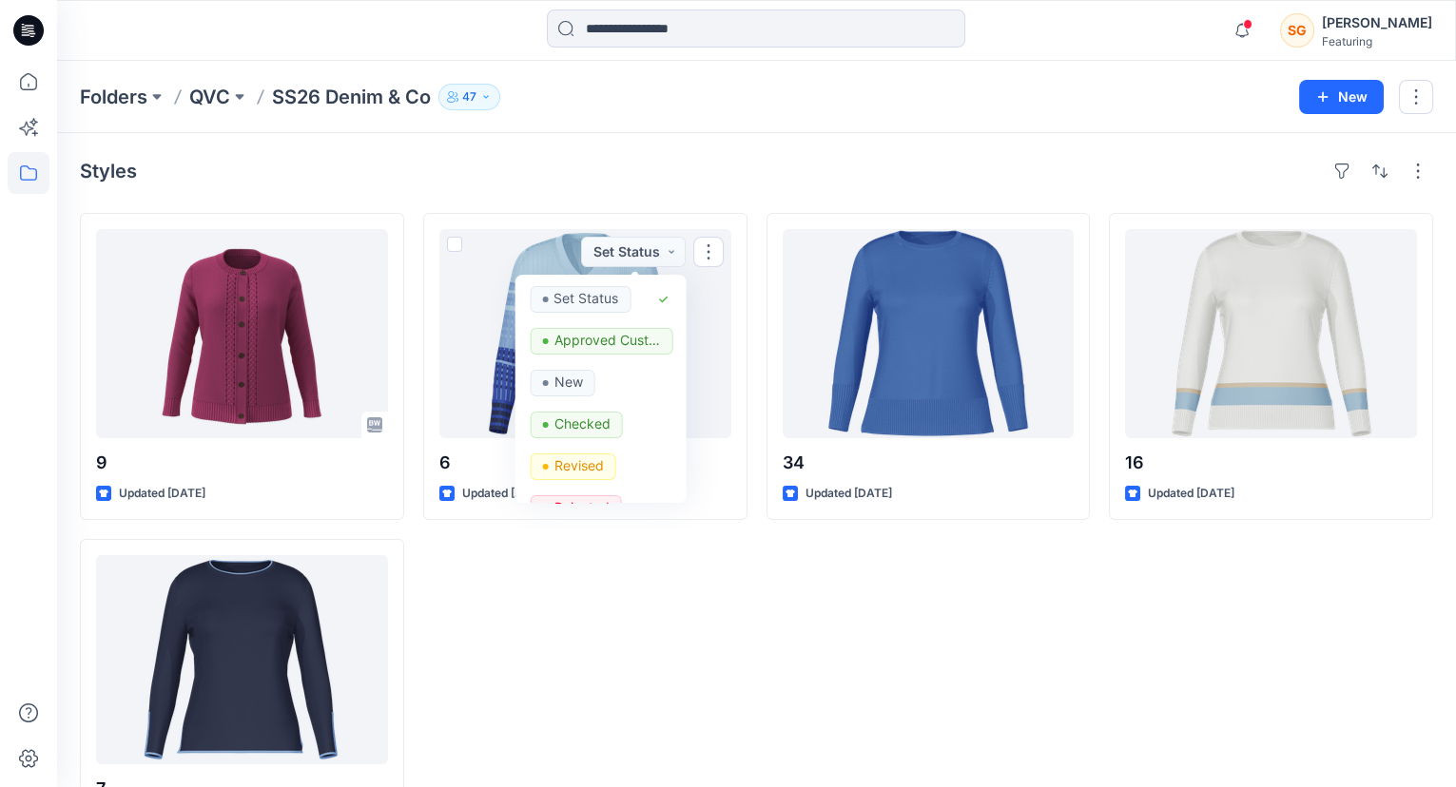
click at [737, 633] on div "6 Updated 5 months ago Set Status Set Status Approved Customer New Checked Revi…" at bounding box center [585, 529] width 324 height 632
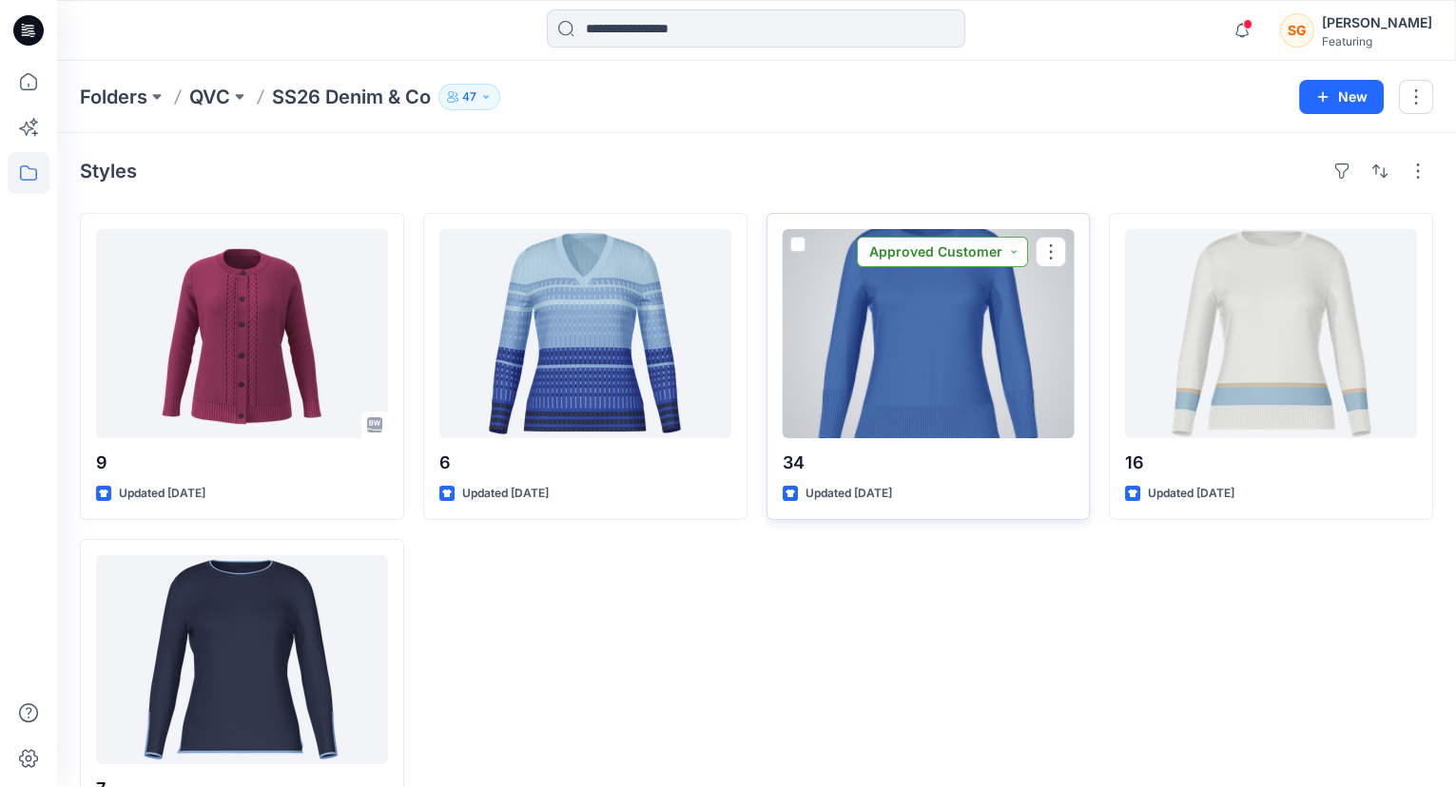
click at [1018, 246] on button "Approved Customer" at bounding box center [942, 252] width 171 height 30
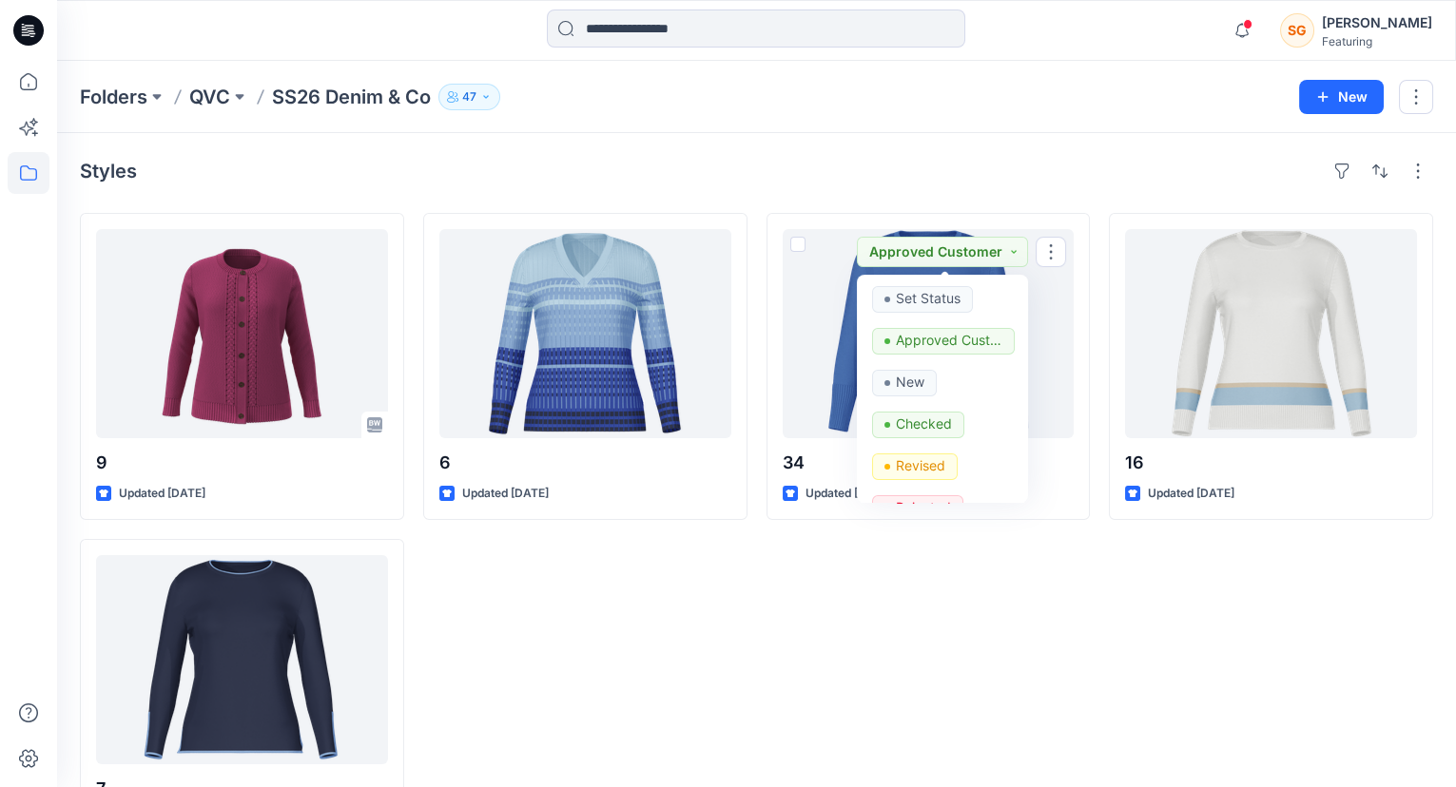
click at [741, 647] on div "6 Updated 5 months ago" at bounding box center [585, 529] width 324 height 632
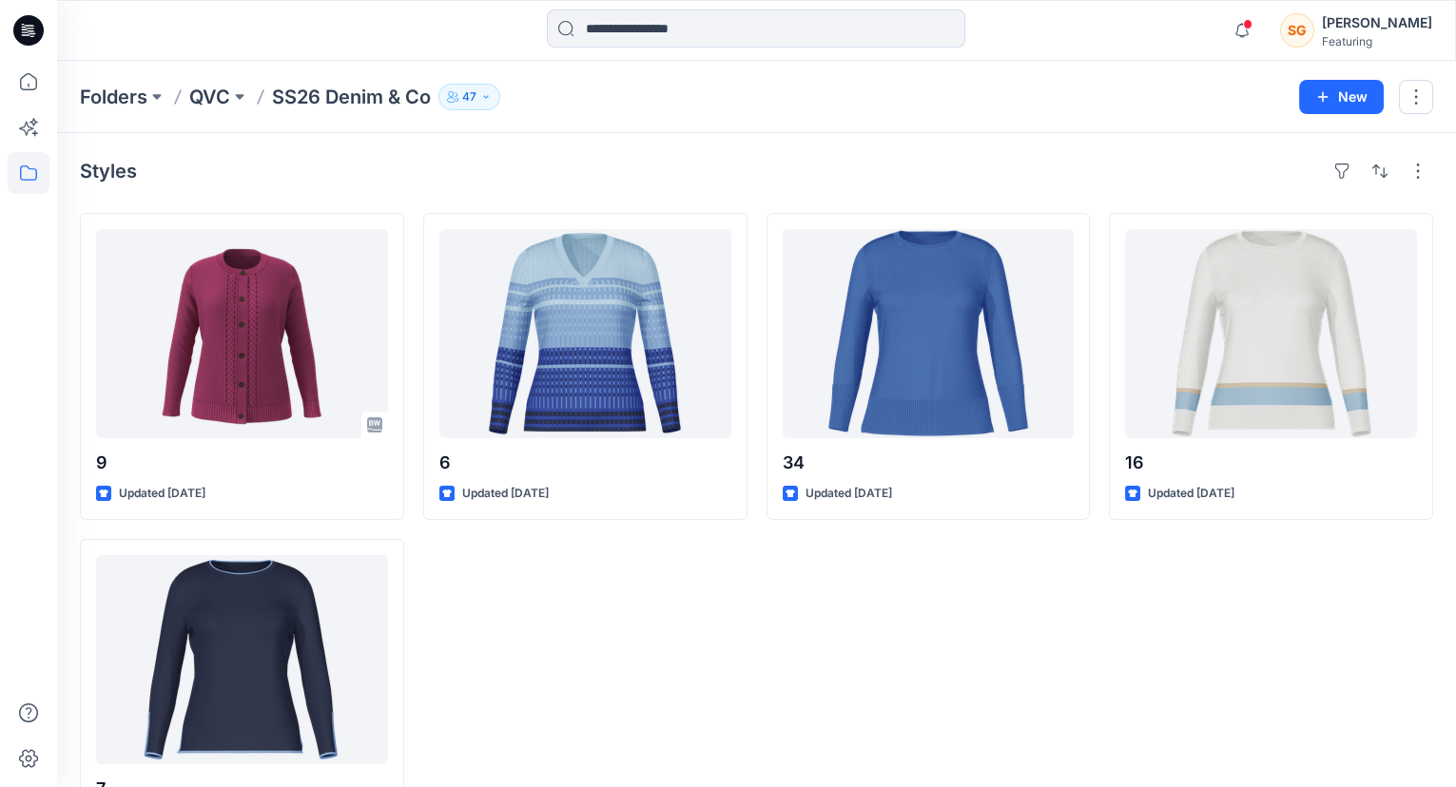
click at [702, 658] on div "6 Updated 5 months ago" at bounding box center [585, 529] width 324 height 632
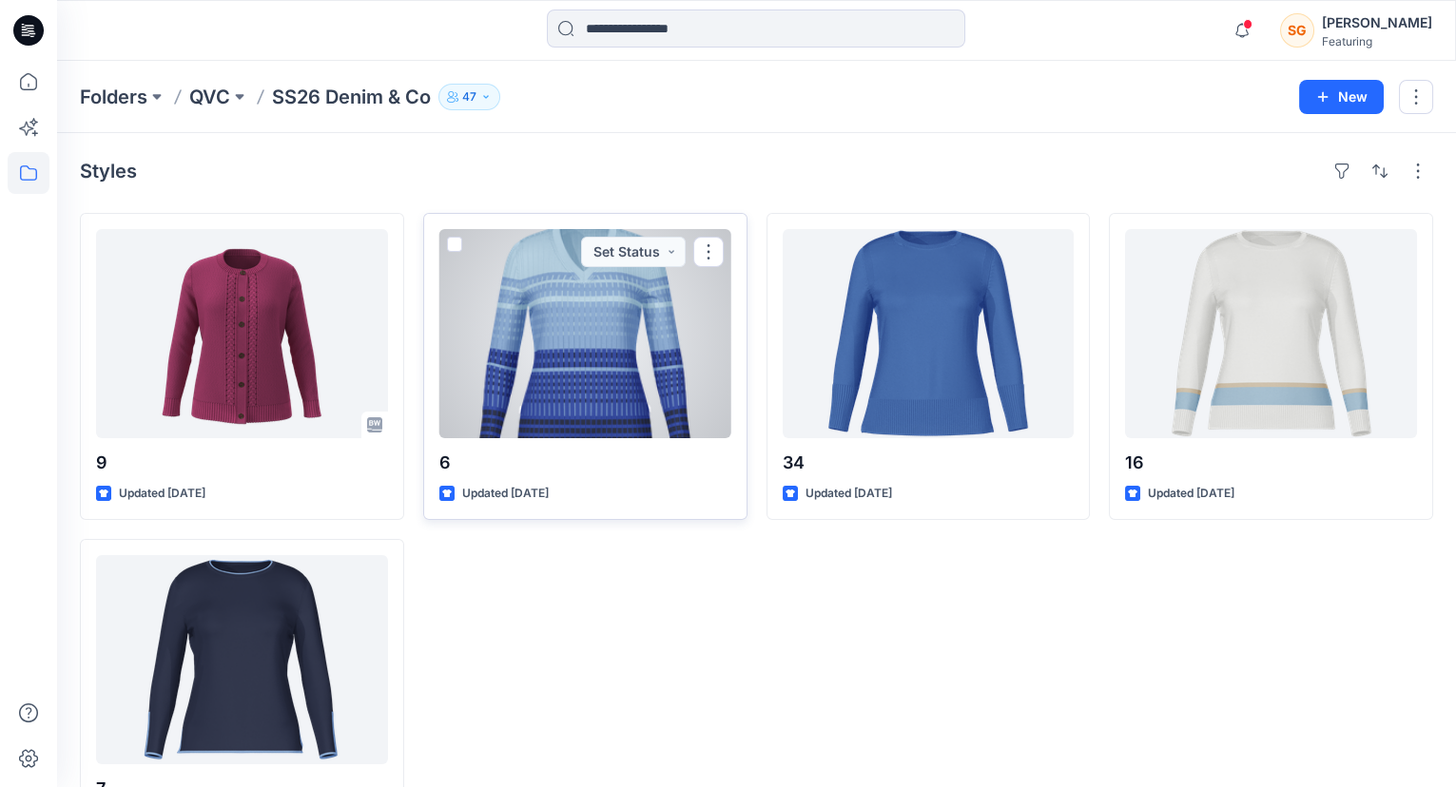
click at [641, 391] on div at bounding box center [585, 333] width 292 height 209
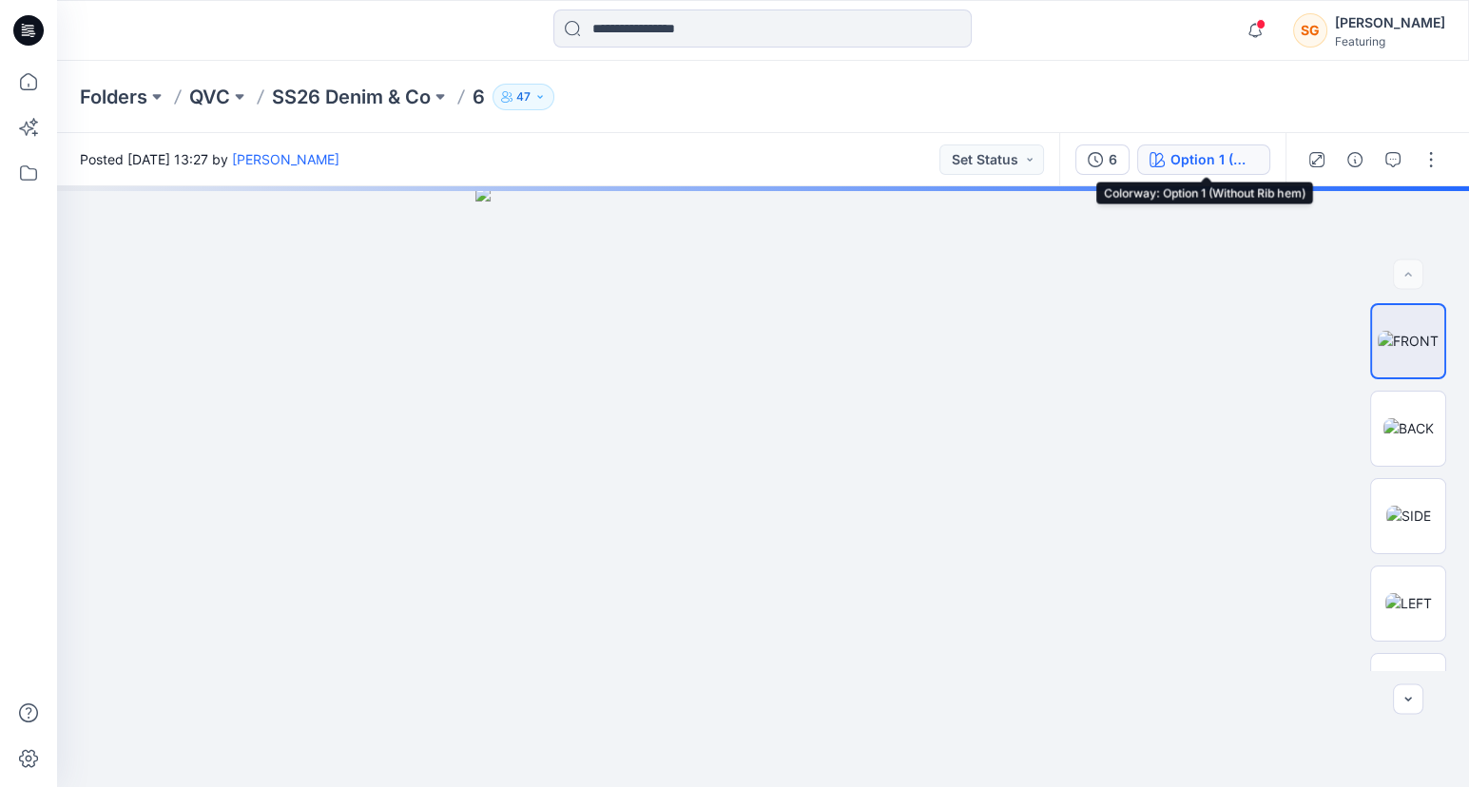
click at [1224, 161] on div "Option 1 (Without Rib hem)" at bounding box center [1214, 159] width 87 height 21
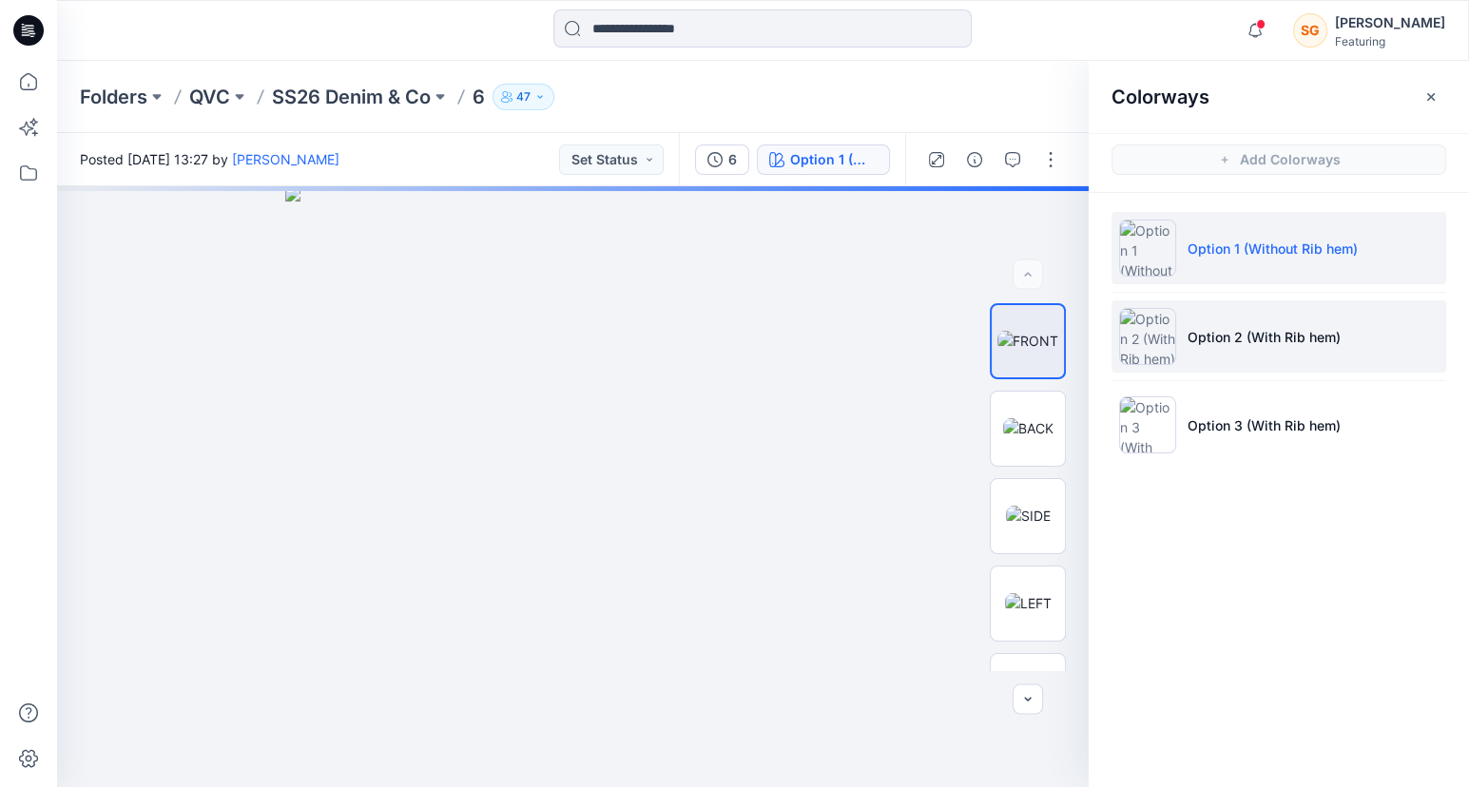
click at [1308, 336] on p "Option 2 (With Rib hem)" at bounding box center [1264, 337] width 153 height 20
click at [1154, 339] on img at bounding box center [1147, 336] width 57 height 57
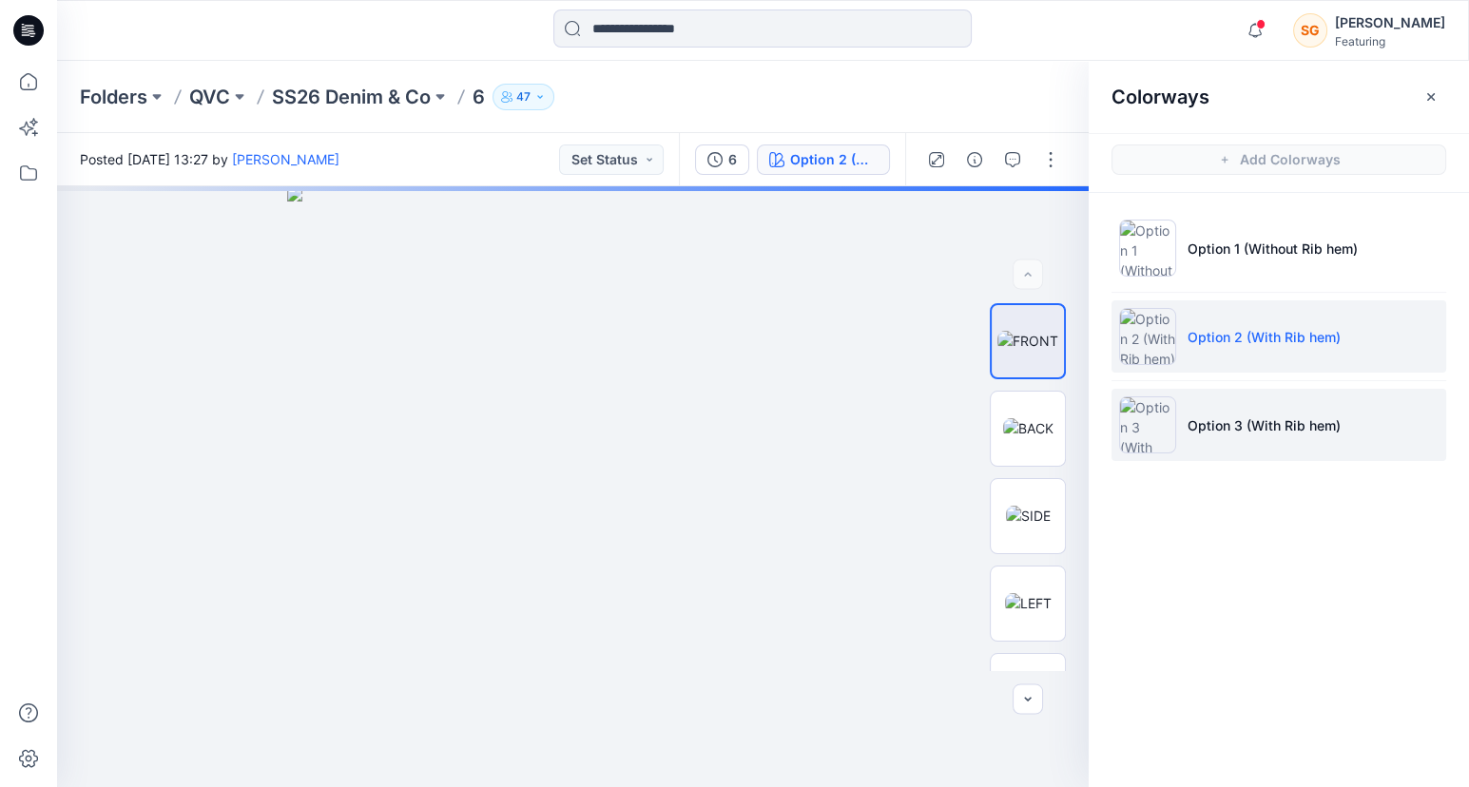
click at [1147, 417] on img at bounding box center [1147, 425] width 57 height 57
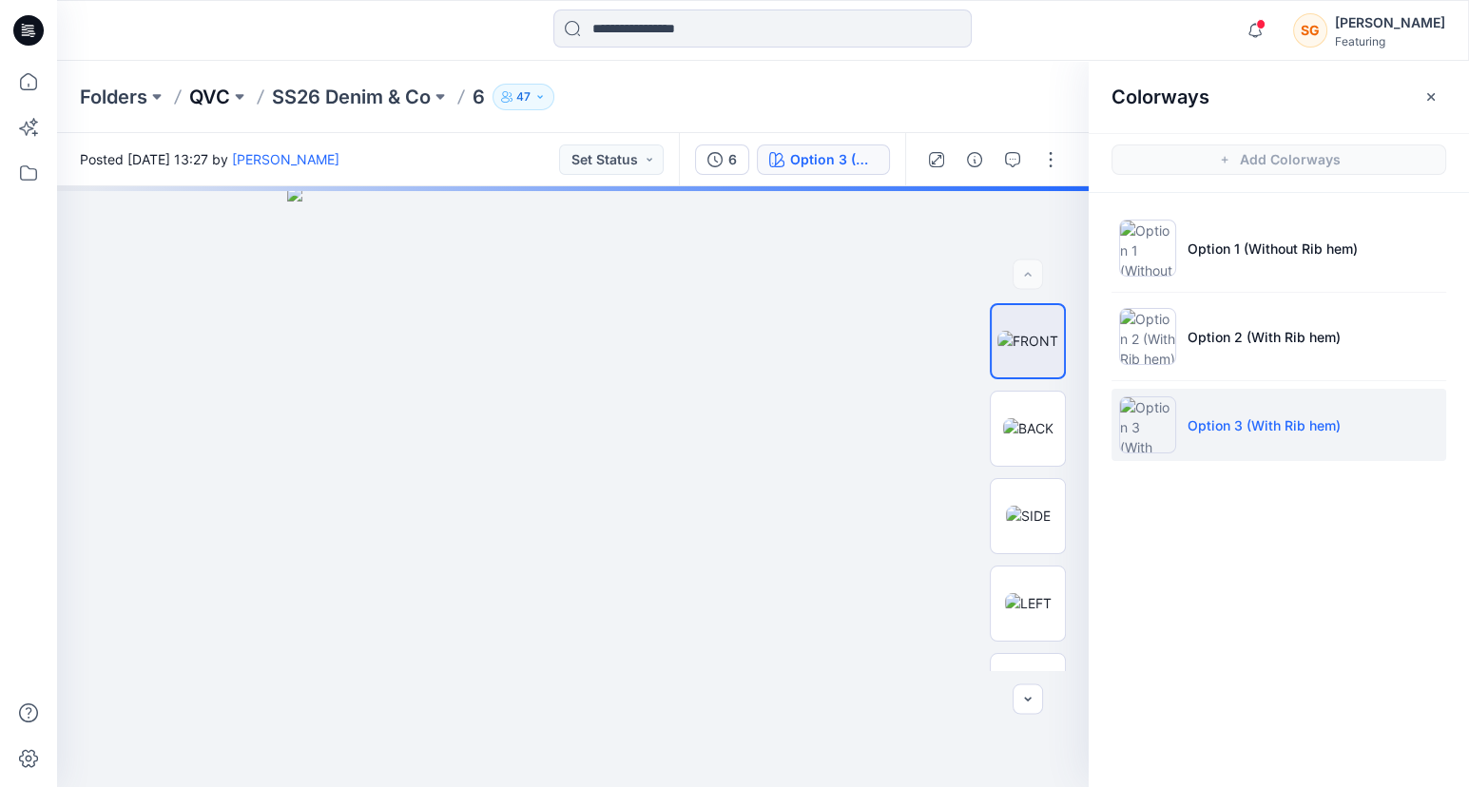
click at [219, 94] on p "QVC" at bounding box center [209, 97] width 41 height 27
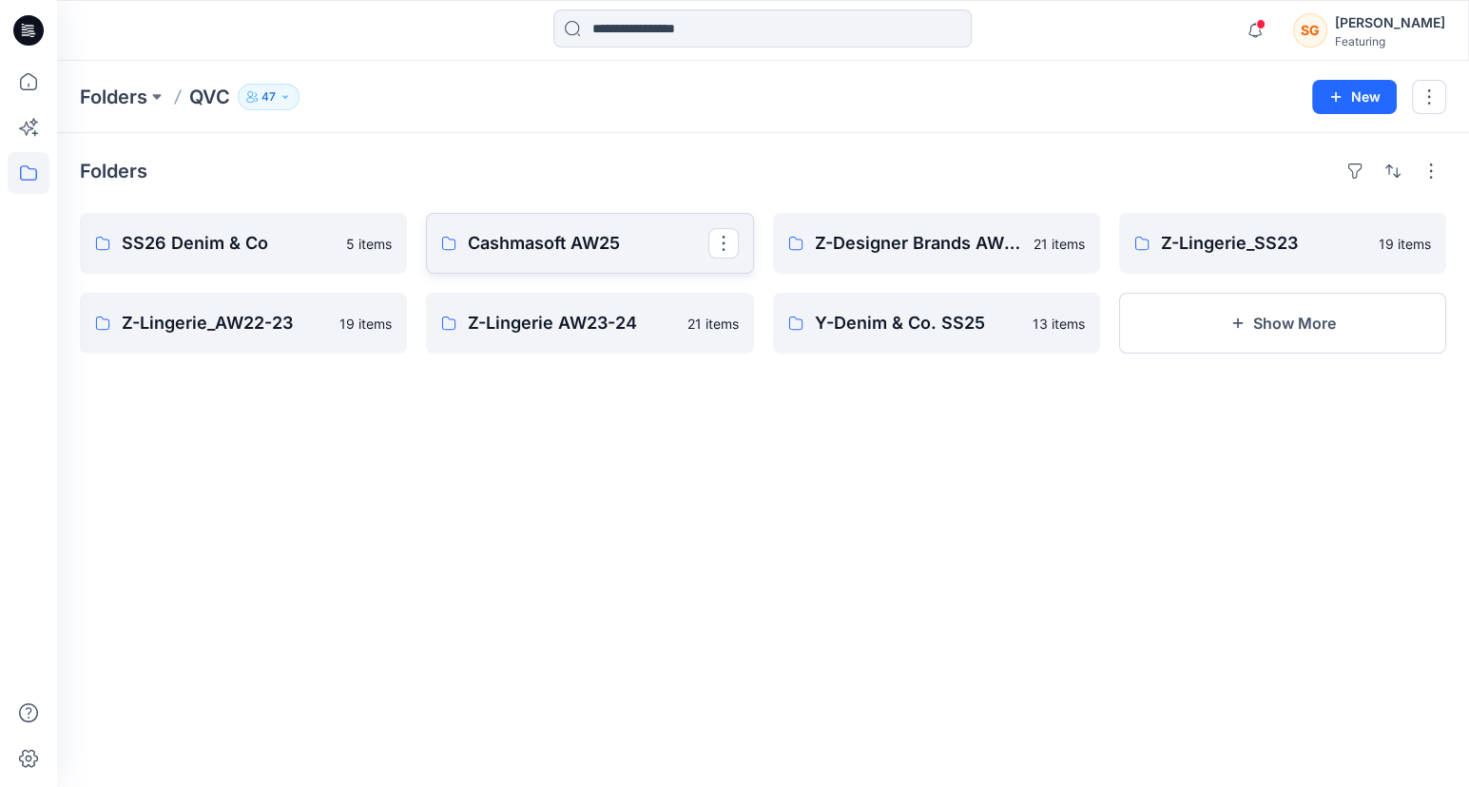
click at [482, 231] on p "Cashmasoft AW25" at bounding box center [588, 243] width 240 height 27
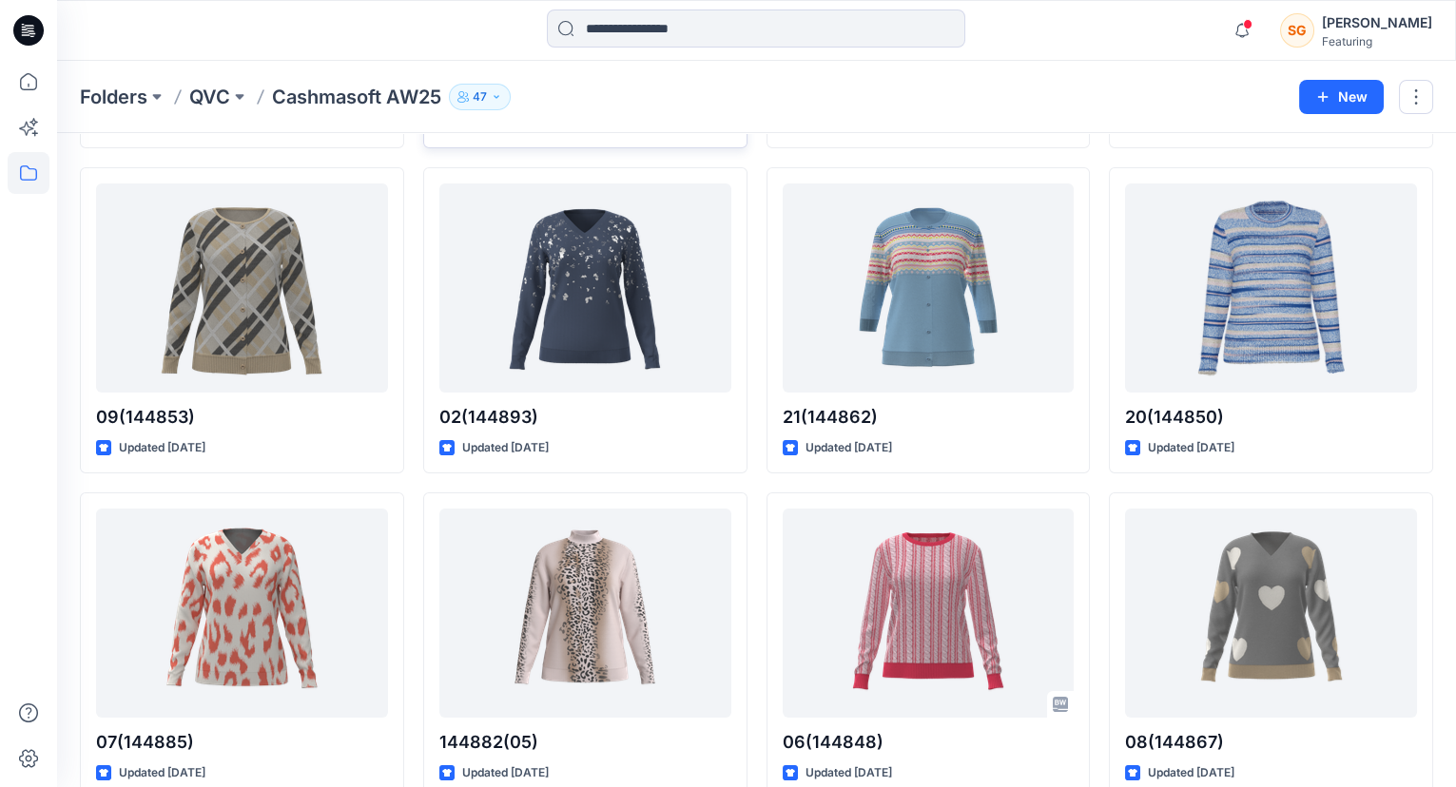
scroll to position [432, 0]
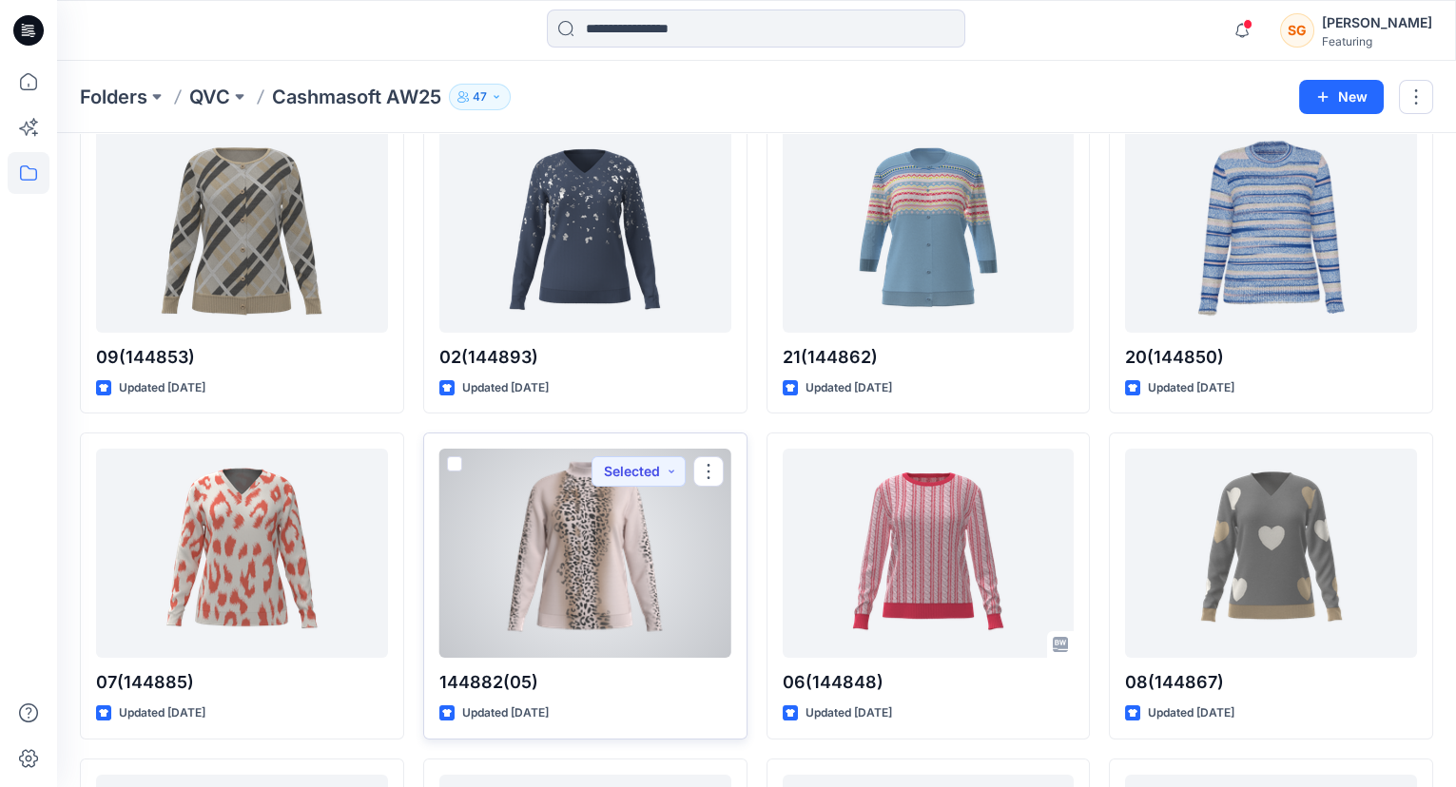
click at [629, 570] on div at bounding box center [585, 553] width 292 height 209
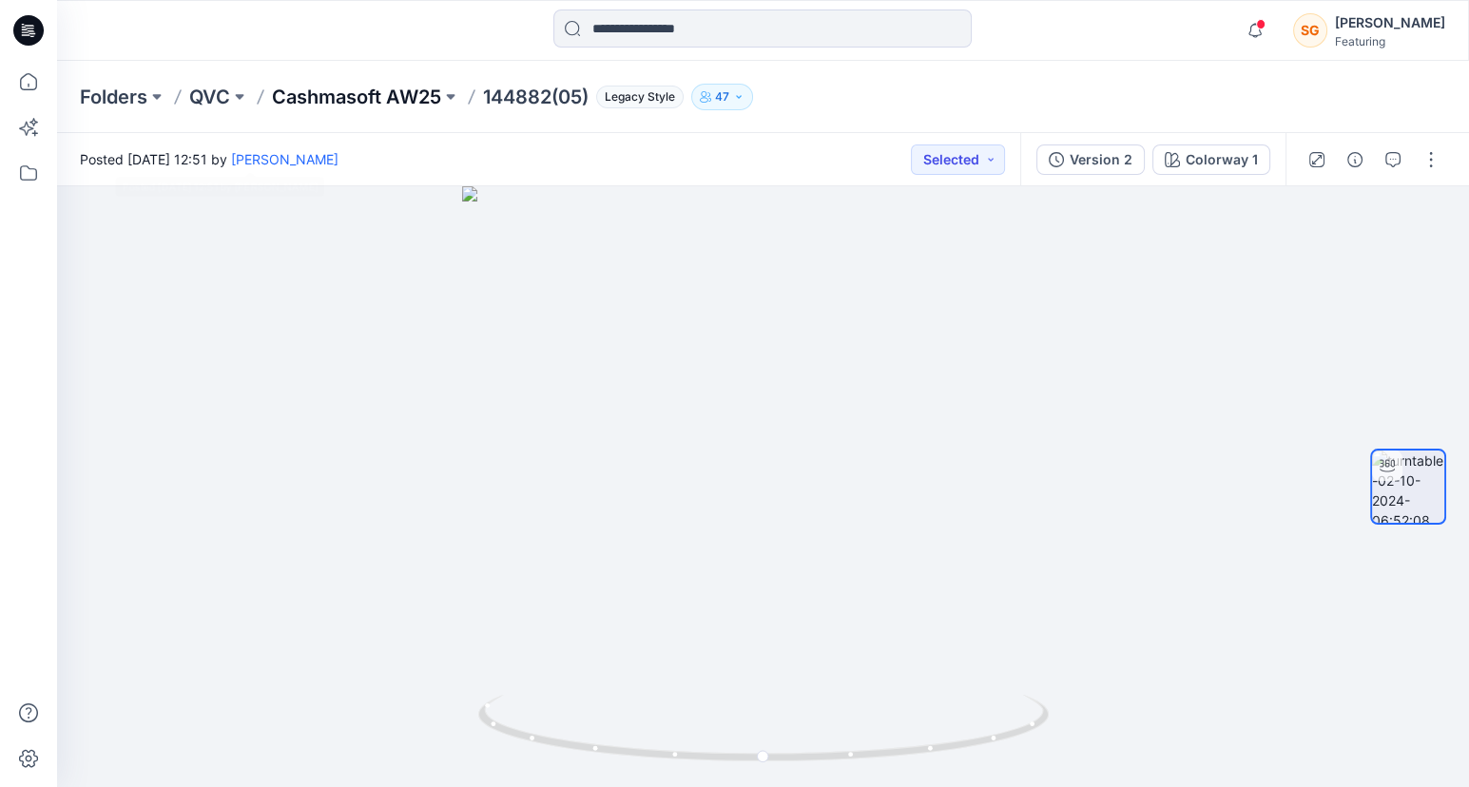
click at [393, 100] on p "Cashmasoft AW25" at bounding box center [356, 97] width 169 height 27
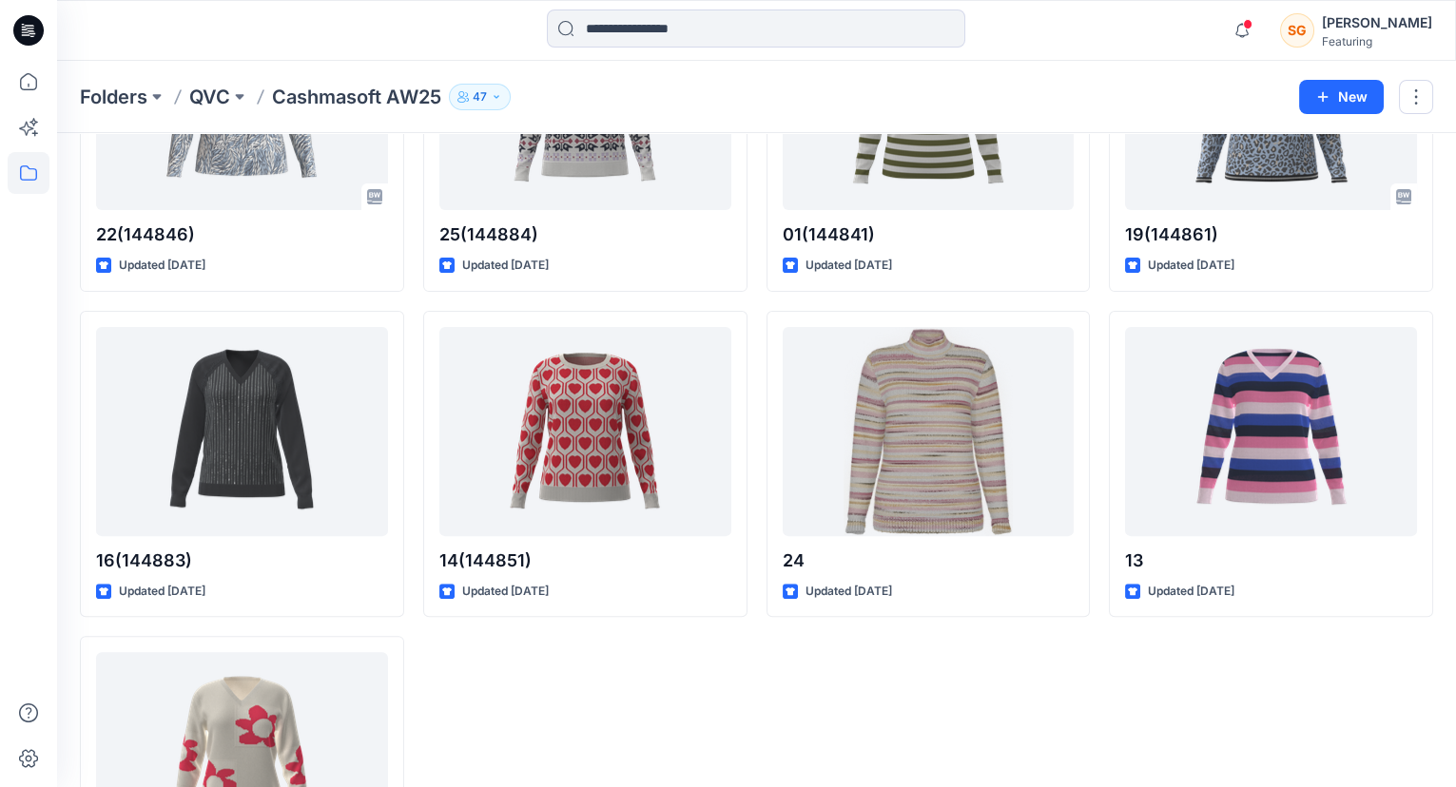
scroll to position [1530, 0]
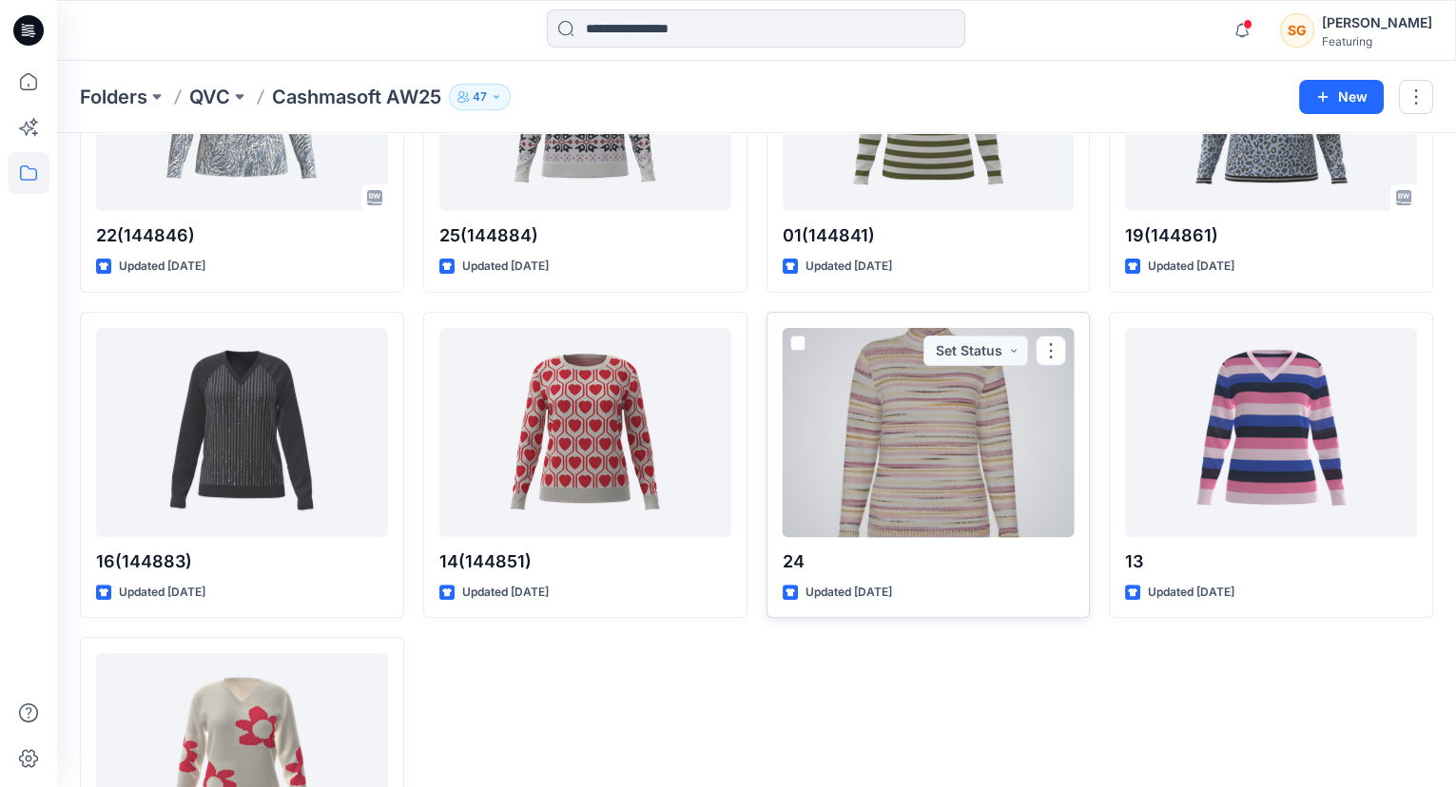
click at [966, 475] on div at bounding box center [929, 432] width 292 height 209
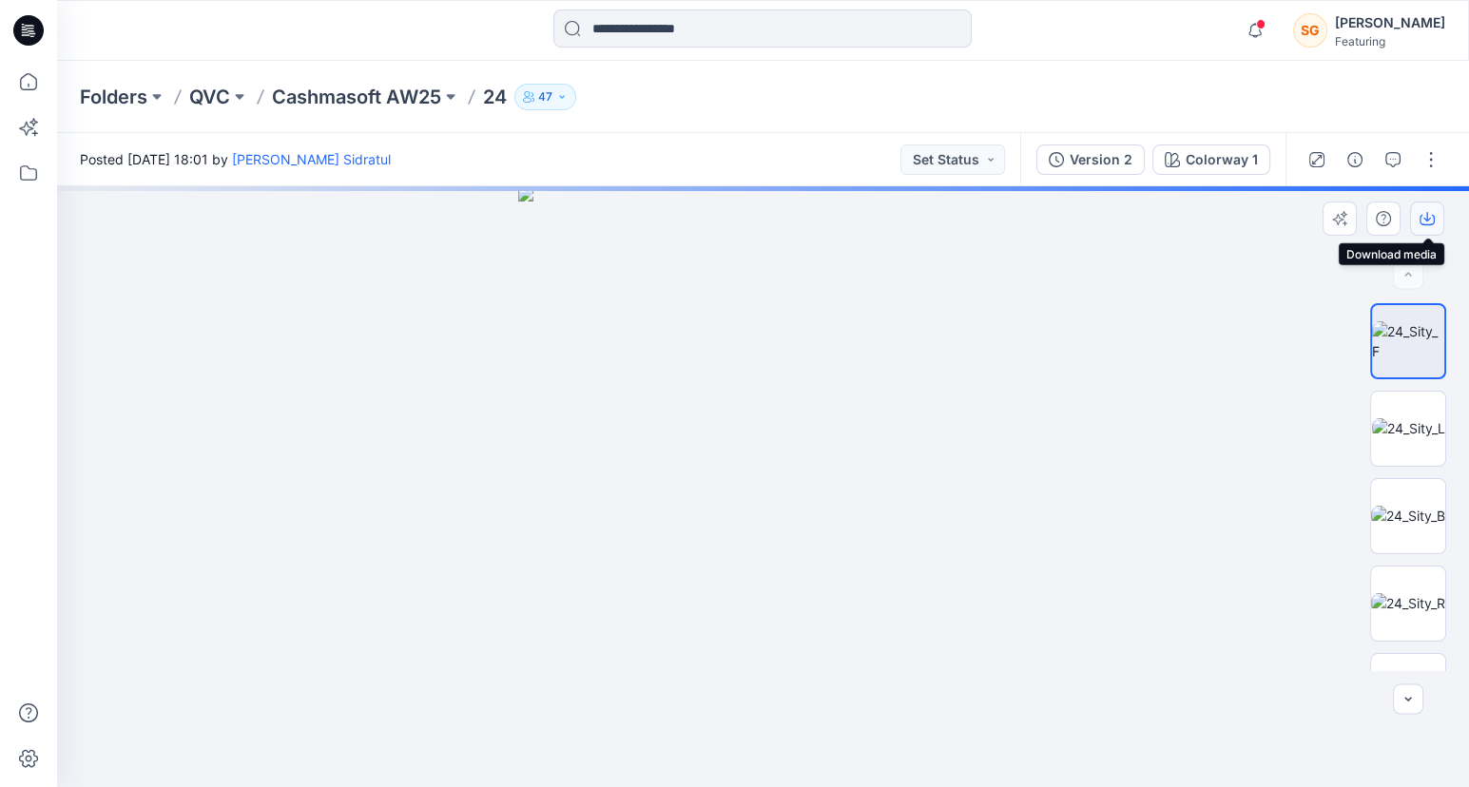
click at [1424, 217] on icon "button" at bounding box center [1427, 218] width 15 height 15
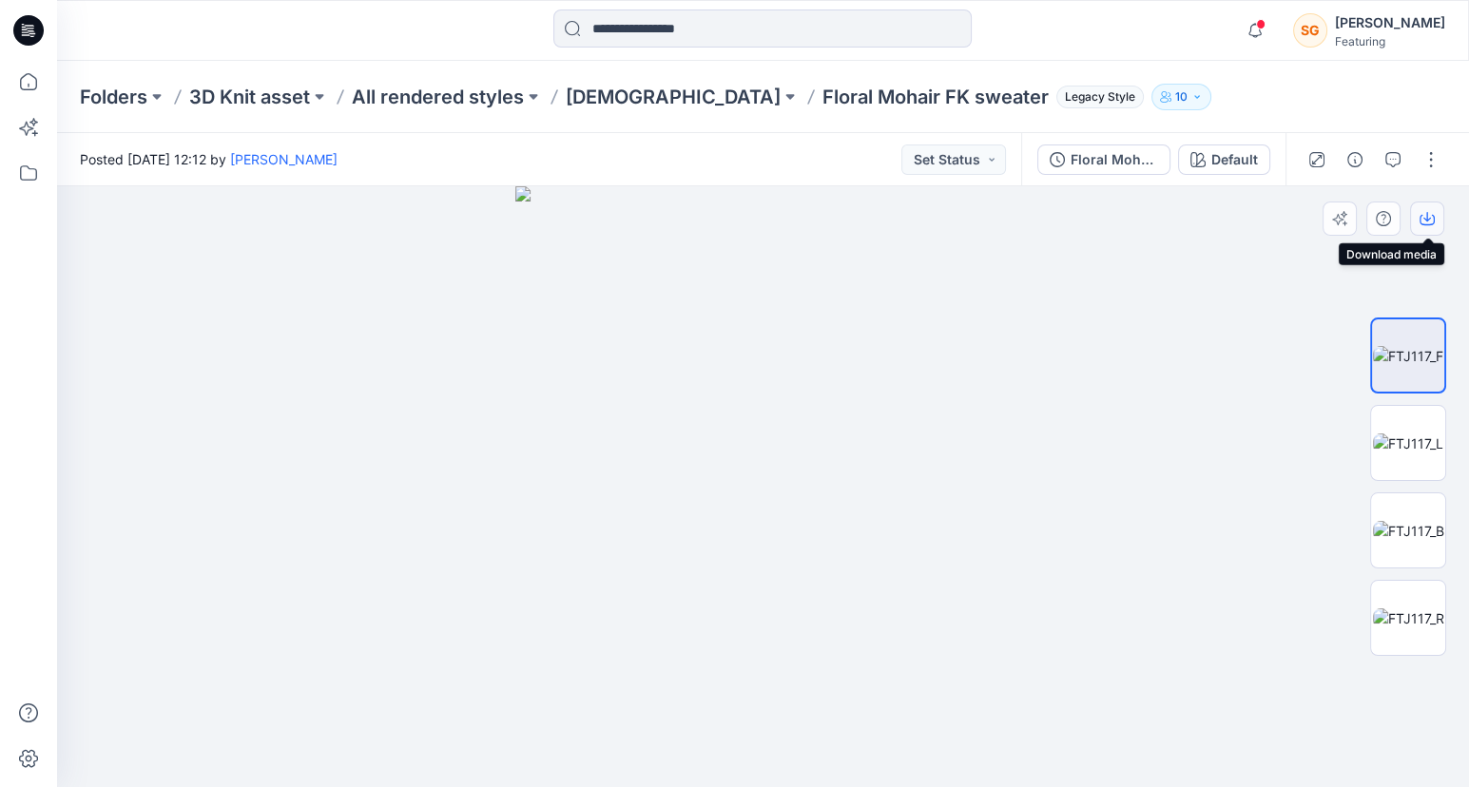
click at [1422, 213] on icon "button" at bounding box center [1427, 218] width 15 height 15
click at [421, 60] on div "Notifications Links Links Style has been moved to Links Links folder. Wednesday…" at bounding box center [763, 30] width 1412 height 61
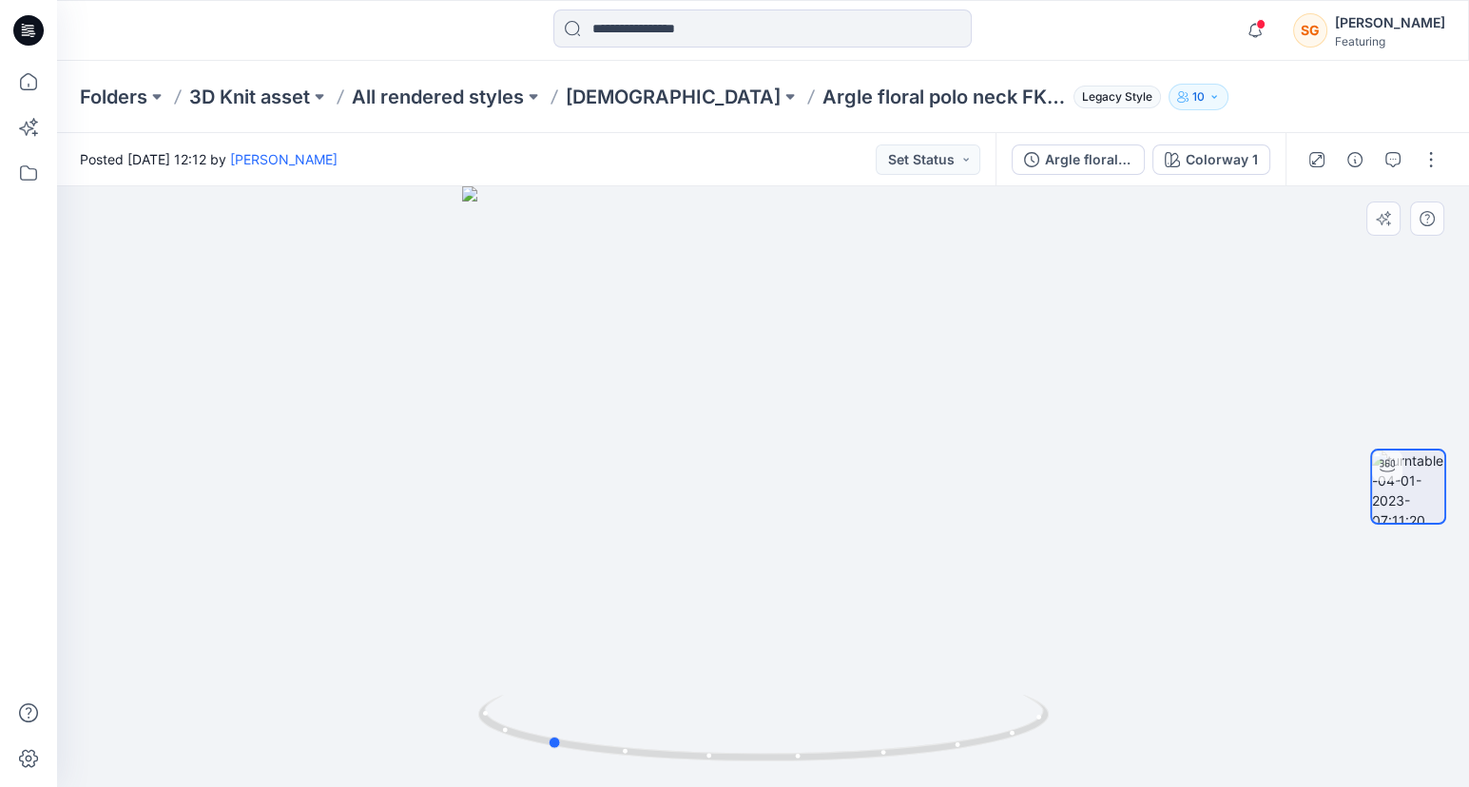
drag, startPoint x: 871, startPoint y: 547, endPoint x: 627, endPoint y: 543, distance: 244.4
click at [627, 543] on div at bounding box center [763, 486] width 1412 height 601
drag, startPoint x: 883, startPoint y: 449, endPoint x: 403, endPoint y: 412, distance: 481.7
click at [406, 414] on div at bounding box center [763, 486] width 1412 height 601
drag, startPoint x: 836, startPoint y: 483, endPoint x: 373, endPoint y: 452, distance: 464.2
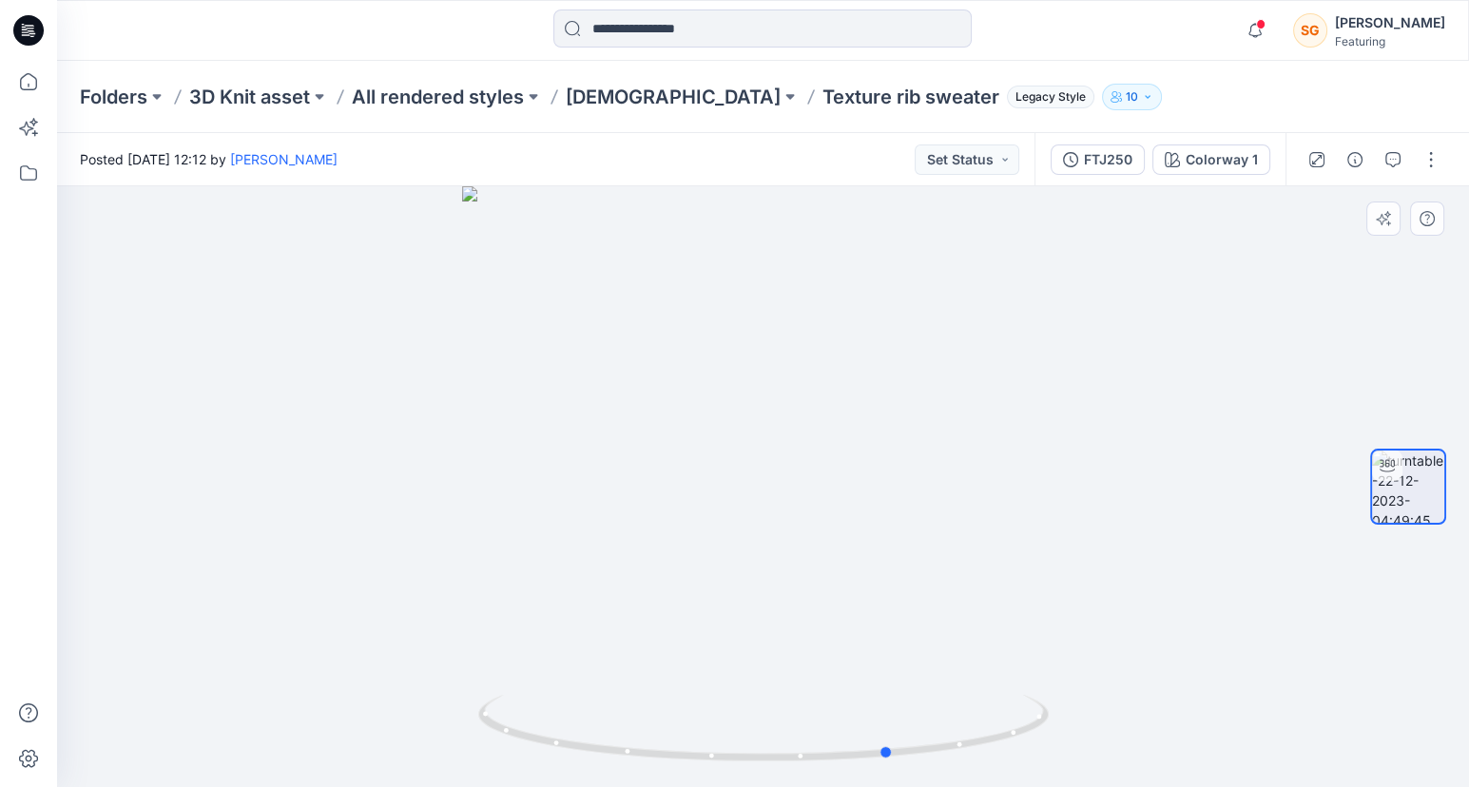
click at [387, 447] on div at bounding box center [763, 486] width 1412 height 601
drag, startPoint x: 804, startPoint y: 478, endPoint x: 727, endPoint y: 472, distance: 77.3
click at [727, 472] on div at bounding box center [763, 486] width 1412 height 601
drag, startPoint x: 840, startPoint y: 589, endPoint x: 546, endPoint y: 577, distance: 294.1
click at [546, 577] on div at bounding box center [763, 486] width 1412 height 601
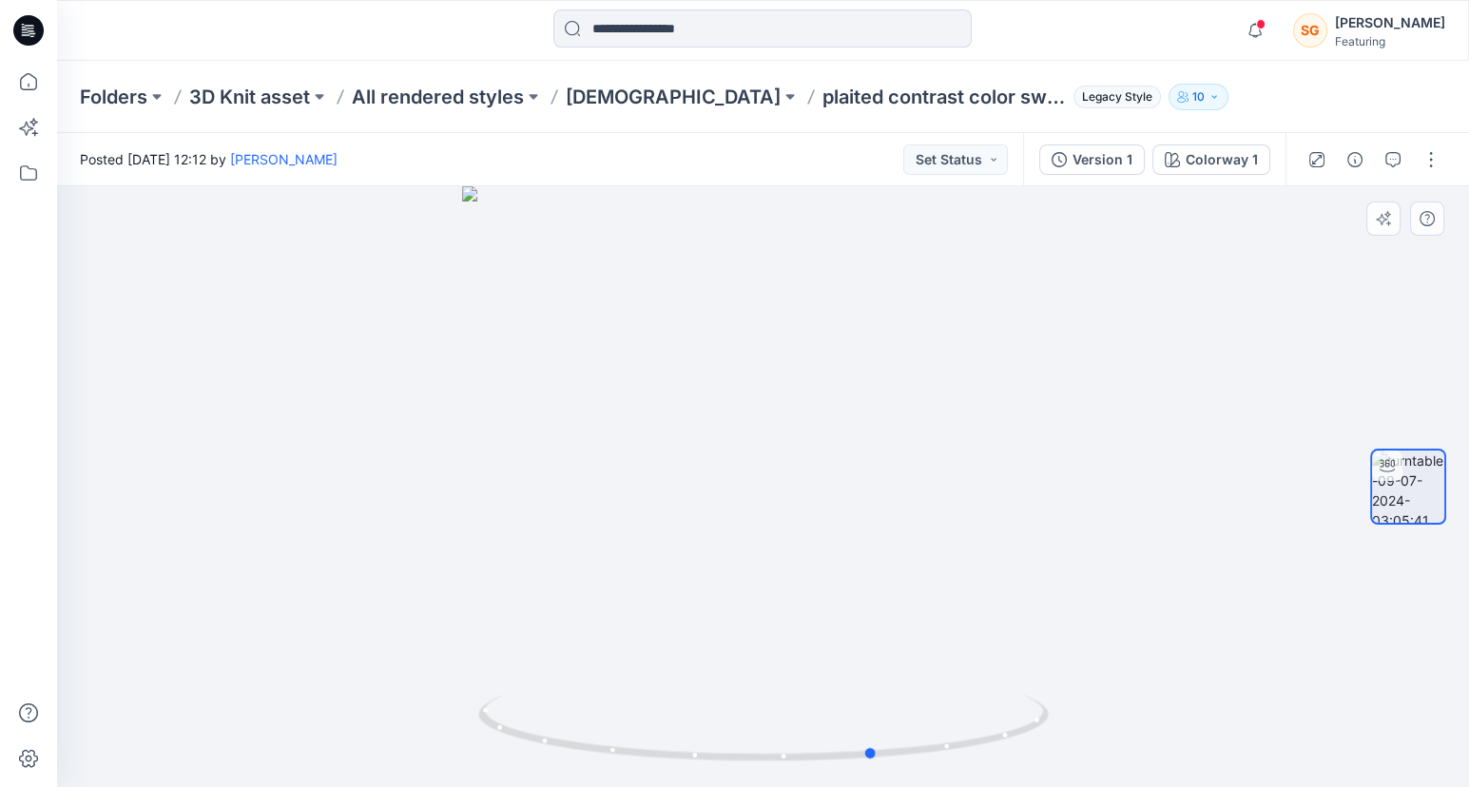
drag, startPoint x: 863, startPoint y: 550, endPoint x: 689, endPoint y: 552, distance: 173.1
click at [689, 552] on div at bounding box center [763, 486] width 1412 height 601
